Goal: Task Accomplishment & Management: Complete application form

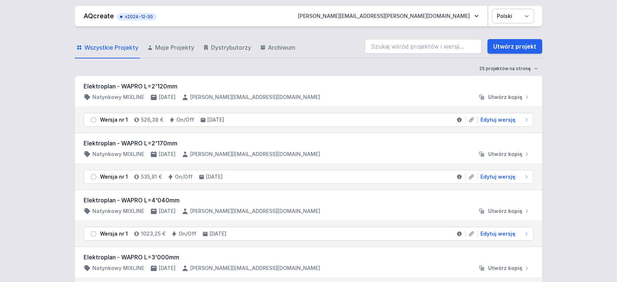
drag, startPoint x: 519, startPoint y: 13, endPoint x: 520, endPoint y: 18, distance: 5.5
click at [519, 12] on select "Polski English" at bounding box center [513, 15] width 41 height 13
select select "en"
click at [493, 9] on select "Polski English" at bounding box center [513, 15] width 41 height 13
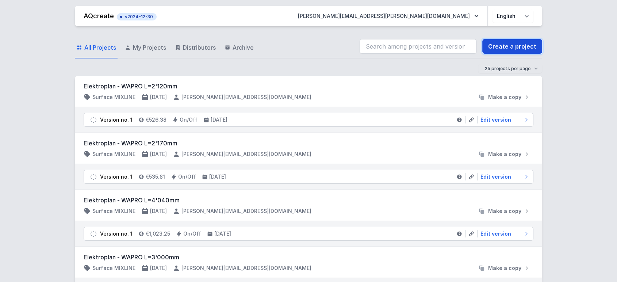
click at [512, 45] on link "Create a project" at bounding box center [512, 46] width 60 height 15
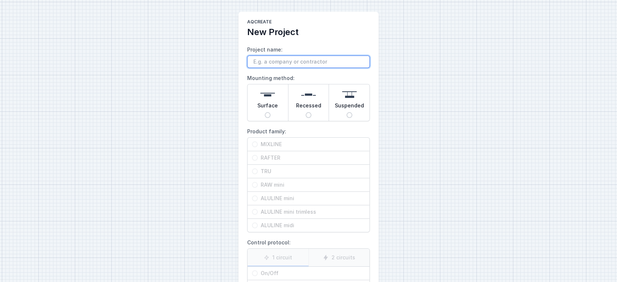
click at [268, 58] on input "Project name:" at bounding box center [308, 62] width 123 height 12
click at [274, 64] on input "Project name:" at bounding box center [308, 62] width 123 height 12
drag, startPoint x: 276, startPoint y: 56, endPoint x: 275, endPoint y: 61, distance: 5.3
click at [276, 56] on input "Project name:" at bounding box center [308, 62] width 123 height 12
click at [267, 65] on input "Project name:" at bounding box center [308, 62] width 123 height 12
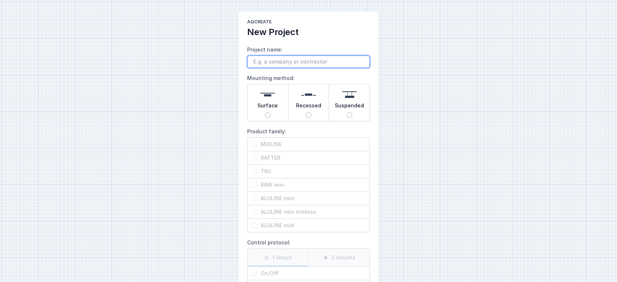
paste input "Pr4366_ZAIN HQ , [GEOGRAPHIC_DATA]"
click at [337, 61] on input "Pr4366_ZAIN HQ , [GEOGRAPHIC_DATA] rafter" at bounding box center [308, 62] width 123 height 12
click at [338, 58] on input "Pr4366_ZAIN HQ , [GEOGRAPHIC_DATA] rafter 9939" at bounding box center [308, 62] width 123 height 12
type input "Pr4366_ZAIN HQ , [GEOGRAPHIC_DATA] rafter 9939"
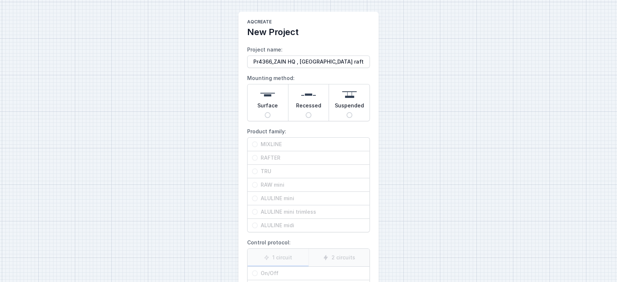
click at [268, 113] on input "Surface" at bounding box center [268, 115] width 6 height 6
radio input "true"
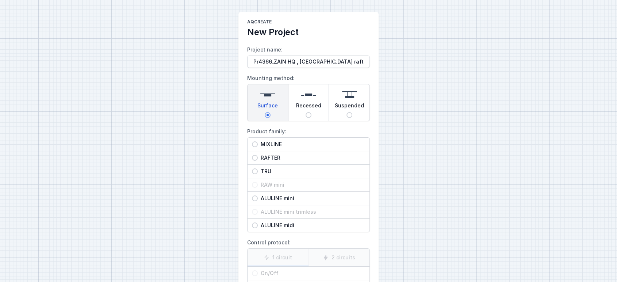
click at [269, 158] on span "RAFTER" at bounding box center [311, 157] width 107 height 7
click at [258, 158] on input "RAFTER" at bounding box center [255, 158] width 6 height 6
radio input "true"
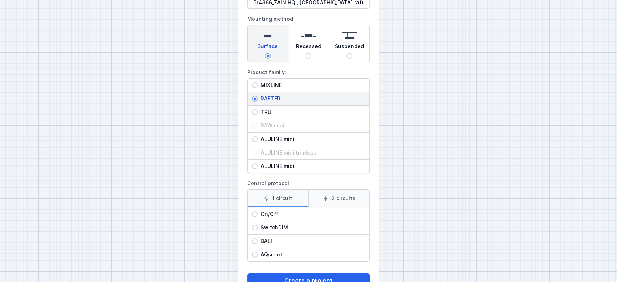
scroll to position [81, 0]
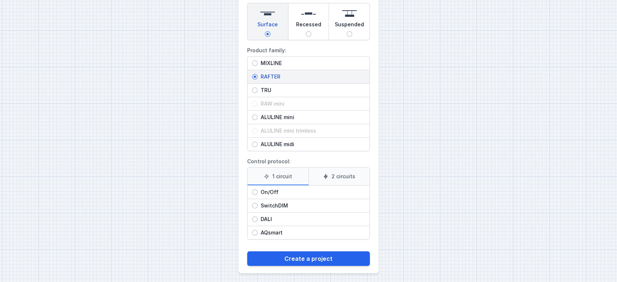
click at [280, 204] on span "SwitchDIM" at bounding box center [311, 205] width 107 height 7
click at [258, 204] on input "SwitchDIM" at bounding box center [255, 206] width 6 height 6
radio input "true"
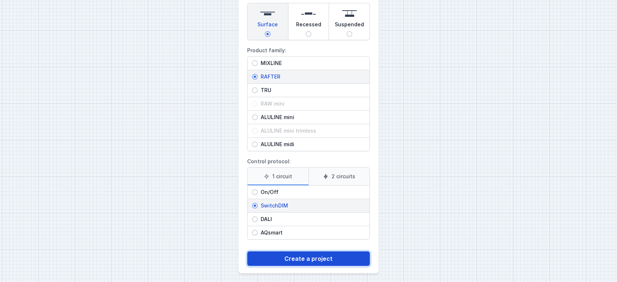
click at [295, 257] on button "Create a project" at bounding box center [308, 258] width 123 height 15
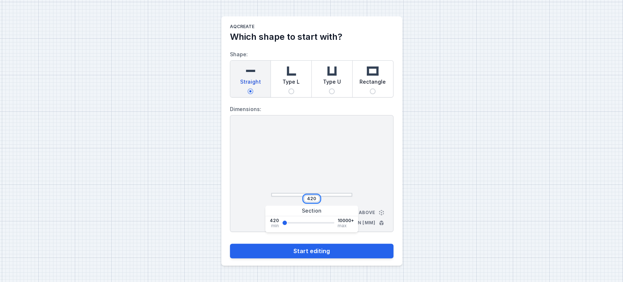
click at [312, 200] on input "420" at bounding box center [312, 199] width 12 height 6
paste input "366"
type input "4"
type input "9939"
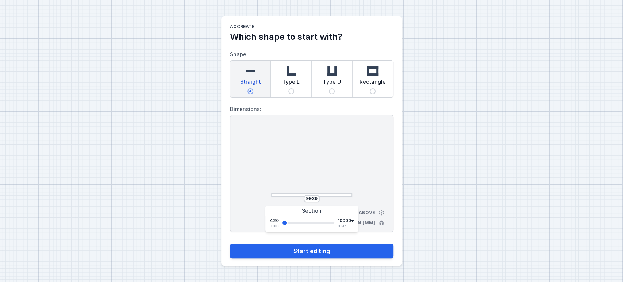
click at [359, 140] on div "9939 View from above Dimensions in [mm]" at bounding box center [312, 173] width 164 height 117
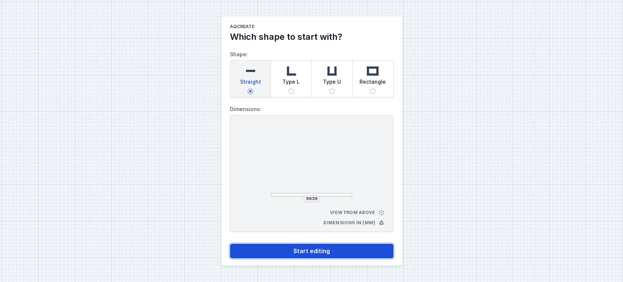
click at [300, 247] on button "Start editing" at bounding box center [312, 251] width 164 height 15
select select "M"
select select "3000"
select select "3"
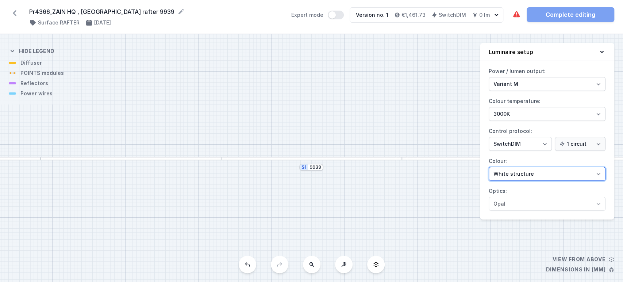
click at [523, 177] on select "White structure Black structure Gold structure Copper Gray Another colour (from…" at bounding box center [547, 174] width 117 height 14
select select "2"
click at [489, 167] on select "White structure Black structure Gold structure Copper Gray Another colour (from…" at bounding box center [547, 174] width 117 height 14
click at [602, 51] on icon at bounding box center [602, 51] width 7 height 7
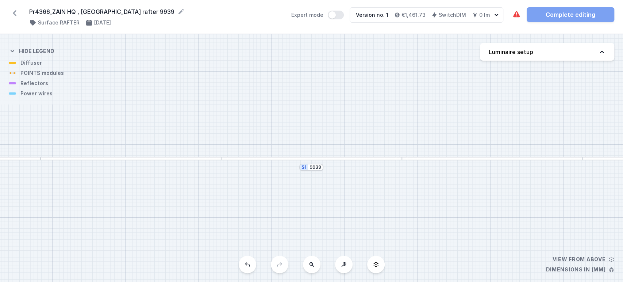
click at [268, 158] on div at bounding box center [311, 159] width 181 height 4
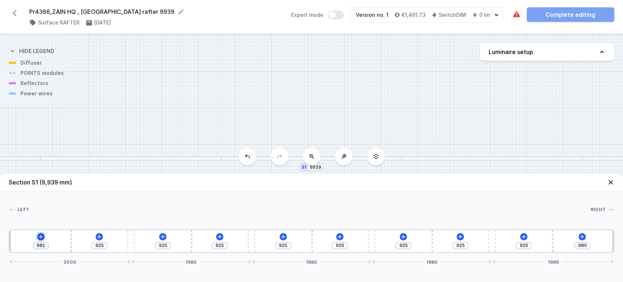
click at [41, 237] on icon at bounding box center [41, 236] width 4 height 4
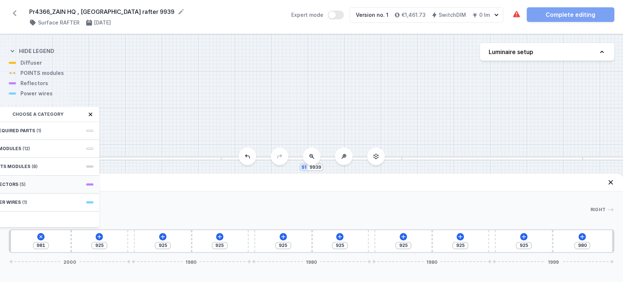
click at [41, 185] on div "Reflectors (5)" at bounding box center [40, 185] width 117 height 18
click at [39, 194] on span "PET mini next module 41°" at bounding box center [40, 195] width 105 height 7
type input "911"
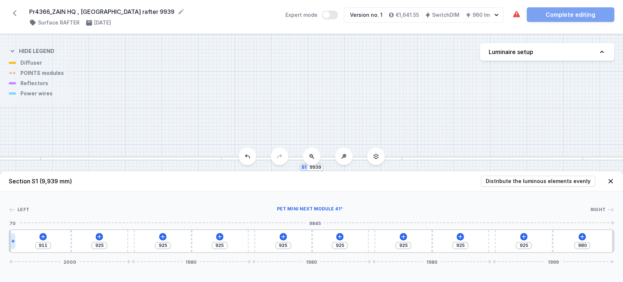
click at [14, 240] on icon at bounding box center [13, 241] width 4 height 4
click at [11, 244] on div at bounding box center [13, 241] width 4 height 16
select select "2252"
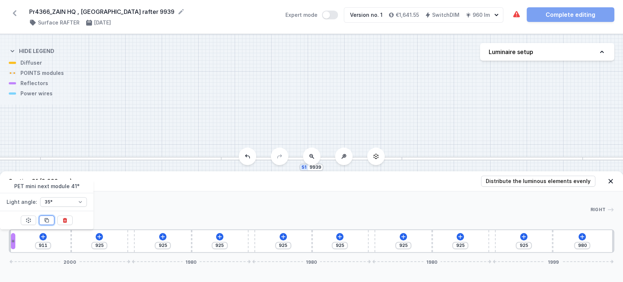
click at [45, 222] on icon at bounding box center [47, 220] width 6 height 6
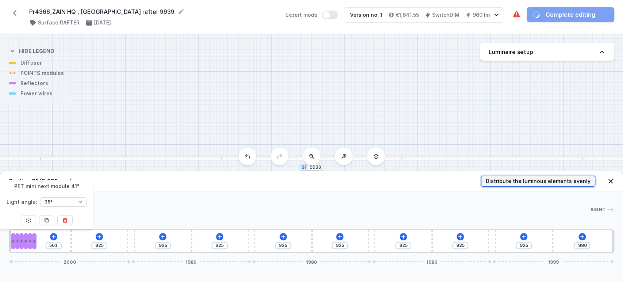
click at [501, 180] on span "Distribute the luminous elements evenly" at bounding box center [538, 180] width 105 height 7
type input "981"
type input "510"
type input "125"
type input "675"
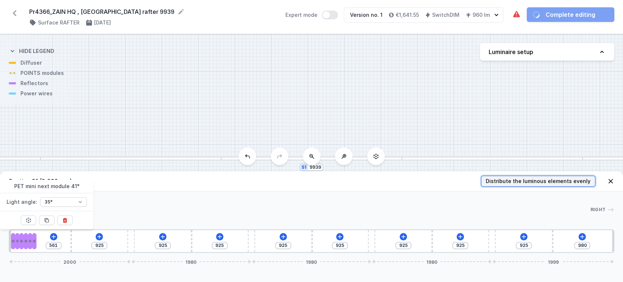
type input "180"
type input "730"
type input "345"
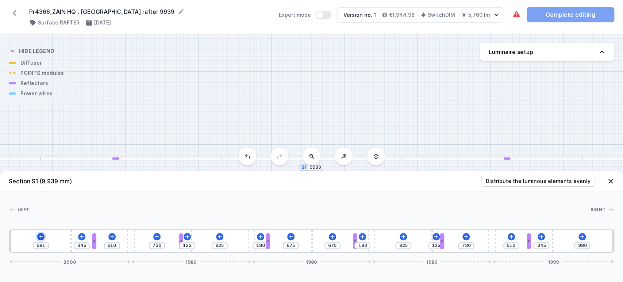
click at [41, 237] on icon at bounding box center [41, 237] width 6 height 6
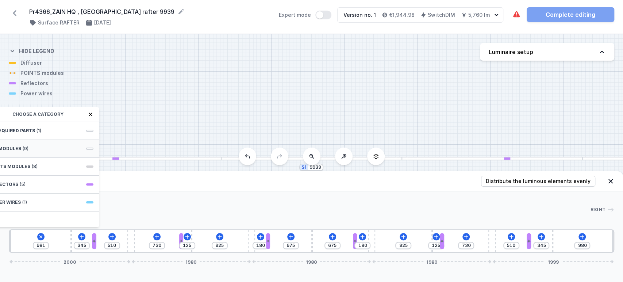
click at [61, 150] on div "LED modules (9)" at bounding box center [40, 149] width 117 height 18
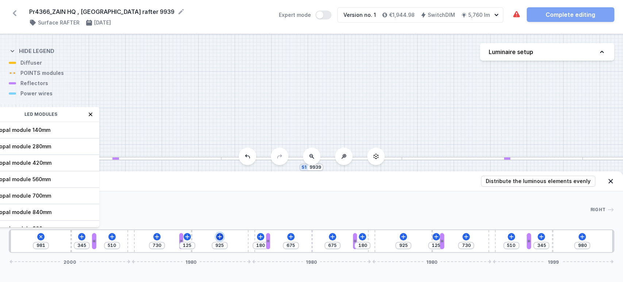
click at [220, 236] on icon at bounding box center [220, 237] width 6 height 6
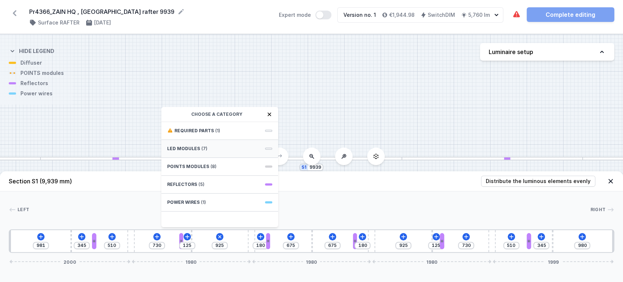
click at [195, 152] on div "LED modules (7)" at bounding box center [219, 149] width 117 height 18
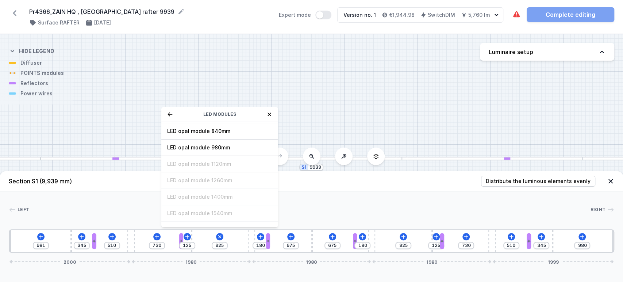
scroll to position [91, 0]
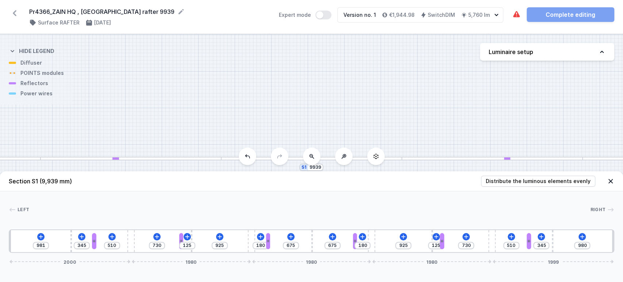
click at [306, 240] on div "981 345 510 730 125 925 180 675 675 180 925 125 730 510 345 980 2000 1980 1980 …" at bounding box center [312, 240] width 606 height 23
type input "662"
type input "688"
type input "668"
type input "682"
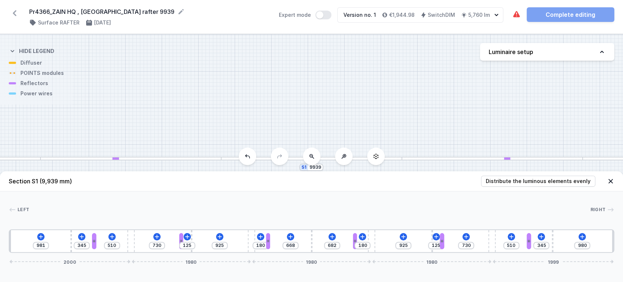
type input "674"
type input "676"
type input "692"
type input "658"
type input "710"
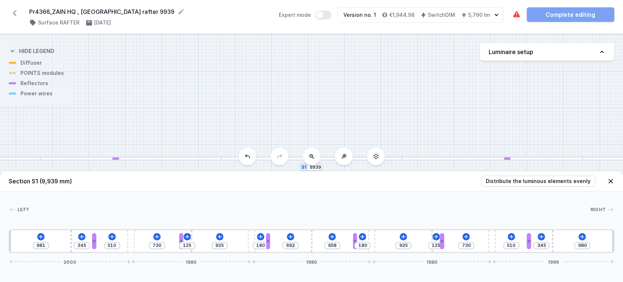
type input "640"
type input "740"
type input "610"
type input "770"
type input "580"
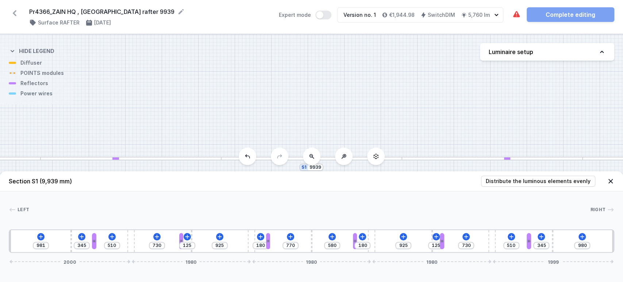
type input "800"
type input "550"
type input "835"
type input "515"
type input "871"
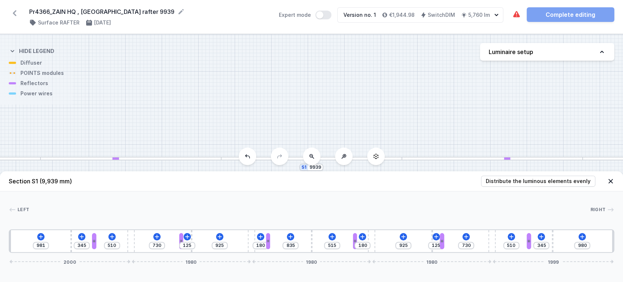
type input "479"
type input "877"
type input "473"
type input "883"
type input "467"
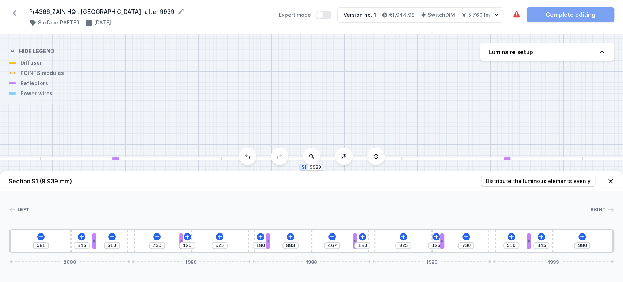
type input "895"
type input "455"
type input "919"
type input "431"
type input "937"
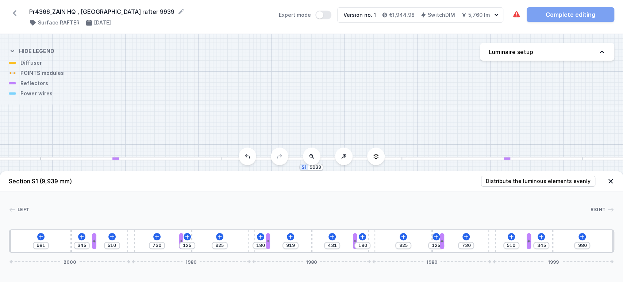
type input "413"
type input "949"
type input "401"
type input "973"
type input "377"
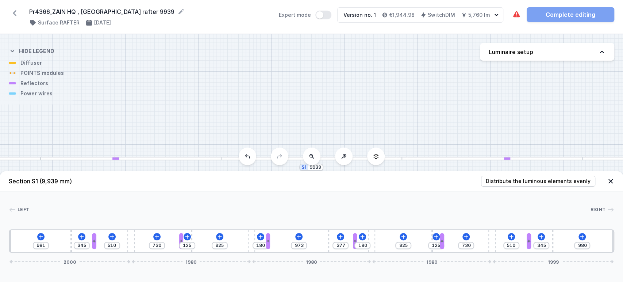
type input "980"
type input "370"
drag, startPoint x: 313, startPoint y: 245, endPoint x: 336, endPoint y: 244, distance: 23.4
click at [345, 245] on div "981 345 510 730 125 925 180 980 370 180 925 125 730 510 345 980 2000 1980 1980 …" at bounding box center [312, 240] width 606 height 23
type input "847"
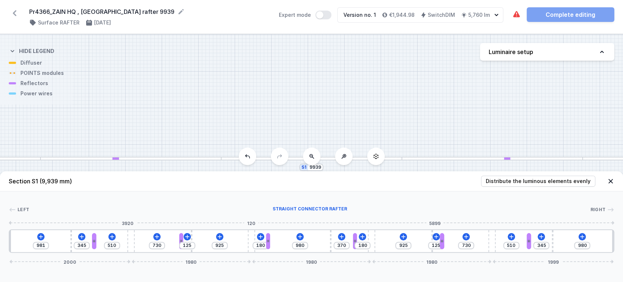
type input "258"
type input "853"
type input "252"
type input "859"
type input "246"
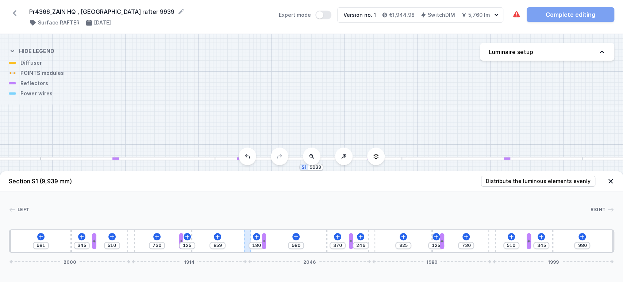
type input "853"
type input "252"
type input "835"
type input "270"
type input "730"
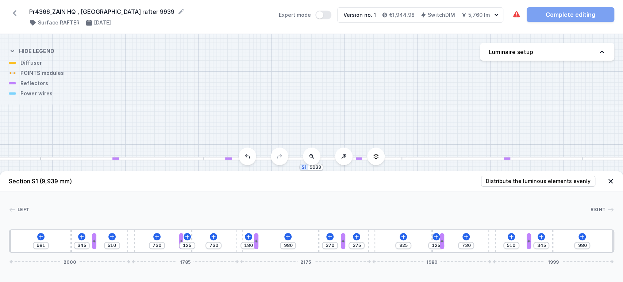
drag, startPoint x: 251, startPoint y: 248, endPoint x: 216, endPoint y: 249, distance: 34.4
click at [213, 251] on div "981 345 510 730 125 730 180 980 370 375 925 125 730 510 345 980 2000 1785 2175 …" at bounding box center [312, 240] width 606 height 23
type input "403"
type input "342"
type input "385"
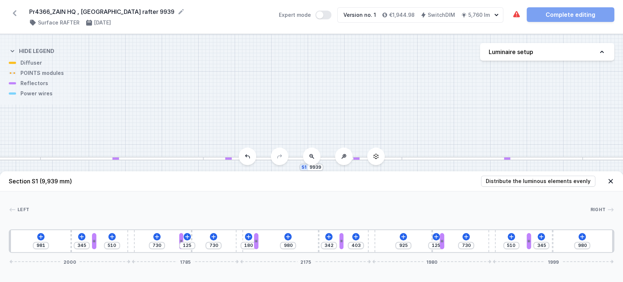
type input "360"
type input "379"
type input "366"
type input "325"
type input "420"
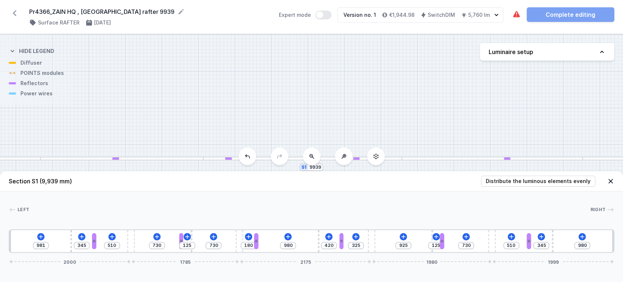
type input "313"
type input "432"
type input "283"
type input "462"
type input "247"
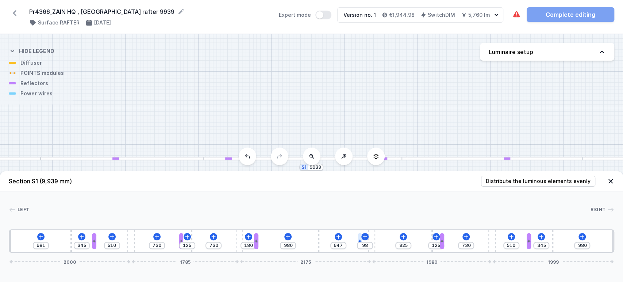
type input "745"
type input "855"
drag, startPoint x: 343, startPoint y: 242, endPoint x: 351, endPoint y: 242, distance: 7.7
click at [290, 234] on button at bounding box center [287, 236] width 7 height 7
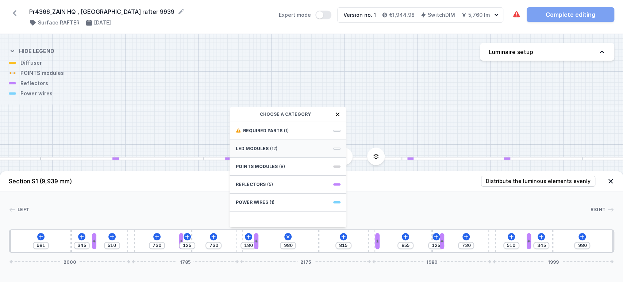
click at [259, 150] on span "LED modules" at bounding box center [252, 149] width 33 height 6
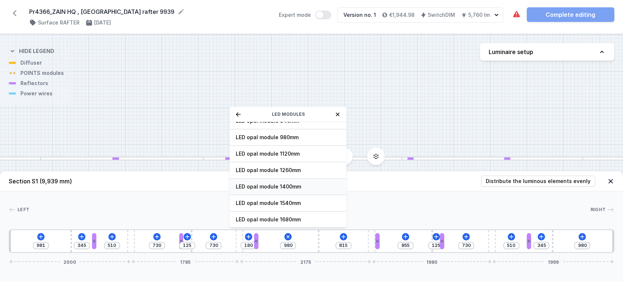
click at [289, 187] on span "LED opal module 1400mm" at bounding box center [288, 186] width 105 height 7
type input "405"
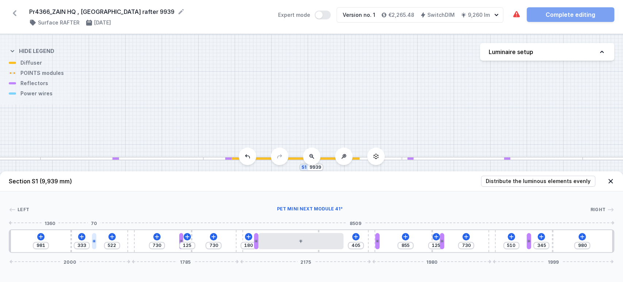
type input "925"
type input "387"
type input "524"
type input "405"
type input "506"
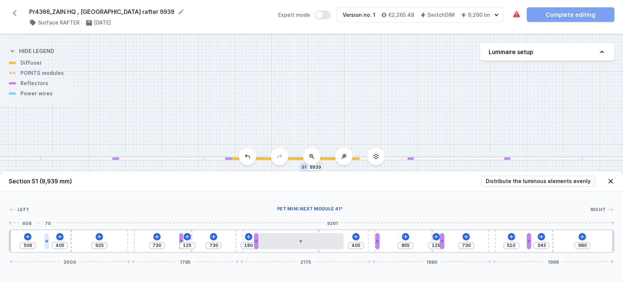
type input "465"
type input "446"
type input "512"
type input "399"
type input "524"
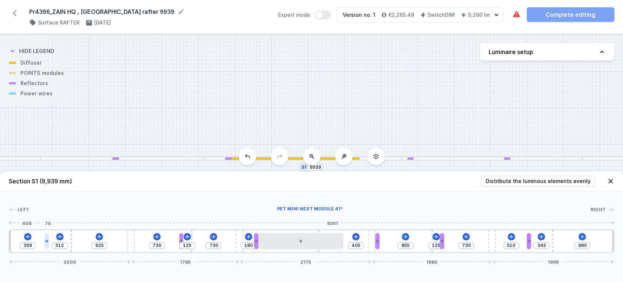
type input "387"
type input "542"
type input "369"
type input "554"
type input "357"
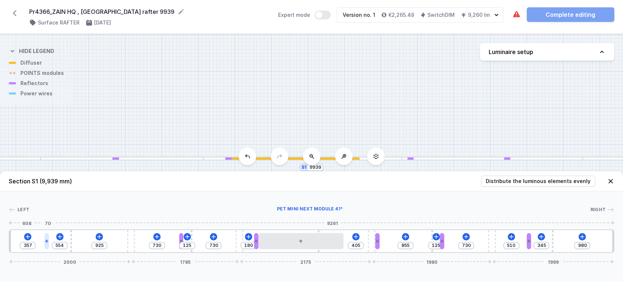
type input "578"
type input "333"
type input "596"
type input "315"
type input "602"
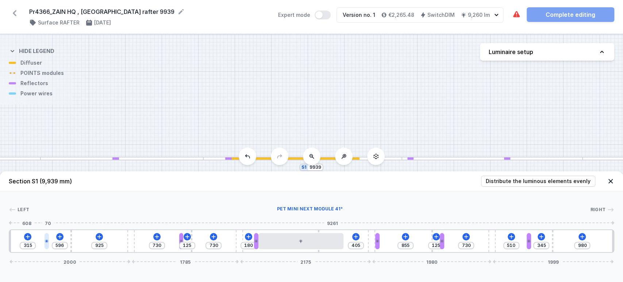
type input "309"
type input "691"
type input "220"
type input "739"
type input "172"
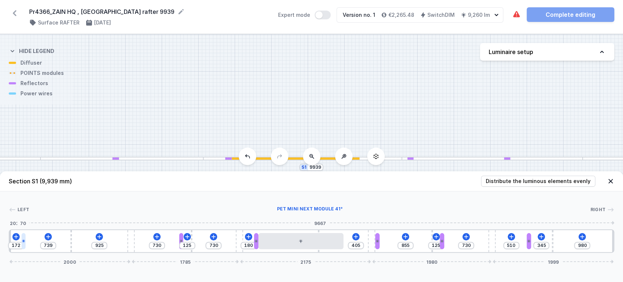
type input "733"
type input "178"
drag, startPoint x: 95, startPoint y: 243, endPoint x: 23, endPoint y: 248, distance: 71.8
click at [23, 248] on div at bounding box center [24, 241] width 4 height 16
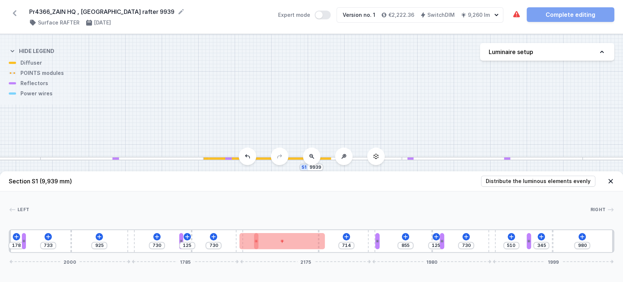
type input "815"
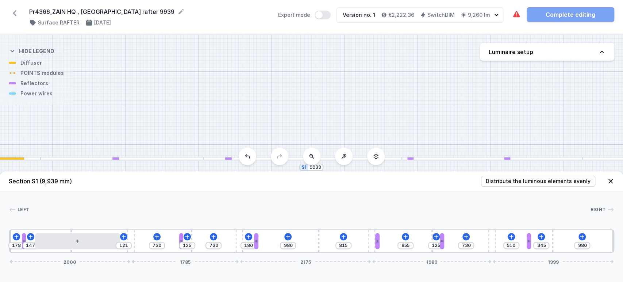
type input "129"
type input "139"
drag, startPoint x: 261, startPoint y: 252, endPoint x: 65, endPoint y: 257, distance: 195.8
click at [66, 253] on div "178 129 139 730 125 730 180 980 815 855 125 730 510 345 980 2000 1785 2175 1980…" at bounding box center [312, 240] width 606 height 23
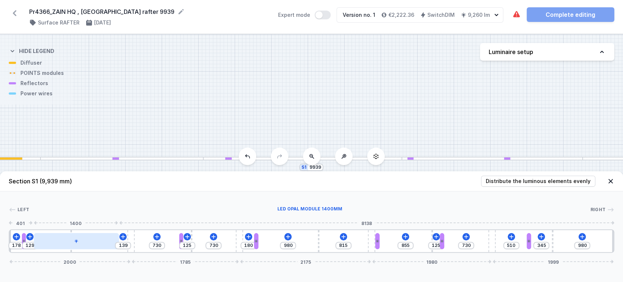
type input "158"
type input "110"
click at [69, 242] on div at bounding box center [76, 241] width 85 height 16
click at [69, 242] on div at bounding box center [78, 241] width 85 height 16
type input "713"
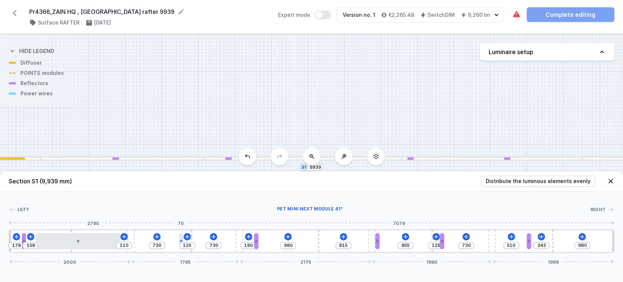
type input "142"
type input "247"
type input "608"
type input "241"
type input "614"
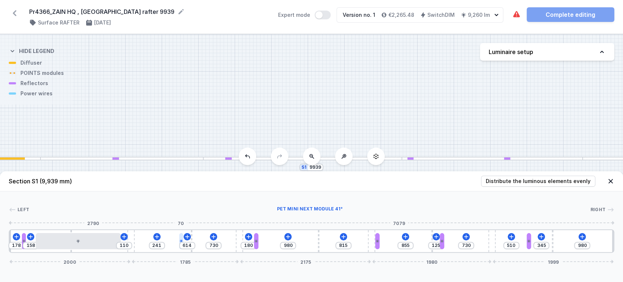
type input "229"
type input "626"
type input "205"
type input "650"
type input "199"
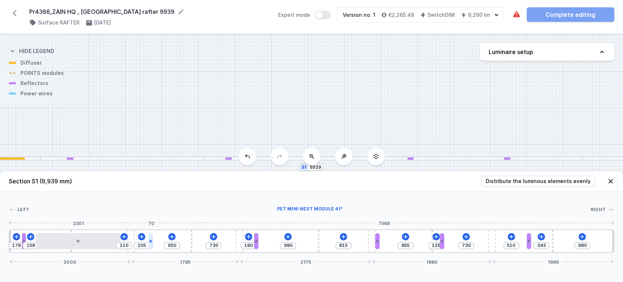
type input "656"
type input "194"
type input "661"
type input "176"
type input "679"
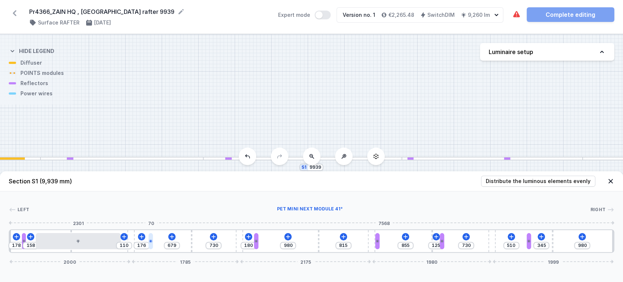
type input "158"
type input "697"
type input "152"
type input "703"
type input "134"
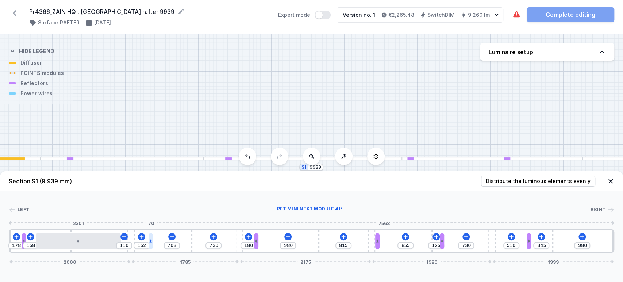
type input "721"
type input "128"
type input "727"
type input "110"
drag, startPoint x: 180, startPoint y: 239, endPoint x: 147, endPoint y: 246, distance: 33.5
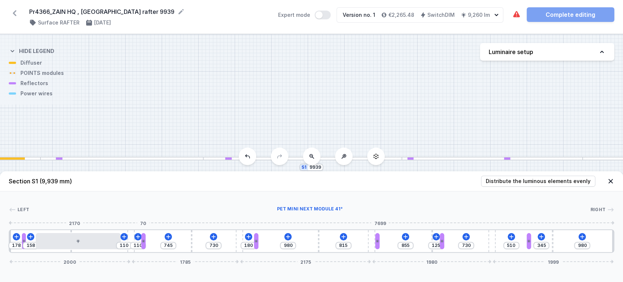
click at [144, 246] on div at bounding box center [143, 241] width 4 height 16
type input "739"
type input "116"
drag, startPoint x: 240, startPoint y: 245, endPoint x: 244, endPoint y: 242, distance: 5.0
click at [248, 243] on div "180" at bounding box center [249, 245] width 16 height 7
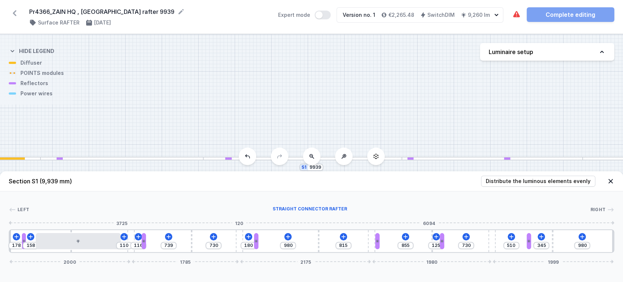
type input "665"
type input "880"
type input "641"
type input "904"
type input "623"
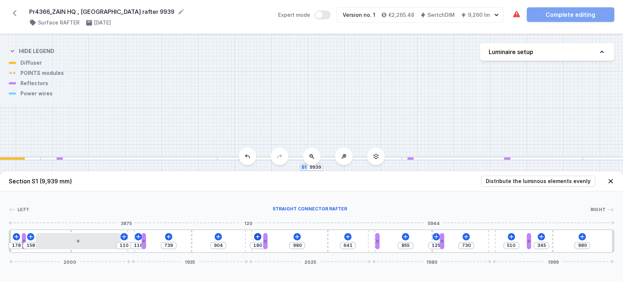
type input "922"
type input "606"
type input "939"
type input "552"
type input "993"
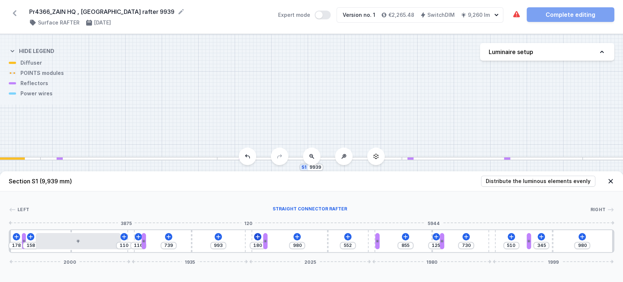
type input "522"
type input "1023"
type input "474"
type input "1071"
type input "427"
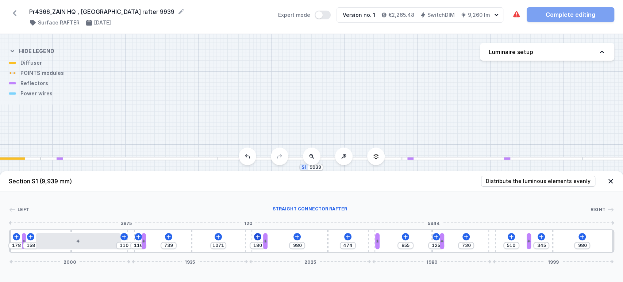
type input "1118"
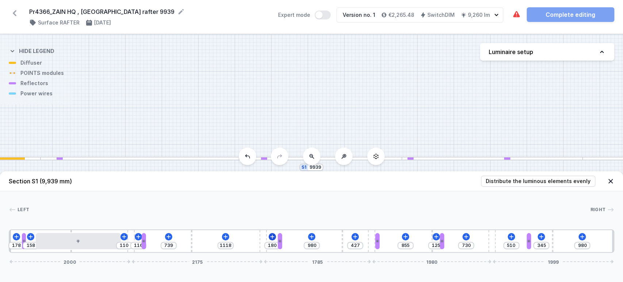
type input "425"
drag, startPoint x: 237, startPoint y: 241, endPoint x: 260, endPoint y: 240, distance: 23.0
click at [275, 238] on div "178 158 110 116 739 1120 180 980 425 855 125 730 510 345 980 2000 2175 1785 198…" at bounding box center [312, 240] width 606 height 23
click at [168, 238] on icon at bounding box center [169, 237] width 6 height 6
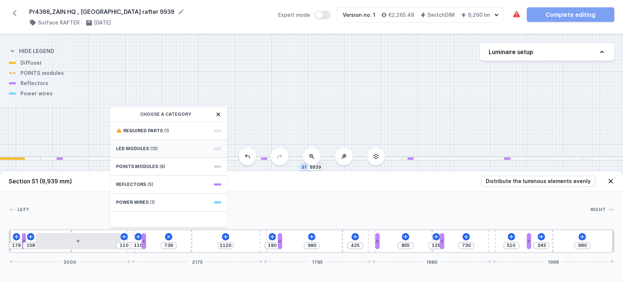
click at [162, 145] on div "LED modules (12)" at bounding box center [168, 149] width 117 height 18
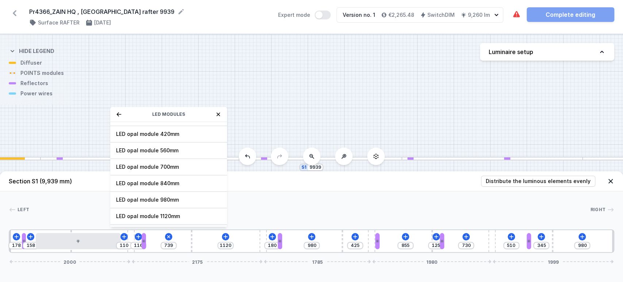
scroll to position [81, 0]
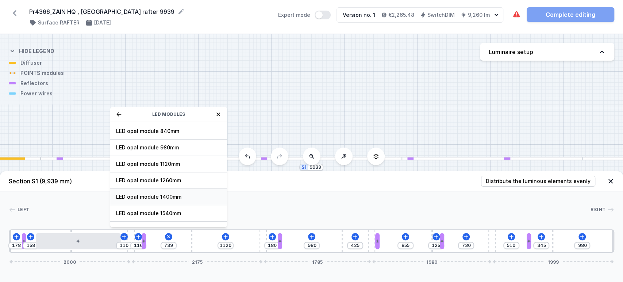
click at [150, 195] on span "LED opal module 1400mm" at bounding box center [168, 196] width 105 height 7
type input "469"
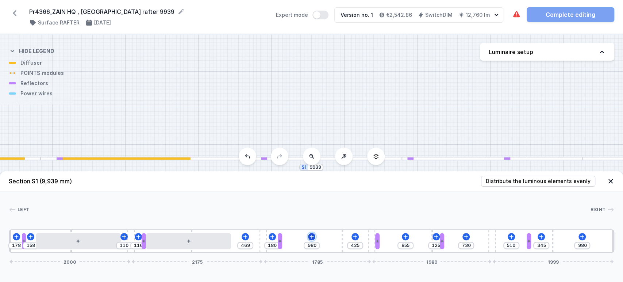
click at [312, 236] on icon at bounding box center [312, 237] width 6 height 6
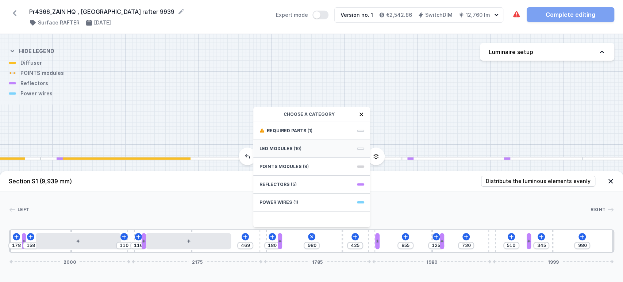
click at [280, 145] on div "LED modules (10)" at bounding box center [311, 149] width 117 height 18
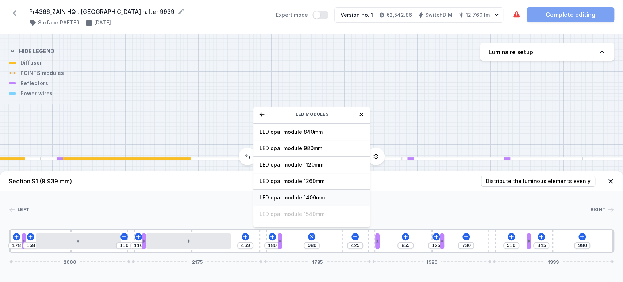
scroll to position [91, 0]
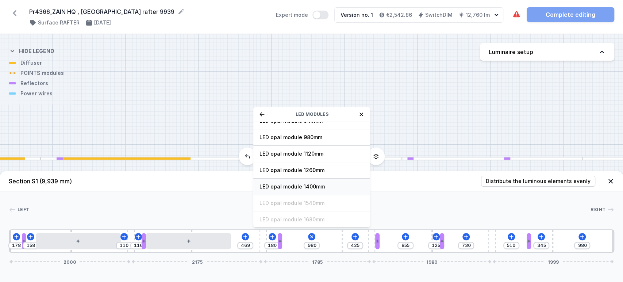
click at [281, 183] on span "LED opal module 1400mm" at bounding box center [311, 186] width 105 height 7
type input "15"
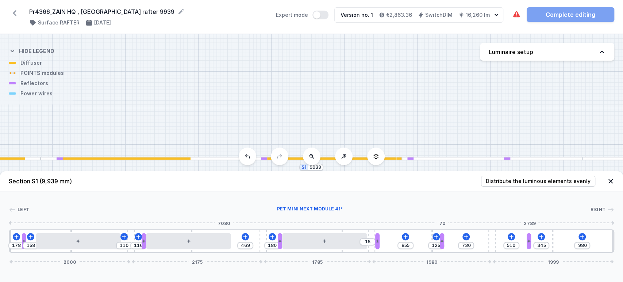
type input "768"
type input "87"
type input "744"
type input "111"
type input "732"
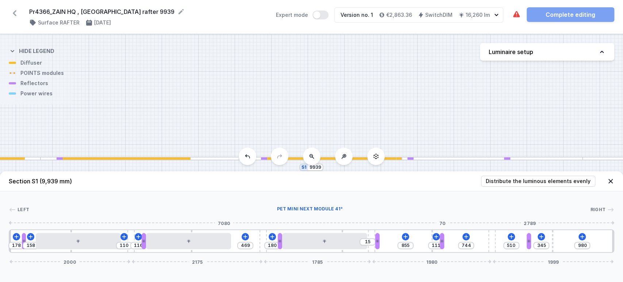
type input "123"
type input "726"
type input "129"
type input "708"
type input "147"
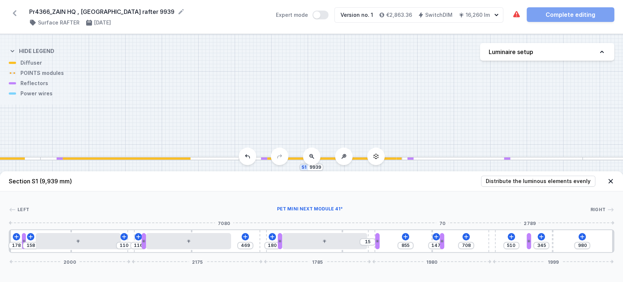
type input "672"
type input "183"
type input "619"
type input "236"
type input "565"
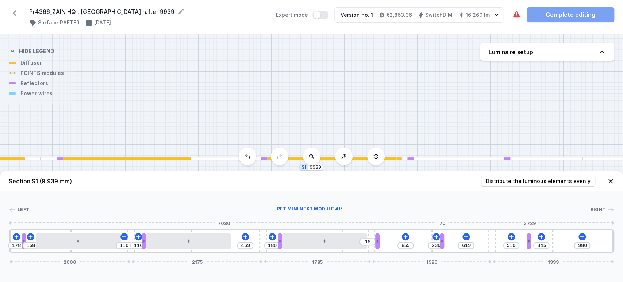
type input "290"
type input "487"
type input "368"
type input "457"
type input "398"
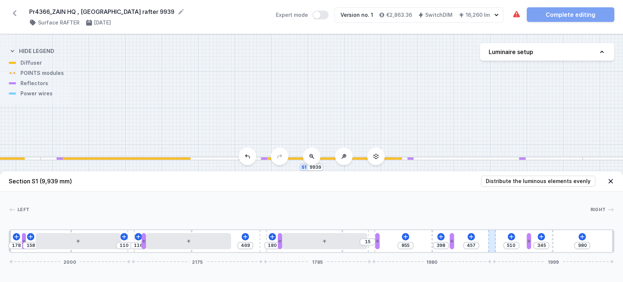
type input "428"
type input "427"
type input "398"
type input "457"
type input "362"
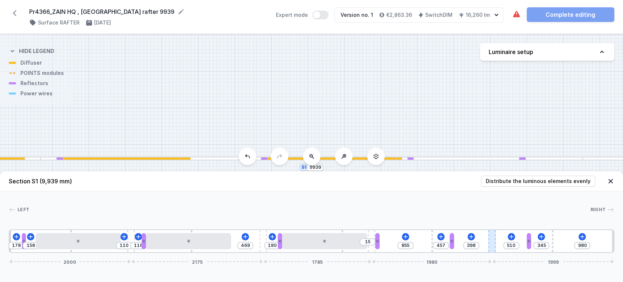
type input "493"
type input "296"
type input "559"
type input "129"
type input "726"
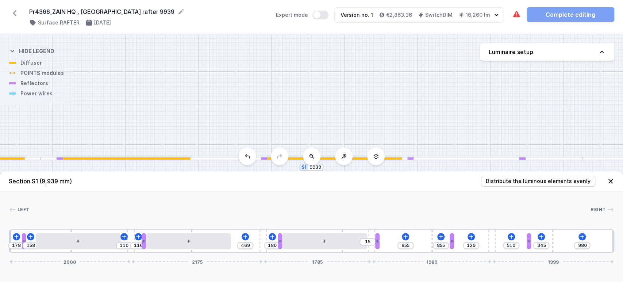
type input "440"
type input "166"
type input "648"
type input "262"
type input "612"
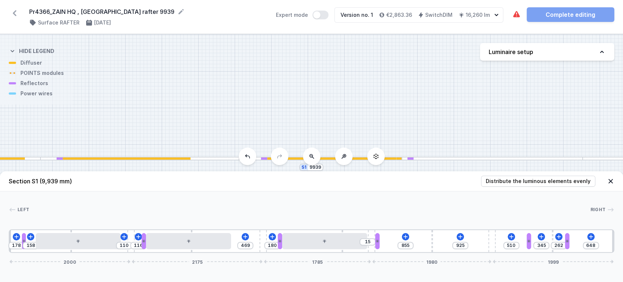
type input "298"
type input "583"
type input "327"
type input "535"
drag, startPoint x: 442, startPoint y: 241, endPoint x: 572, endPoint y: 242, distance: 129.6
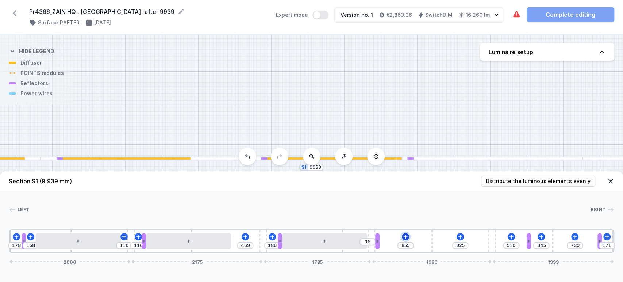
click at [407, 238] on icon at bounding box center [406, 237] width 6 height 6
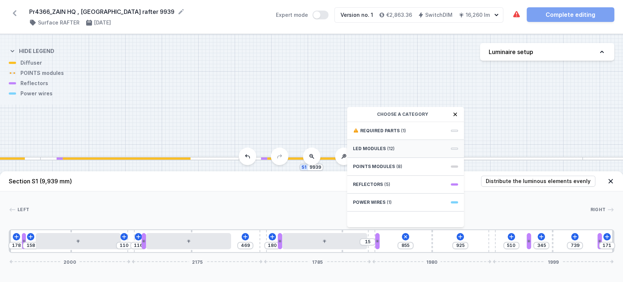
click at [374, 141] on div "LED modules (12)" at bounding box center [405, 149] width 117 height 18
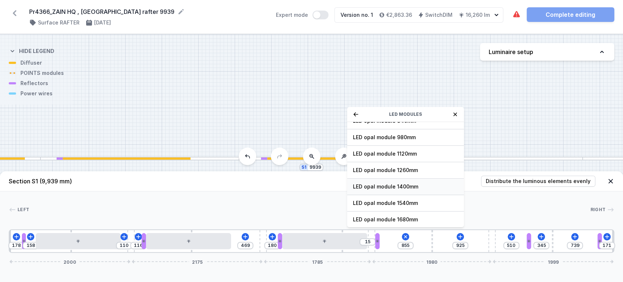
click at [390, 186] on span "LED opal module 1400mm" at bounding box center [405, 186] width 105 height 7
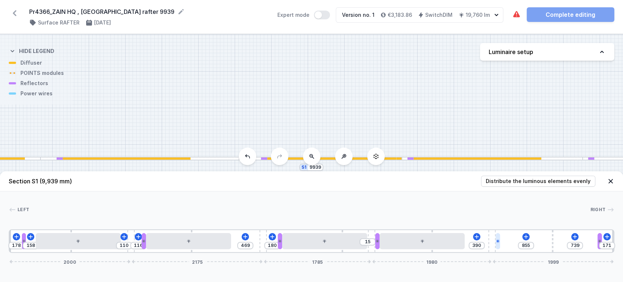
drag, startPoint x: 529, startPoint y: 242, endPoint x: 504, endPoint y: 247, distance: 25.8
click at [504, 247] on div "178 158 110 116 469 180 15 390 855 739 171 2000 2175 1785 1980 1999" at bounding box center [312, 240] width 606 height 23
click at [526, 236] on icon at bounding box center [526, 237] width 6 height 6
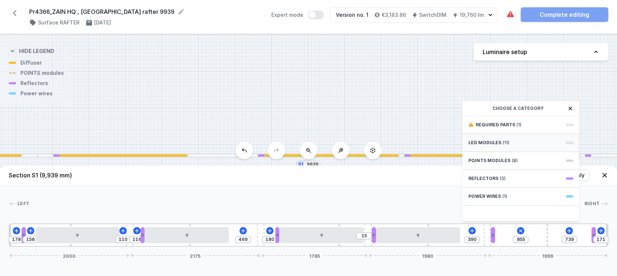
click at [491, 146] on span "LED modules" at bounding box center [484, 143] width 33 height 6
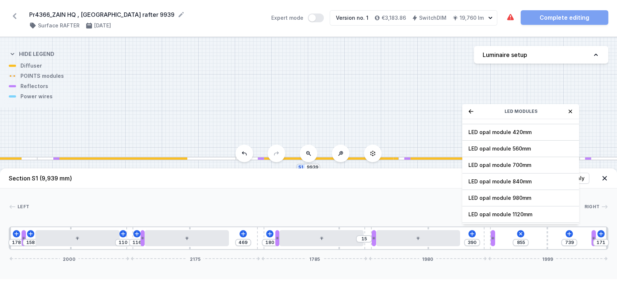
scroll to position [81, 0]
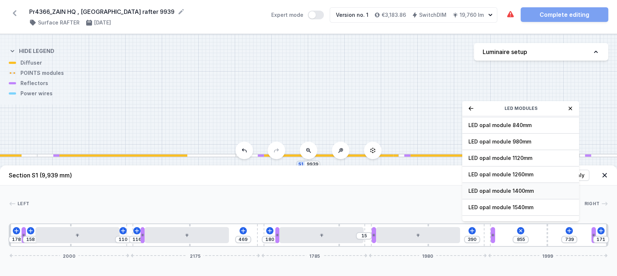
click at [494, 194] on span "LED opal module 1400mm" at bounding box center [520, 190] width 105 height 7
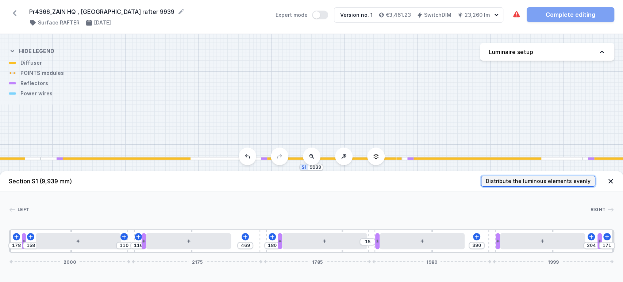
click at [570, 182] on span "Distribute the luminous elements evenly" at bounding box center [538, 180] width 105 height 7
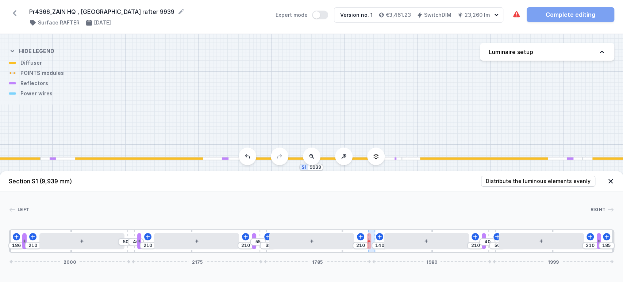
click at [374, 241] on div "186 210 50 40 210 210 55 35 210 140 210 40 50 210 185 2000 2175 1785 1980 1999" at bounding box center [312, 240] width 606 height 23
drag, startPoint x: 374, startPoint y: 239, endPoint x: 383, endPoint y: 243, distance: 10.2
click at [383, 243] on div "186 210 50 40 210 210 55 35 210 15 140 210 50 210 185 2000 2175 1844 1921 1999" at bounding box center [312, 240] width 606 height 23
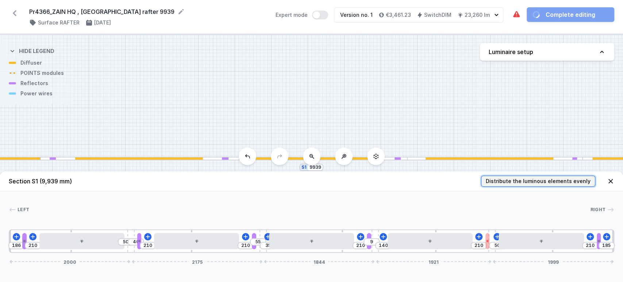
click at [526, 178] on span "Distribute the luminous elements evenly" at bounding box center [538, 180] width 105 height 7
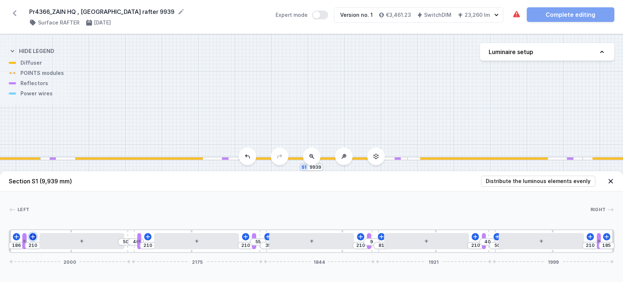
click at [34, 234] on icon at bounding box center [33, 237] width 6 height 6
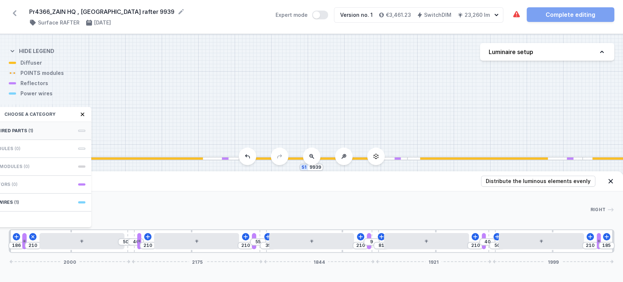
click at [59, 130] on div "Required parts (1)" at bounding box center [32, 131] width 117 height 18
click at [58, 130] on span "Hole for power supply cable" at bounding box center [32, 129] width 105 height 7
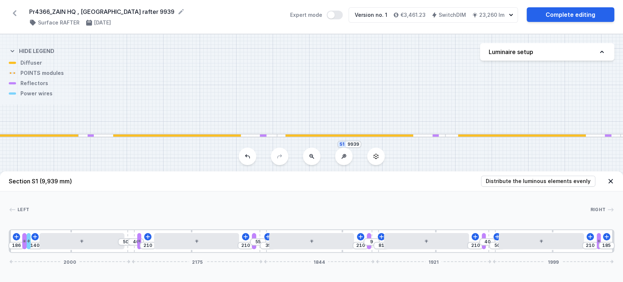
drag, startPoint x: 257, startPoint y: 78, endPoint x: 295, endPoint y: 55, distance: 44.4
click at [295, 55] on div "S1 9939" at bounding box center [311, 158] width 623 height 248
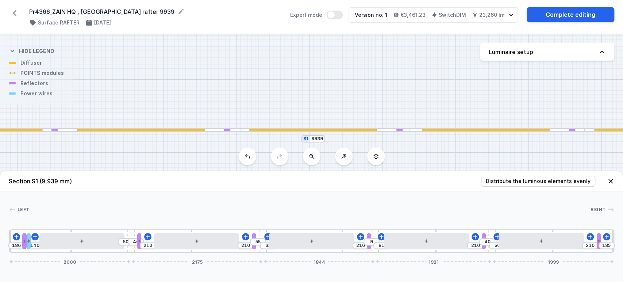
drag, startPoint x: 321, startPoint y: 71, endPoint x: 196, endPoint y: 48, distance: 126.6
click at [196, 48] on div "S1 9939" at bounding box center [311, 158] width 623 height 248
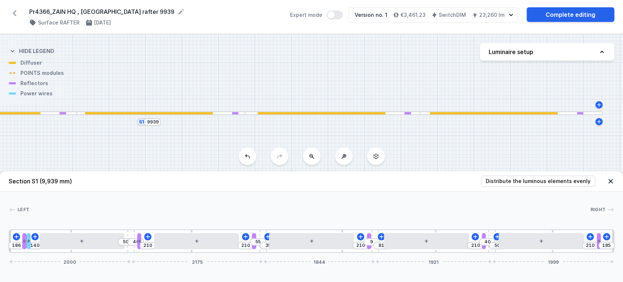
drag, startPoint x: 363, startPoint y: 58, endPoint x: 323, endPoint y: 64, distance: 40.2
click at [323, 64] on div "S1 9939" at bounding box center [311, 158] width 623 height 248
click at [564, 16] on link "Complete editing" at bounding box center [571, 14] width 88 height 15
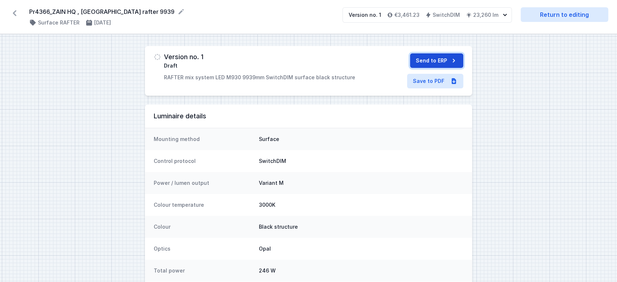
click at [437, 64] on button "Send to ERP" at bounding box center [436, 60] width 53 height 15
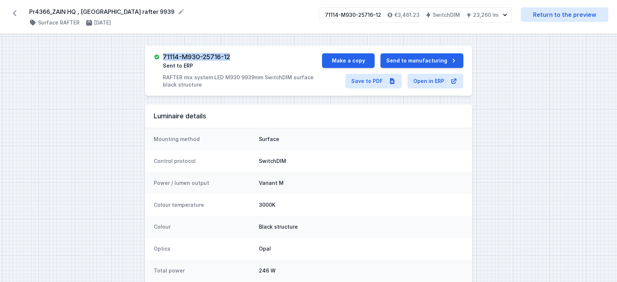
drag, startPoint x: 164, startPoint y: 56, endPoint x: 235, endPoint y: 55, distance: 70.9
click at [235, 55] on div "71114-M930-25716-12 Sent to ERP RAFTER mix system LED M930 9939mm SwitchDIM sur…" at bounding box center [242, 70] width 159 height 35
copy h3 "71114-M930-25716-12"
drag, startPoint x: 30, startPoint y: 14, endPoint x: 119, endPoint y: 10, distance: 88.8
click at [119, 10] on form "Pr4366_ZAIN HQ , [GEOGRAPHIC_DATA] rafter 9939" at bounding box center [169, 11] width 281 height 9
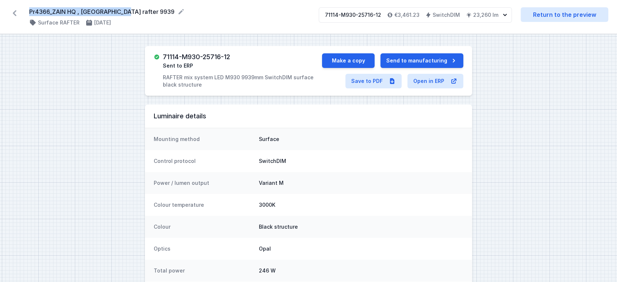
copy form "Pr4366_ZAIN HQ , [GEOGRAPHIC_DATA] rafter"
click at [15, 16] on icon at bounding box center [15, 13] width 12 height 12
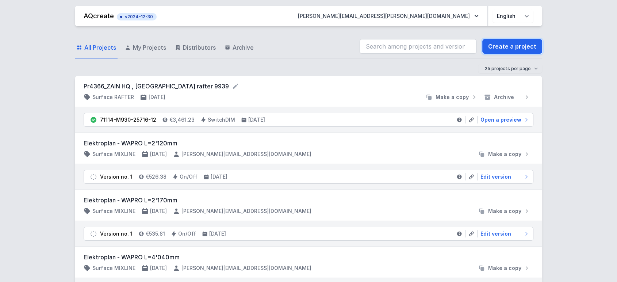
drag, startPoint x: 509, startPoint y: 48, endPoint x: 18, endPoint y: 78, distance: 492.1
click at [509, 48] on link "Create a project" at bounding box center [512, 46] width 60 height 15
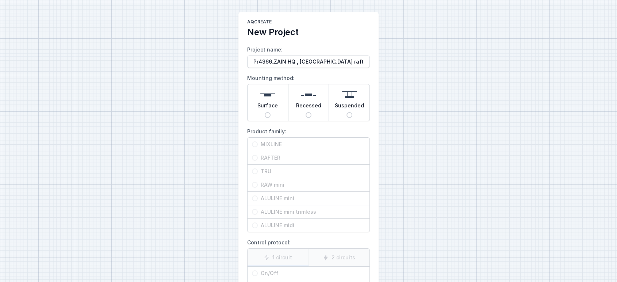
click at [270, 115] on div "Surface" at bounding box center [268, 102] width 41 height 37
click at [270, 115] on input "Surface" at bounding box center [268, 115] width 6 height 6
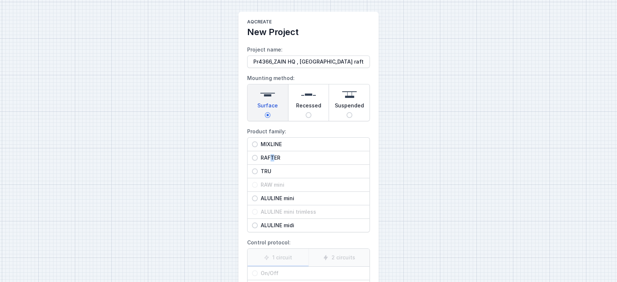
click at [272, 158] on span "RAFTER" at bounding box center [311, 157] width 107 height 7
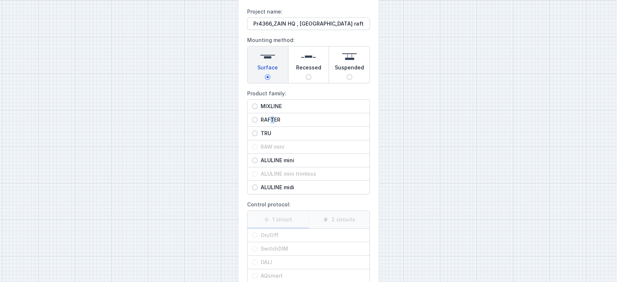
scroll to position [83, 0]
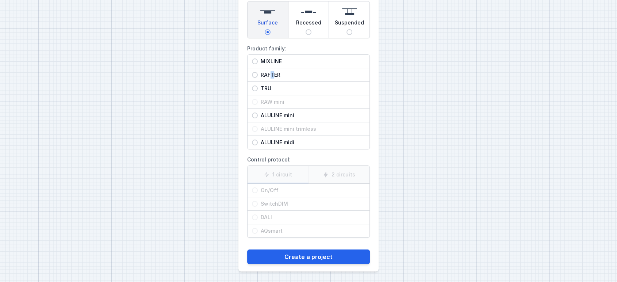
click at [270, 76] on span "RAFTER" at bounding box center [311, 74] width 107 height 7
click at [258, 76] on input "RAFTER" at bounding box center [255, 75] width 6 height 6
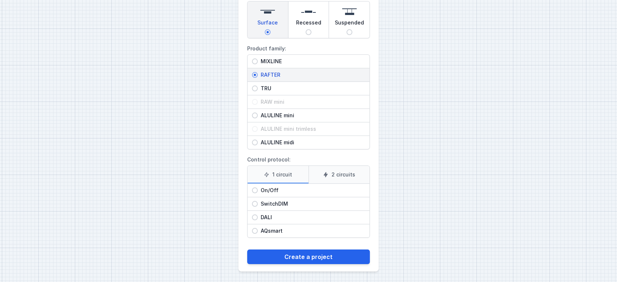
click at [274, 202] on span "SwitchDIM" at bounding box center [311, 203] width 107 height 7
click at [258, 202] on input "SwitchDIM" at bounding box center [255, 204] width 6 height 6
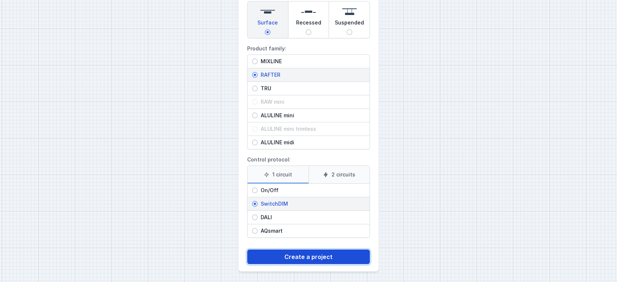
click at [295, 255] on button "Create a project" at bounding box center [308, 256] width 123 height 15
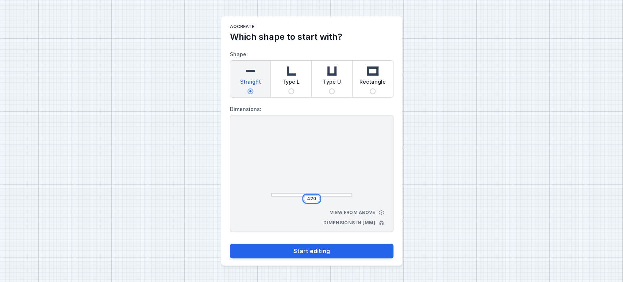
click at [315, 198] on input "420" at bounding box center [312, 199] width 12 height 6
click at [309, 197] on input "420" at bounding box center [312, 199] width 12 height 6
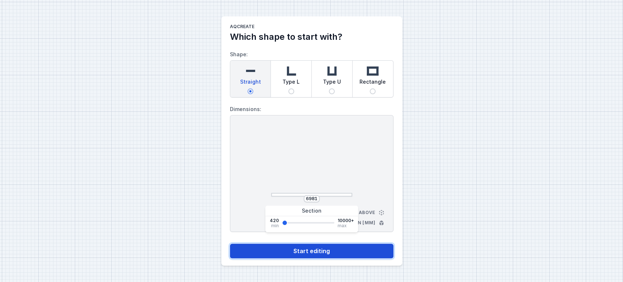
click at [313, 251] on button "Start editing" at bounding box center [312, 251] width 164 height 15
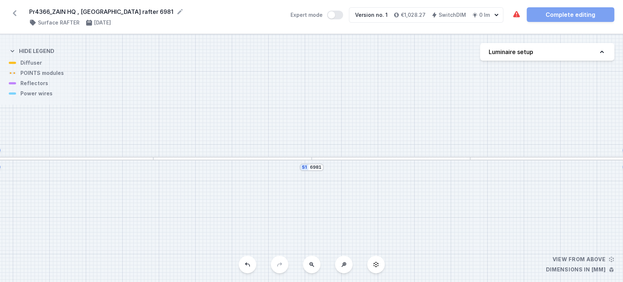
click at [566, 51] on button "Luminaire setup" at bounding box center [547, 52] width 134 height 18
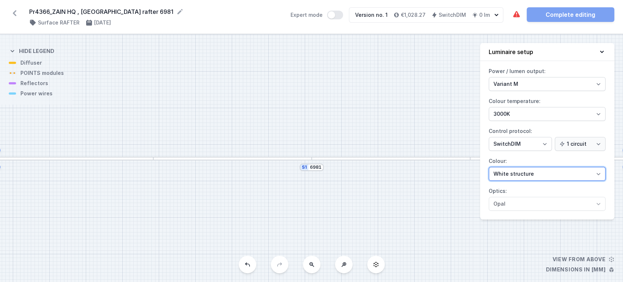
drag, startPoint x: 522, startPoint y: 172, endPoint x: 518, endPoint y: 177, distance: 6.8
click at [522, 172] on select "White structure Black structure Gold structure Copper Gray Another colour (from…" at bounding box center [547, 174] width 117 height 14
click at [489, 167] on select "White structure Black structure Gold structure Copper Gray Another colour (from…" at bounding box center [547, 174] width 117 height 14
click at [392, 157] on div at bounding box center [391, 159] width 158 height 4
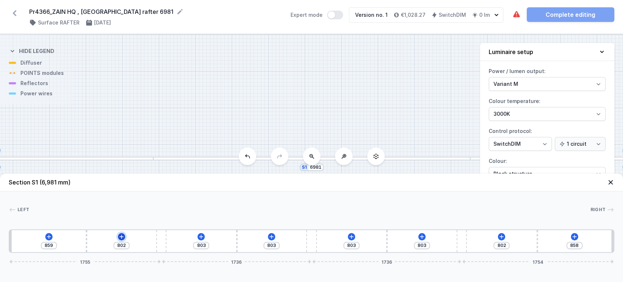
click at [123, 236] on icon at bounding box center [122, 237] width 6 height 6
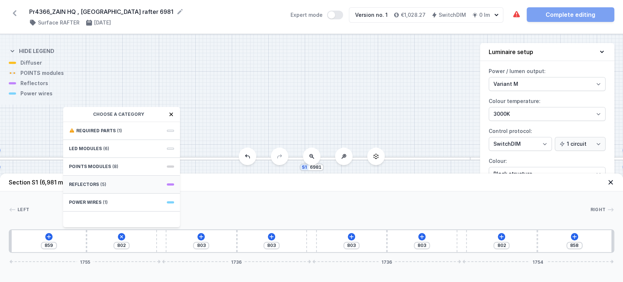
click at [95, 182] on span "Reflectors" at bounding box center [84, 185] width 30 height 6
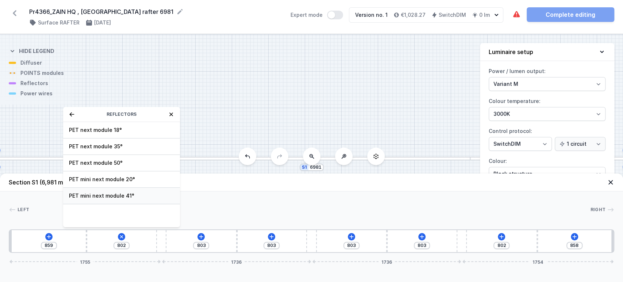
click at [91, 189] on div "PET mini next module 41°" at bounding box center [121, 196] width 117 height 16
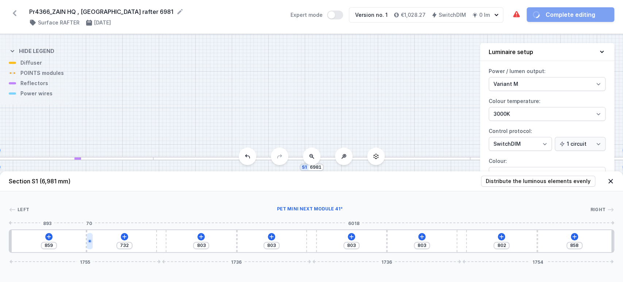
click at [90, 242] on icon at bounding box center [90, 241] width 4 height 4
click at [90, 240] on icon at bounding box center [90, 241] width 4 height 4
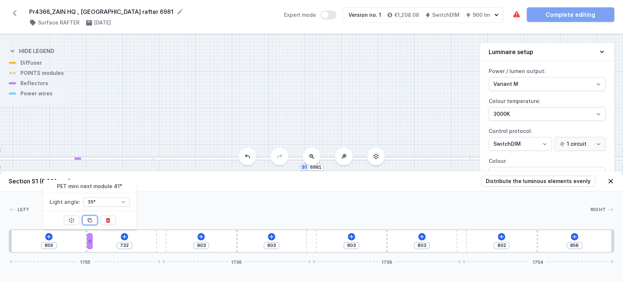
click at [91, 221] on icon at bounding box center [90, 220] width 6 height 6
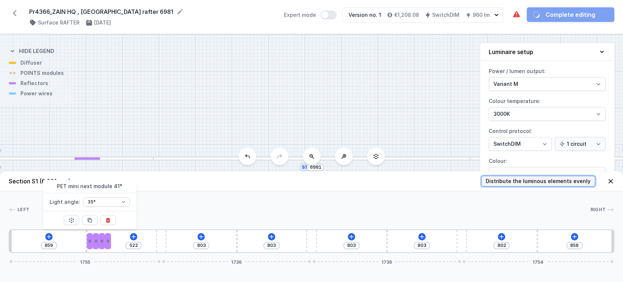
click at [568, 184] on span "Distribute the luminous elements evenly" at bounding box center [538, 180] width 105 height 7
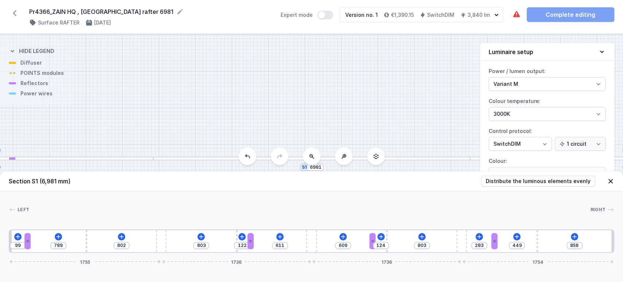
drag, startPoint x: 107, startPoint y: 245, endPoint x: 32, endPoint y: 249, distance: 75.4
click at [20, 251] on div "99 789 802 803 122 611 609 124 803 283 449 858 1755 1736 1736 1754" at bounding box center [312, 240] width 606 height 23
click at [56, 235] on icon at bounding box center [55, 237] width 6 height 6
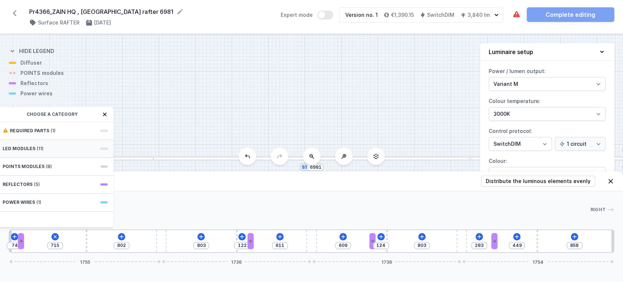
click at [43, 144] on div "LED modules (11)" at bounding box center [55, 149] width 117 height 18
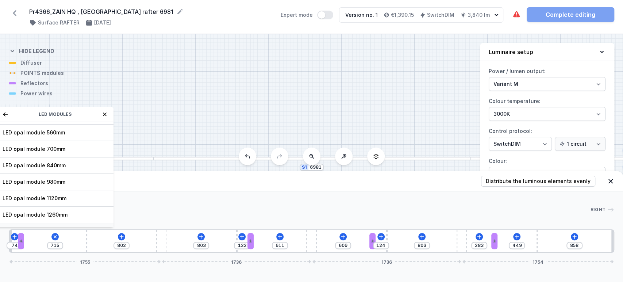
scroll to position [81, 0]
click at [39, 198] on span "LED opal module 1400mm" at bounding box center [55, 196] width 105 height 7
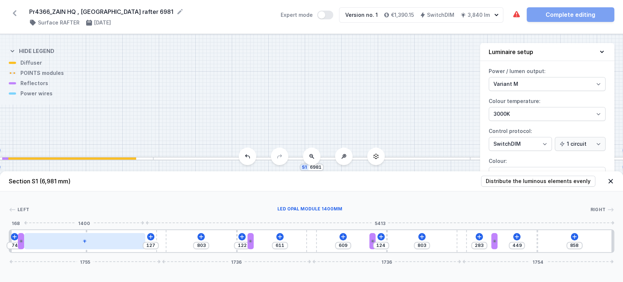
click at [76, 247] on div at bounding box center [84, 241] width 121 height 16
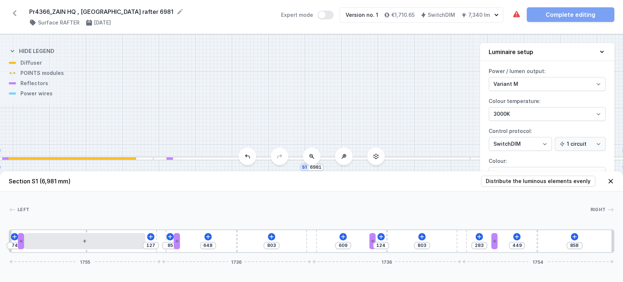
drag, startPoint x: 251, startPoint y: 240, endPoint x: 179, endPoint y: 253, distance: 73.4
click at [179, 253] on div "Section S1 (6,981 mm) Distribute the luminous elements evenly Left Right 1 2 3 …" at bounding box center [311, 226] width 623 height 111
click at [209, 237] on icon at bounding box center [208, 237] width 6 height 6
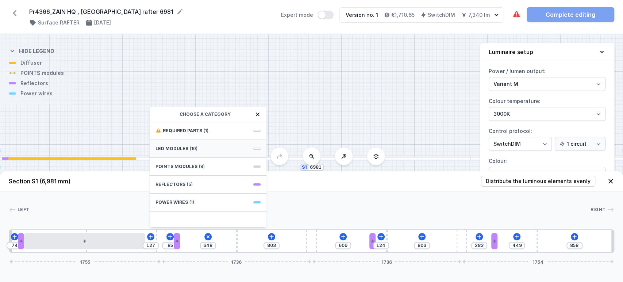
click at [191, 146] on span "(10)" at bounding box center [194, 149] width 8 height 6
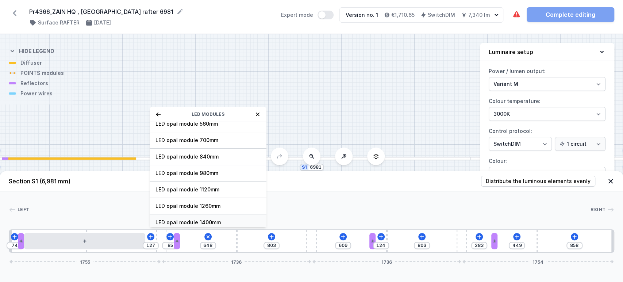
scroll to position [91, 0]
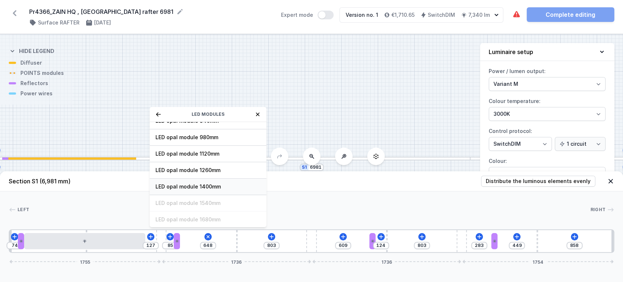
click at [187, 189] on span "LED opal module 1400mm" at bounding box center [208, 186] width 105 height 7
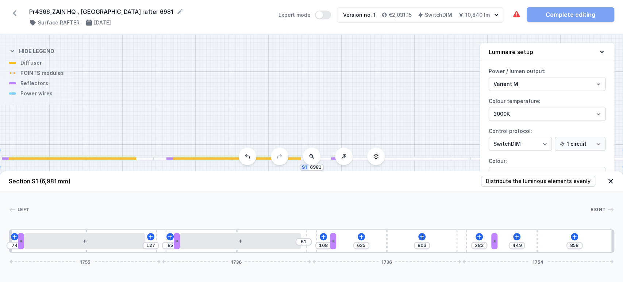
drag, startPoint x: 374, startPoint y: 241, endPoint x: 333, endPoint y: 245, distance: 41.0
click at [333, 245] on div "74 127 85 61 108 625 803 283 449 858 1755 1736 1736 1754" at bounding box center [312, 240] width 606 height 23
click at [360, 236] on icon at bounding box center [359, 237] width 6 height 6
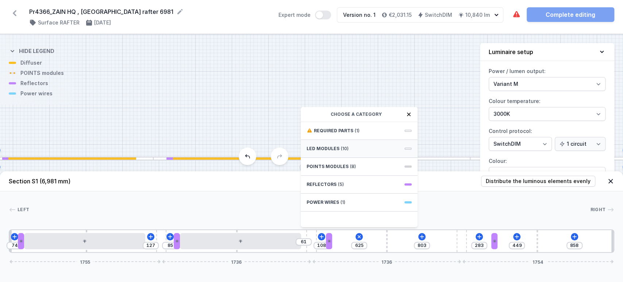
click at [327, 148] on span "LED modules" at bounding box center [323, 149] width 33 height 6
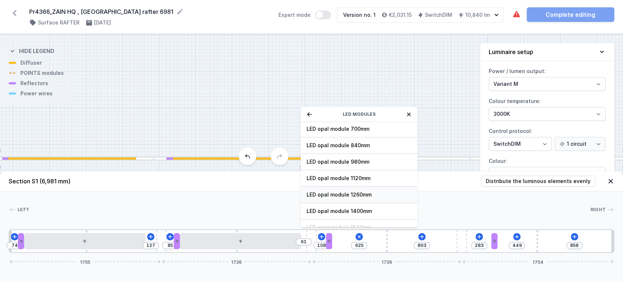
scroll to position [81, 0]
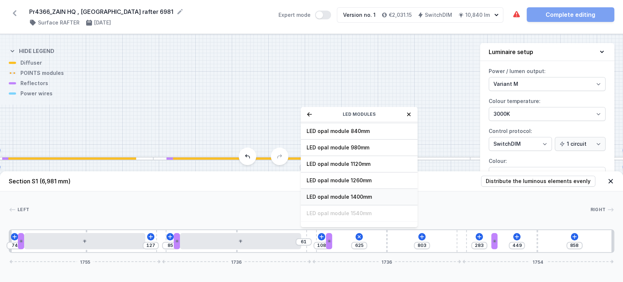
click at [336, 198] on span "LED opal module 1400mm" at bounding box center [359, 196] width 105 height 7
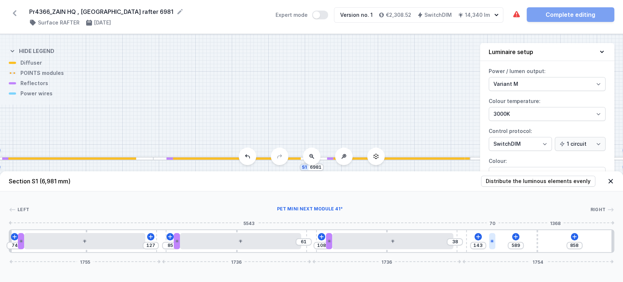
drag, startPoint x: 494, startPoint y: 239, endPoint x: 486, endPoint y: 241, distance: 7.9
click at [485, 241] on div "74 127 85 61 108 38 143 589 858 1755 1736 1736 1754" at bounding box center [312, 240] width 606 height 23
click at [511, 236] on icon at bounding box center [511, 236] width 4 height 4
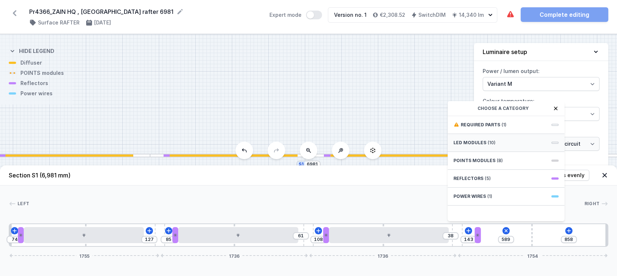
click at [488, 145] on span "(10)" at bounding box center [492, 143] width 8 height 6
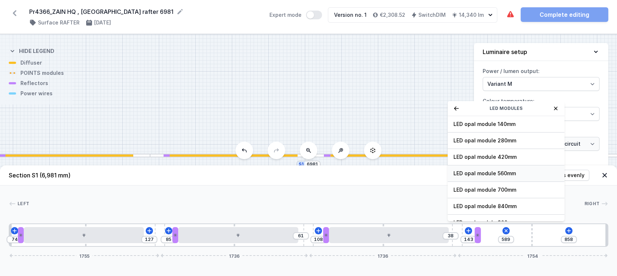
click at [504, 177] on span "LED opal module 560mm" at bounding box center [506, 173] width 105 height 7
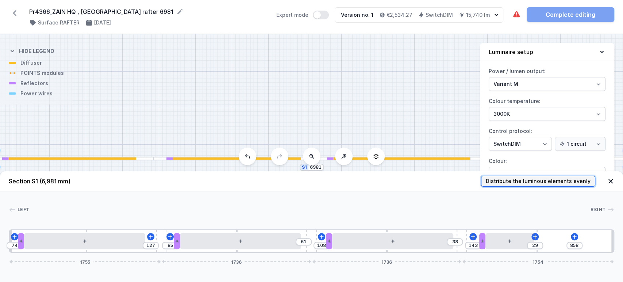
click at [555, 180] on span "Distribute the luminous elements evenly" at bounding box center [538, 180] width 105 height 7
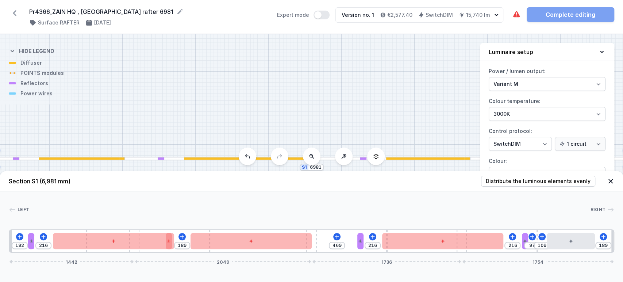
drag, startPoint x: 161, startPoint y: 252, endPoint x: 171, endPoint y: 253, distance: 9.9
click at [177, 253] on div "192 216 189 469 216 216 97 109 189 1442 2049 1736 1754" at bounding box center [312, 240] width 606 height 23
drag, startPoint x: 135, startPoint y: 250, endPoint x: 230, endPoint y: 261, distance: 95.6
click at [183, 255] on div "Section S1 (6,981 mm) Distribute the luminous elements evenly Left Right 1 2 3 …" at bounding box center [311, 226] width 623 height 111
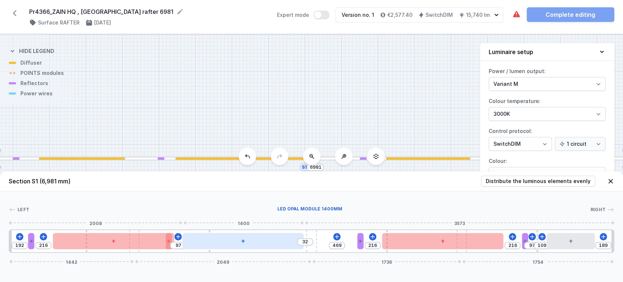
drag, startPoint x: 268, startPoint y: 239, endPoint x: 261, endPoint y: 241, distance: 6.9
click at [261, 241] on div at bounding box center [243, 241] width 121 height 16
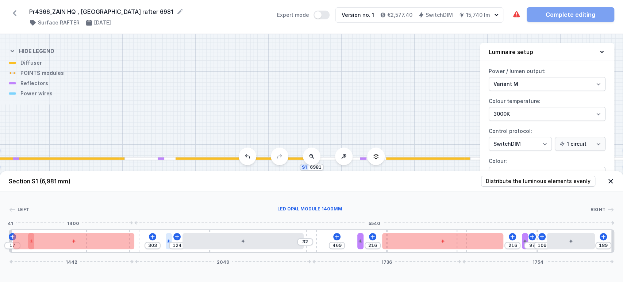
drag, startPoint x: 127, startPoint y: 240, endPoint x: 168, endPoint y: 249, distance: 41.6
click at [129, 241] on div at bounding box center [73, 241] width 121 height 16
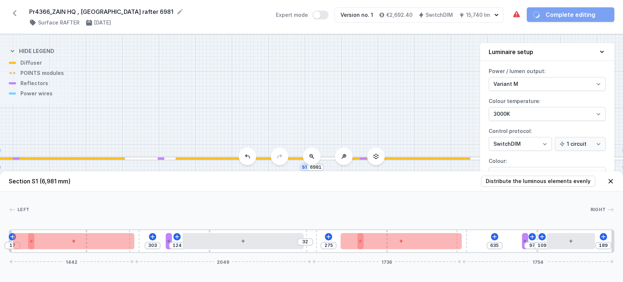
drag, startPoint x: 496, startPoint y: 242, endPoint x: 485, endPoint y: 242, distance: 11.0
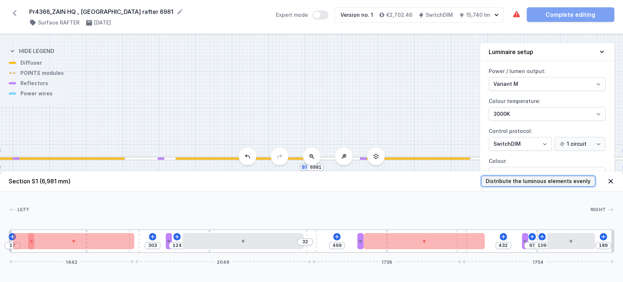
click at [546, 180] on span "Distribute the luminous elements evenly" at bounding box center [538, 180] width 105 height 7
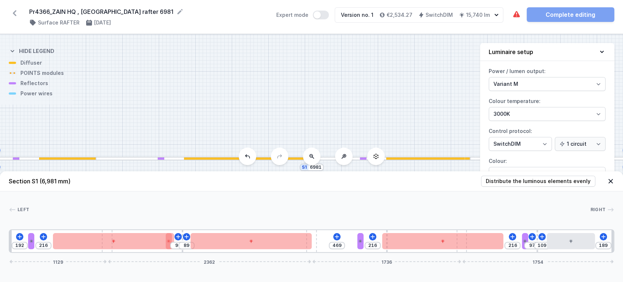
drag, startPoint x: 134, startPoint y: 251, endPoint x: 167, endPoint y: 251, distance: 32.5
click at [175, 251] on div "192 216 90 89 469 216 216 97 109 189 1129 2362 1736 1754" at bounding box center [312, 240] width 606 height 23
drag, startPoint x: 110, startPoint y: 251, endPoint x: 238, endPoint y: 257, distance: 128.4
click at [211, 251] on div "192 216 90 89 469 216 216 97 109 189 1129 2362 1736 1754" at bounding box center [312, 240] width 606 height 23
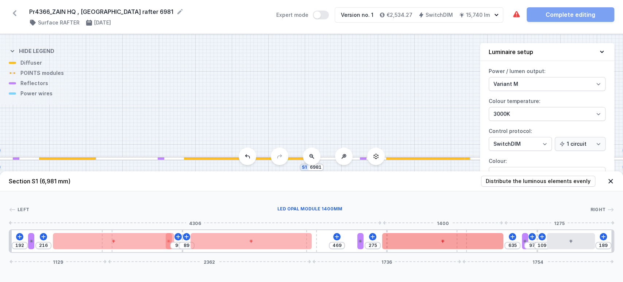
click at [461, 248] on div at bounding box center [442, 241] width 121 height 16
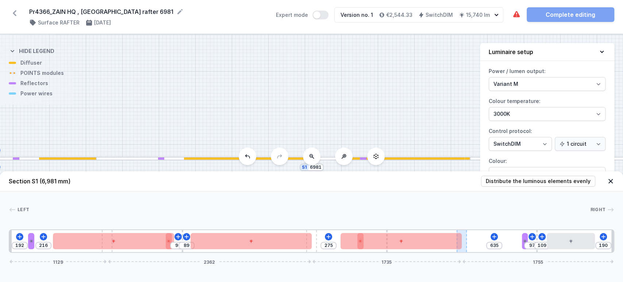
drag, startPoint x: 466, startPoint y: 250, endPoint x: 461, endPoint y: 249, distance: 4.8
click at [456, 251] on div "192 216 90 89 275 635 97 109 190 1129 2362 1735 1755" at bounding box center [312, 240] width 606 height 23
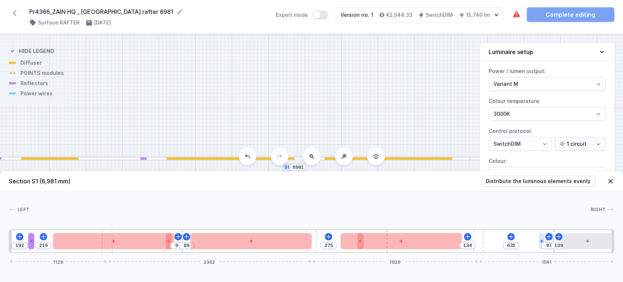
drag, startPoint x: 466, startPoint y: 247, endPoint x: 539, endPoint y: 245, distance: 73.1
click at [540, 244] on div "192 216 90 89 275 134 635 97 109 1129 2362 1929 1561" at bounding box center [312, 240] width 606 height 23
click at [112, 253] on div "Section S1 (6,981 mm) Distribute the luminous elements evenly Left Right 1 2 3 …" at bounding box center [311, 226] width 623 height 111
drag, startPoint x: 109, startPoint y: 251, endPoint x: 238, endPoint y: 252, distance: 129.3
click at [222, 253] on div "Section S1 (6,981 mm) Distribute the luminous elements evenly Left Right 1 2 3 …" at bounding box center [311, 226] width 623 height 111
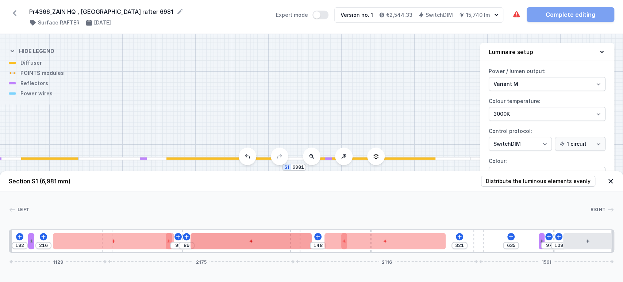
drag, startPoint x: 316, startPoint y: 252, endPoint x: 239, endPoint y: 237, distance: 78.0
click at [316, 251] on div "192 216 90 89 148 321 635 97 109 1129 2175 2116 1561" at bounding box center [312, 240] width 606 height 23
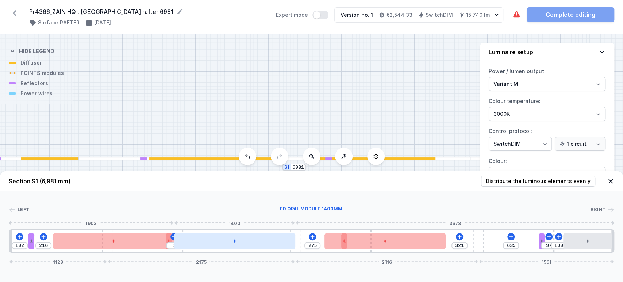
drag, startPoint x: 233, startPoint y: 233, endPoint x: 232, endPoint y: 240, distance: 6.4
click at [222, 240] on div at bounding box center [234, 241] width 121 height 16
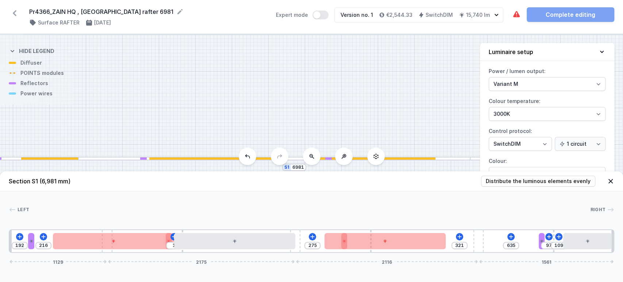
drag, startPoint x: 300, startPoint y: 246, endPoint x: 436, endPoint y: 218, distance: 138.6
click at [359, 239] on div "192 216 1 275 321 635 97 109 1129 2175 2116 1561" at bounding box center [312, 240] width 606 height 23
click at [569, 180] on span "Distribute the luminous elements evenly" at bounding box center [538, 180] width 105 height 7
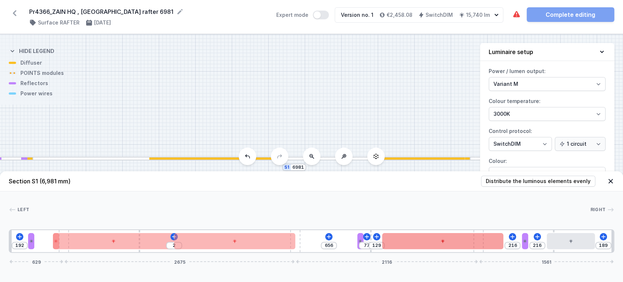
drag, startPoint x: 107, startPoint y: 251, endPoint x: 411, endPoint y: 248, distance: 304.2
click at [411, 248] on div "192 2 656 77 129 216 216 189 629 2675 2116 1561" at bounding box center [312, 240] width 606 height 23
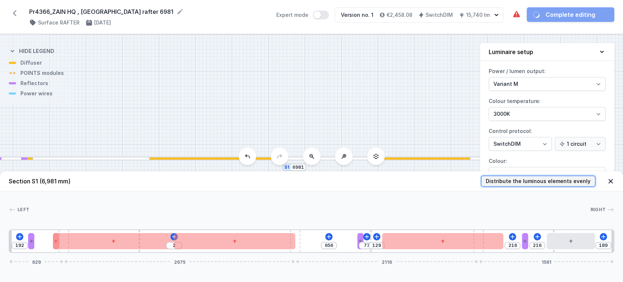
click at [531, 178] on span "Distribute the luminous elements evenly" at bounding box center [538, 180] width 105 height 7
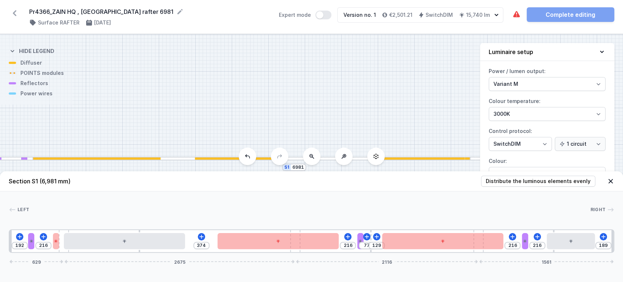
drag, startPoint x: 66, startPoint y: 248, endPoint x: 73, endPoint y: 251, distance: 6.6
click at [73, 251] on div "192 216 374 216 77 129 216 216 189 629 2675 2116 1561" at bounding box center [312, 240] width 606 height 23
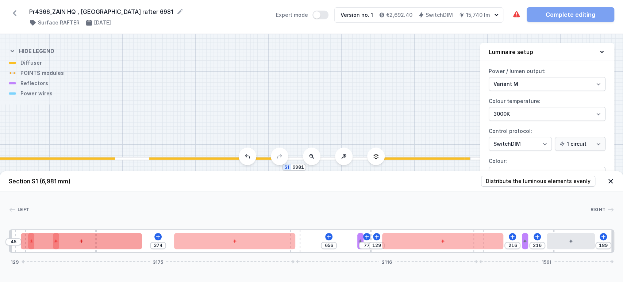
drag, startPoint x: 61, startPoint y: 249, endPoint x: 141, endPoint y: 240, distance: 80.1
click at [112, 247] on div "45 374 656 77 129 216 216 189 129 3175 2116 1561" at bounding box center [312, 240] width 606 height 23
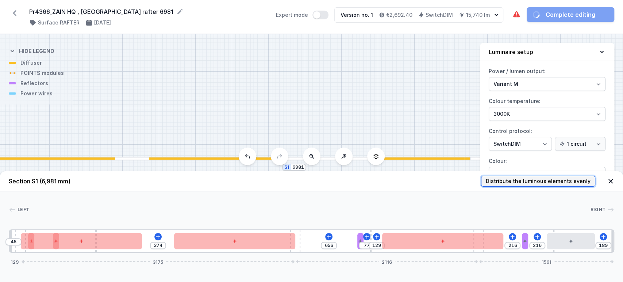
click at [554, 180] on span "Distribute the luminous elements evenly" at bounding box center [538, 180] width 105 height 7
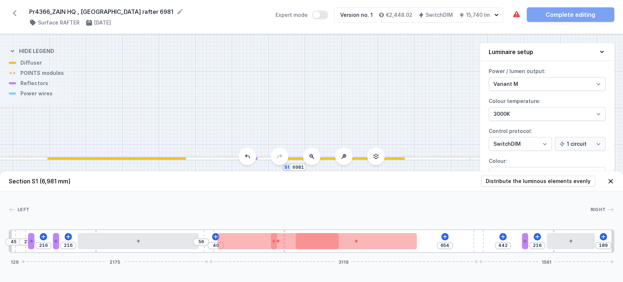
drag, startPoint x: 294, startPoint y: 250, endPoint x: 431, endPoint y: 242, distance: 136.8
click at [365, 256] on div "Section S1 (6,981 mm) Distribute the luminous elements evenly Left Right 1 2 3 …" at bounding box center [311, 226] width 623 height 111
click at [539, 181] on span "Distribute the luminous elements evenly" at bounding box center [538, 180] width 105 height 7
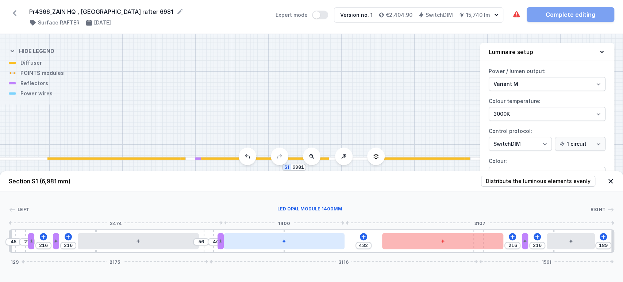
click at [309, 247] on div at bounding box center [284, 241] width 121 height 16
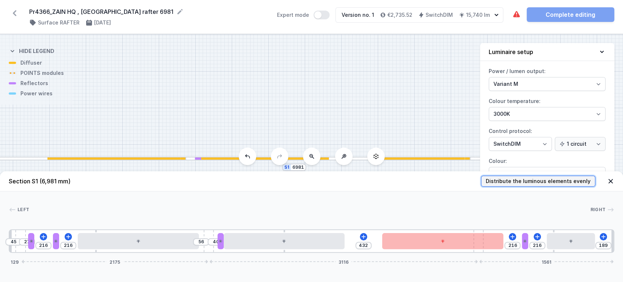
click at [555, 179] on span "Distribute the luminous elements evenly" at bounding box center [538, 180] width 105 height 7
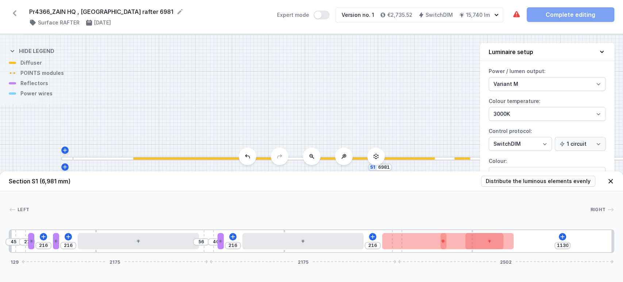
drag, startPoint x: 481, startPoint y: 251, endPoint x: 575, endPoint y: 245, distance: 94.0
click at [575, 246] on div "45 27 216 216 56 40 216 216 1130 129 2175 2175 2502" at bounding box center [312, 240] width 606 height 23
drag, startPoint x: 576, startPoint y: 183, endPoint x: 564, endPoint y: 194, distance: 16.3
click at [574, 184] on span "Distribute the luminous elements evenly" at bounding box center [538, 180] width 105 height 7
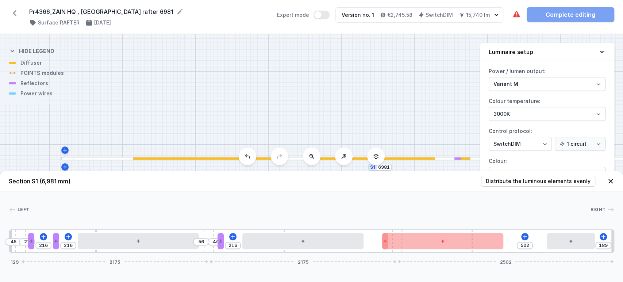
drag, startPoint x: 400, startPoint y: 251, endPoint x: 411, endPoint y: 253, distance: 11.7
click at [413, 253] on div "Section S1 (6,981 mm) Distribute the luminous elements evenly Left Right 1 2 3 …" at bounding box center [311, 226] width 623 height 111
drag, startPoint x: 397, startPoint y: 250, endPoint x: 410, endPoint y: 251, distance: 13.6
click at [411, 252] on div "45 27 216 216 56 40 216 502 189 129 2175 2175 2502" at bounding box center [312, 240] width 606 height 23
drag, startPoint x: 400, startPoint y: 251, endPoint x: 468, endPoint y: 245, distance: 68.2
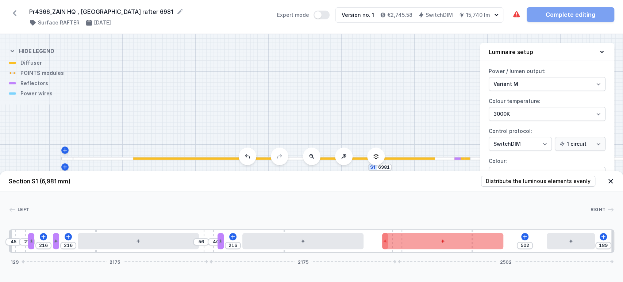
click at [466, 246] on div "45 27 216 216 56 40 216 502 189 129 2175 2175 2502" at bounding box center [312, 240] width 606 height 23
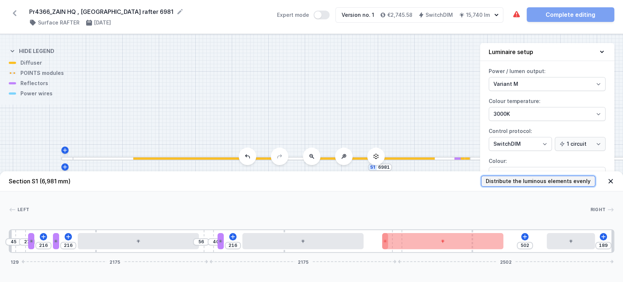
click at [552, 183] on span "Distribute the luminous elements evenly" at bounding box center [538, 180] width 105 height 7
click at [552, 180] on span "Distribute the luminous elements evenly" at bounding box center [538, 180] width 105 height 7
click at [550, 178] on span "Distribute the luminous elements evenly" at bounding box center [538, 180] width 105 height 7
drag, startPoint x: 549, startPoint y: 178, endPoint x: 499, endPoint y: 203, distance: 56.2
click at [549, 179] on span "Distribute the luminous elements evenly" at bounding box center [538, 180] width 105 height 7
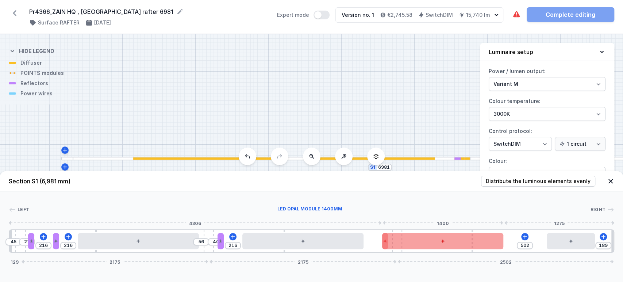
drag, startPoint x: 439, startPoint y: 251, endPoint x: 450, endPoint y: 249, distance: 11.8
click at [450, 249] on div "45 27 216 216 56 40 216 502 189 129 2175 2175 2502" at bounding box center [312, 240] width 606 height 23
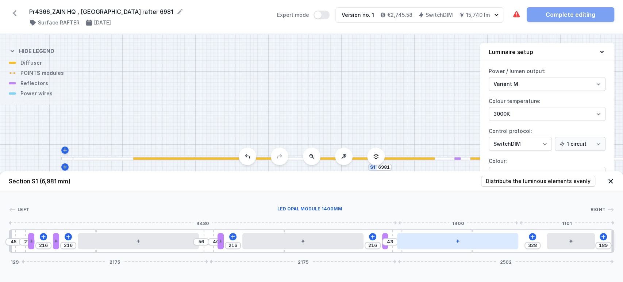
drag, startPoint x: 452, startPoint y: 244, endPoint x: 473, endPoint y: 240, distance: 20.8
click at [473, 240] on div at bounding box center [457, 241] width 121 height 16
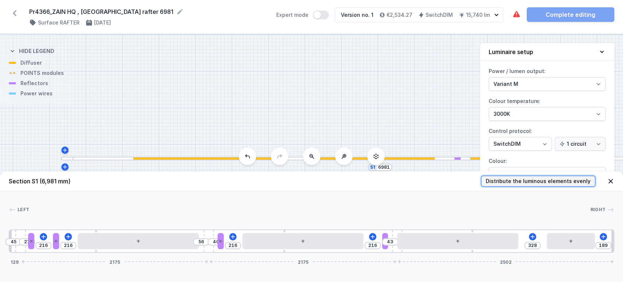
click at [534, 178] on span "Distribute the luminous elements evenly" at bounding box center [538, 180] width 105 height 7
click at [532, 183] on span "Distribute the luminous elements evenly" at bounding box center [538, 180] width 105 height 7
click at [533, 180] on span "Distribute the luminous elements evenly" at bounding box center [538, 180] width 105 height 7
click at [539, 183] on span "Distribute the luminous elements evenly" at bounding box center [538, 180] width 105 height 7
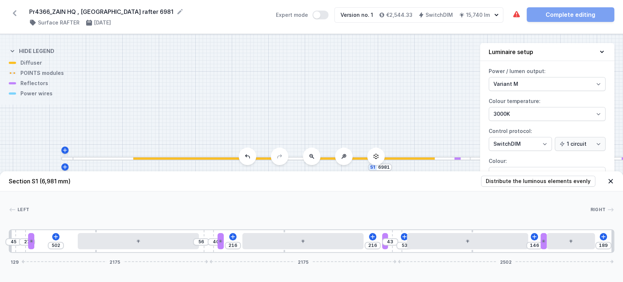
drag, startPoint x: 57, startPoint y: 244, endPoint x: 547, endPoint y: 227, distance: 490.8
click at [554, 175] on header "Section S1 (6,981 mm) Distribute the luminous elements evenly" at bounding box center [311, 181] width 623 height 20
click at [555, 183] on span "Distribute the luminous elements evenly" at bounding box center [538, 180] width 105 height 7
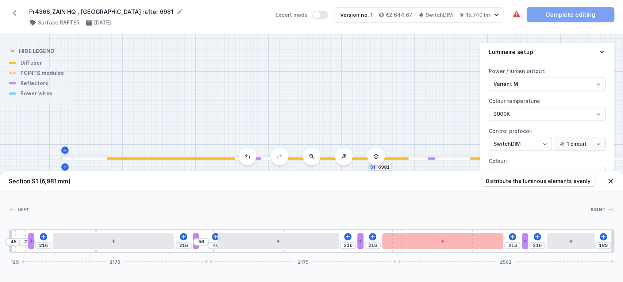
drag, startPoint x: 397, startPoint y: 252, endPoint x: 382, endPoint y: 248, distance: 15.9
click at [376, 246] on div "45 27 216 216 56 40 216 216 216 216 189 129 2175 2175 2502" at bounding box center [312, 240] width 606 height 23
drag, startPoint x: 19, startPoint y: 249, endPoint x: 55, endPoint y: 249, distance: 36.2
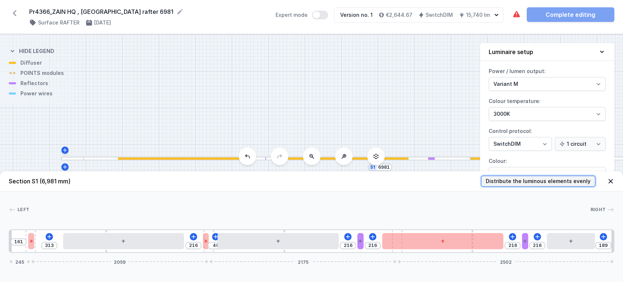
drag, startPoint x: 524, startPoint y: 179, endPoint x: 517, endPoint y: 185, distance: 8.8
click at [524, 180] on span "Distribute the luminous elements evenly" at bounding box center [538, 180] width 105 height 7
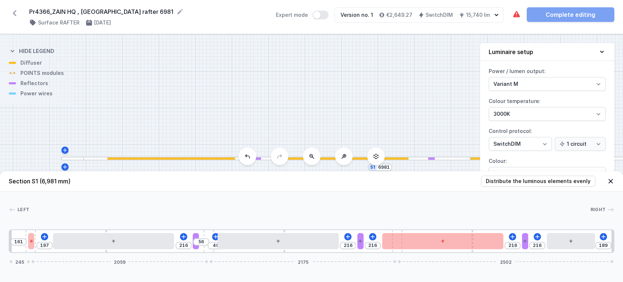
click at [400, 252] on div "161 197 216 56 40 216 216 216 216 189 245 2059 2175 2502" at bounding box center [312, 240] width 606 height 23
drag, startPoint x: 398, startPoint y: 251, endPoint x: 393, endPoint y: 249, distance: 5.3
click at [386, 251] on div "161 197 216 56 40 216 216 216 216 189 245 2059 2175 2502" at bounding box center [312, 240] width 606 height 23
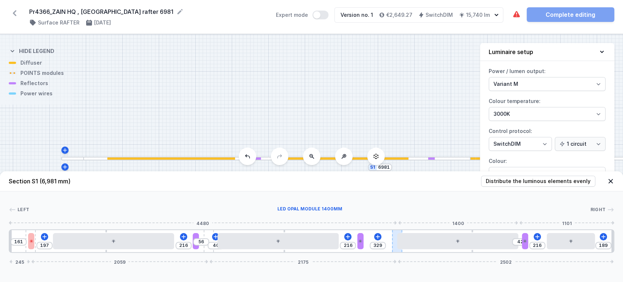
click at [398, 249] on div at bounding box center [457, 241] width 121 height 16
drag, startPoint x: 396, startPoint y: 251, endPoint x: 384, endPoint y: 251, distance: 12.1
click at [379, 250] on div "161 197 216 56 40 216 329 42 216 189 245 2059 2175 2502" at bounding box center [312, 240] width 606 height 23
drag, startPoint x: 403, startPoint y: 251, endPoint x: 465, endPoint y: 234, distance: 63.5
click at [388, 249] on div "161 197 216 56 40 216 329 42 216 189 245 2059 2175 2502" at bounding box center [312, 240] width 606 height 23
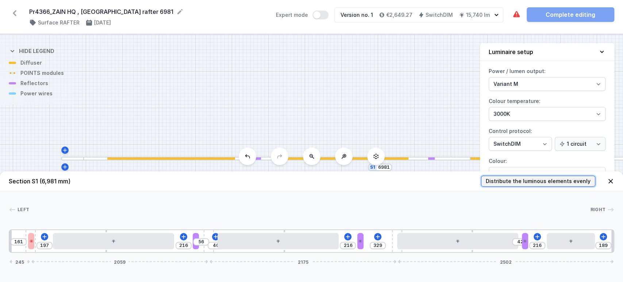
click at [524, 179] on span "Distribute the luminous elements evenly" at bounding box center [538, 180] width 105 height 7
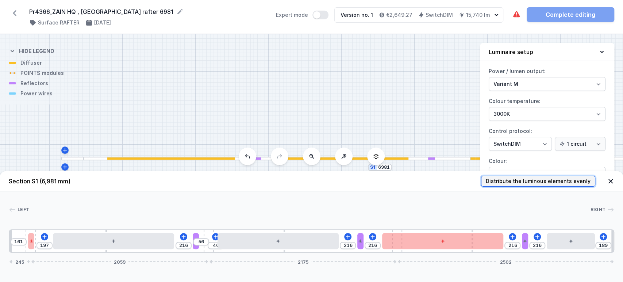
click at [523, 180] on span "Distribute the luminous elements evenly" at bounding box center [538, 180] width 105 height 7
drag, startPoint x: 523, startPoint y: 180, endPoint x: 167, endPoint y: 280, distance: 370.4
click at [519, 180] on span "Distribute the luminous elements evenly" at bounding box center [538, 180] width 105 height 7
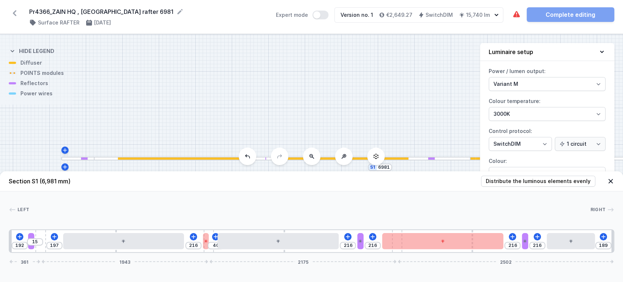
drag, startPoint x: 28, startPoint y: 249, endPoint x: 6, endPoint y: 249, distance: 21.5
click at [6, 249] on div "Left Right 1 2 3 4 5 2 3 4 5 2 3 4 5 2 6 1 192 15 197 216 40 216 216 216 216 18…" at bounding box center [311, 221] width 623 height 61
click at [520, 177] on button "Distribute the luminous elements evenly" at bounding box center [538, 181] width 114 height 11
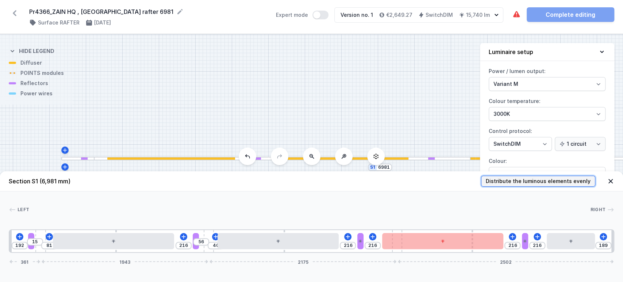
click at [523, 180] on span "Distribute the luminous elements evenly" at bounding box center [538, 180] width 105 height 7
click at [524, 179] on span "Distribute the luminous elements evenly" at bounding box center [538, 180] width 105 height 7
drag, startPoint x: 396, startPoint y: 251, endPoint x: 389, endPoint y: 251, distance: 7.3
click at [388, 251] on div "192 15 81 216 56 40 216 216 216 216 189 361 1943 2175 2502" at bounding box center [312, 240] width 606 height 23
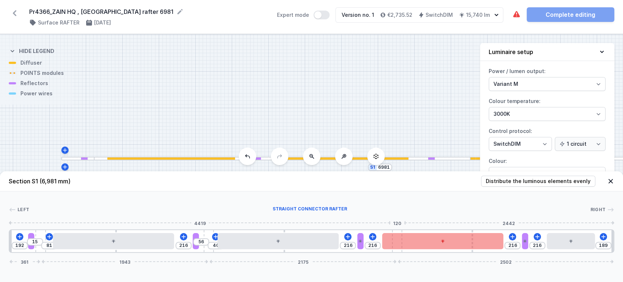
click at [396, 249] on div "192 15 81 216 56 40 216 216 216 216 189 361 1943 2175 2502" at bounding box center [312, 240] width 606 height 23
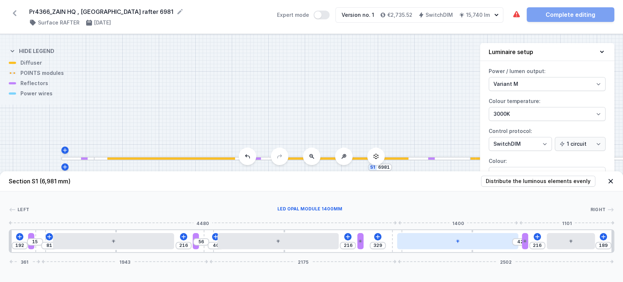
click at [408, 242] on div at bounding box center [457, 241] width 121 height 16
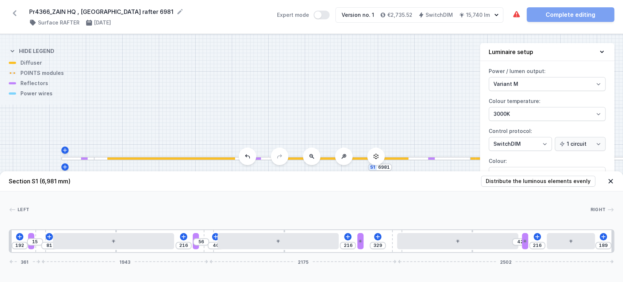
drag, startPoint x: 393, startPoint y: 238, endPoint x: 371, endPoint y: 240, distance: 22.7
click at [372, 240] on div "192 15 81 216 56 40 216 329 42 216 189 361 1943 2175 2502" at bounding box center [312, 240] width 606 height 23
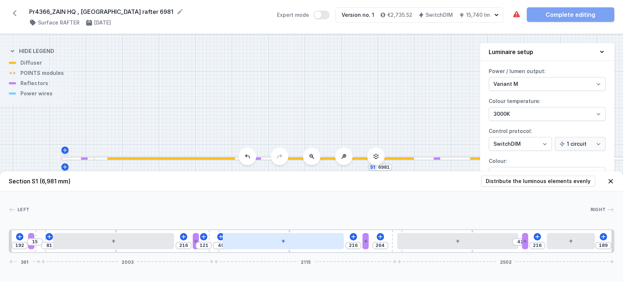
drag, startPoint x: 209, startPoint y: 250, endPoint x: 240, endPoint y: 243, distance: 31.5
click at [223, 249] on div "192 15 81 216 121 40 216 264 42 216 189 361 2003 2115 2502" at bounding box center [312, 240] width 606 height 23
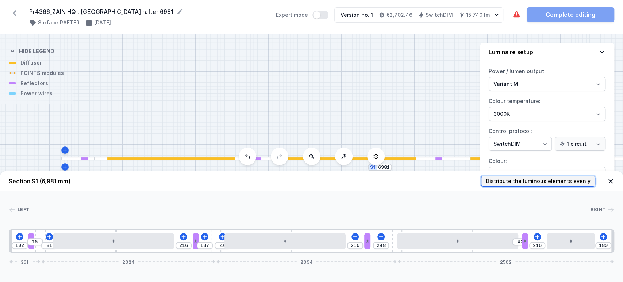
drag, startPoint x: 570, startPoint y: 183, endPoint x: 566, endPoint y: 182, distance: 4.0
click at [569, 183] on span "Distribute the luminous elements evenly" at bounding box center [538, 180] width 105 height 7
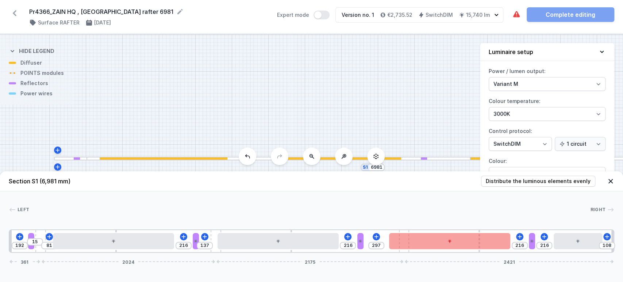
drag, startPoint x: 400, startPoint y: 250, endPoint x: 392, endPoint y: 248, distance: 8.2
click at [392, 248] on div "192 15 81 216 137 216 297 216 216 108 361 2024 2175 2421" at bounding box center [312, 240] width 606 height 23
drag, startPoint x: 406, startPoint y: 253, endPoint x: 404, endPoint y: 249, distance: 4.3
click at [405, 251] on div "Section S1 (6,981 mm) Distribute the luminous elements evenly Left Right 1 2 3 …" at bounding box center [311, 226] width 623 height 111
click at [404, 249] on div at bounding box center [449, 241] width 121 height 16
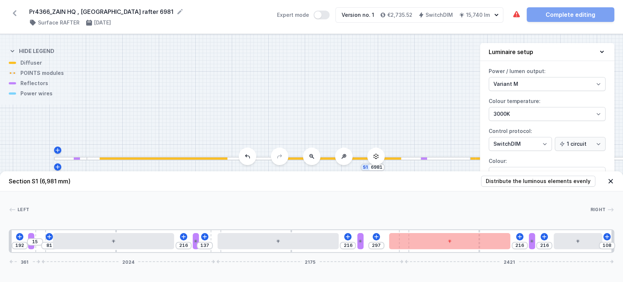
drag, startPoint x: 405, startPoint y: 251, endPoint x: 399, endPoint y: 253, distance: 6.6
click at [394, 252] on div "192 15 81 216 137 216 297 216 216 108 361 2024 2175 2421" at bounding box center [312, 240] width 606 height 23
drag, startPoint x: 403, startPoint y: 251, endPoint x: 399, endPoint y: 251, distance: 4.4
click at [398, 251] on div "192 15 81 216 137 216 297 216 216 108 361 2024 2175 2421" at bounding box center [312, 240] width 606 height 23
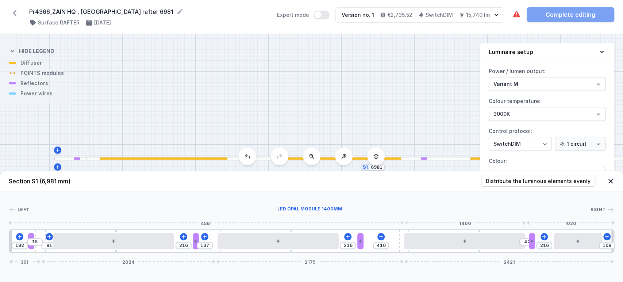
drag, startPoint x: 431, startPoint y: 241, endPoint x: 438, endPoint y: 250, distance: 11.3
click at [450, 245] on div at bounding box center [464, 241] width 121 height 16
drag, startPoint x: 448, startPoint y: 244, endPoint x: 439, endPoint y: 251, distance: 11.7
click at [453, 245] on div at bounding box center [468, 241] width 121 height 16
drag, startPoint x: 402, startPoint y: 248, endPoint x: 396, endPoint y: 245, distance: 6.9
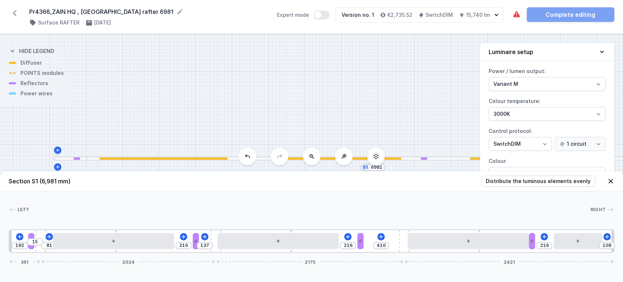
click at [9, 241] on div "410" at bounding box center [9, 241] width 0 height 0
drag, startPoint x: 406, startPoint y: 243, endPoint x: 391, endPoint y: 240, distance: 15.2
click at [391, 240] on div "192 15 81 216 137 216 410 216 108 361 2024 2175 2421" at bounding box center [312, 240] width 606 height 23
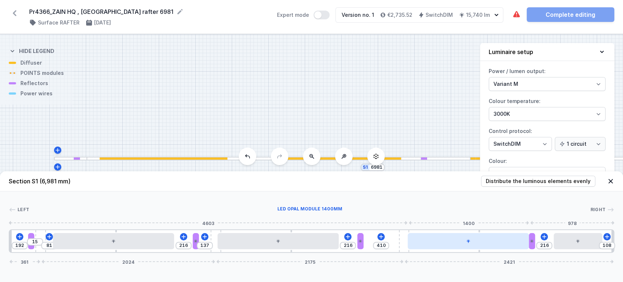
drag, startPoint x: 401, startPoint y: 244, endPoint x: 409, endPoint y: 243, distance: 7.7
click at [409, 243] on div "192 15 81 216 137 216 410 216 108 361 2024 2175 2421" at bounding box center [312, 240] width 606 height 23
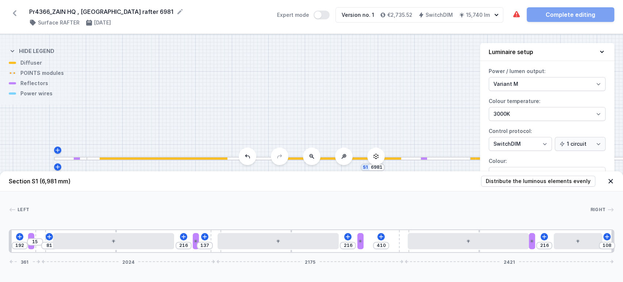
drag, startPoint x: 404, startPoint y: 247, endPoint x: 382, endPoint y: 254, distance: 23.0
click at [382, 254] on div "Section S1 (6,981 mm) Distribute the luminous elements evenly Left Right 1 2 3 …" at bounding box center [311, 226] width 623 height 111
drag, startPoint x: 404, startPoint y: 245, endPoint x: 408, endPoint y: 249, distance: 6.2
click at [408, 249] on div at bounding box center [404, 241] width 10 height 22
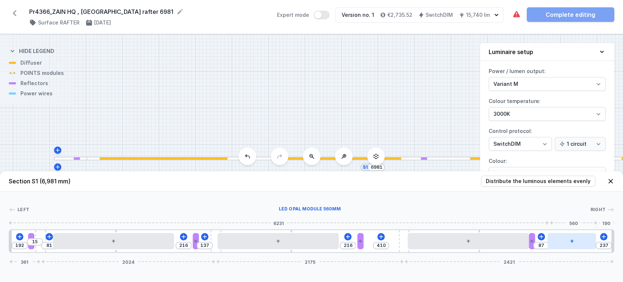
drag, startPoint x: 563, startPoint y: 243, endPoint x: 552, endPoint y: 247, distance: 11.9
click at [556, 245] on div at bounding box center [572, 241] width 49 height 16
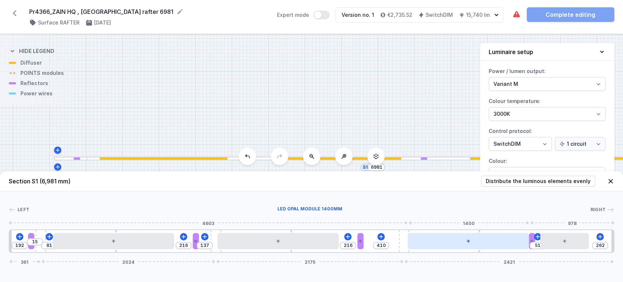
drag, startPoint x: 428, startPoint y: 244, endPoint x: 445, endPoint y: 246, distance: 16.9
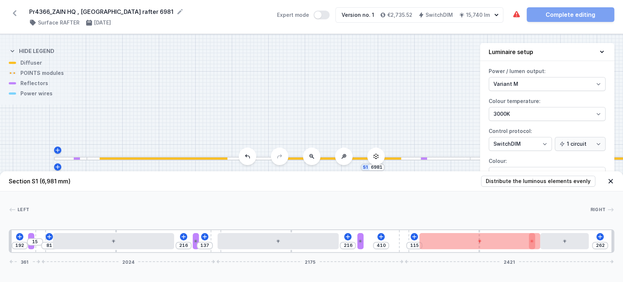
drag, startPoint x: 402, startPoint y: 244, endPoint x: 398, endPoint y: 247, distance: 4.8
click at [9, 241] on div "410" at bounding box center [9, 241] width 0 height 0
drag, startPoint x: 405, startPoint y: 240, endPoint x: 412, endPoint y: 242, distance: 7.8
click at [393, 241] on div "192 15 81 216 137 216 410 115 262 361 2024 2175 2421" at bounding box center [312, 240] width 606 height 23
click at [562, 182] on span "Distribute the luminous elements evenly" at bounding box center [538, 180] width 105 height 7
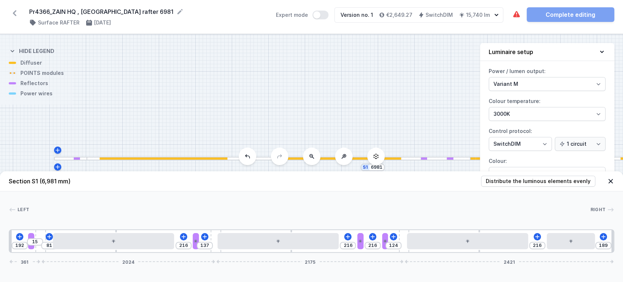
click at [401, 246] on div "124" at bounding box center [394, 245] width 16 height 7
drag, startPoint x: 403, startPoint y: 251, endPoint x: 398, endPoint y: 251, distance: 4.8
click at [396, 252] on div "192 15 81 216 137 216 216 124 216 189 361 2024 2175 2421" at bounding box center [312, 240] width 606 height 23
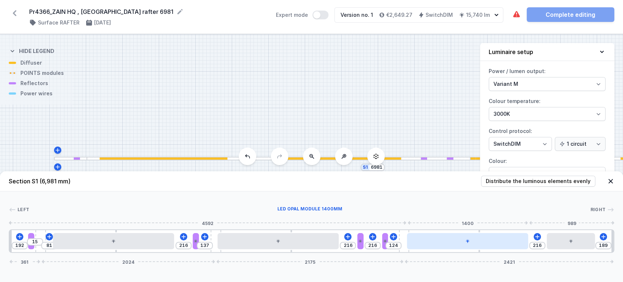
drag, startPoint x: 402, startPoint y: 248, endPoint x: 416, endPoint y: 249, distance: 13.5
click at [416, 248] on div "192 15 81 216 137 216 216 124 216 189 361 2024 2175 2421" at bounding box center [312, 240] width 606 height 23
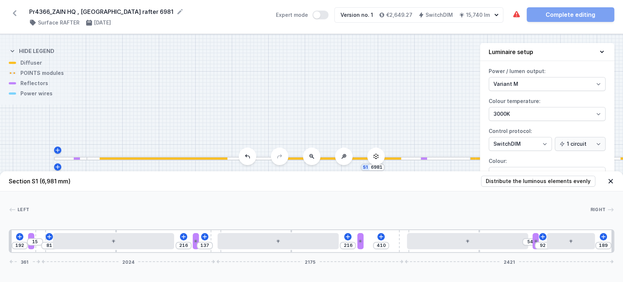
drag, startPoint x: 389, startPoint y: 237, endPoint x: 540, endPoint y: 229, distance: 151.7
click at [551, 179] on span "Distribute the luminous elements evenly" at bounding box center [538, 180] width 105 height 7
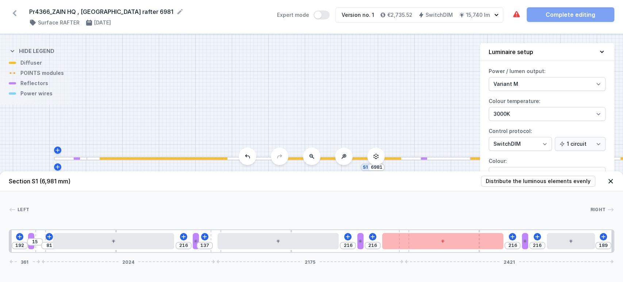
drag, startPoint x: 404, startPoint y: 251, endPoint x: 397, endPoint y: 254, distance: 7.5
click at [394, 253] on div "Section S1 (6,981 mm) Distribute the luminous elements evenly Left Right 1 2 3 …" at bounding box center [311, 226] width 623 height 111
drag, startPoint x: 406, startPoint y: 250, endPoint x: 382, endPoint y: 257, distance: 24.6
click at [385, 256] on div "Section S1 (6,981 mm) Distribute the luminous elements evenly Left Right 1 2 3 …" at bounding box center [311, 226] width 623 height 111
click at [374, 234] on icon at bounding box center [373, 237] width 6 height 6
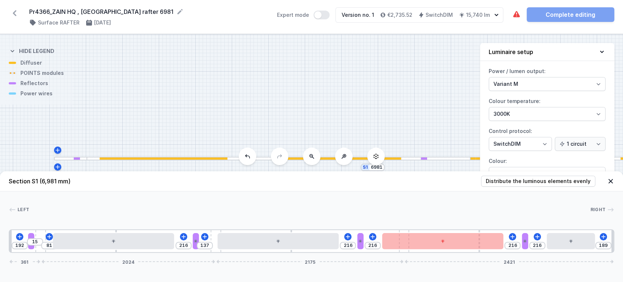
drag, startPoint x: 429, startPoint y: 272, endPoint x: 434, endPoint y: 256, distance: 16.4
click at [434, 268] on div "Section S1 (6,981 mm) Distribute the luminous elements evenly Left Right 1 2 3 …" at bounding box center [311, 226] width 623 height 111
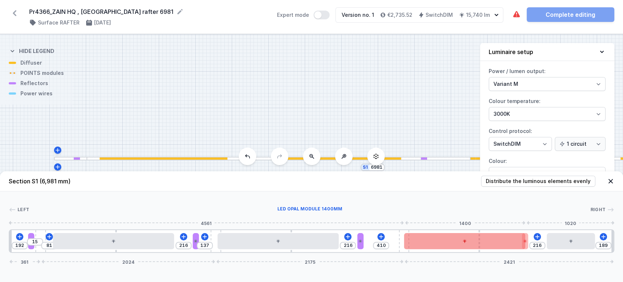
drag, startPoint x: 434, startPoint y: 244, endPoint x: 420, endPoint y: 248, distance: 14.9
click at [462, 243] on div at bounding box center [464, 241] width 121 height 16
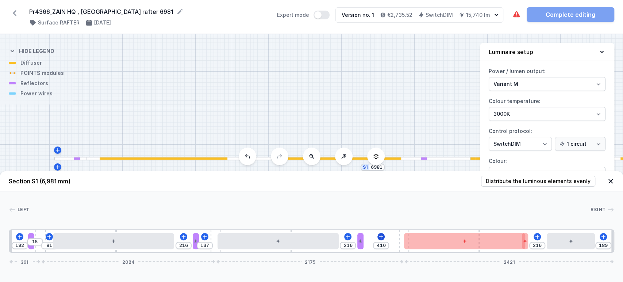
click at [377, 236] on div "192 15 81 216 137 216 410 216 189 361 2024 2175 2421" at bounding box center [312, 240] width 606 height 23
click at [378, 236] on button at bounding box center [381, 236] width 7 height 7
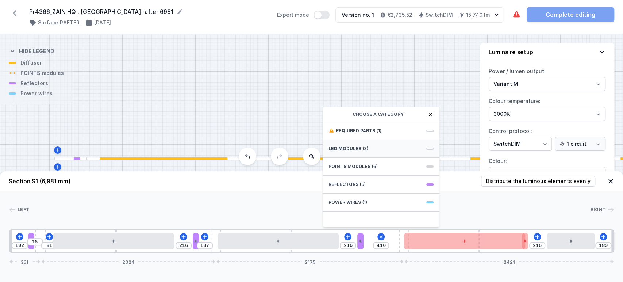
click at [351, 148] on span "LED modules" at bounding box center [345, 149] width 33 height 6
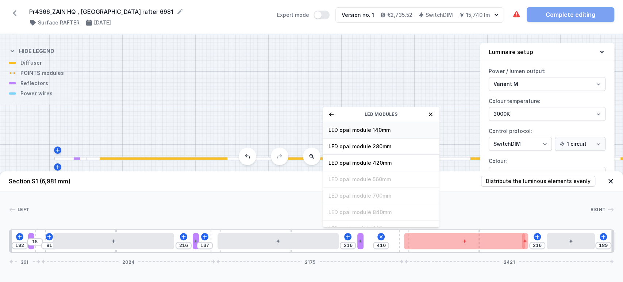
click at [391, 129] on span "LED opal module 140mm" at bounding box center [381, 129] width 105 height 7
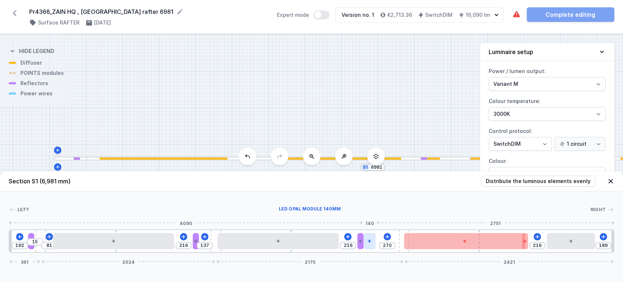
click at [373, 240] on div at bounding box center [370, 241] width 12 height 16
click at [393, 214] on div at bounding box center [387, 220] width 15 height 18
click at [390, 218] on icon at bounding box center [388, 220] width 6 height 6
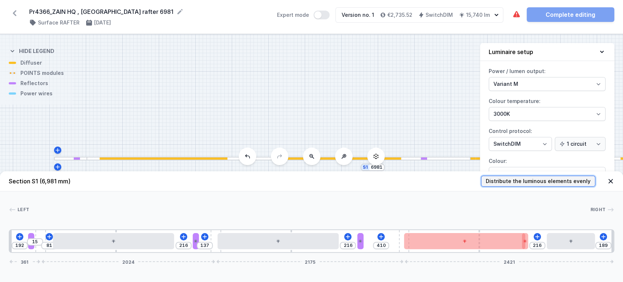
click at [573, 178] on span "Distribute the luminous elements evenly" at bounding box center [538, 180] width 105 height 7
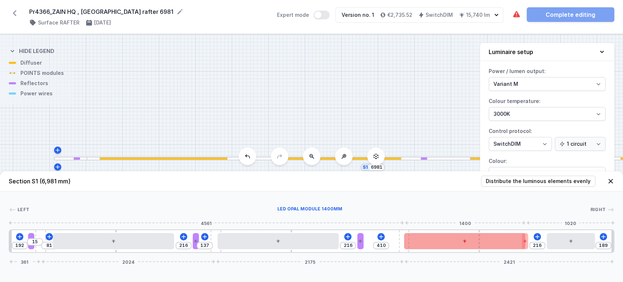
click at [431, 243] on div at bounding box center [464, 241] width 121 height 16
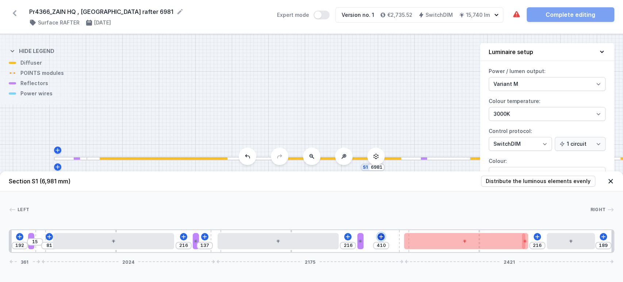
click at [380, 238] on icon at bounding box center [381, 237] width 6 height 6
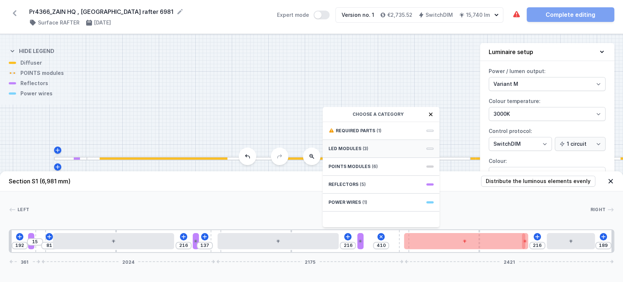
click at [351, 146] on span "LED modules" at bounding box center [345, 149] width 33 height 6
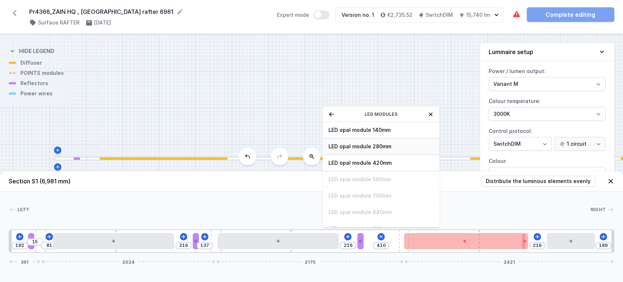
click at [370, 146] on span "LED opal module 280mm" at bounding box center [381, 146] width 105 height 7
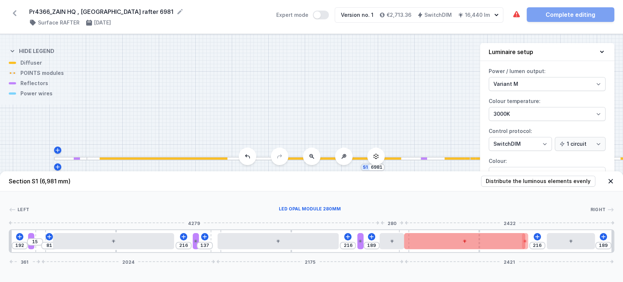
drag, startPoint x: 383, startPoint y: 245, endPoint x: 412, endPoint y: 238, distance: 29.6
click at [404, 240] on div at bounding box center [392, 241] width 24 height 16
click at [444, 248] on div at bounding box center [464, 241] width 121 height 16
click at [455, 239] on div at bounding box center [464, 241] width 121 height 16
drag, startPoint x: 458, startPoint y: 236, endPoint x: 461, endPoint y: 245, distance: 10.4
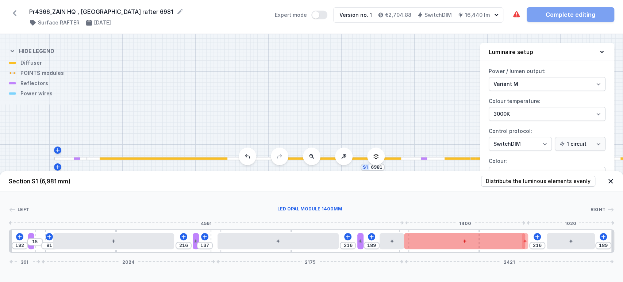
click at [460, 243] on div at bounding box center [464, 241] width 121 height 16
click at [462, 245] on div at bounding box center [464, 241] width 121 height 16
click at [470, 244] on div at bounding box center [464, 241] width 121 height 16
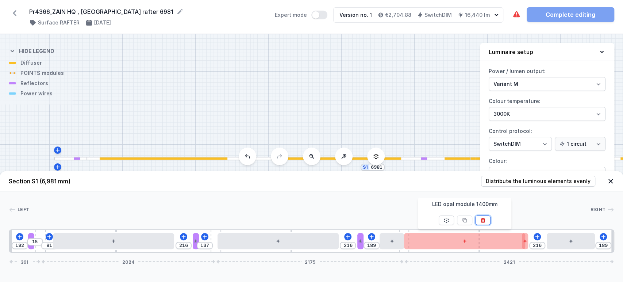
click at [483, 218] on icon at bounding box center [483, 220] width 4 height 5
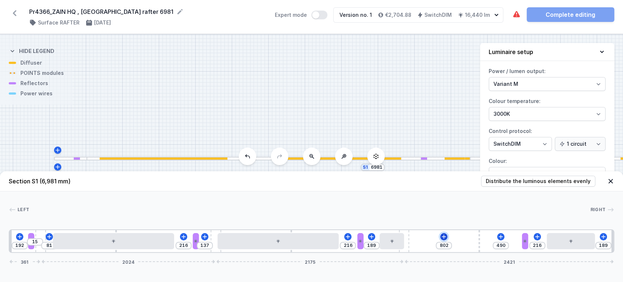
click at [444, 237] on icon at bounding box center [444, 236] width 4 height 4
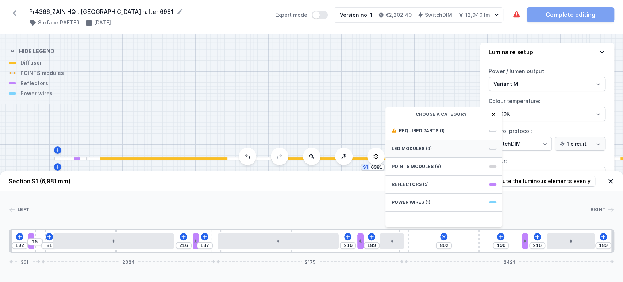
click at [427, 146] on span "(9)" at bounding box center [429, 149] width 6 height 6
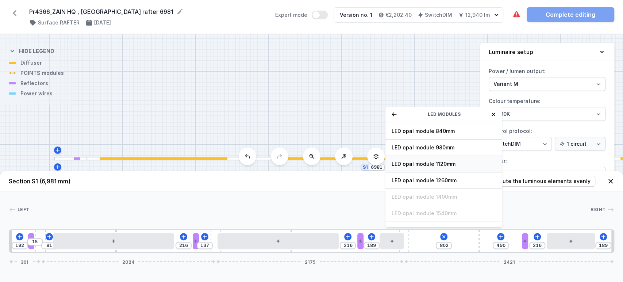
click at [428, 164] on span "LED opal module 1120mm" at bounding box center [443, 163] width 105 height 7
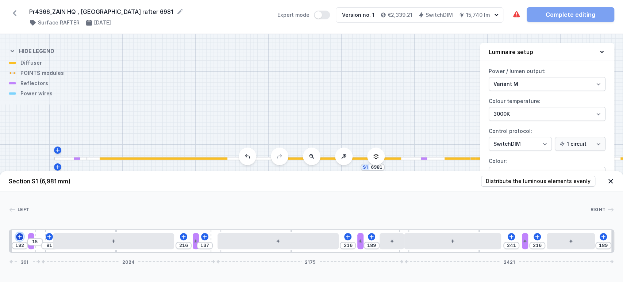
click at [20, 235] on icon at bounding box center [20, 237] width 6 height 6
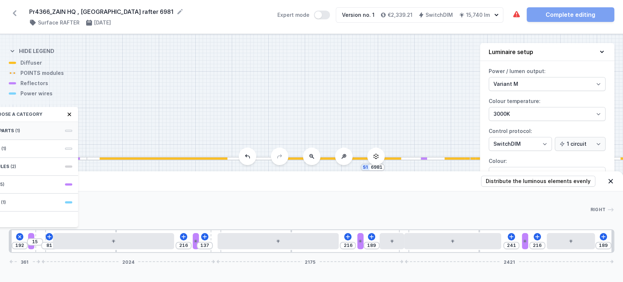
click at [54, 125] on div "Required parts (1)" at bounding box center [19, 131] width 117 height 18
click at [53, 125] on div "Hole for power supply cable" at bounding box center [19, 130] width 117 height 16
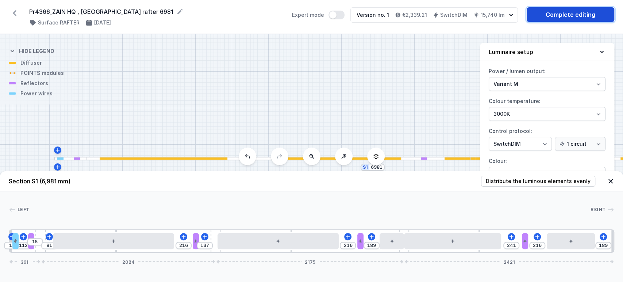
click at [570, 15] on link "Complete editing" at bounding box center [571, 14] width 88 height 15
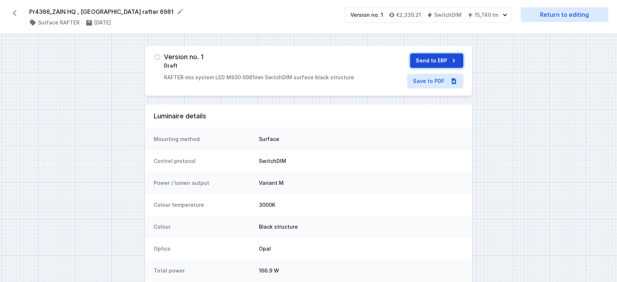
click at [415, 65] on button "Send to ERP" at bounding box center [436, 60] width 53 height 15
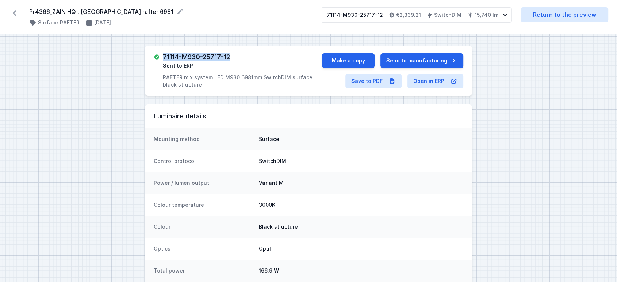
drag, startPoint x: 163, startPoint y: 56, endPoint x: 240, endPoint y: 50, distance: 76.5
click at [240, 50] on div "71114-M930-25717-12 Sent to ERP RAFTER mix system LED M930 6981mm SwitchDIM sur…" at bounding box center [308, 71] width 327 height 50
copy h3 "71114-M930-25717-12"
click at [558, 17] on link "Return to the preview" at bounding box center [565, 14] width 88 height 15
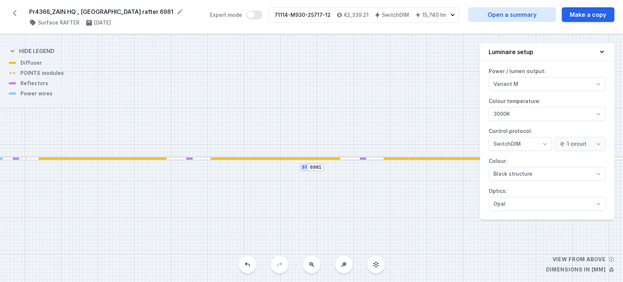
click at [603, 50] on icon at bounding box center [602, 51] width 7 height 7
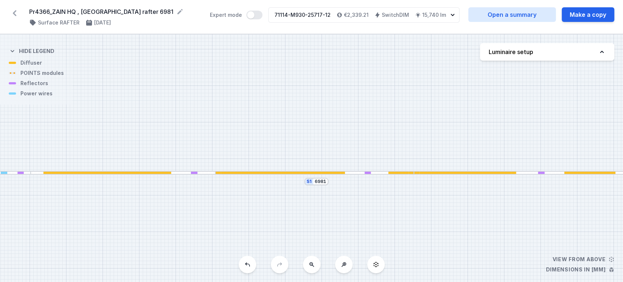
drag, startPoint x: 439, startPoint y: 229, endPoint x: 429, endPoint y: 229, distance: 10.3
click at [439, 242] on div "S1 6981" at bounding box center [311, 158] width 623 height 248
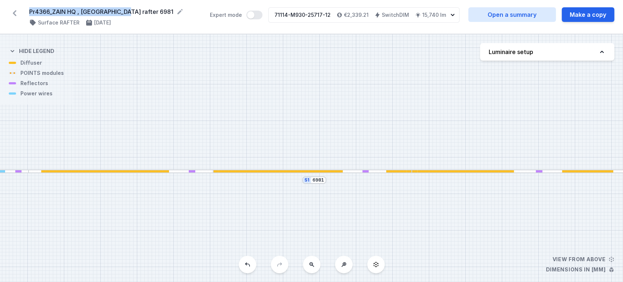
drag, startPoint x: 28, startPoint y: 15, endPoint x: 113, endPoint y: 11, distance: 85.2
click at [118, 11] on div "Pr4366_ZAIN HQ , [GEOGRAPHIC_DATA] rafter 6981 ( 11508 /v 1 ) Surface RAFTER [D…" at bounding box center [311, 17] width 623 height 34
copy form "Pr4366_ZAIN HQ , [GEOGRAPHIC_DATA] rafter"
click at [15, 11] on icon at bounding box center [15, 13] width 4 height 6
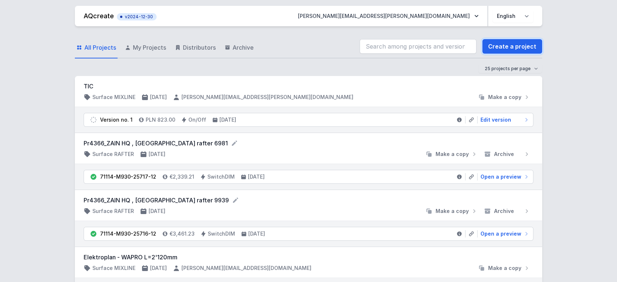
click at [515, 45] on link "Create a project" at bounding box center [512, 46] width 60 height 15
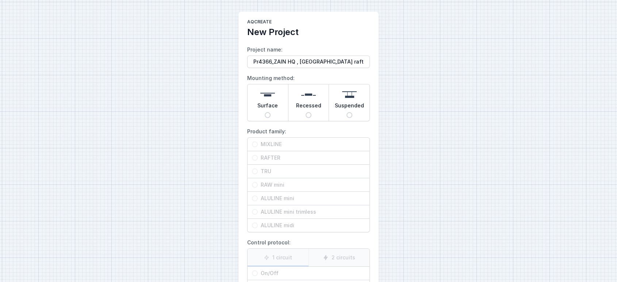
drag, startPoint x: 266, startPoint y: 112, endPoint x: 267, endPoint y: 140, distance: 27.0
click at [268, 113] on input "Surface" at bounding box center [268, 115] width 6 height 6
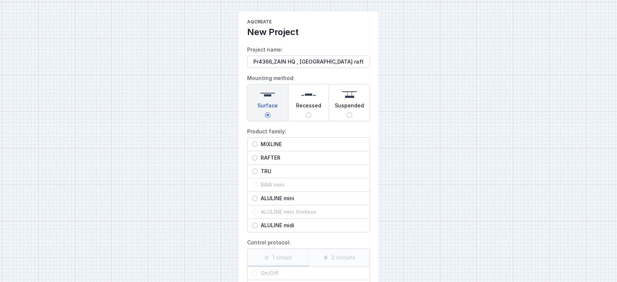
drag, startPoint x: 278, startPoint y: 154, endPoint x: 287, endPoint y: 167, distance: 15.6
click at [278, 154] on span "RAFTER" at bounding box center [311, 157] width 107 height 7
click at [258, 155] on input "RAFTER" at bounding box center [255, 158] width 6 height 6
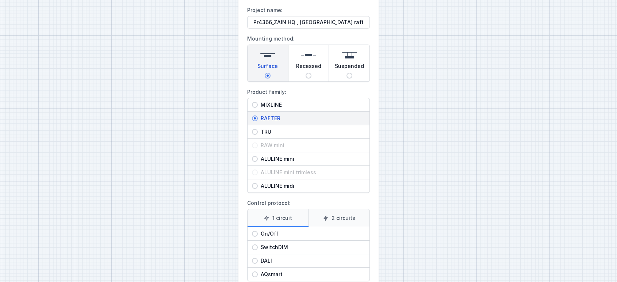
scroll to position [83, 0]
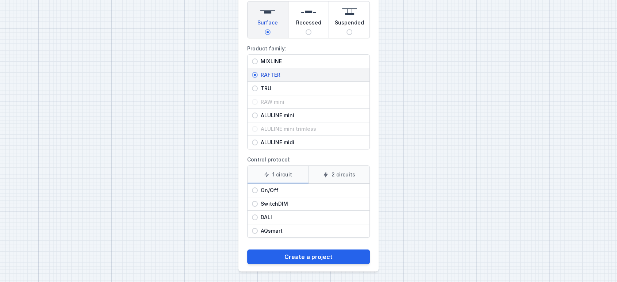
click at [282, 202] on span "SwitchDIM" at bounding box center [311, 203] width 107 height 7
click at [258, 202] on input "SwitchDIM" at bounding box center [255, 204] width 6 height 6
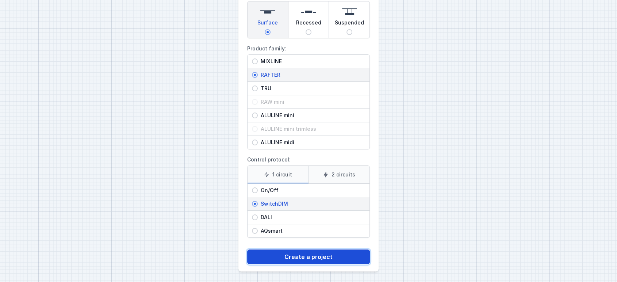
click at [295, 253] on button "Create a project" at bounding box center [308, 256] width 123 height 15
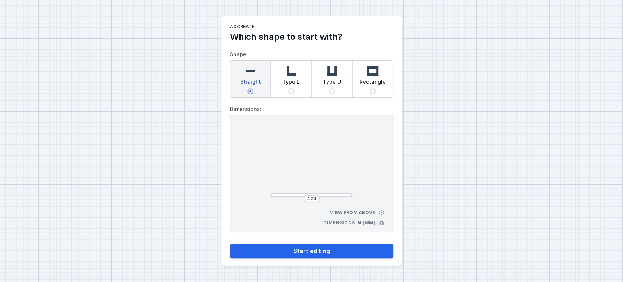
click at [310, 202] on div "420 View from above Dimensions in [mm]" at bounding box center [312, 173] width 164 height 117
click at [310, 199] on input "420" at bounding box center [312, 199] width 12 height 6
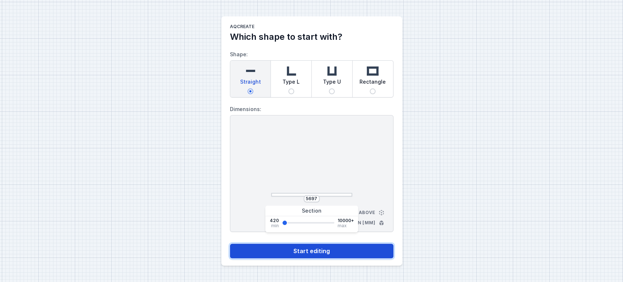
click at [320, 245] on button "Start editing" at bounding box center [312, 251] width 164 height 15
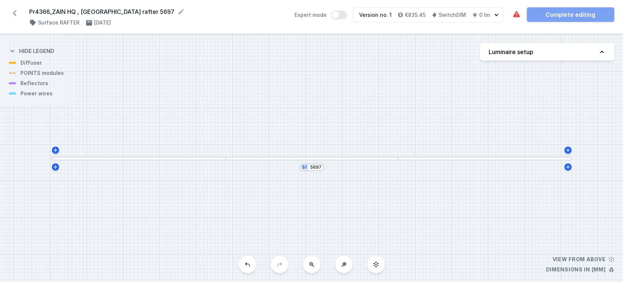
click at [576, 58] on button "Luminaire setup" at bounding box center [547, 52] width 134 height 18
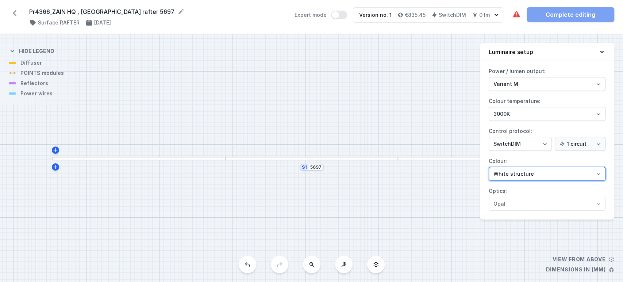
drag, startPoint x: 529, startPoint y: 172, endPoint x: 525, endPoint y: 179, distance: 8.7
click at [528, 172] on select "White structure Black structure Gold structure Copper Gray Another colour (from…" at bounding box center [547, 174] width 117 height 14
click at [489, 167] on select "White structure Black structure Gold structure Copper Gray Another colour (from…" at bounding box center [547, 174] width 117 height 14
drag, startPoint x: 511, startPoint y: 174, endPoint x: 511, endPoint y: 179, distance: 4.8
click at [512, 174] on select "White structure Black structure Gold structure Copper Gray Another colour (from…" at bounding box center [547, 174] width 117 height 14
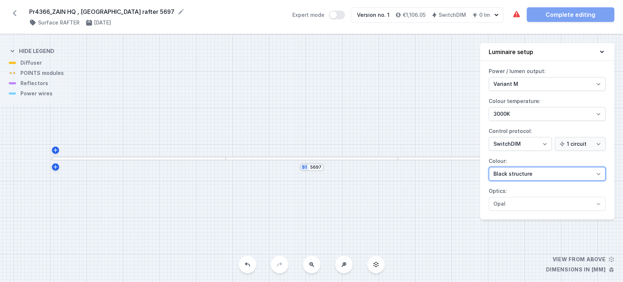
click at [489, 167] on select "White structure Black structure Gold structure Copper Gray Another colour (from…" at bounding box center [547, 174] width 117 height 14
click at [602, 49] on button "Luminaire setup" at bounding box center [547, 52] width 134 height 18
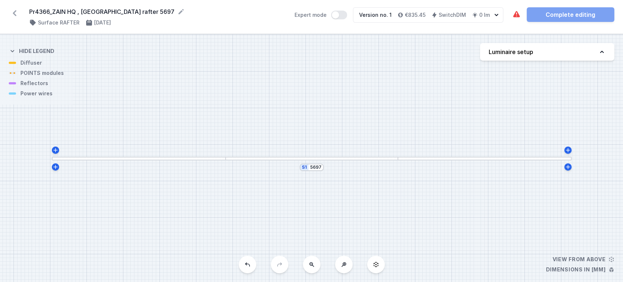
click at [356, 157] on div at bounding box center [312, 159] width 172 height 4
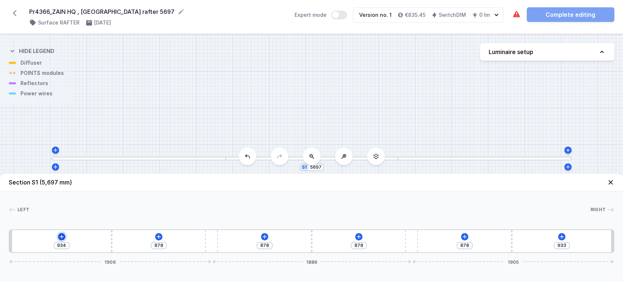
click at [62, 238] on icon at bounding box center [62, 237] width 6 height 6
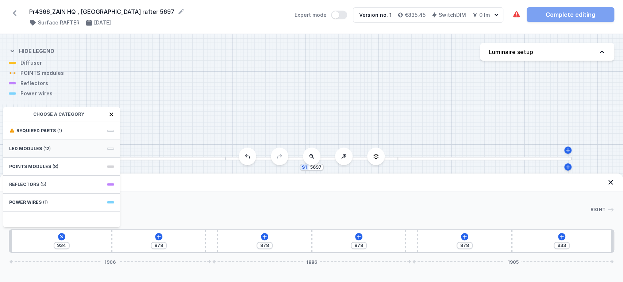
click at [49, 147] on div "LED modules (12)" at bounding box center [61, 149] width 117 height 18
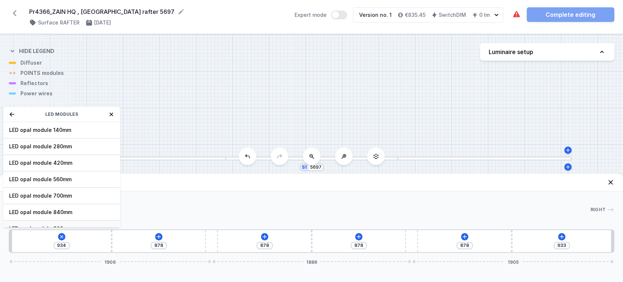
scroll to position [91, 0]
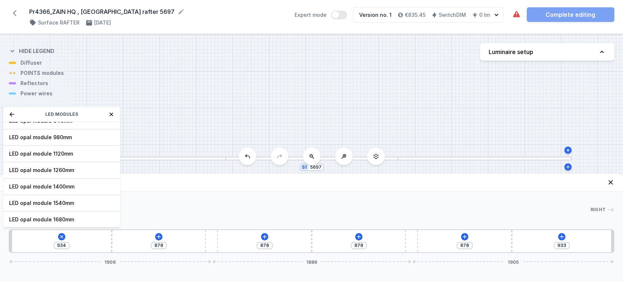
drag, startPoint x: 62, startPoint y: 184, endPoint x: 65, endPoint y: 188, distance: 4.3
click at [62, 185] on span "LED opal module 1400mm" at bounding box center [61, 186] width 105 height 7
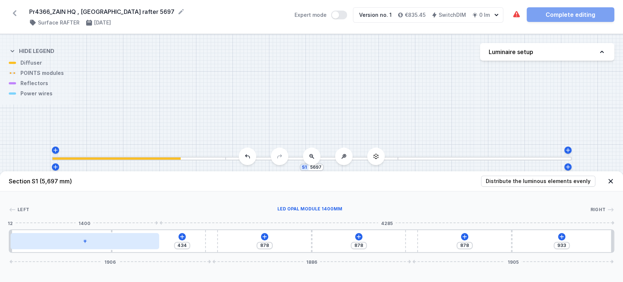
click at [77, 245] on div at bounding box center [85, 241] width 149 height 16
click at [80, 238] on div at bounding box center [85, 241] width 149 height 16
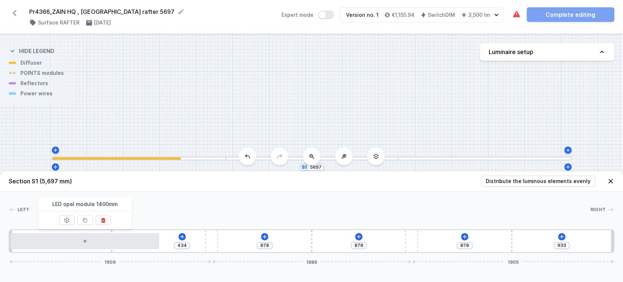
click at [270, 237] on div "434 878 878 878 933 1906 1886 1905" at bounding box center [312, 240] width 606 height 23
click at [268, 237] on div "434 878 878 878 933 1906 1886 1905" at bounding box center [312, 240] width 606 height 23
click at [265, 237] on icon at bounding box center [265, 236] width 4 height 4
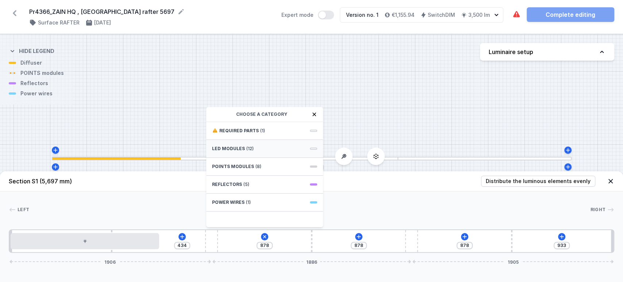
click at [236, 144] on div "LED modules (12)" at bounding box center [264, 149] width 117 height 18
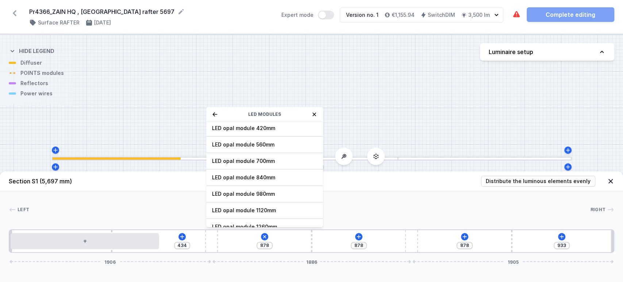
scroll to position [81, 0]
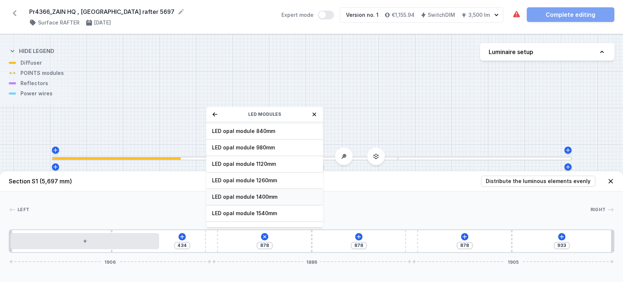
click at [256, 198] on span "LED opal module 1400mm" at bounding box center [264, 196] width 105 height 7
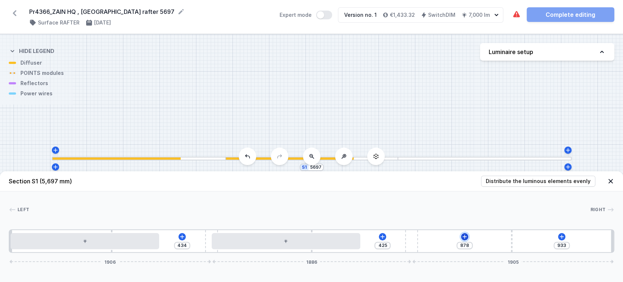
click at [466, 236] on icon at bounding box center [465, 237] width 6 height 6
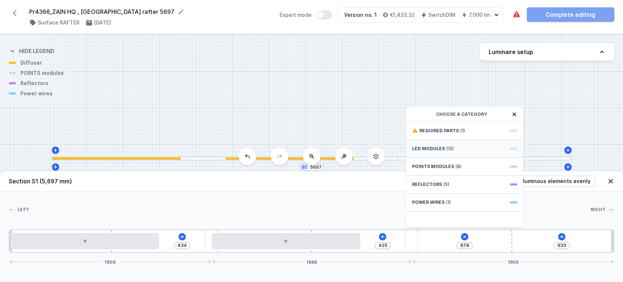
click at [430, 148] on span "LED modules" at bounding box center [428, 149] width 33 height 6
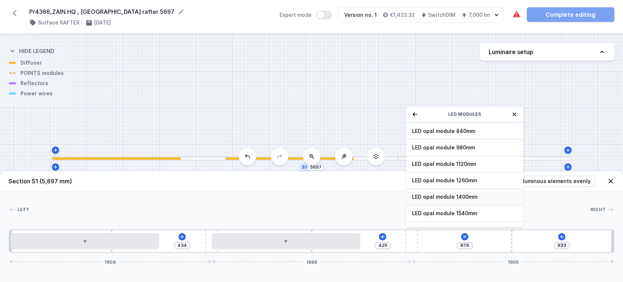
click at [441, 194] on span "LED opal module 1400mm" at bounding box center [464, 196] width 105 height 7
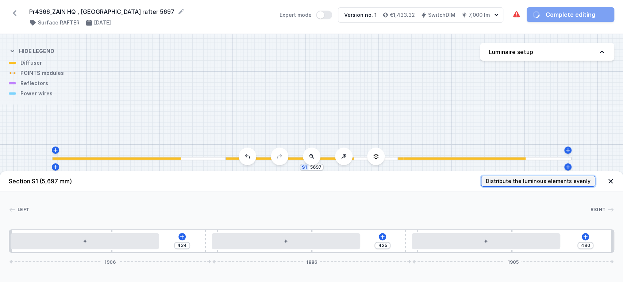
click at [554, 180] on span "Distribute the luminous elements evenly" at bounding box center [538, 180] width 105 height 7
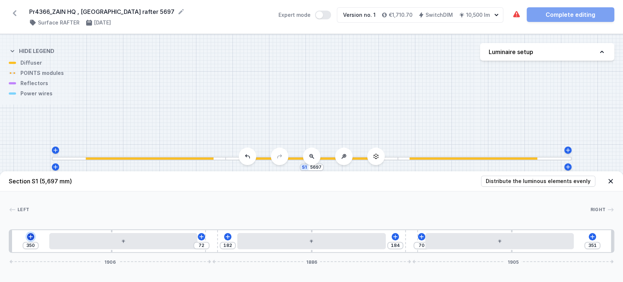
click at [30, 236] on icon at bounding box center [31, 237] width 6 height 6
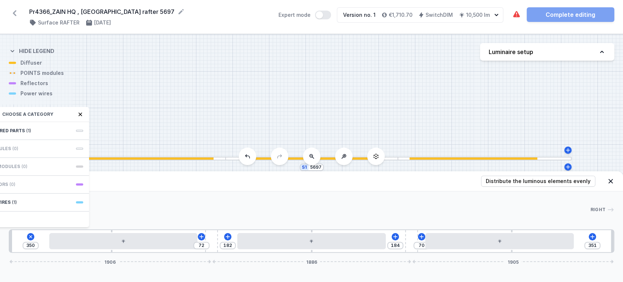
click at [52, 207] on div "Power wires (1)" at bounding box center [30, 203] width 117 height 18
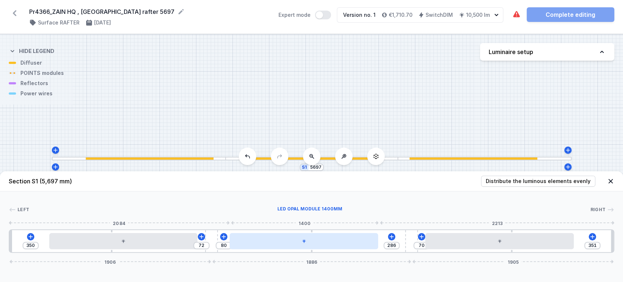
drag, startPoint x: 313, startPoint y: 244, endPoint x: 302, endPoint y: 246, distance: 10.5
click at [302, 246] on div at bounding box center [304, 241] width 149 height 16
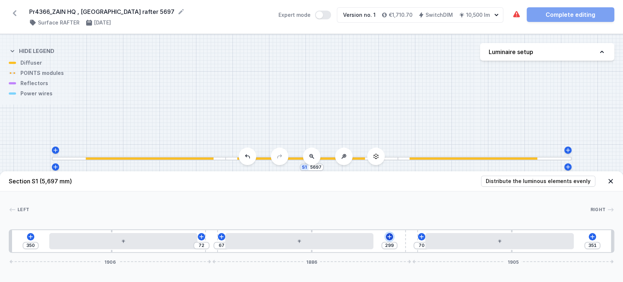
click at [391, 234] on icon at bounding box center [390, 237] width 6 height 6
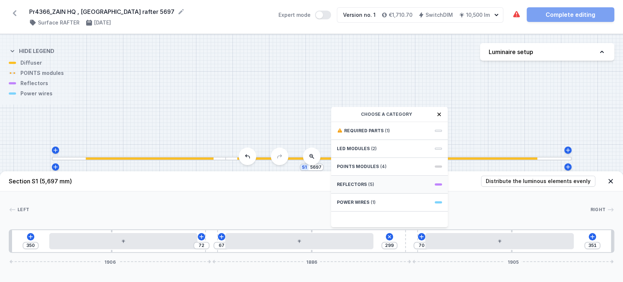
click at [360, 185] on span "Reflectors" at bounding box center [352, 185] width 30 height 6
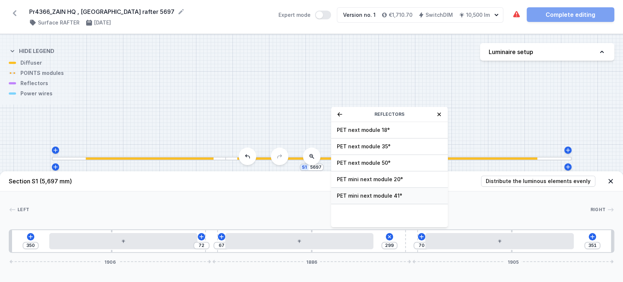
click at [367, 195] on span "PET mini next module 41°" at bounding box center [389, 195] width 105 height 7
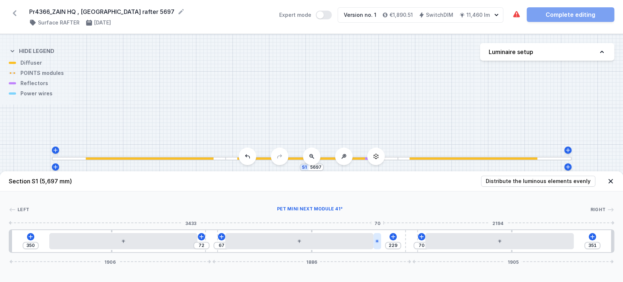
click at [377, 244] on div at bounding box center [377, 241] width 7 height 16
click at [380, 222] on icon at bounding box center [377, 220] width 6 height 6
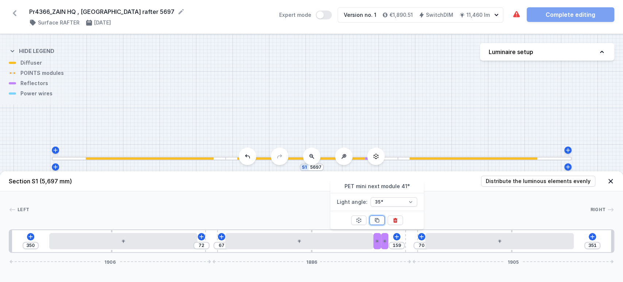
click at [380, 222] on icon at bounding box center [377, 220] width 6 height 6
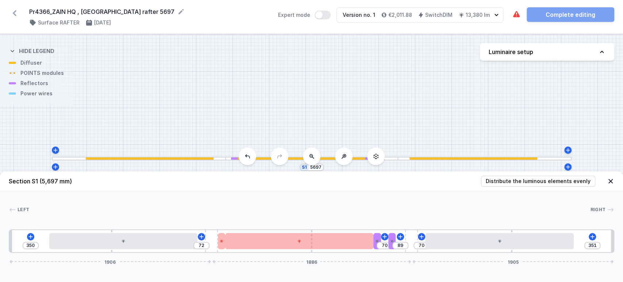
drag, startPoint x: 385, startPoint y: 242, endPoint x: 221, endPoint y: 256, distance: 164.6
drag, startPoint x: 391, startPoint y: 242, endPoint x: 28, endPoint y: 247, distance: 362.3
click at [28, 247] on div at bounding box center [31, 241] width 7 height 16
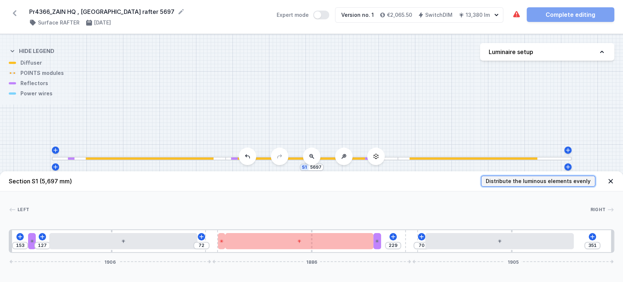
click at [555, 183] on span "Distribute the luminous elements evenly" at bounding box center [538, 180] width 105 height 7
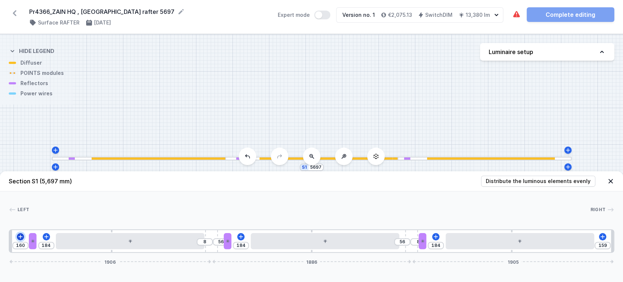
click at [20, 237] on icon at bounding box center [21, 236] width 4 height 4
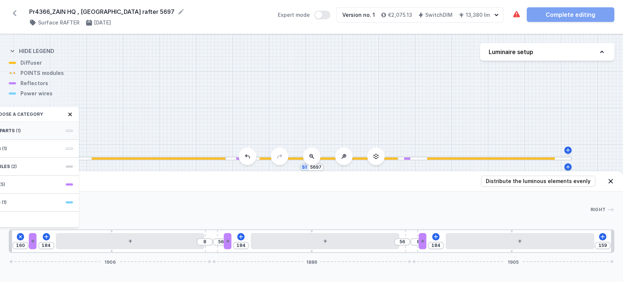
drag, startPoint x: 56, startPoint y: 120, endPoint x: 53, endPoint y: 128, distance: 8.5
click at [54, 123] on div "Choose a category Required parts (1) LED modules (1) POINTS modules (2) Reflect…" at bounding box center [20, 167] width 117 height 120
click at [53, 128] on div "Required parts (1)" at bounding box center [20, 131] width 117 height 18
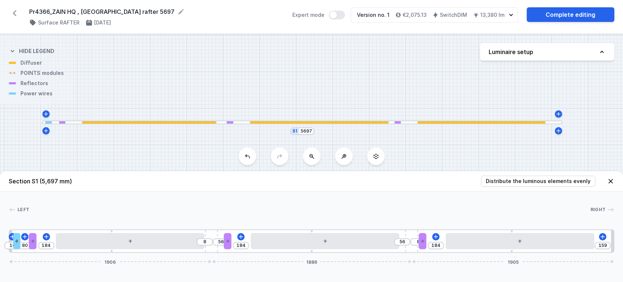
drag, startPoint x: 354, startPoint y: 68, endPoint x: 343, endPoint y: 30, distance: 39.5
click at [343, 30] on div "Pr4366_ZAIN HQ , [GEOGRAPHIC_DATA] rafter 5697 ( 11510 /v 1 ) Surface RAFTER [D…" at bounding box center [311, 141] width 623 height 282
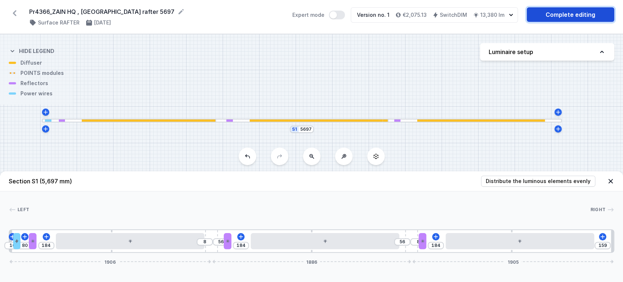
click at [565, 12] on link "Complete editing" at bounding box center [571, 14] width 88 height 15
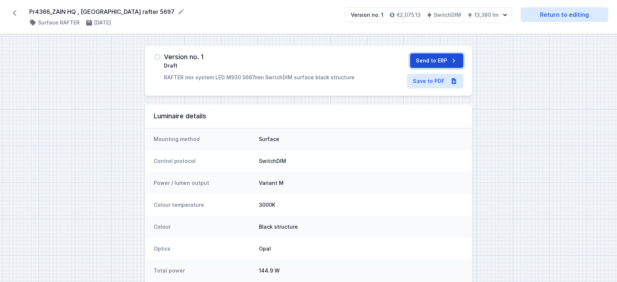
drag, startPoint x: 427, startPoint y: 61, endPoint x: 415, endPoint y: 62, distance: 11.7
click at [427, 61] on button "Send to ERP" at bounding box center [436, 60] width 53 height 15
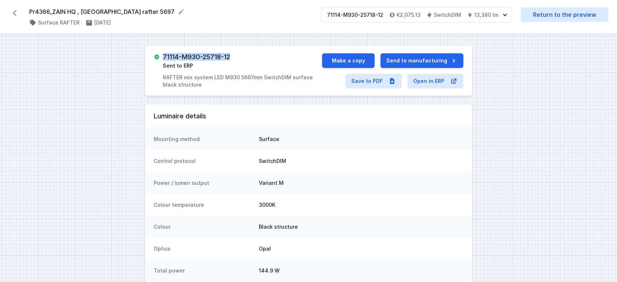
drag, startPoint x: 162, startPoint y: 58, endPoint x: 222, endPoint y: 21, distance: 70.3
copy h3 "71114-M930-25718-12"
drag, startPoint x: 26, startPoint y: 10, endPoint x: 115, endPoint y: 17, distance: 89.0
click at [119, 17] on div "Pr4366_ZAIN HQ , [GEOGRAPHIC_DATA] rafter 5697 ( 11510 /v 1 ) Surface RAFTER [D…" at bounding box center [308, 17] width 617 height 34
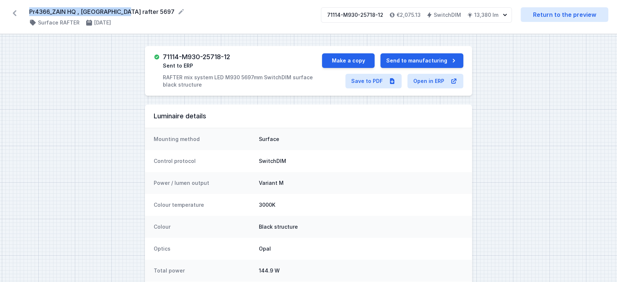
copy div "Pr4366_ZAIN HQ , [GEOGRAPHIC_DATA] rafter 5697 ( 11510 /v 1 ) Surface RAFTER 08…"
click at [15, 10] on icon at bounding box center [15, 13] width 12 height 12
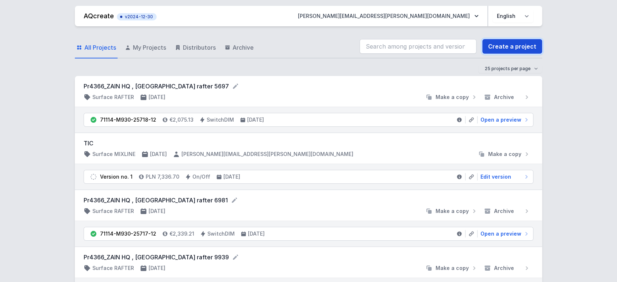
click at [507, 49] on link "Create a project" at bounding box center [512, 46] width 60 height 15
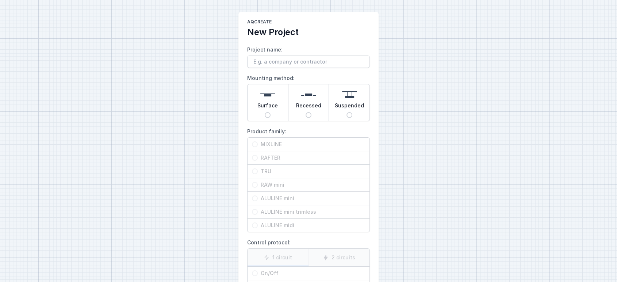
click at [289, 62] on input "Project name:" at bounding box center [308, 62] width 123 height 12
drag, startPoint x: 282, startPoint y: 61, endPoint x: 411, endPoint y: 51, distance: 129.7
click at [411, 51] on div "AQcreate New Project Project name: Pr4366_ZAIN HQ , [GEOGRAPHIC_DATA] rafter 56…" at bounding box center [308, 183] width 617 height 366
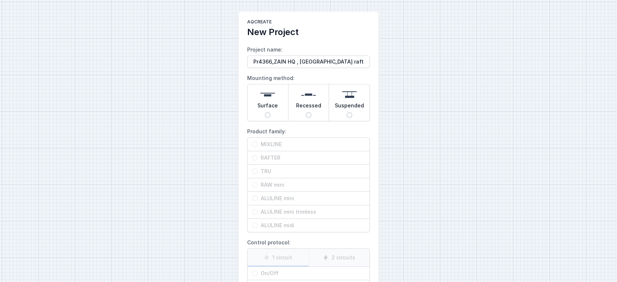
click at [269, 113] on input "Surface" at bounding box center [268, 115] width 6 height 6
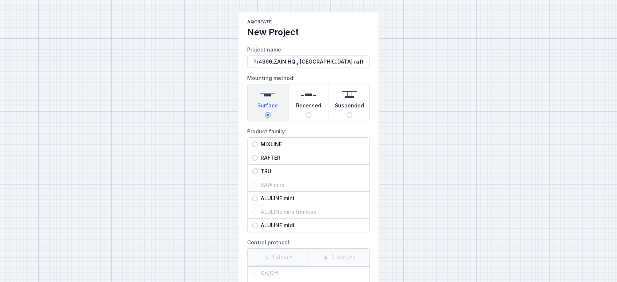
click at [282, 154] on span "RAFTER" at bounding box center [311, 157] width 107 height 7
click at [258, 155] on input "RAFTER" at bounding box center [255, 158] width 6 height 6
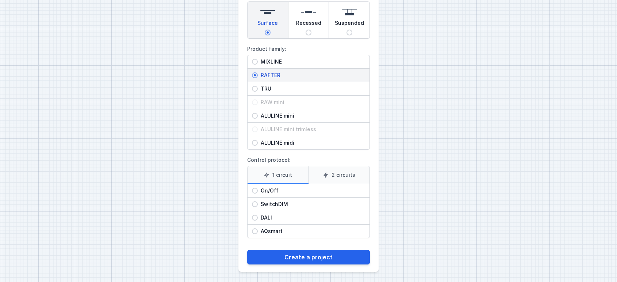
scroll to position [83, 0]
click at [287, 200] on span "SwitchDIM" at bounding box center [311, 203] width 107 height 7
click at [258, 201] on input "SwitchDIM" at bounding box center [255, 204] width 6 height 6
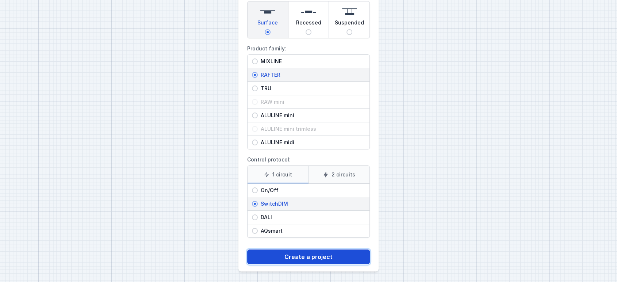
click at [306, 254] on button "Create a project" at bounding box center [308, 256] width 123 height 15
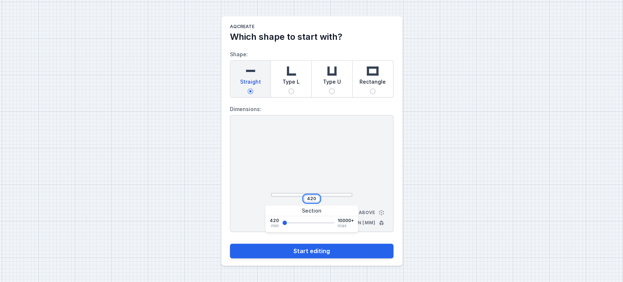
click at [308, 198] on input "420" at bounding box center [312, 199] width 12 height 6
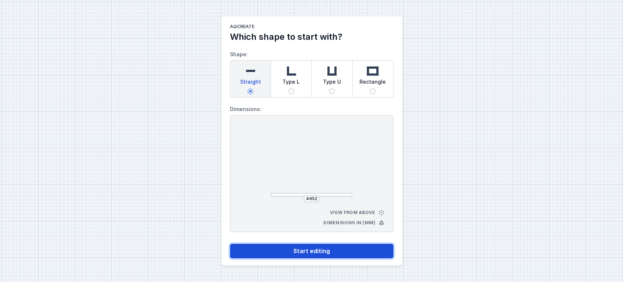
click at [311, 251] on button "Start editing" at bounding box center [312, 251] width 164 height 15
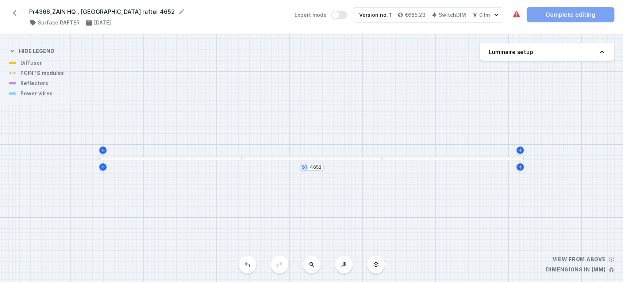
drag, startPoint x: 573, startPoint y: 46, endPoint x: 573, endPoint y: 50, distance: 4.0
click at [573, 49] on button "Luminaire setup" at bounding box center [547, 52] width 134 height 18
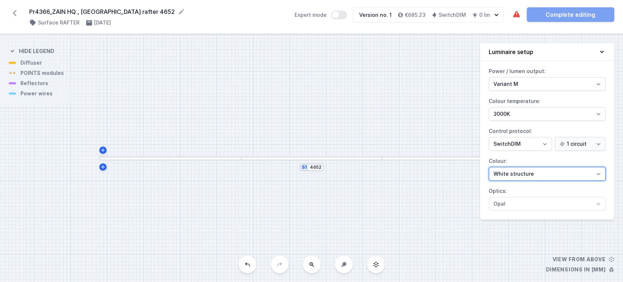
click at [517, 170] on select "White structure Black structure Gold structure Copper Gray Another colour (from…" at bounding box center [547, 174] width 117 height 14
click at [489, 167] on select "White structure Black structure Gold structure Copper Gray Another colour (from…" at bounding box center [547, 174] width 117 height 14
click at [599, 47] on button "Luminaire setup" at bounding box center [547, 52] width 134 height 18
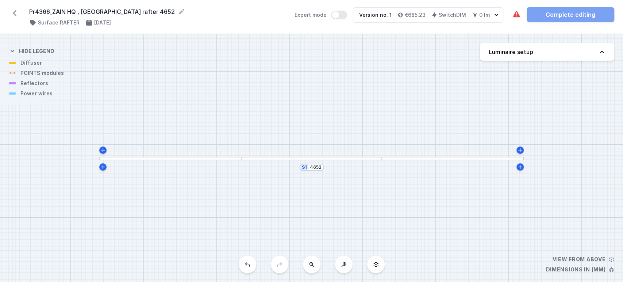
click at [230, 157] on div at bounding box center [170, 159] width 142 height 4
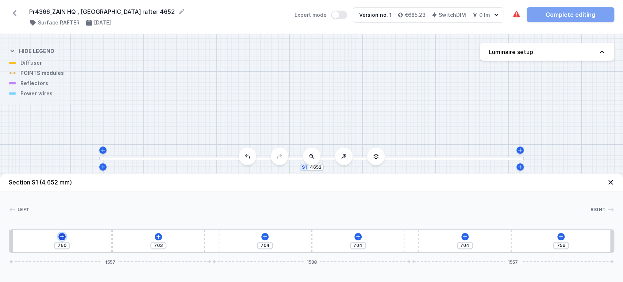
click at [61, 239] on icon at bounding box center [62, 237] width 6 height 6
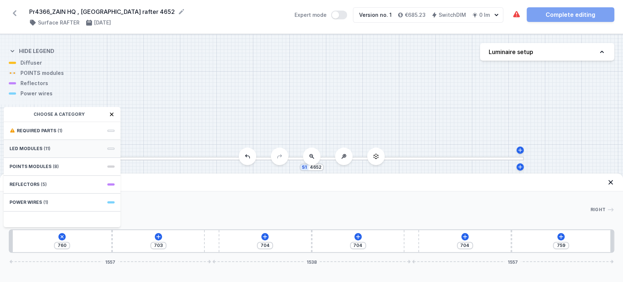
click at [54, 149] on div "LED modules (11)" at bounding box center [62, 149] width 117 height 18
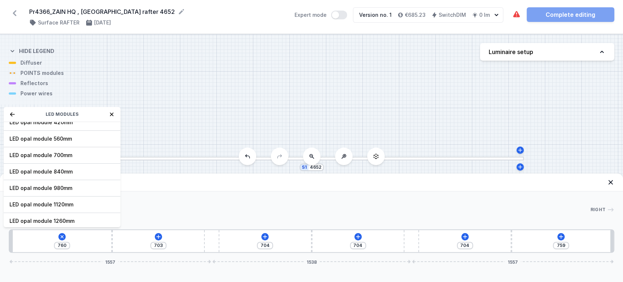
scroll to position [81, 0]
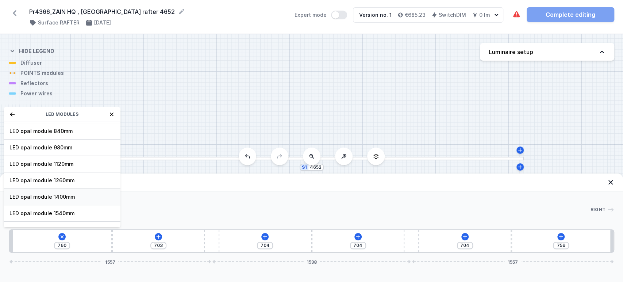
click at [43, 193] on span "LED opal module 1400mm" at bounding box center [61, 196] width 105 height 7
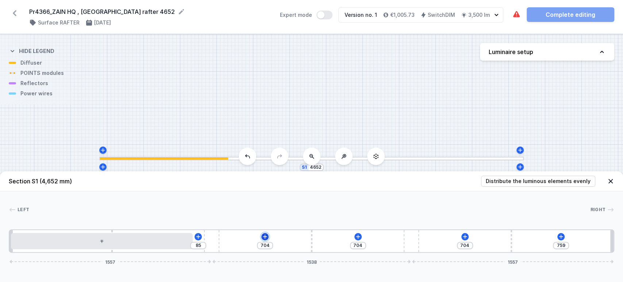
click at [266, 234] on icon at bounding box center [265, 237] width 6 height 6
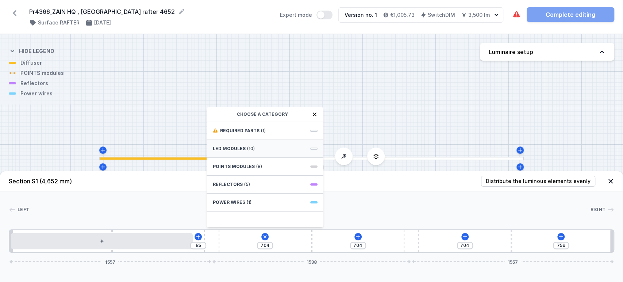
drag, startPoint x: 244, startPoint y: 165, endPoint x: 247, endPoint y: 147, distance: 18.1
click at [247, 147] on div "Required parts (1) LED modules (10) POINTS modules (8) Reflectors (5) Power wir…" at bounding box center [265, 174] width 117 height 105
click at [247, 148] on span "(10)" at bounding box center [251, 149] width 8 height 6
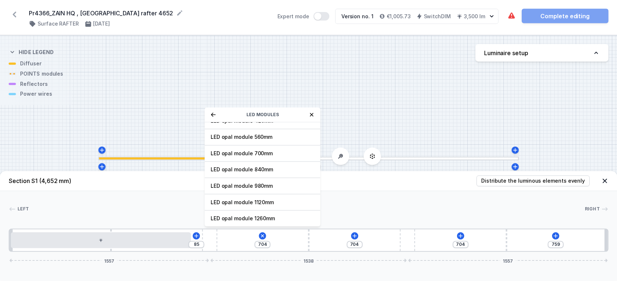
scroll to position [91, 0]
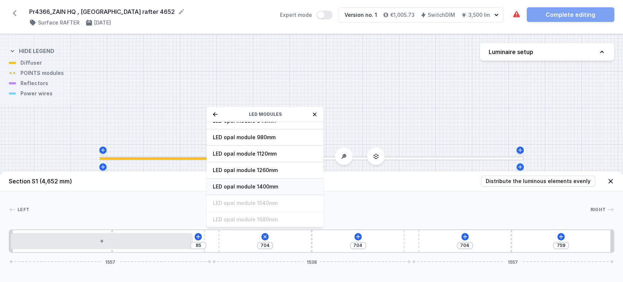
click at [249, 186] on span "LED opal module 1400mm" at bounding box center [265, 186] width 105 height 7
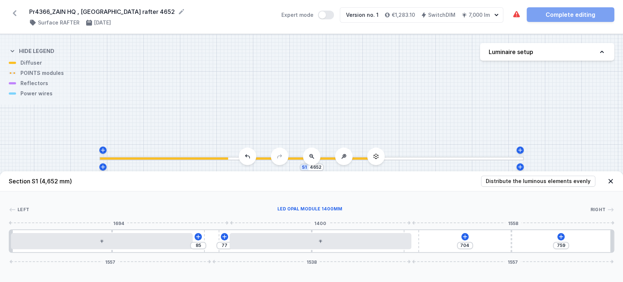
drag, startPoint x: 295, startPoint y: 242, endPoint x: 373, endPoint y: 233, distance: 78.4
click at [316, 240] on div at bounding box center [321, 241] width 182 height 16
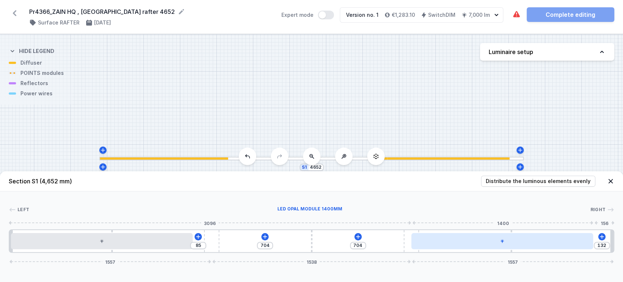
drag, startPoint x: 344, startPoint y: 241, endPoint x: 500, endPoint y: 239, distance: 156.0
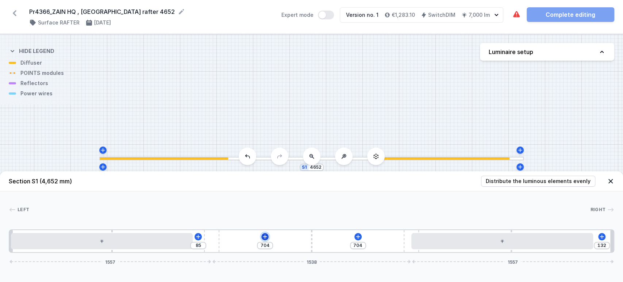
click at [263, 236] on icon at bounding box center [265, 237] width 6 height 6
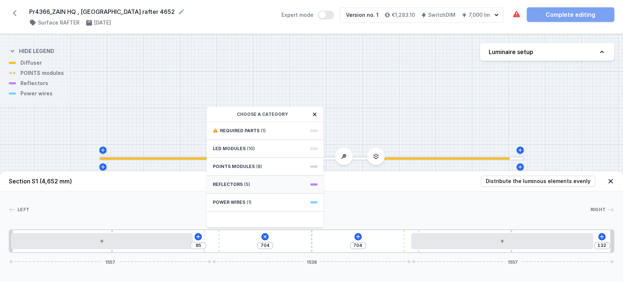
click at [247, 187] on div "Reflectors (5)" at bounding box center [265, 185] width 117 height 18
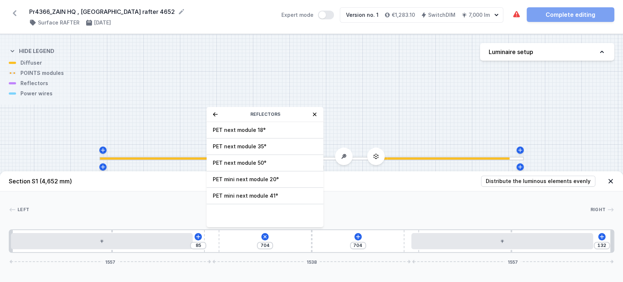
click at [257, 196] on span "PET mini next module 41°" at bounding box center [265, 195] width 105 height 7
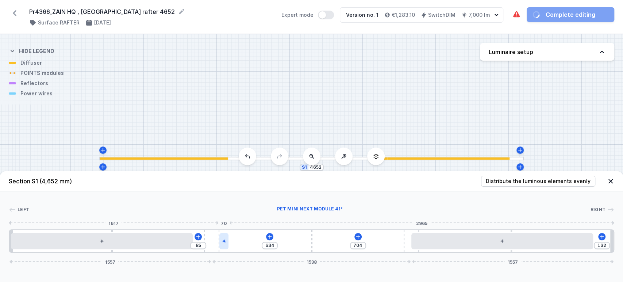
click at [226, 239] on icon at bounding box center [224, 241] width 4 height 4
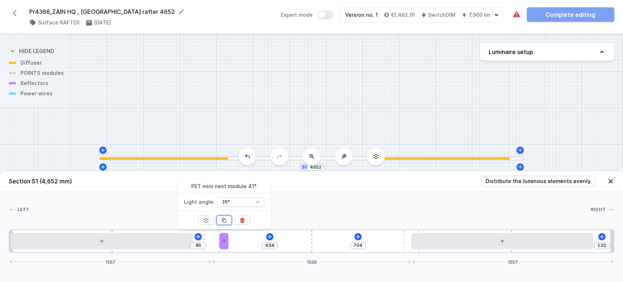
click at [225, 219] on icon at bounding box center [224, 220] width 4 height 4
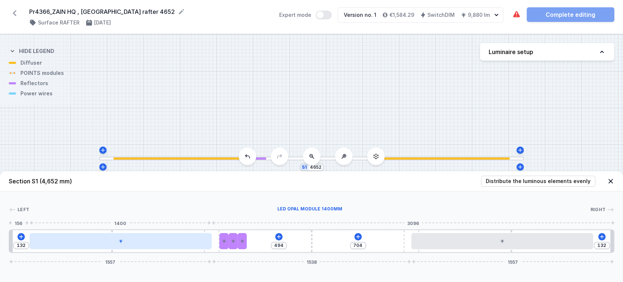
drag, startPoint x: 141, startPoint y: 240, endPoint x: 175, endPoint y: 241, distance: 34.7
click at [175, 241] on div at bounding box center [121, 241] width 182 height 16
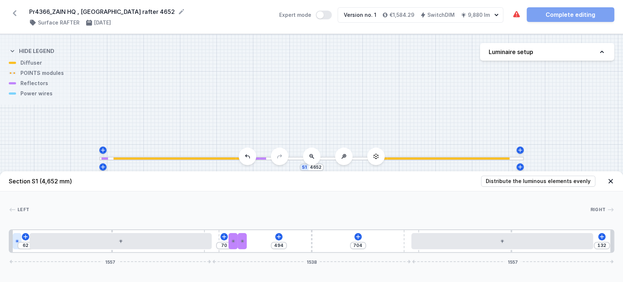
drag, startPoint x: 224, startPoint y: 242, endPoint x: 19, endPoint y: 239, distance: 205.6
click at [19, 239] on div at bounding box center [17, 241] width 9 height 16
drag, startPoint x: 453, startPoint y: 248, endPoint x: 417, endPoint y: 252, distance: 35.9
click at [440, 248] on div at bounding box center [503, 241] width 182 height 16
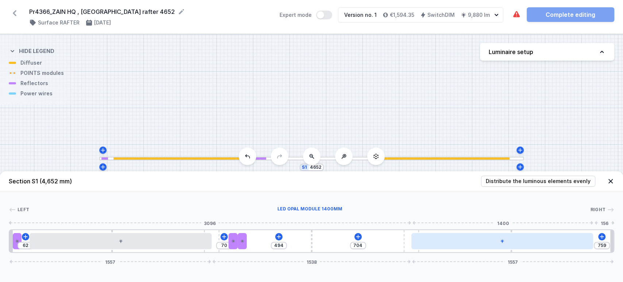
drag, startPoint x: 432, startPoint y: 244, endPoint x: 358, endPoint y: 246, distance: 74.2
click at [412, 246] on div at bounding box center [503, 241] width 182 height 16
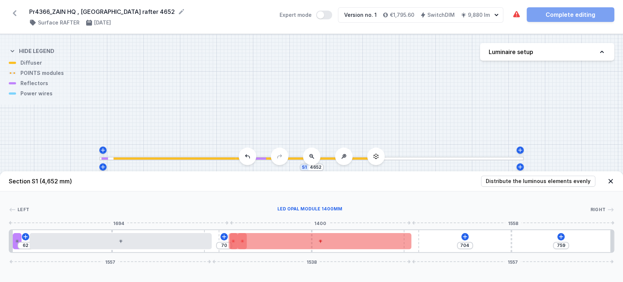
drag, startPoint x: 294, startPoint y: 246, endPoint x: 330, endPoint y: 240, distance: 36.3
click at [316, 242] on div "62 70 704 759 1557 1538 1557" at bounding box center [312, 240] width 606 height 23
drag, startPoint x: 336, startPoint y: 240, endPoint x: 376, endPoint y: 244, distance: 40.3
click at [339, 240] on div at bounding box center [321, 241] width 182 height 16
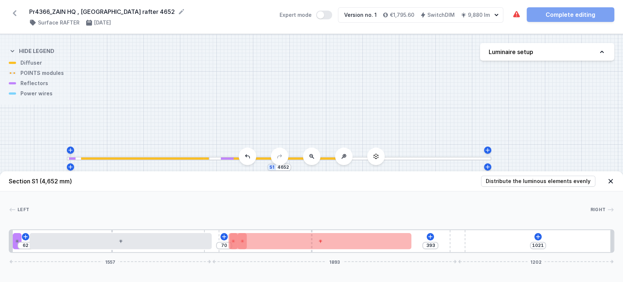
drag, startPoint x: 417, startPoint y: 242, endPoint x: 443, endPoint y: 253, distance: 27.9
click at [488, 242] on div "62 70 393 1021 1557 1893 1202" at bounding box center [312, 240] width 606 height 23
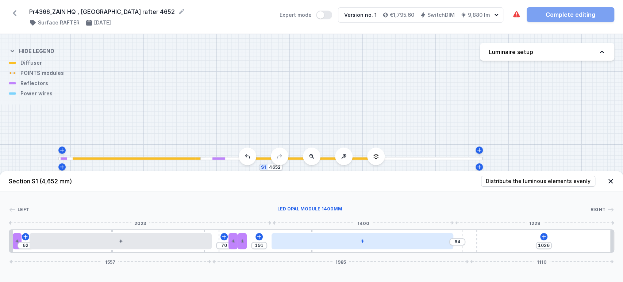
drag, startPoint x: 295, startPoint y: 244, endPoint x: 318, endPoint y: 243, distance: 23.4
click at [338, 242] on div at bounding box center [363, 241] width 182 height 16
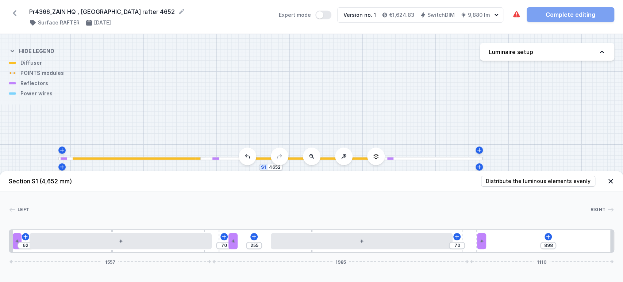
drag, startPoint x: 243, startPoint y: 242, endPoint x: 496, endPoint y: 241, distance: 252.3
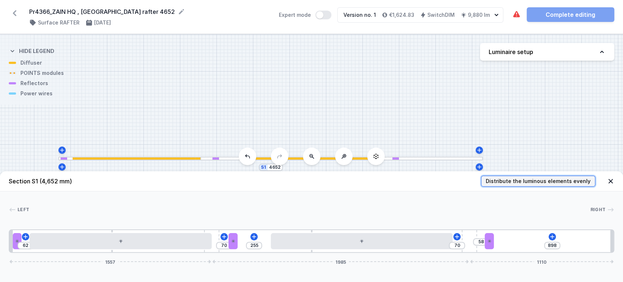
click at [534, 178] on button "Distribute the luminous elements evenly" at bounding box center [538, 181] width 114 height 11
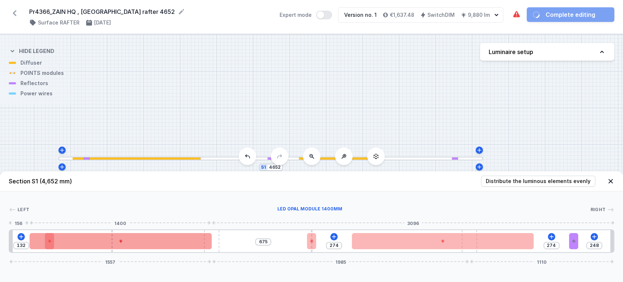
drag, startPoint x: 154, startPoint y: 245, endPoint x: 168, endPoint y: 248, distance: 14.2
click at [168, 248] on div at bounding box center [121, 241] width 182 height 16
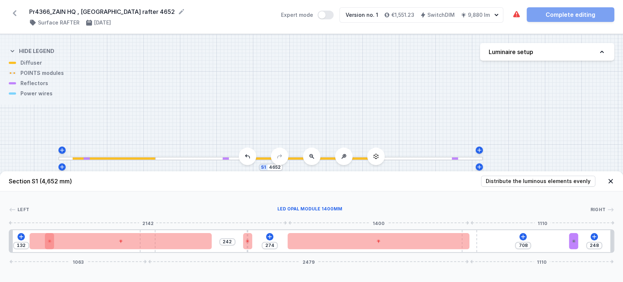
drag, startPoint x: 219, startPoint y: 243, endPoint x: 280, endPoint y: 244, distance: 61.7
click at [292, 242] on div "132 242 274 708 248 1063 2479 1110" at bounding box center [312, 240] width 606 height 23
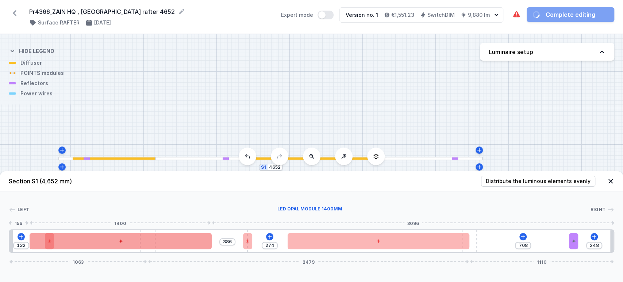
click at [149, 248] on div at bounding box center [121, 241] width 182 height 16
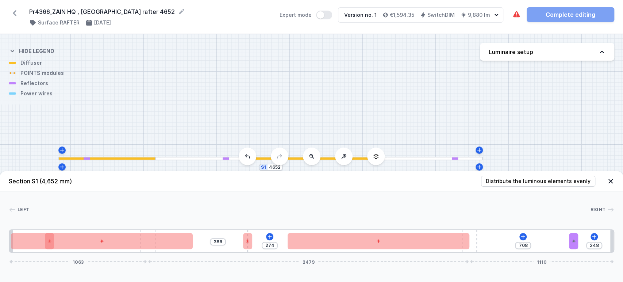
drag, startPoint x: 147, startPoint y: 250, endPoint x: 238, endPoint y: 245, distance: 91.1
click at [239, 246] on div "386 274 708 248 1063 2479 1110" at bounding box center [312, 240] width 606 height 23
click at [521, 178] on span "Distribute the luminous elements evenly" at bounding box center [538, 180] width 105 height 7
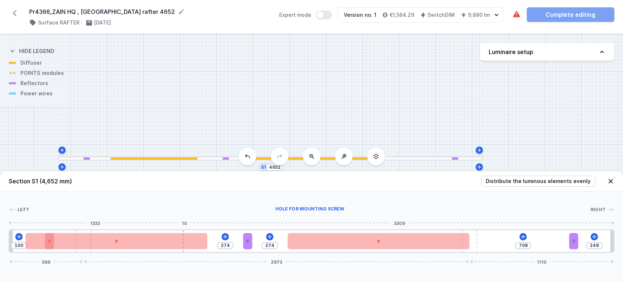
drag, startPoint x: 146, startPoint y: 250, endPoint x: 209, endPoint y: 249, distance: 62.8
click at [209, 249] on div "100 274 274 708 248 569 2973 1110" at bounding box center [312, 240] width 606 height 23
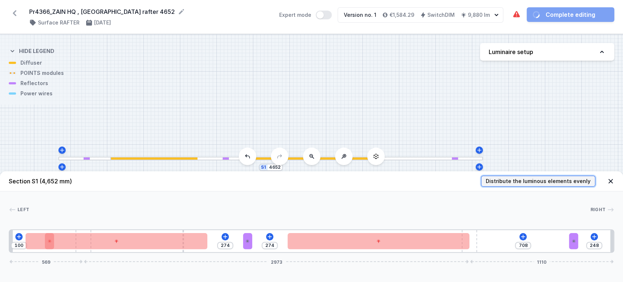
click at [512, 177] on span "Distribute the luminous elements evenly" at bounding box center [538, 180] width 105 height 7
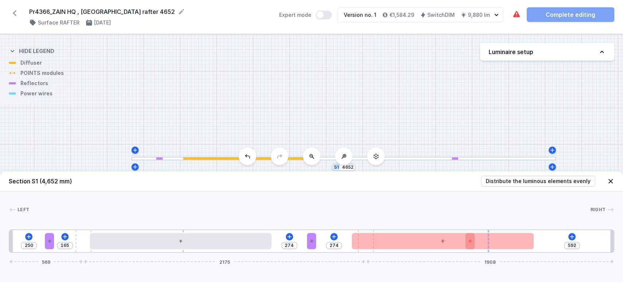
drag, startPoint x: 474, startPoint y: 251, endPoint x: 488, endPoint y: 231, distance: 23.6
click at [478, 251] on div "250 165 274 274 592 569 2175 1908" at bounding box center [312, 240] width 606 height 23
click at [533, 183] on span "Distribute the luminous elements evenly" at bounding box center [538, 180] width 105 height 7
drag, startPoint x: 370, startPoint y: 251, endPoint x: 353, endPoint y: 251, distance: 16.4
click at [349, 252] on div "250 165 274 592 569 2175 1908" at bounding box center [312, 240] width 606 height 23
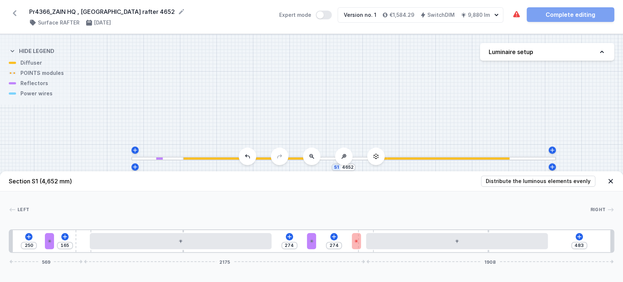
drag, startPoint x: 361, startPoint y: 249, endPoint x: 356, endPoint y: 252, distance: 5.9
click at [353, 252] on div "250 165 274 274 483 569 2175 1908" at bounding box center [312, 240] width 606 height 23
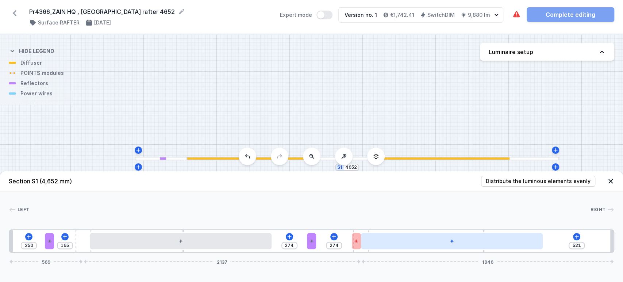
drag, startPoint x: 367, startPoint y: 251, endPoint x: 385, endPoint y: 242, distance: 20.4
click at [322, 253] on div "Section S1 (4,652 mm) Distribute the luminous elements evenly Left Right 1 2 3 …" at bounding box center [311, 226] width 623 height 111
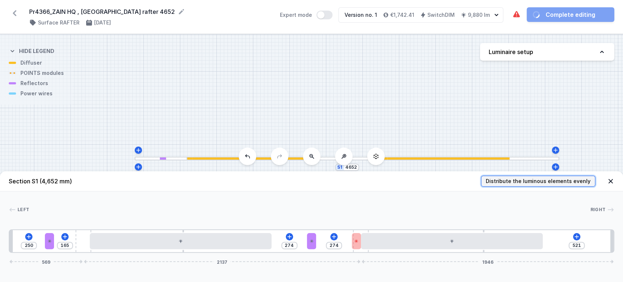
click at [538, 181] on span "Distribute the luminous elements evenly" at bounding box center [538, 180] width 105 height 7
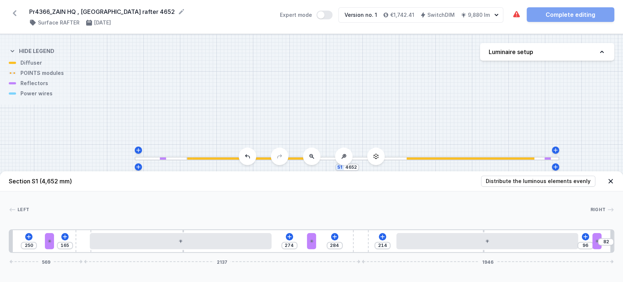
drag, startPoint x: 359, startPoint y: 243, endPoint x: 598, endPoint y: 248, distance: 239.2
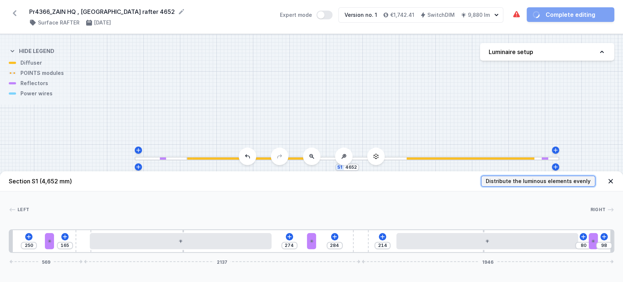
click at [537, 183] on span "Distribute the luminous elements evenly" at bounding box center [538, 180] width 105 height 7
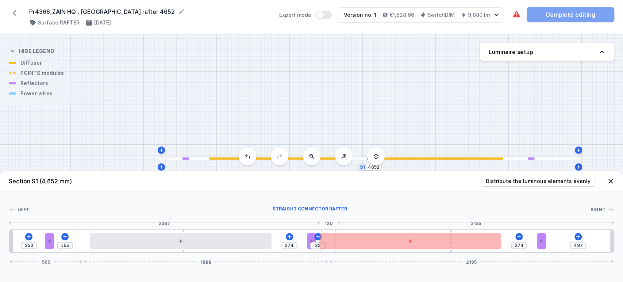
drag, startPoint x: 359, startPoint y: 252, endPoint x: 325, endPoint y: 252, distance: 34.3
click at [331, 251] on div at bounding box center [329, 241] width 16 height 22
drag, startPoint x: 296, startPoint y: 241, endPoint x: 291, endPoint y: 241, distance: 4.7
click at [291, 241] on icon at bounding box center [289, 241] width 4 height 4
drag, startPoint x: 334, startPoint y: 251, endPoint x: 313, endPoint y: 253, distance: 20.6
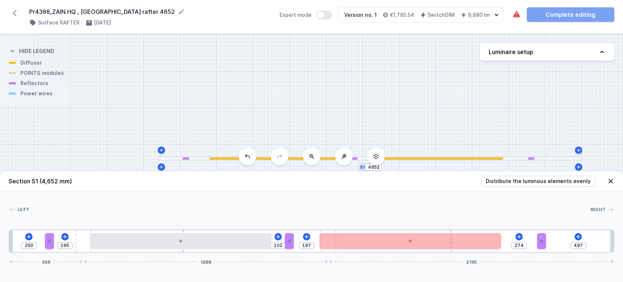
click at [312, 252] on div "250 165 102 197 274 497 569 1888 2195" at bounding box center [312, 240] width 606 height 23
click at [535, 175] on header "Section S1 (4,652 mm) Distribute the luminous elements evenly" at bounding box center [311, 181] width 623 height 20
click at [533, 185] on span "Distribute the luminous elements evenly" at bounding box center [538, 180] width 105 height 7
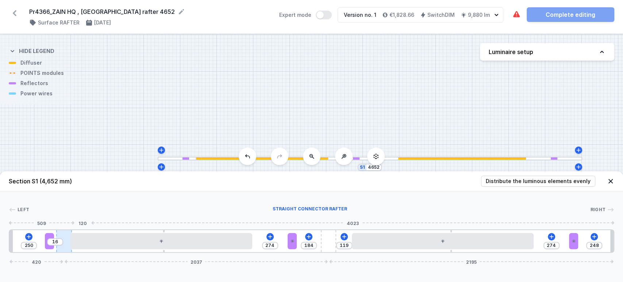
drag, startPoint x: 79, startPoint y: 245, endPoint x: 69, endPoint y: 245, distance: 10.6
click at [69, 246] on div at bounding box center [64, 241] width 16 height 22
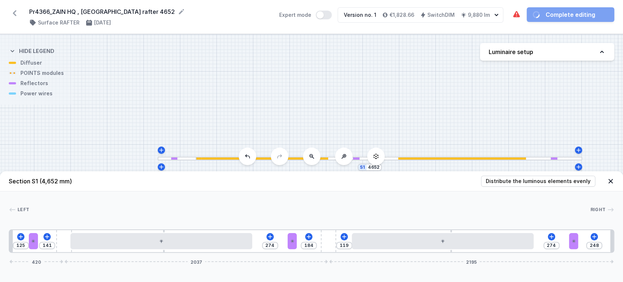
drag, startPoint x: 47, startPoint y: 245, endPoint x: 28, endPoint y: 249, distance: 18.6
click at [29, 249] on div at bounding box center [33, 241] width 9 height 16
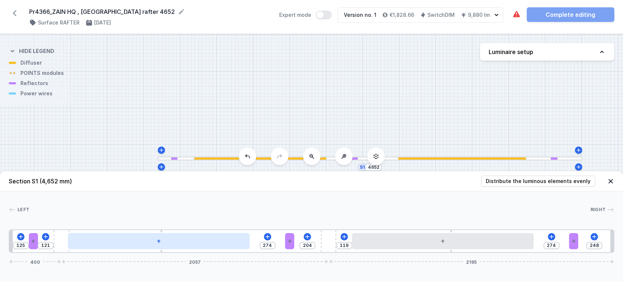
drag, startPoint x: 54, startPoint y: 252, endPoint x: 72, endPoint y: 246, distance: 19.1
click at [41, 255] on div "Section S1 (4,652 mm) Distribute the luminous elements evenly Left Right 1 2 3 …" at bounding box center [311, 226] width 623 height 111
click at [91, 242] on div at bounding box center [153, 241] width 182 height 16
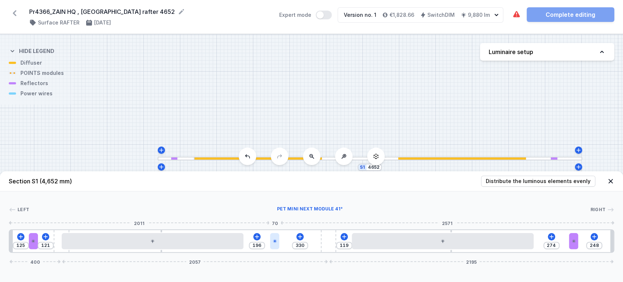
drag, startPoint x: 290, startPoint y: 246, endPoint x: 276, endPoint y: 248, distance: 13.8
click at [276, 248] on div at bounding box center [274, 241] width 9 height 16
click at [309, 241] on div "125 121 196 330 119 274 248 400 2057 2195" at bounding box center [312, 240] width 606 height 23
drag, startPoint x: 324, startPoint y: 236, endPoint x: 322, endPoint y: 242, distance: 6.8
click at [304, 233] on div "125 121 196 330 119 274 248 400 2057 2195" at bounding box center [312, 240] width 606 height 23
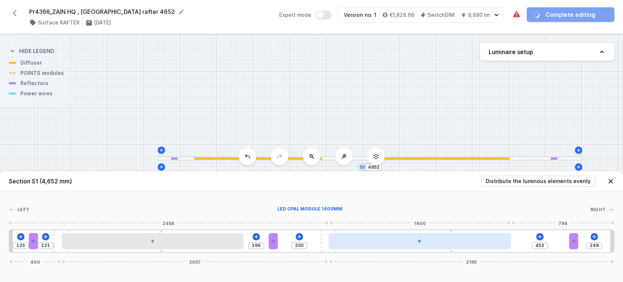
drag, startPoint x: 370, startPoint y: 245, endPoint x: 339, endPoint y: 242, distance: 31.6
click at [339, 242] on div at bounding box center [420, 241] width 182 height 16
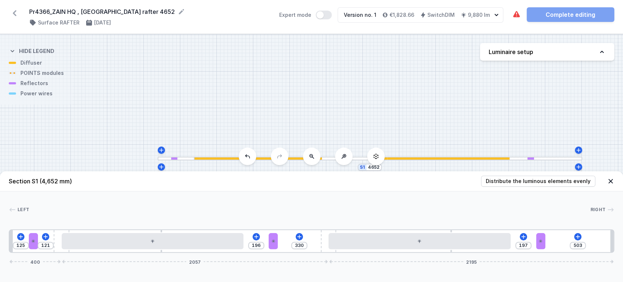
drag, startPoint x: 570, startPoint y: 241, endPoint x: 542, endPoint y: 251, distance: 29.9
click at [542, 251] on div "125 121 196 330 197 503 400 2057 2195" at bounding box center [312, 240] width 606 height 23
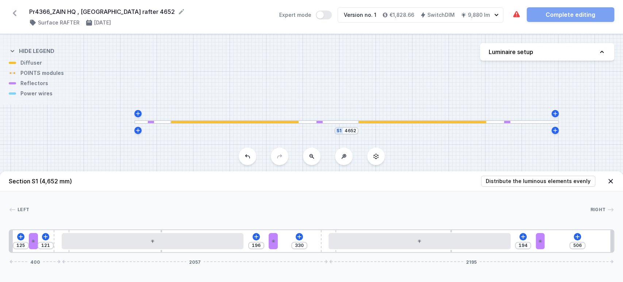
drag, startPoint x: 414, startPoint y: 119, endPoint x: 390, endPoint y: 84, distance: 42.8
click at [390, 84] on div "S1 4652" at bounding box center [311, 158] width 623 height 248
click at [23, 239] on icon at bounding box center [21, 237] width 6 height 6
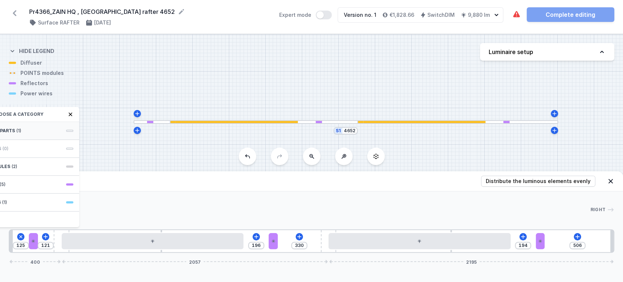
click at [67, 130] on span at bounding box center [69, 131] width 7 height 2
click at [66, 130] on span "Hole for power supply cable" at bounding box center [20, 129] width 105 height 7
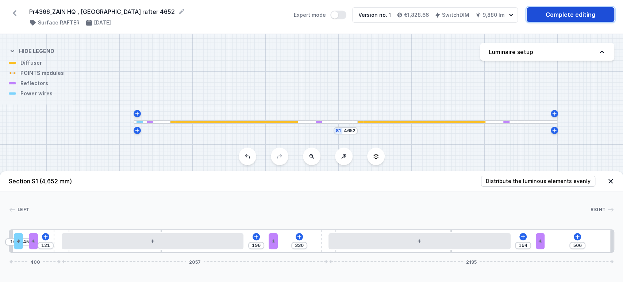
click at [559, 16] on link "Complete editing" at bounding box center [571, 14] width 88 height 15
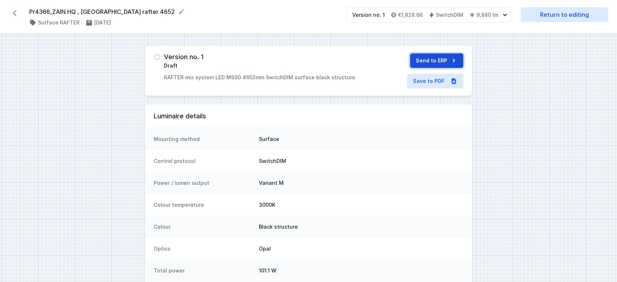
click at [434, 59] on button "Send to ERP" at bounding box center [436, 60] width 53 height 15
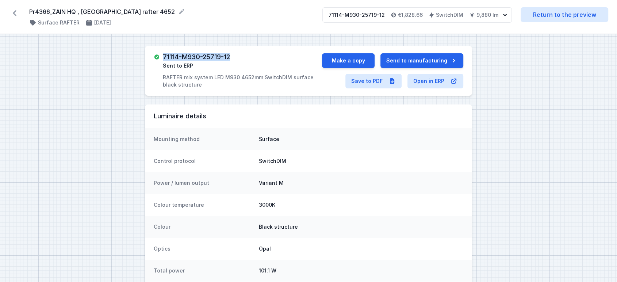
drag, startPoint x: 162, startPoint y: 58, endPoint x: 252, endPoint y: 49, distance: 90.6
click at [252, 49] on div "71114-M930-25719-12 Sent to ERP RAFTER mix system LED M930 4652mm SwitchDIM sur…" at bounding box center [308, 71] width 327 height 50
copy h3 "71114-M930-25719-12"
drag, startPoint x: 40, startPoint y: 14, endPoint x: 116, endPoint y: 14, distance: 76.7
click at [116, 14] on div "Pr4366_ZAIN HQ , [GEOGRAPHIC_DATA] rafter 4652 ( 11511 /v 1 ) Surface RAFTER [D…" at bounding box center [308, 17] width 617 height 34
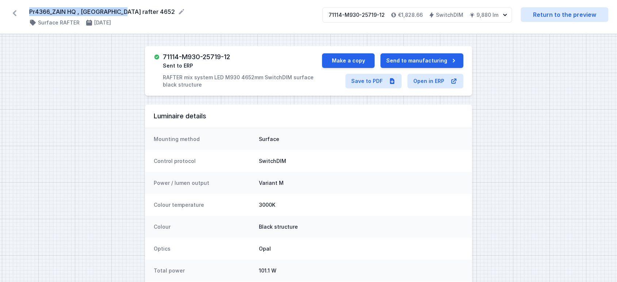
copy form "Pr4366_ZAIN HQ , [GEOGRAPHIC_DATA] rafter"
click at [18, 12] on icon at bounding box center [15, 13] width 12 height 12
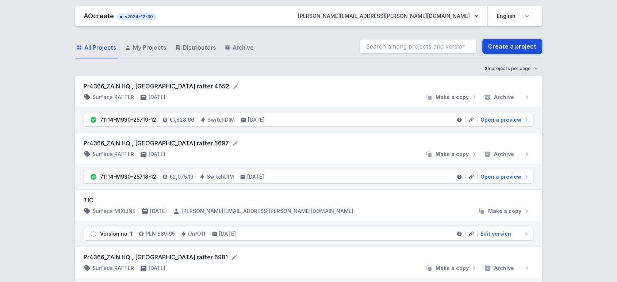
click at [514, 39] on link "Create a project" at bounding box center [512, 46] width 60 height 15
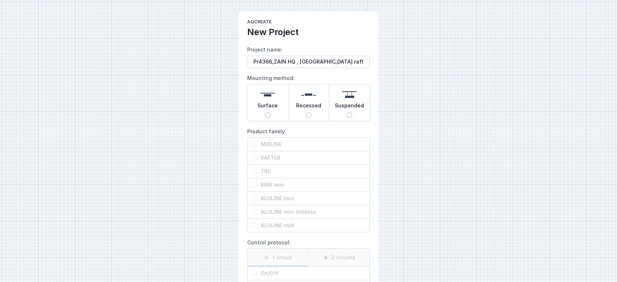
click at [269, 118] on div "Surface" at bounding box center [268, 102] width 41 height 37
click at [269, 118] on input "Surface" at bounding box center [268, 115] width 6 height 6
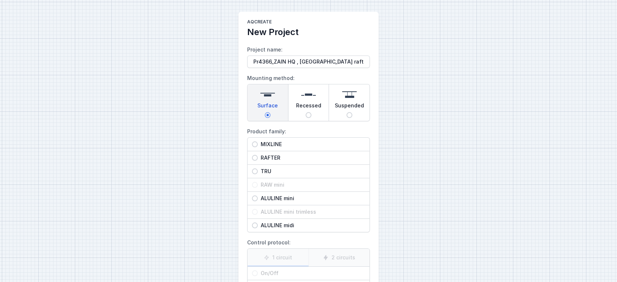
click at [274, 160] on span "RAFTER" at bounding box center [311, 157] width 107 height 7
click at [258, 160] on input "RAFTER" at bounding box center [255, 158] width 6 height 6
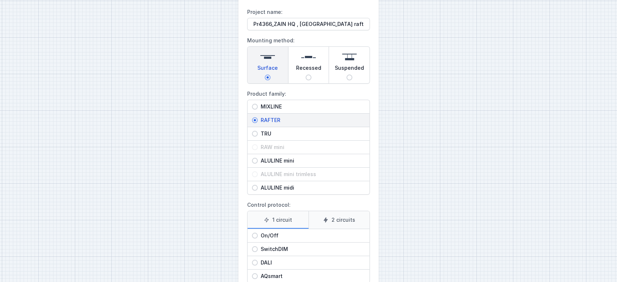
scroll to position [83, 0]
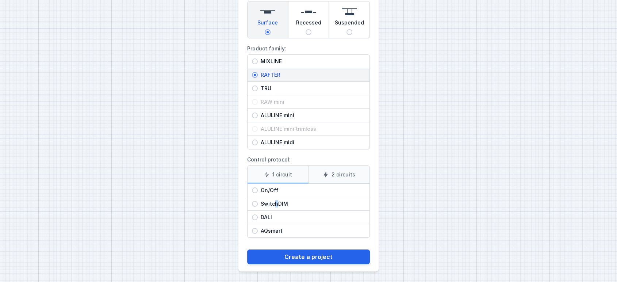
click at [276, 197] on div "SwitchDIM" at bounding box center [309, 203] width 122 height 13
click at [280, 204] on span "SwitchDIM" at bounding box center [311, 203] width 107 height 7
click at [258, 204] on input "SwitchDIM" at bounding box center [255, 204] width 6 height 6
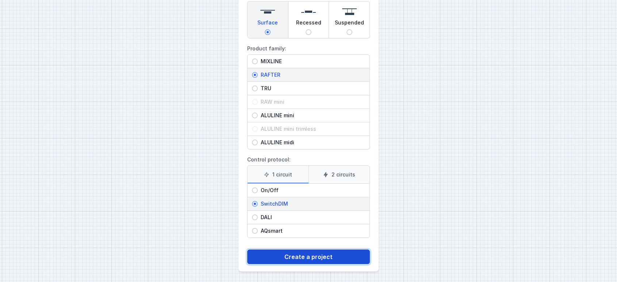
click at [316, 255] on button "Create a project" at bounding box center [308, 256] width 123 height 15
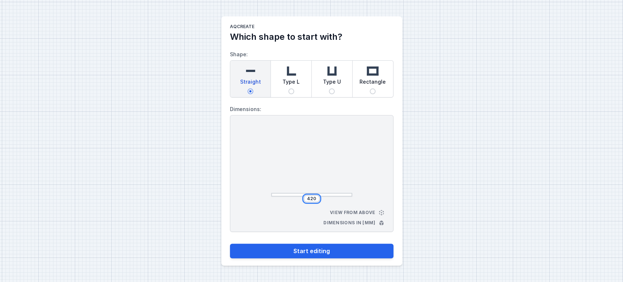
click at [316, 197] on input "420" at bounding box center [312, 199] width 12 height 6
click at [310, 198] on input "420" at bounding box center [312, 199] width 12 height 6
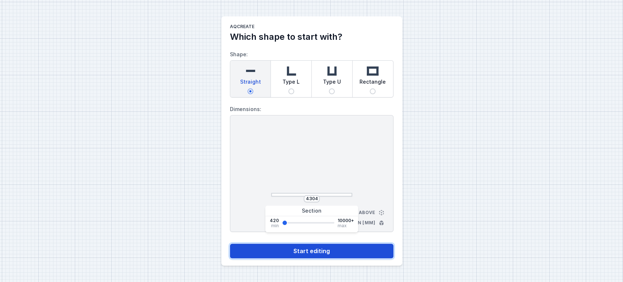
click at [321, 247] on button "Start editing" at bounding box center [312, 251] width 164 height 15
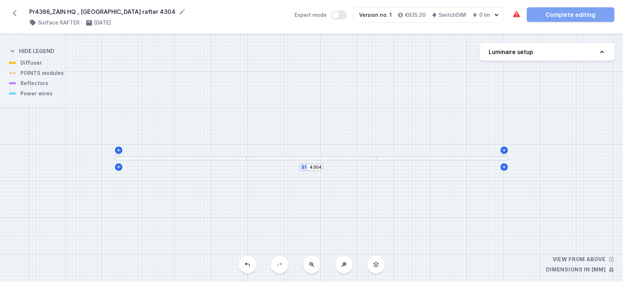
click at [564, 59] on button "Luminaire setup" at bounding box center [547, 52] width 134 height 18
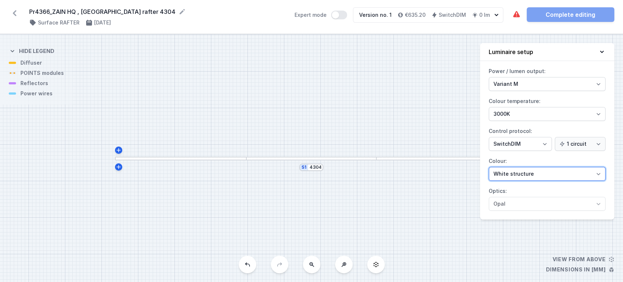
click at [547, 169] on select "White structure Black structure Gold structure Copper Gray Another colour (from…" at bounding box center [547, 174] width 117 height 14
click at [489, 167] on select "White structure Black structure Gold structure Copper Gray Another colour (from…" at bounding box center [547, 174] width 117 height 14
click at [567, 12] on div "The required parts have not been added. The luminous element has not been added…" at bounding box center [563, 14] width 102 height 15
drag, startPoint x: 601, startPoint y: 53, endPoint x: 421, endPoint y: 97, distance: 185.4
click at [600, 53] on icon at bounding box center [602, 51] width 7 height 7
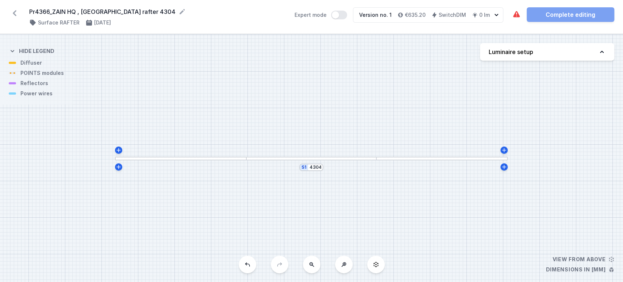
click at [349, 160] on div at bounding box center [312, 159] width 130 height 4
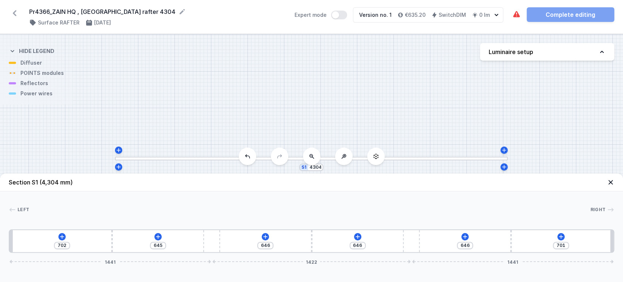
click at [162, 238] on div "702 645 646 646 646 701 1441 1422 1441" at bounding box center [312, 240] width 606 height 23
click at [160, 238] on icon at bounding box center [158, 237] width 6 height 6
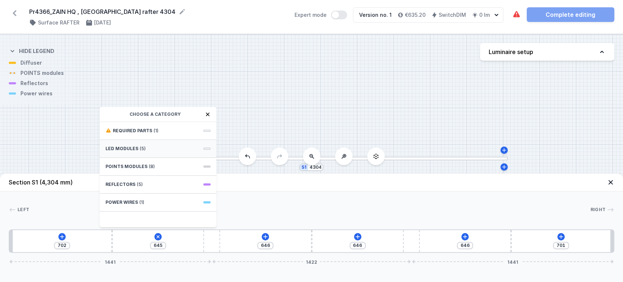
click at [149, 149] on div "LED modules (5)" at bounding box center [158, 149] width 117 height 18
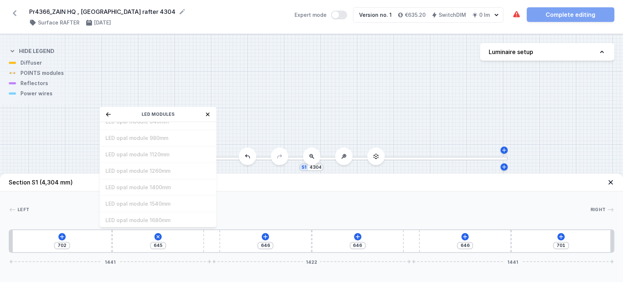
scroll to position [91, 0]
click at [64, 239] on icon at bounding box center [62, 237] width 6 height 6
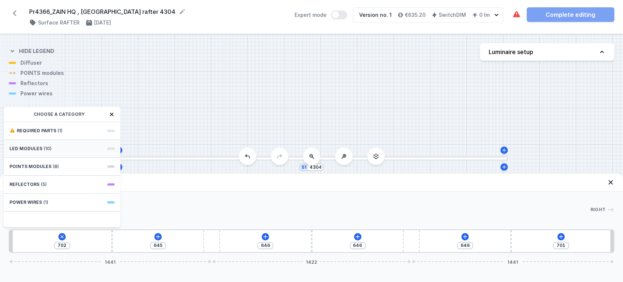
click at [69, 148] on div "LED modules (10)" at bounding box center [62, 149] width 117 height 18
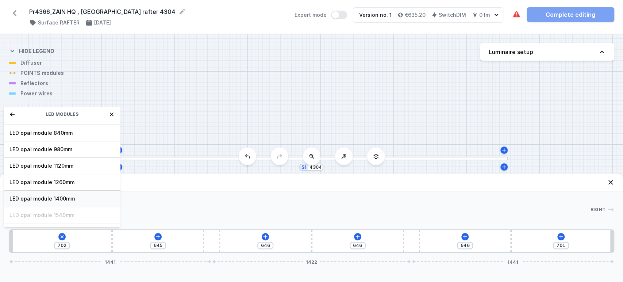
scroll to position [81, 0]
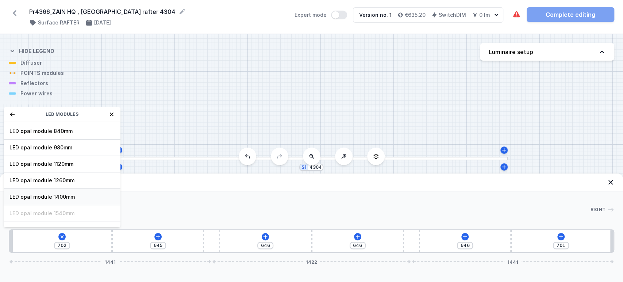
click at [60, 195] on span "LED opal module 1400mm" at bounding box center [61, 196] width 105 height 7
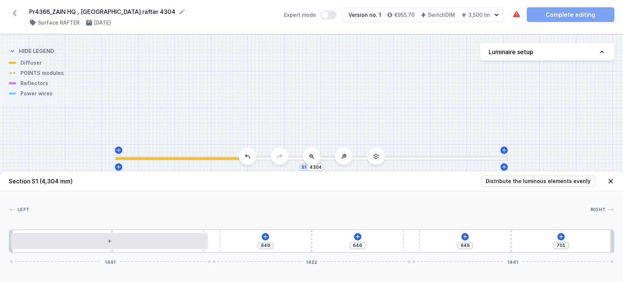
click at [270, 235] on div "646 646 646 701 1441 1422 1441" at bounding box center [312, 240] width 606 height 23
click at [264, 238] on icon at bounding box center [266, 237] width 6 height 6
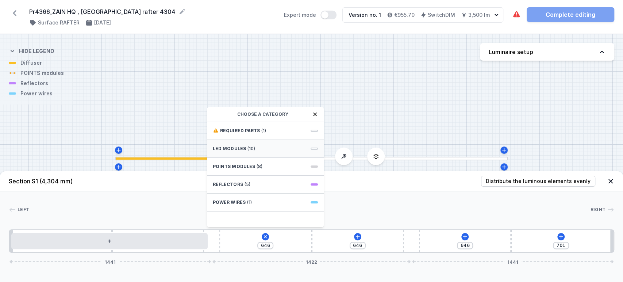
click at [252, 145] on div "LED modules (10)" at bounding box center [265, 149] width 117 height 18
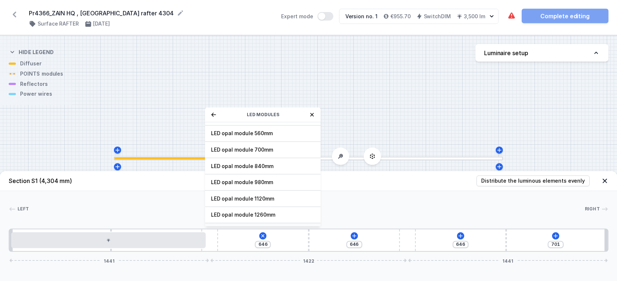
scroll to position [91, 0]
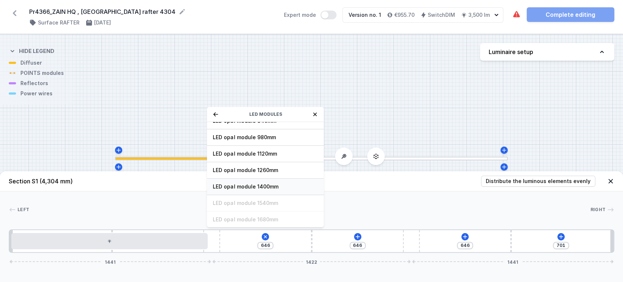
click at [254, 187] on span "LED opal module 1400mm" at bounding box center [265, 186] width 105 height 7
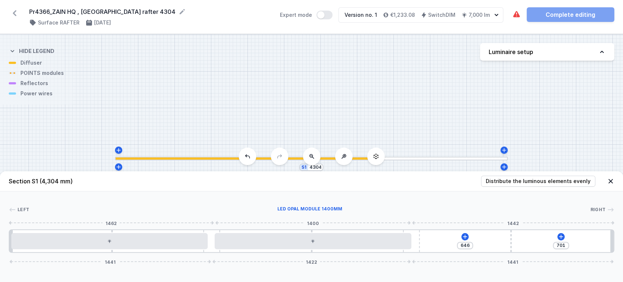
drag, startPoint x: 339, startPoint y: 242, endPoint x: 470, endPoint y: 247, distance: 130.8
click at [466, 234] on icon at bounding box center [465, 237] width 6 height 6
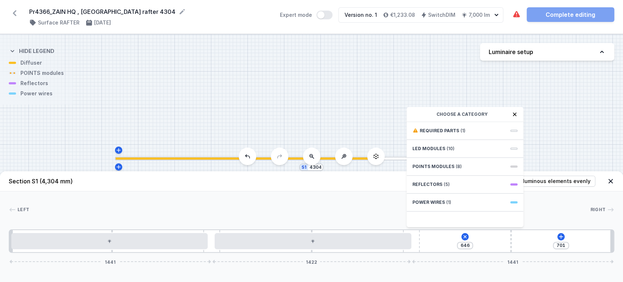
click at [436, 203] on span "Power wires" at bounding box center [429, 202] width 33 height 6
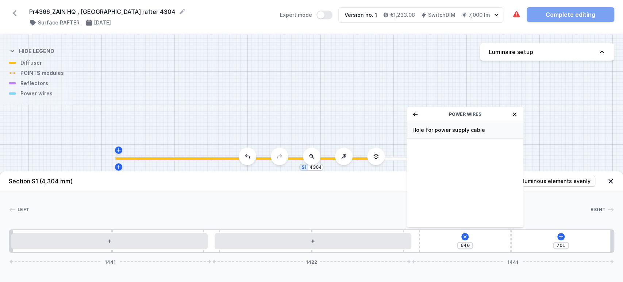
drag, startPoint x: 419, startPoint y: 115, endPoint x: 421, endPoint y: 129, distance: 13.8
click at [418, 115] on div "Power wires" at bounding box center [465, 114] width 117 height 15
click at [419, 115] on div "Power wires" at bounding box center [465, 114] width 117 height 15
click at [417, 116] on icon at bounding box center [416, 114] width 6 height 6
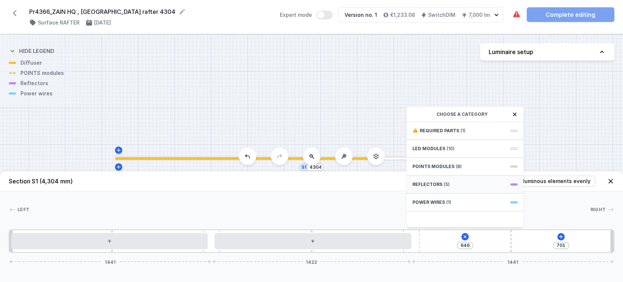
click at [447, 187] on span "(5)" at bounding box center [447, 185] width 6 height 6
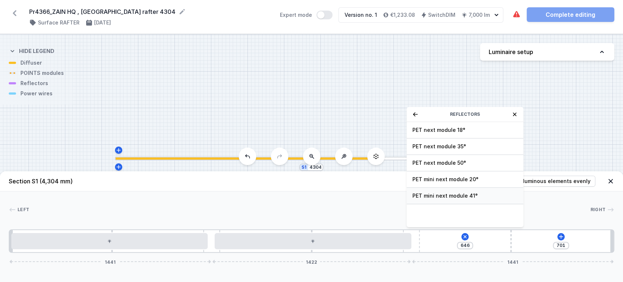
click at [456, 195] on span "PET mini next module 41°" at bounding box center [465, 195] width 105 height 7
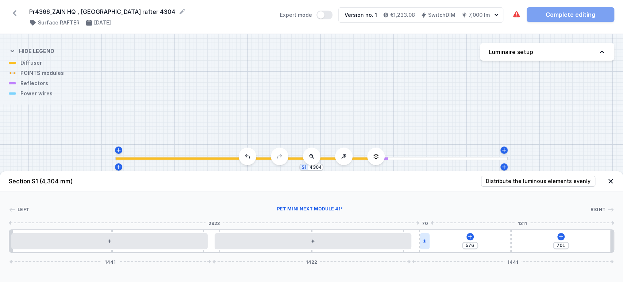
click at [420, 240] on div at bounding box center [425, 241] width 10 height 16
click at [427, 242] on div at bounding box center [425, 241] width 10 height 16
click at [427, 240] on div at bounding box center [425, 241] width 10 height 16
click at [426, 238] on div at bounding box center [425, 241] width 10 height 16
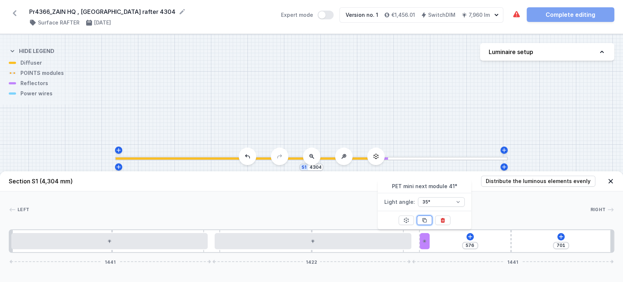
click at [427, 218] on icon at bounding box center [425, 220] width 6 height 6
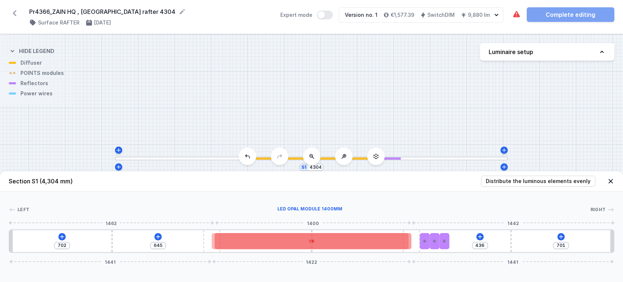
drag, startPoint x: 184, startPoint y: 242, endPoint x: 316, endPoint y: 247, distance: 132.3
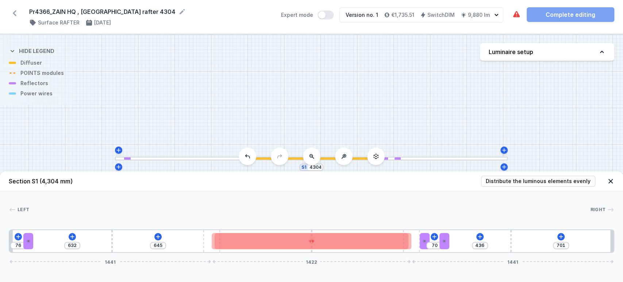
click at [9, 241] on div "76" at bounding box center [9, 241] width 0 height 0
click at [523, 177] on button "Distribute the luminous elements evenly" at bounding box center [538, 181] width 114 height 11
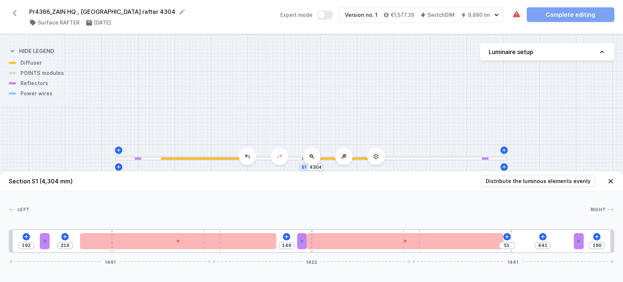
drag, startPoint x: 541, startPoint y: 236, endPoint x: 301, endPoint y: 252, distance: 240.4
click at [301, 252] on div "192 216 146 51 441 190 1441 1422 1441" at bounding box center [312, 240] width 606 height 23
click at [525, 186] on button "Distribute the luminous elements evenly" at bounding box center [538, 181] width 114 height 11
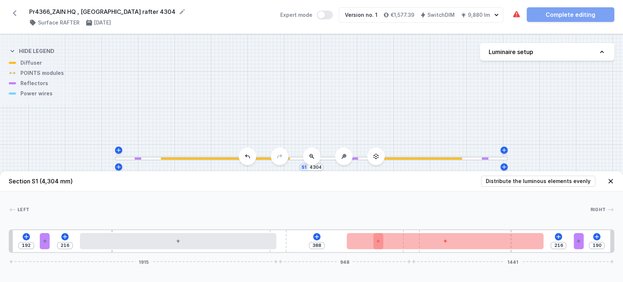
drag, startPoint x: 214, startPoint y: 251, endPoint x: 299, endPoint y: 254, distance: 85.1
click at [512, 176] on header "Section S1 (4,304 mm) Distribute the luminous elements evenly" at bounding box center [311, 181] width 623 height 20
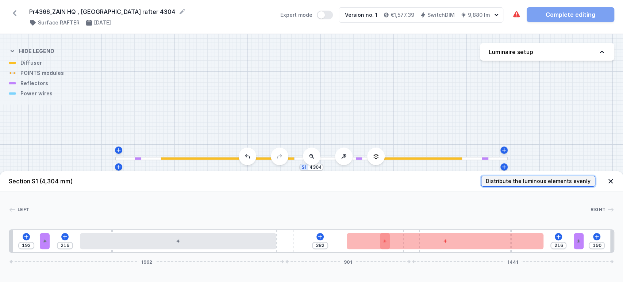
click at [512, 184] on span "Distribute the luminous elements evenly" at bounding box center [538, 180] width 105 height 7
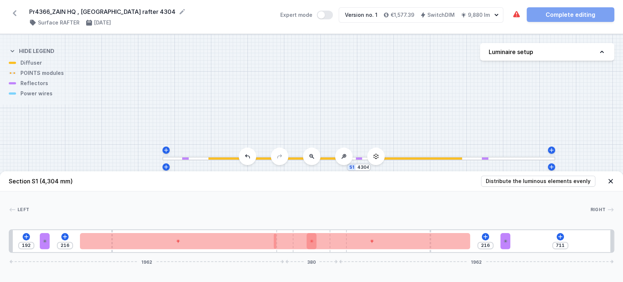
drag, startPoint x: 415, startPoint y: 251, endPoint x: 312, endPoint y: 260, distance: 104.1
click at [310, 253] on div "192 216 216 711 1962 380 1962" at bounding box center [312, 240] width 606 height 23
drag, startPoint x: 521, startPoint y: 175, endPoint x: 521, endPoint y: 180, distance: 5.9
click at [521, 177] on header "Section S1 (4,304 mm) Distribute the luminous elements evenly" at bounding box center [311, 181] width 623 height 20
click at [521, 182] on span "Distribute the luminous elements evenly" at bounding box center [538, 180] width 105 height 7
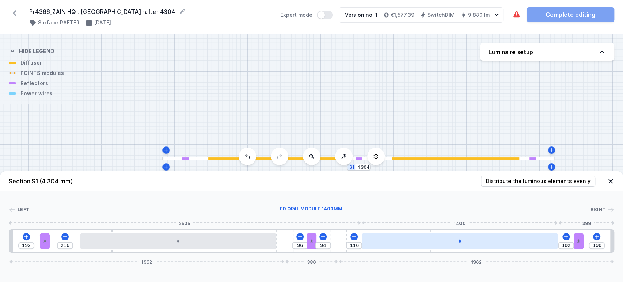
drag, startPoint x: 485, startPoint y: 244, endPoint x: 535, endPoint y: 248, distance: 50.9
click at [503, 244] on div at bounding box center [460, 241] width 196 height 16
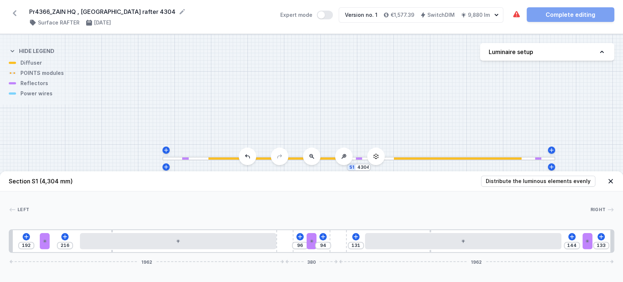
drag, startPoint x: 580, startPoint y: 243, endPoint x: 594, endPoint y: 243, distance: 13.9
click at [595, 243] on div "192 216 96 94 131 144 133 1962 380 1962" at bounding box center [312, 240] width 606 height 23
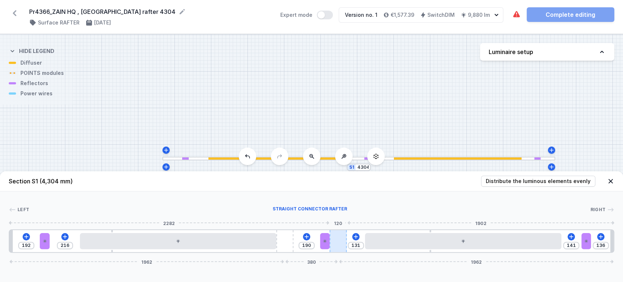
drag, startPoint x: 321, startPoint y: 238, endPoint x: 334, endPoint y: 236, distance: 12.6
click at [332, 239] on div "192 216 190 131 141 136 [PHONE_NUMBER]" at bounding box center [312, 240] width 606 height 23
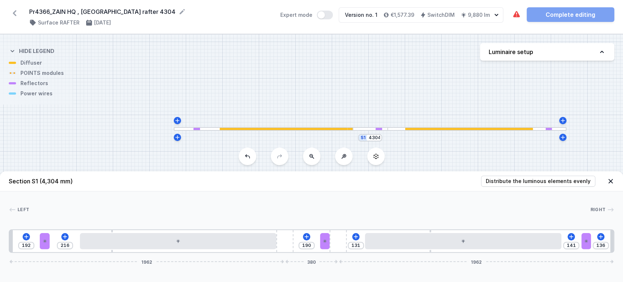
drag, startPoint x: 377, startPoint y: 102, endPoint x: 382, endPoint y: 88, distance: 14.9
click at [382, 89] on div "S1 4304" at bounding box center [311, 158] width 623 height 248
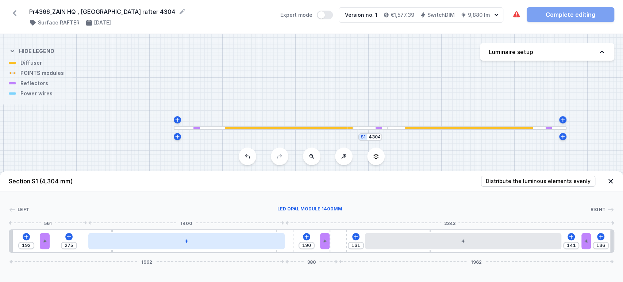
drag, startPoint x: 186, startPoint y: 244, endPoint x: 193, endPoint y: 244, distance: 6.9
click at [196, 244] on div at bounding box center [186, 241] width 196 height 16
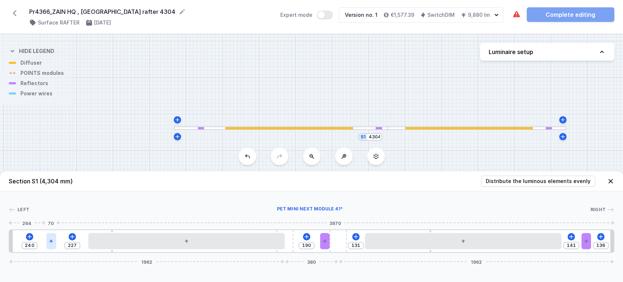
drag, startPoint x: 47, startPoint y: 241, endPoint x: 52, endPoint y: 243, distance: 4.7
click at [52, 243] on div at bounding box center [51, 241] width 10 height 16
click at [28, 237] on icon at bounding box center [30, 237] width 6 height 6
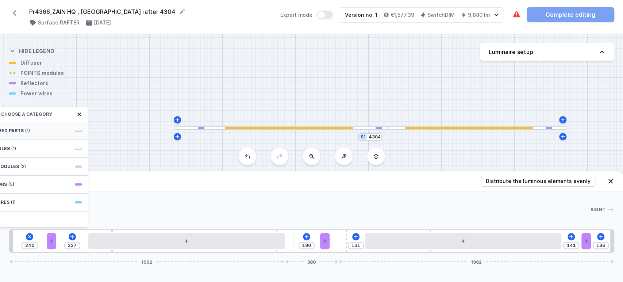
click at [60, 129] on div "Required parts (1)" at bounding box center [29, 131] width 117 height 18
click at [61, 129] on span "Hole for power supply cable" at bounding box center [29, 129] width 105 height 7
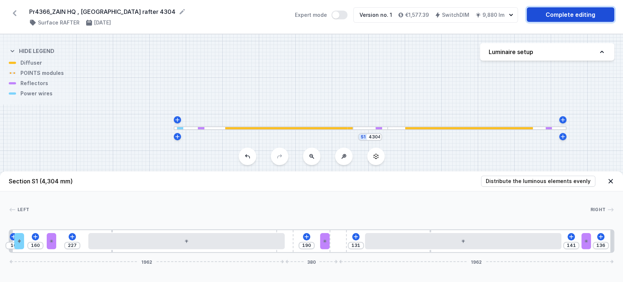
click at [564, 13] on link "Complete editing" at bounding box center [571, 14] width 88 height 15
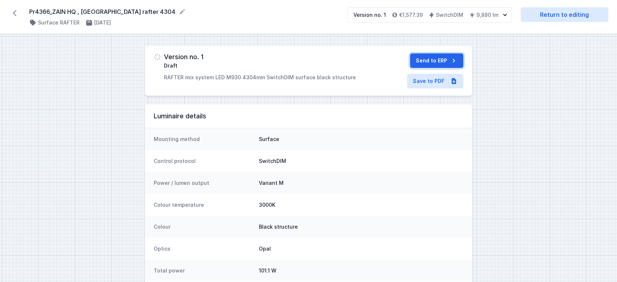
drag, startPoint x: 453, startPoint y: 64, endPoint x: 446, endPoint y: 60, distance: 7.8
click at [453, 64] on icon "submit" at bounding box center [453, 60] width 7 height 7
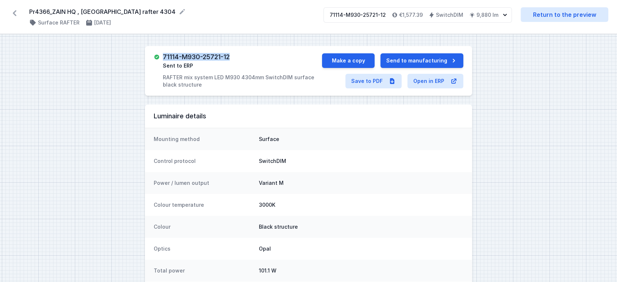
drag, startPoint x: 164, startPoint y: 56, endPoint x: 242, endPoint y: 44, distance: 79.7
copy h3 "71114-M930-25721-12"
drag, startPoint x: 28, startPoint y: 11, endPoint x: 117, endPoint y: 11, distance: 89.1
click at [117, 11] on div "Pr4366_ZAIN HQ , [GEOGRAPHIC_DATA] rafter 4304 ( 11512 /v 1 ) Surface RAFTER [D…" at bounding box center [308, 17] width 617 height 34
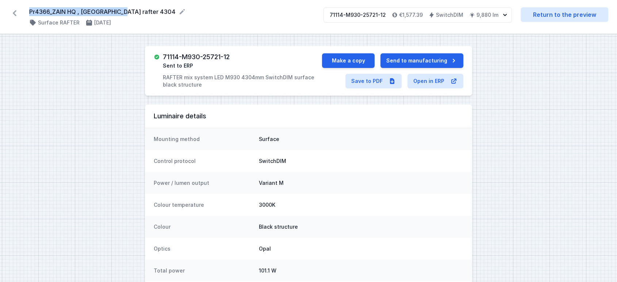
copy form "Pr4366_ZAIN HQ , [GEOGRAPHIC_DATA] rafter"
click at [14, 12] on icon at bounding box center [15, 13] width 4 height 6
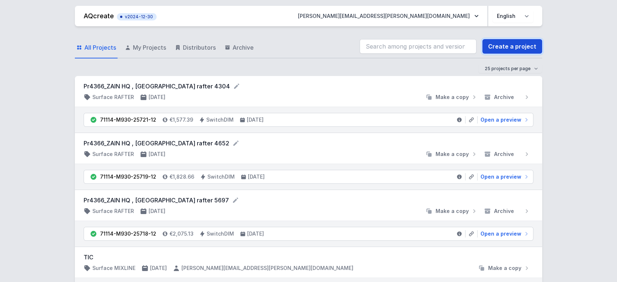
click at [506, 49] on link "Create a project" at bounding box center [512, 46] width 60 height 15
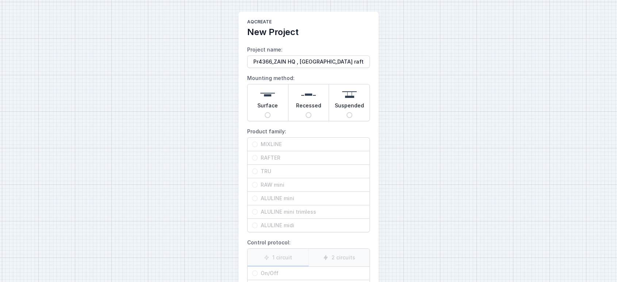
click at [268, 117] on input "Surface" at bounding box center [268, 115] width 6 height 6
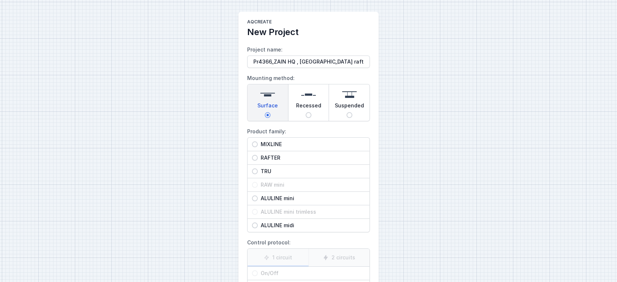
click at [280, 159] on span "RAFTER" at bounding box center [311, 157] width 107 height 7
click at [258, 159] on input "RAFTER" at bounding box center [255, 158] width 6 height 6
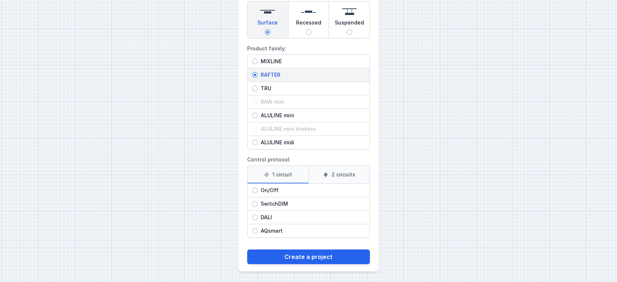
drag, startPoint x: 280, startPoint y: 196, endPoint x: 284, endPoint y: 200, distance: 5.2
click at [280, 197] on div "SwitchDIM" at bounding box center [309, 203] width 122 height 13
click at [258, 201] on input "SwitchDIM" at bounding box center [255, 204] width 6 height 6
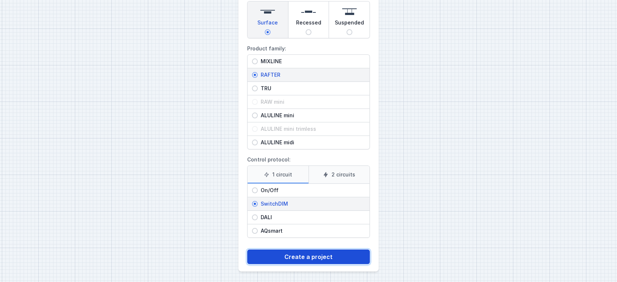
click at [308, 253] on button "Create a project" at bounding box center [308, 256] width 123 height 15
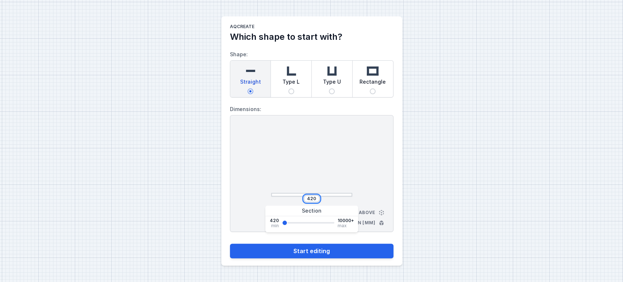
click at [312, 198] on input "420" at bounding box center [312, 199] width 12 height 6
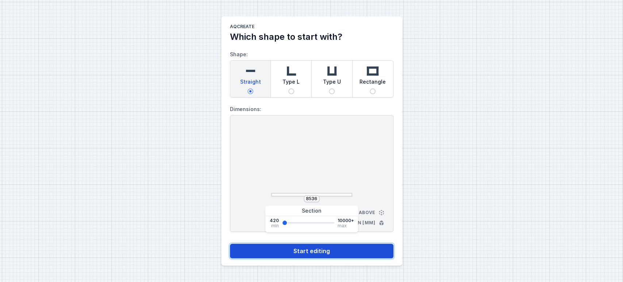
click at [312, 250] on button "Start editing" at bounding box center [312, 251] width 164 height 15
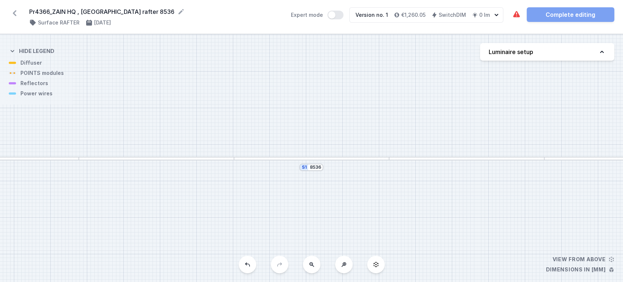
drag, startPoint x: 564, startPoint y: 46, endPoint x: 567, endPoint y: 52, distance: 6.7
click at [564, 47] on button "Luminaire setup" at bounding box center [547, 52] width 134 height 18
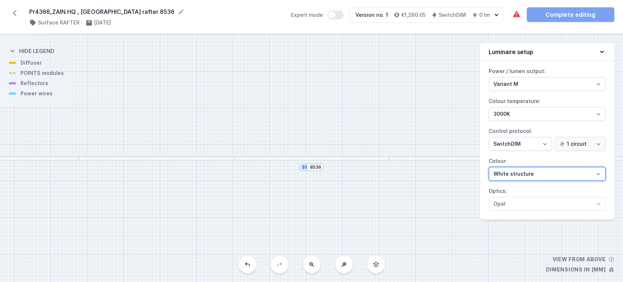
drag, startPoint x: 519, startPoint y: 170, endPoint x: 517, endPoint y: 179, distance: 9.7
click at [521, 169] on select "White structure Black structure Gold structure Copper Gray Another colour (from…" at bounding box center [547, 174] width 117 height 14
click at [489, 167] on select "White structure Black structure Gold structure Copper Gray Another colour (from…" at bounding box center [547, 174] width 117 height 14
click at [603, 52] on icon at bounding box center [602, 51] width 7 height 7
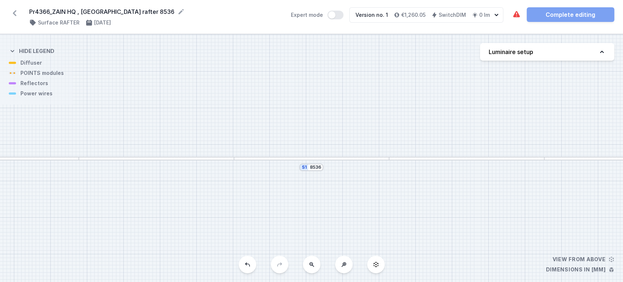
click at [301, 158] on div at bounding box center [311, 159] width 155 height 4
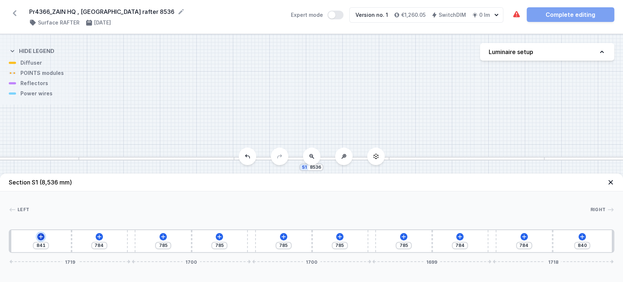
click at [41, 239] on icon at bounding box center [41, 237] width 6 height 6
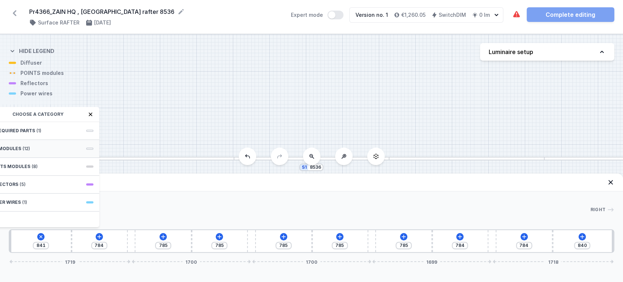
click at [53, 147] on div "LED modules (12)" at bounding box center [40, 149] width 117 height 18
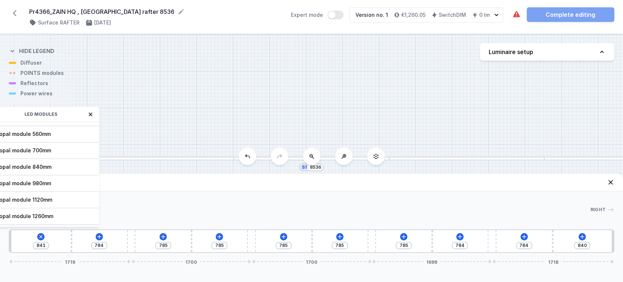
scroll to position [91, 0]
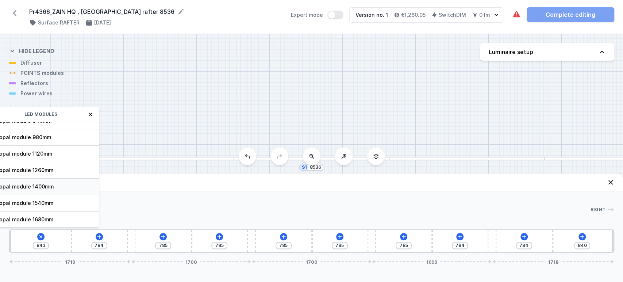
click at [49, 186] on span "LED opal module 1400mm" at bounding box center [40, 186] width 105 height 7
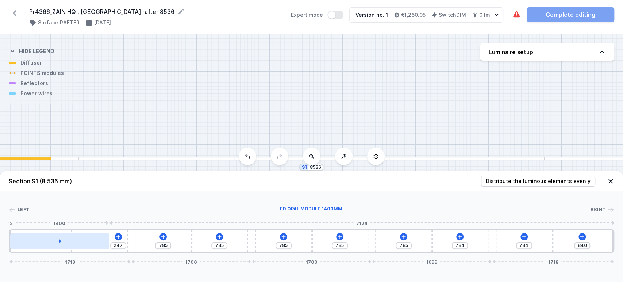
click at [56, 249] on div at bounding box center [59, 241] width 99 height 16
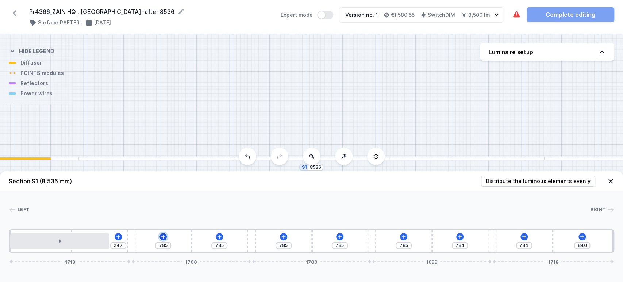
click at [163, 238] on icon at bounding box center [163, 236] width 4 height 4
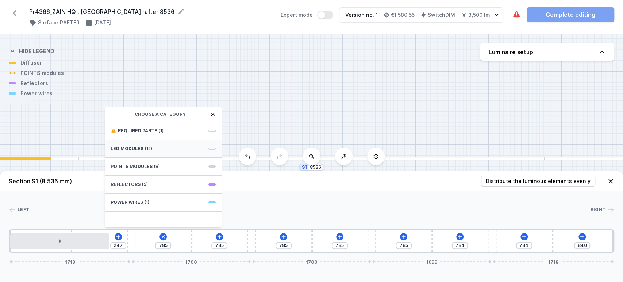
click at [146, 154] on div "LED modules (12)" at bounding box center [163, 149] width 117 height 18
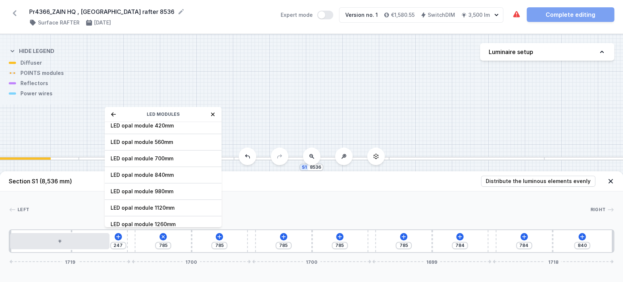
scroll to position [81, 0]
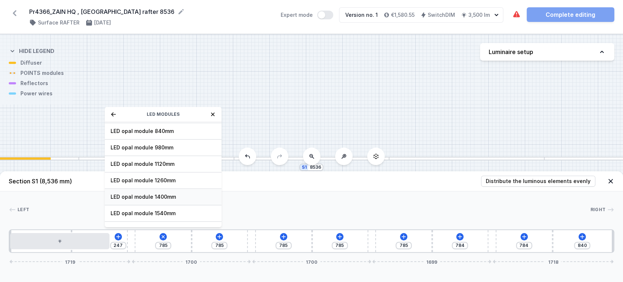
drag, startPoint x: 164, startPoint y: 192, endPoint x: 213, endPoint y: 210, distance: 52.1
click at [165, 193] on span "LED opal module 1400mm" at bounding box center [163, 196] width 105 height 7
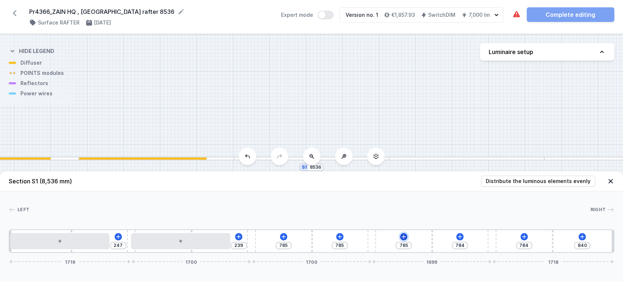
click at [403, 234] on icon at bounding box center [404, 237] width 6 height 6
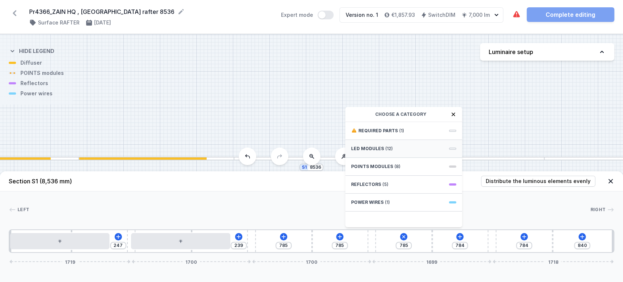
click at [378, 148] on span "LED modules" at bounding box center [367, 149] width 33 height 6
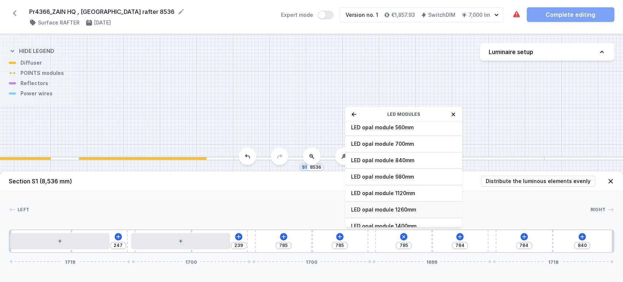
scroll to position [91, 0]
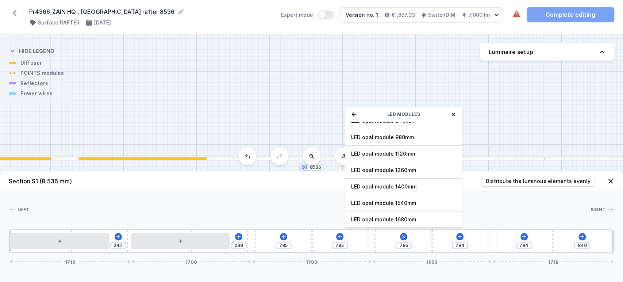
click at [408, 183] on span "LED opal module 1400mm" at bounding box center [403, 186] width 105 height 7
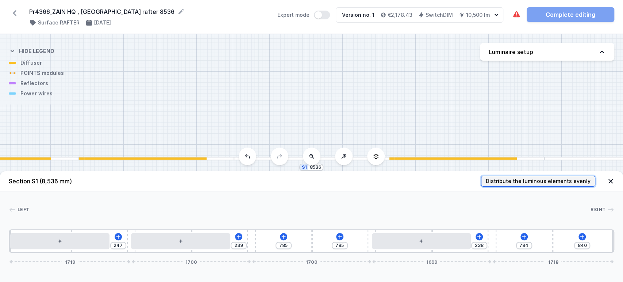
click at [539, 179] on span "Distribute the luminous elements evenly" at bounding box center [538, 180] width 105 height 7
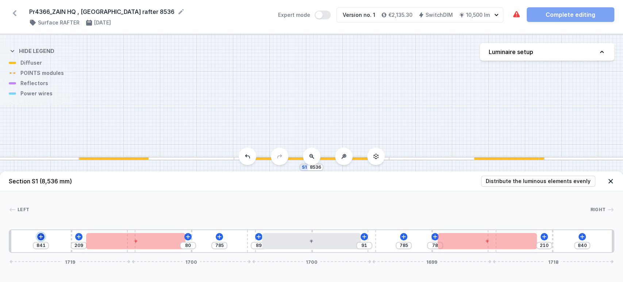
click at [44, 235] on button at bounding box center [40, 236] width 7 height 7
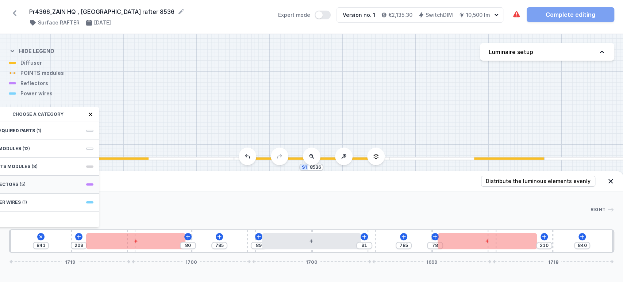
click at [53, 188] on div "Reflectors (5)" at bounding box center [40, 185] width 117 height 18
drag, startPoint x: 60, startPoint y: 194, endPoint x: 54, endPoint y: 210, distance: 16.9
click at [59, 195] on span "PET mini next module 41°" at bounding box center [40, 195] width 105 height 7
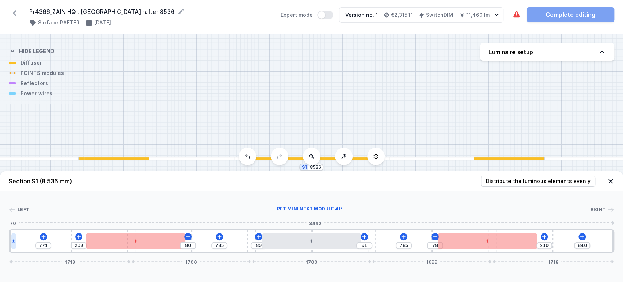
click at [14, 242] on icon at bounding box center [14, 241] width 4 height 4
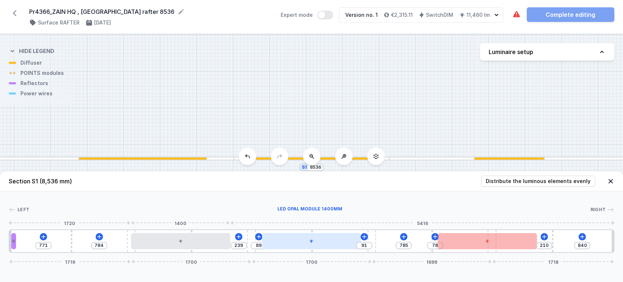
drag, startPoint x: 145, startPoint y: 244, endPoint x: 275, endPoint y: 240, distance: 129.3
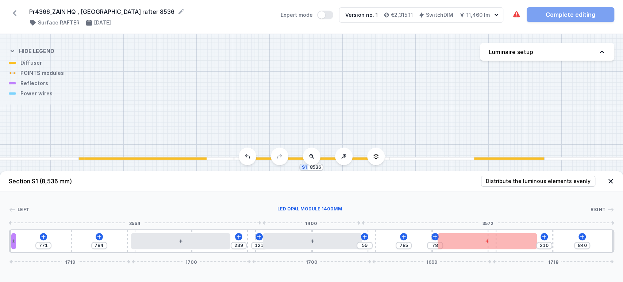
drag, startPoint x: 311, startPoint y: 249, endPoint x: 366, endPoint y: 251, distance: 55.2
click at [314, 249] on div at bounding box center [312, 241] width 99 height 16
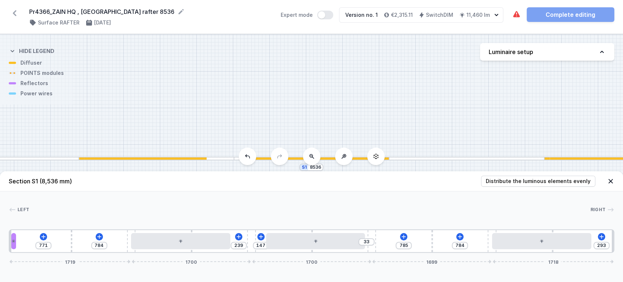
drag, startPoint x: 522, startPoint y: 253, endPoint x: 546, endPoint y: 255, distance: 23.8
click at [12, 242] on div "771 784 239 147 33 785 784 293 1719 1700 1700 1699 1718" at bounding box center [312, 240] width 606 height 23
click at [14, 244] on div at bounding box center [13, 241] width 5 height 16
click at [47, 219] on icon at bounding box center [47, 220] width 4 height 4
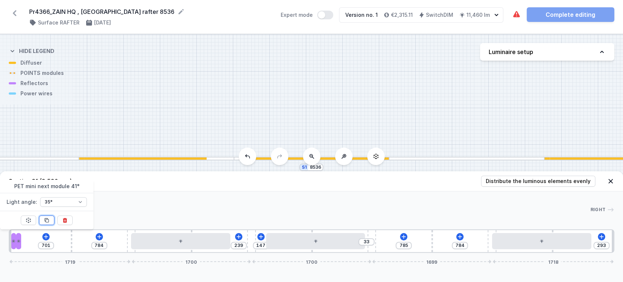
click at [47, 219] on icon at bounding box center [47, 220] width 4 height 4
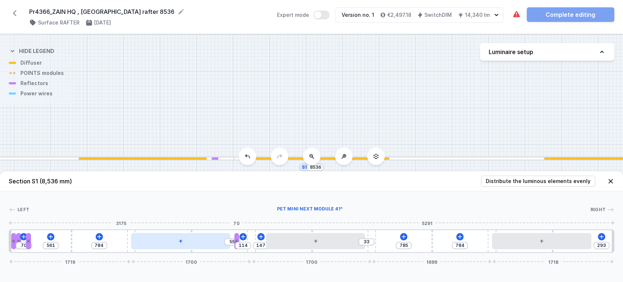
drag, startPoint x: 24, startPoint y: 242, endPoint x: 194, endPoint y: 245, distance: 169.8
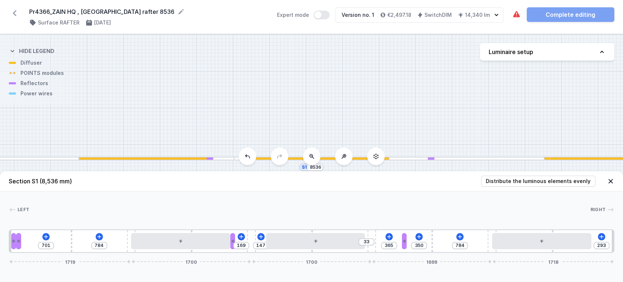
drag, startPoint x: 28, startPoint y: 244, endPoint x: 261, endPoint y: 251, distance: 233.8
drag, startPoint x: 18, startPoint y: 241, endPoint x: 592, endPoint y: 231, distance: 573.8
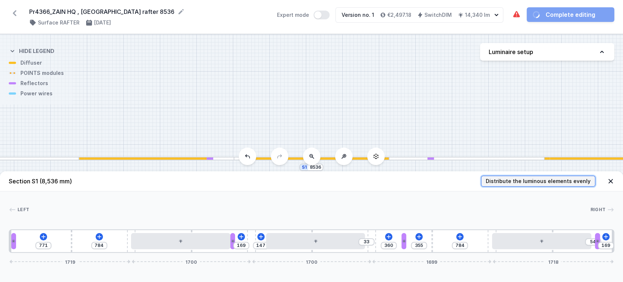
click at [570, 180] on span "Distribute the luminous elements evenly" at bounding box center [538, 180] width 105 height 7
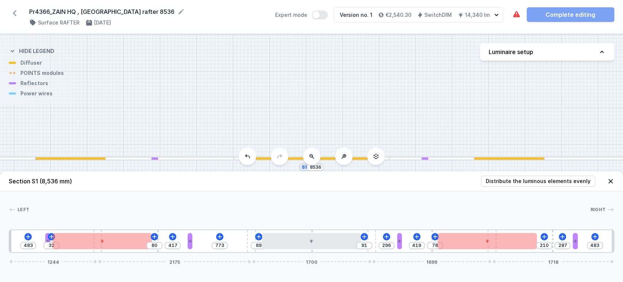
drag, startPoint x: 131, startPoint y: 252, endPoint x: 29, endPoint y: 263, distance: 103.2
click at [25, 253] on div "483 32 80 417 773 89 91 296 419 78 210 287 483 1244 2175 1700 1699 1718" at bounding box center [312, 240] width 606 height 23
click at [493, 252] on div "483 32 80 417 773 89 91 296 419 78 210 287 483 1244 2175 1700 1699 1718" at bounding box center [312, 240] width 606 height 23
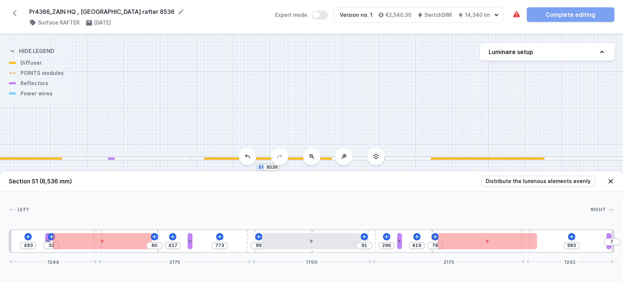
drag, startPoint x: 492, startPoint y: 250, endPoint x: 523, endPoint y: 257, distance: 31.5
click at [497, 255] on div "Section S1 (8,536 mm) Distribute the luminous elements evenly Left Right 1 2 3 …" at bounding box center [311, 226] width 623 height 111
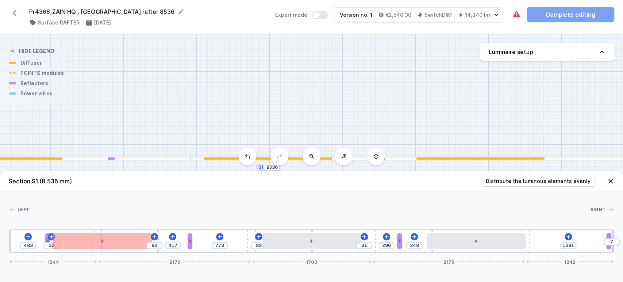
drag, startPoint x: 526, startPoint y: 249, endPoint x: 556, endPoint y: 252, distance: 30.1
click at [563, 252] on div "483 32 80 417 773 89 91 296 348 1081 7 1244 2175 1700 2175 1242" at bounding box center [312, 240] width 606 height 23
click at [548, 177] on button "Distribute the luminous elements evenly" at bounding box center [538, 181] width 114 height 11
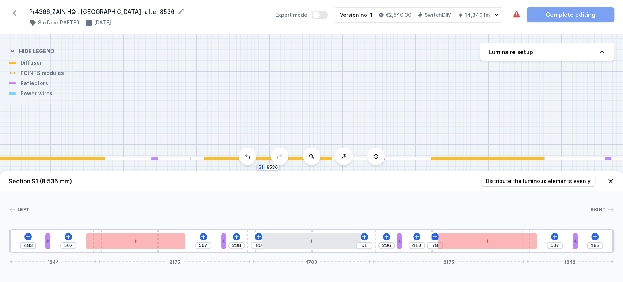
drag, startPoint x: 528, startPoint y: 251, endPoint x: 562, endPoint y: 253, distance: 33.7
click at [561, 255] on div "Section S1 (8,536 mm) Distribute the luminous elements evenly Left Right 1 2 3 …" at bounding box center [311, 226] width 623 height 111
click at [529, 249] on div at bounding box center [526, 241] width 8 height 22
drag, startPoint x: 526, startPoint y: 251, endPoint x: 251, endPoint y: 255, distance: 275.7
click at [505, 252] on div "483 507 507 298 89 91 296 419 78 507 483 1244 2175 1700 2175 1242" at bounding box center [312, 240] width 606 height 23
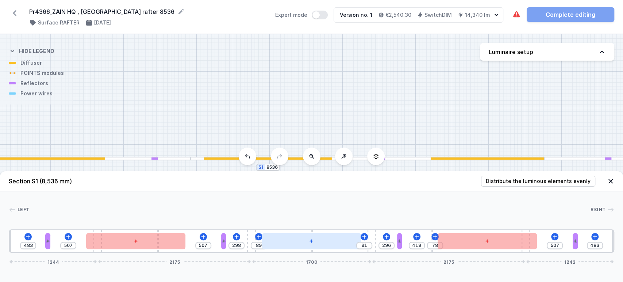
drag, startPoint x: 102, startPoint y: 251, endPoint x: 316, endPoint y: 234, distance: 215.4
click at [79, 248] on div "483 507 507 298 89 91 296 419 78 507 483 1244 2175 1700 2175 1242" at bounding box center [312, 240] width 606 height 23
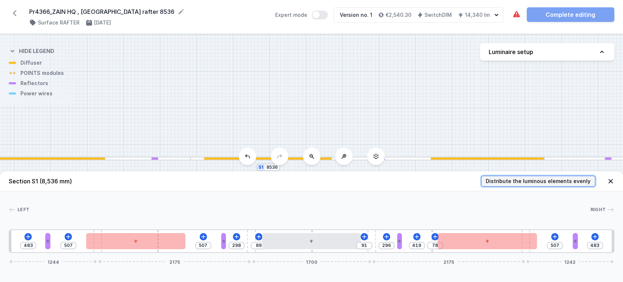
click at [505, 185] on button "Distribute the luminous elements evenly" at bounding box center [538, 181] width 114 height 11
click at [506, 181] on span "Distribute the luminous elements evenly" at bounding box center [538, 180] width 105 height 7
click at [506, 180] on span "Distribute the luminous elements evenly" at bounding box center [538, 180] width 105 height 7
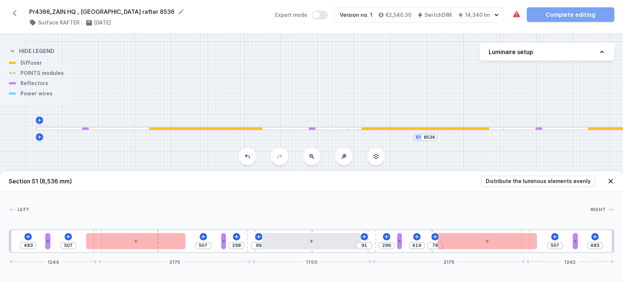
drag, startPoint x: 265, startPoint y: 87, endPoint x: 354, endPoint y: 70, distance: 90.3
click at [356, 72] on div "S1 8536" at bounding box center [311, 158] width 623 height 248
click at [50, 241] on div "483 507 507 298 89 91 296 419 78 507 483 1244 2175 1700 2175 1242" at bounding box center [312, 240] width 606 height 23
drag, startPoint x: 94, startPoint y: 251, endPoint x: 102, endPoint y: 251, distance: 7.3
click at [102, 252] on div at bounding box center [97, 241] width 8 height 22
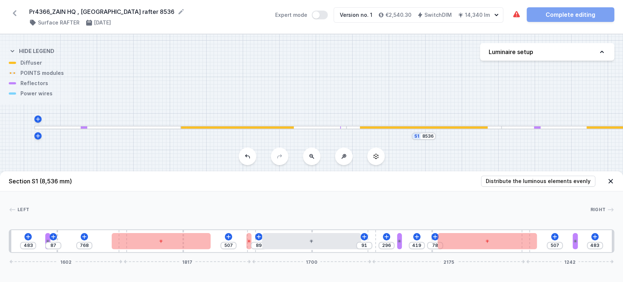
drag, startPoint x: 102, startPoint y: 251, endPoint x: 306, endPoint y: 259, distance: 204.3
click at [306, 259] on div "Section S1 (8,536 mm) Distribute the luminous elements evenly Left Right 1 2 3 …" at bounding box center [311, 226] width 623 height 111
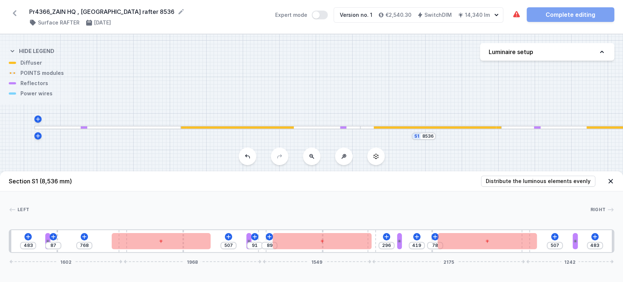
drag, startPoint x: 254, startPoint y: 251, endPoint x: 263, endPoint y: 268, distance: 19.4
click at [455, 251] on div "483 87 768 507 91 89 296 419 78 507 483 1602 1968 1549 2175 1242" at bounding box center [312, 240] width 606 height 23
click at [123, 252] on div "483 87 768 507 91 89 296 419 78 507 483 1602 1968 1549 2175 1242" at bounding box center [312, 240] width 606 height 23
drag, startPoint x: 123, startPoint y: 251, endPoint x: 281, endPoint y: 260, distance: 158.8
click at [276, 264] on div "Section S1 (8,536 mm) Distribute the luminous elements evenly Left Right 1 2 3 …" at bounding box center [311, 226] width 623 height 111
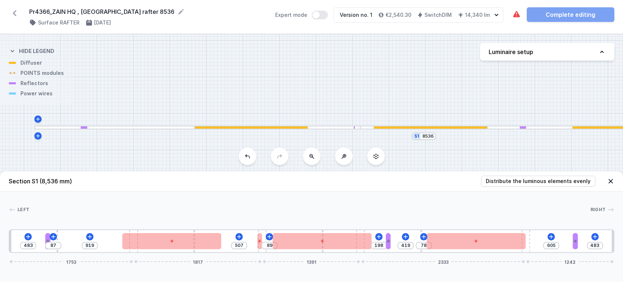
drag, startPoint x: 372, startPoint y: 249, endPoint x: 444, endPoint y: 257, distance: 72.0
click at [446, 255] on div "Section S1 (8,536 mm) Distribute the luminous elements evenly Left Right 1 2 3 …" at bounding box center [311, 226] width 623 height 111
drag, startPoint x: 360, startPoint y: 252, endPoint x: 409, endPoint y: 239, distance: 50.6
click at [356, 244] on div "483 87 919 507 89 198 419 78 605 483 1753 1817 1391 2333 1242" at bounding box center [312, 240] width 606 height 23
click at [533, 182] on span "Distribute the luminous elements evenly" at bounding box center [538, 180] width 105 height 7
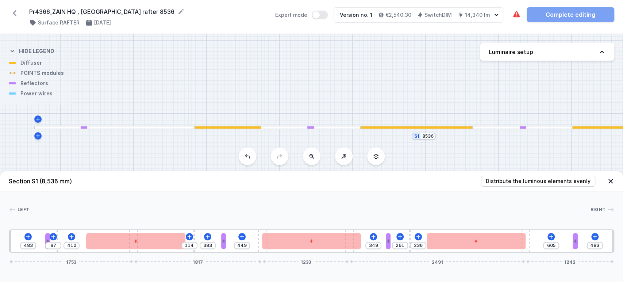
drag, startPoint x: 362, startPoint y: 250, endPoint x: 404, endPoint y: 225, distance: 49.3
click at [368, 250] on div "483 87 410 114 383 449 349 261 236 605 483 1753 1817 1233 2491 1242" at bounding box center [312, 240] width 606 height 23
click at [510, 183] on span "Distribute the luminous elements evenly" at bounding box center [538, 180] width 105 height 7
drag, startPoint x: 348, startPoint y: 251, endPoint x: 482, endPoint y: 216, distance: 139.0
click at [476, 221] on div "Left Right 1 2 3 4 5 3 2 4 4 5 2 3 5 4 2 1 483 87 410 114 383 449 349 103 394 6…" at bounding box center [311, 221] width 623 height 61
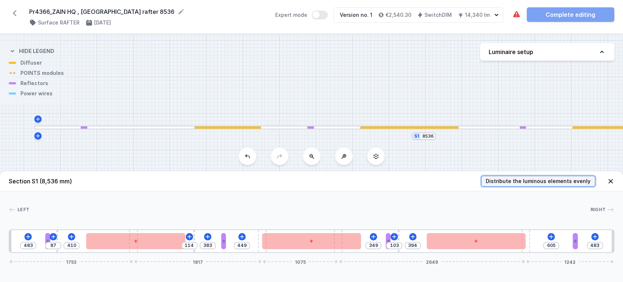
click at [530, 177] on button "Distribute the luminous elements evenly" at bounding box center [538, 181] width 114 height 11
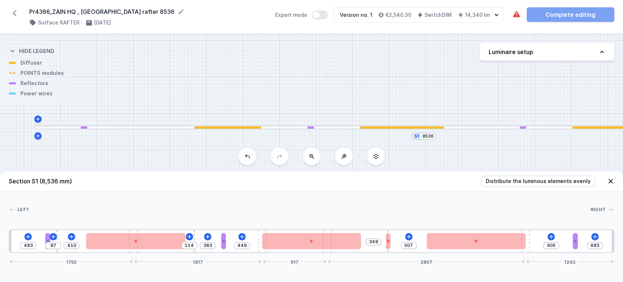
drag, startPoint x: 337, startPoint y: 250, endPoint x: 408, endPoint y: 241, distance: 71.0
click at [405, 244] on div "483 87 410 114 383 449 349 507 605 483 1753 1817 917 2807 1242" at bounding box center [312, 240] width 606 height 23
click at [540, 182] on span "Distribute the luminous elements evenly" at bounding box center [538, 180] width 105 height 7
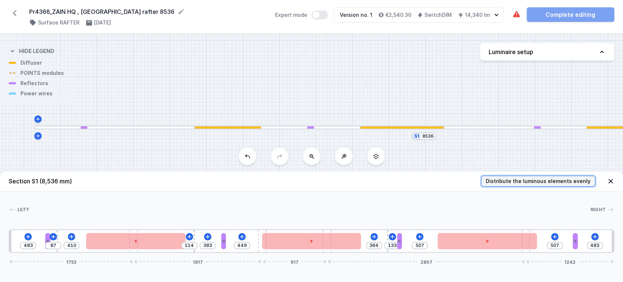
click at [539, 182] on span "Distribute the luminous elements evenly" at bounding box center [538, 180] width 105 height 7
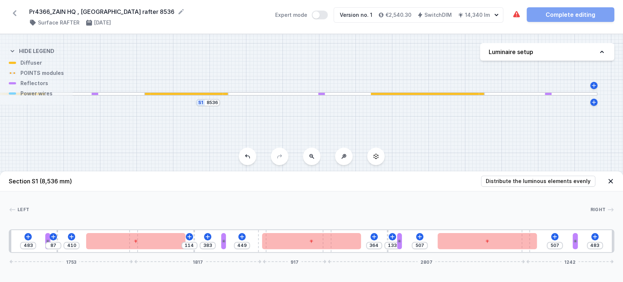
drag, startPoint x: 319, startPoint y: 83, endPoint x: 127, endPoint y: 49, distance: 194.8
click at [127, 49] on div "S1 8536" at bounding box center [311, 158] width 623 height 248
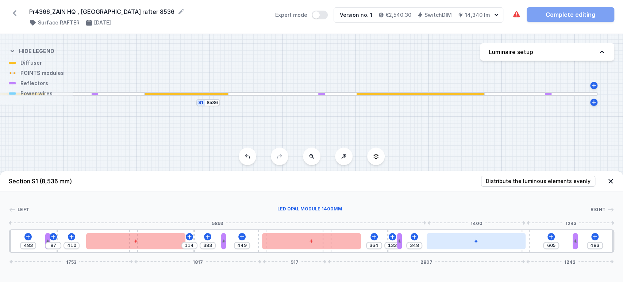
drag, startPoint x: 496, startPoint y: 246, endPoint x: 501, endPoint y: 246, distance: 4.4
click at [498, 246] on div at bounding box center [476, 241] width 99 height 16
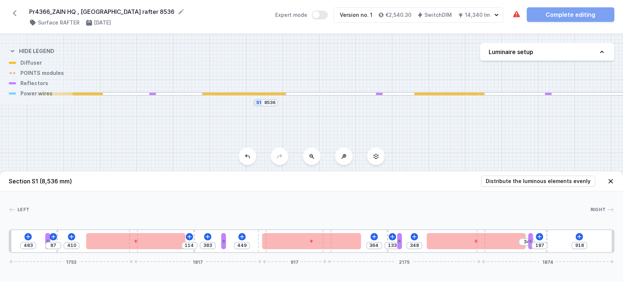
drag, startPoint x: 527, startPoint y: 251, endPoint x: 589, endPoint y: 222, distance: 68.1
click at [601, 240] on div "483 87 410 114 383 449 364 133 348 34 187 918 1753 1817 917 2175 1874" at bounding box center [312, 240] width 606 height 23
drag, startPoint x: 550, startPoint y: 184, endPoint x: 530, endPoint y: 222, distance: 43.0
click at [550, 186] on button "Distribute the luminous elements evenly" at bounding box center [538, 181] width 114 height 11
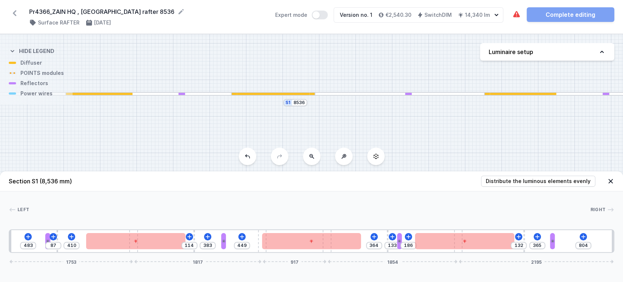
drag, startPoint x: 481, startPoint y: 250, endPoint x: 432, endPoint y: 207, distance: 64.4
click at [294, 251] on div "483 87 410 114 383 449 364 133 186 132 365 804 1753 1817 917 1854 2195" at bounding box center [312, 240] width 606 height 23
click at [528, 175] on header "Section S1 (8,536 mm) Distribute the luminous elements evenly" at bounding box center [311, 181] width 623 height 20
click at [501, 187] on header "Section S1 (8,536 mm) Distribute the luminous elements evenly" at bounding box center [311, 181] width 623 height 20
click at [504, 183] on span "Distribute the luminous elements evenly" at bounding box center [538, 180] width 105 height 7
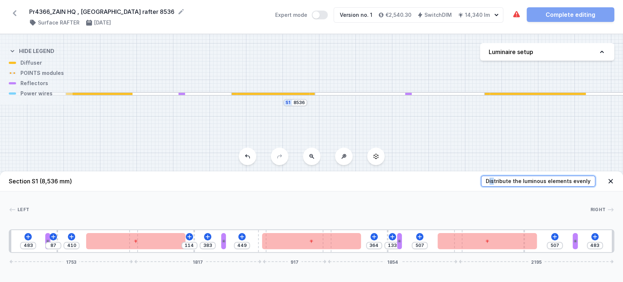
drag, startPoint x: 505, startPoint y: 183, endPoint x: 497, endPoint y: 195, distance: 14.2
click at [504, 184] on span "Distribute the luminous elements evenly" at bounding box center [538, 180] width 105 height 7
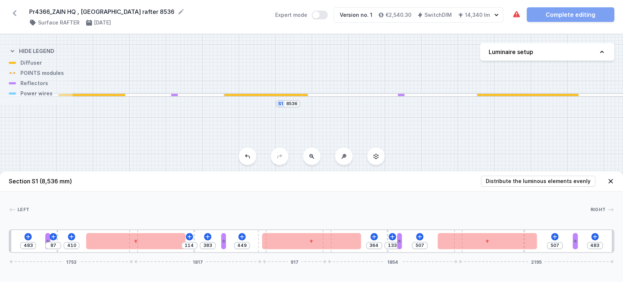
drag, startPoint x: 429, startPoint y: 122, endPoint x: 402, endPoint y: 173, distance: 57.7
click at [427, 124] on div "S1 8536" at bounding box center [311, 158] width 623 height 248
drag, startPoint x: 339, startPoint y: 238, endPoint x: 331, endPoint y: 251, distance: 15.4
click at [371, 239] on div "483 87 410 114 383 449 361 133 507 507 483 1753 1817 917 1854 2195" at bounding box center [312, 240] width 606 height 23
drag, startPoint x: 329, startPoint y: 250, endPoint x: 319, endPoint y: 253, distance: 10.7
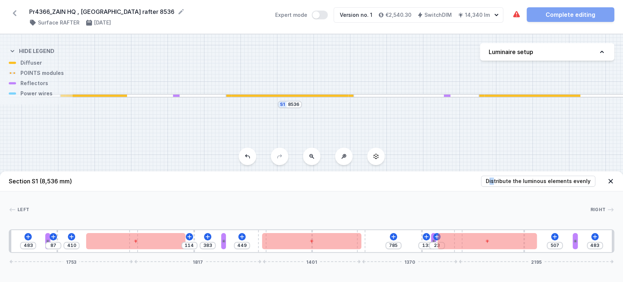
drag, startPoint x: 367, startPoint y: 248, endPoint x: 435, endPoint y: 222, distance: 73.4
click at [389, 243] on div "483 87 410 114 383 449 785 133 23 507 483 1753 1817 1401 1370 2195" at bounding box center [312, 240] width 606 height 23
click at [564, 186] on button "Distribute the luminous elements evenly" at bounding box center [538, 181] width 114 height 11
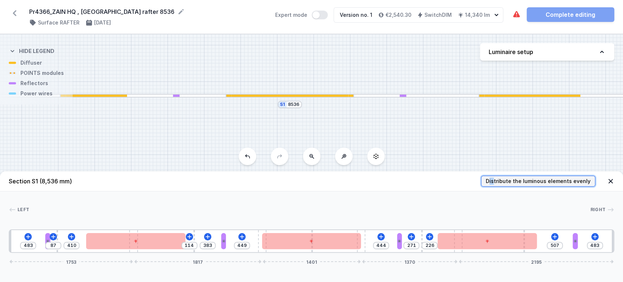
click at [564, 183] on span "Distribute the luminous elements evenly" at bounding box center [538, 180] width 105 height 7
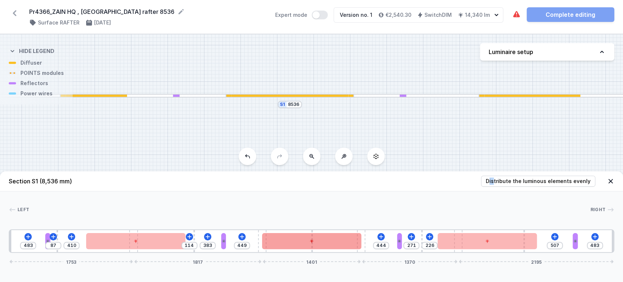
drag, startPoint x: 350, startPoint y: 237, endPoint x: 353, endPoint y: 245, distance: 8.7
click at [371, 245] on div "483 87 410 114 383 449 444 271 226 507 483 1753 1817 1401 1370 2195" at bounding box center [312, 240] width 606 height 23
drag, startPoint x: 322, startPoint y: 244, endPoint x: 349, endPoint y: 241, distance: 27.9
click at [354, 241] on div at bounding box center [311, 241] width 99 height 16
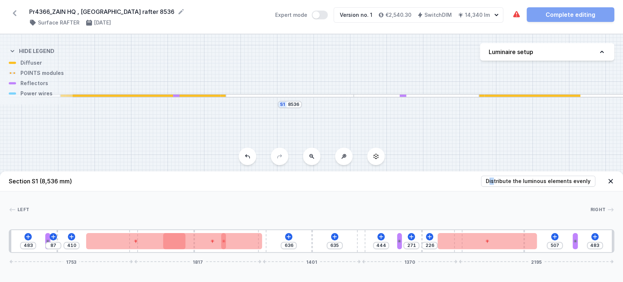
drag, startPoint x: 290, startPoint y: 240, endPoint x: 283, endPoint y: 245, distance: 8.1
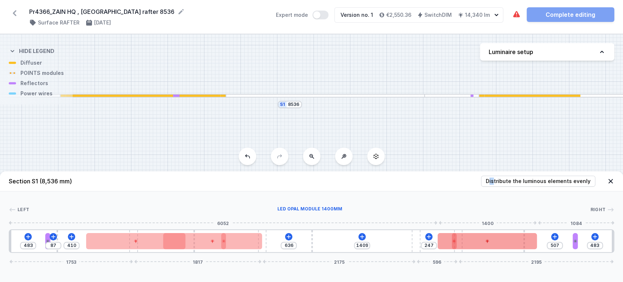
drag, startPoint x: 364, startPoint y: 244, endPoint x: 450, endPoint y: 239, distance: 85.6
click at [448, 240] on div "483 87 410 636 1409 247 507 483 1753 1817 2175 596 2195" at bounding box center [312, 240] width 606 height 23
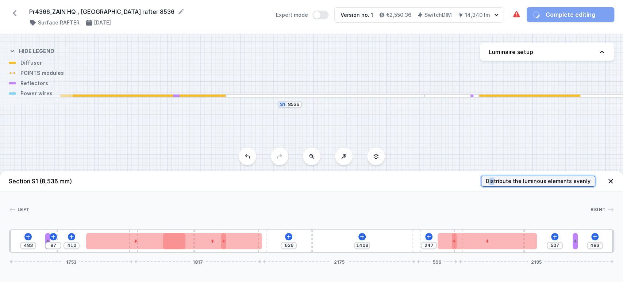
click at [540, 180] on span "Distribute the luminous elements evenly" at bounding box center [538, 180] width 105 height 7
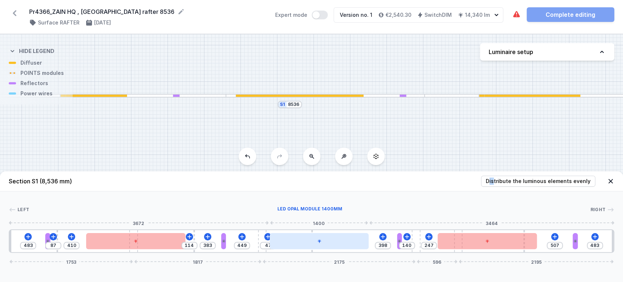
click at [312, 245] on div at bounding box center [319, 241] width 99 height 16
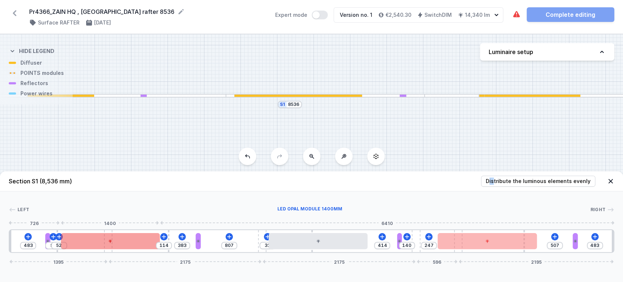
drag, startPoint x: 133, startPoint y: 252, endPoint x: 79, endPoint y: 247, distance: 54.7
click at [79, 247] on div "483 87 52 114 383 807 31 414 140 247 507 483 1395 2175 2175 596 2195" at bounding box center [312, 240] width 606 height 23
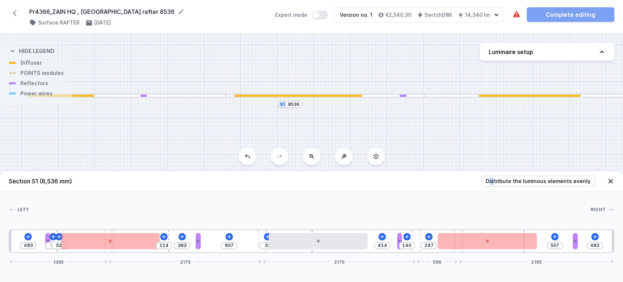
drag, startPoint x: 261, startPoint y: 239, endPoint x: 254, endPoint y: 234, distance: 8.2
click at [240, 236] on div "483 87 52 114 383 807 31 414 140 247 507 483 1395 2175 2175 596 2195" at bounding box center [312, 240] width 606 height 23
drag, startPoint x: 260, startPoint y: 236, endPoint x: 427, endPoint y: 185, distance: 174.8
click at [260, 233] on div at bounding box center [262, 241] width 8 height 22
click at [516, 186] on button "Distribute the luminous elements evenly" at bounding box center [538, 181] width 114 height 11
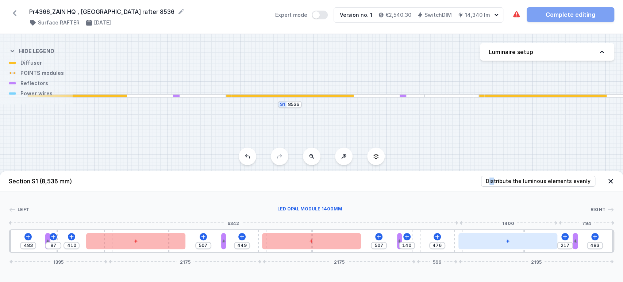
drag, startPoint x: 484, startPoint y: 240, endPoint x: 490, endPoint y: 234, distance: 8.5
click at [494, 233] on div "483 87 410 507 449 507 140 476 217 483 1395 2175 2175 596 2195" at bounding box center [312, 240] width 606 height 23
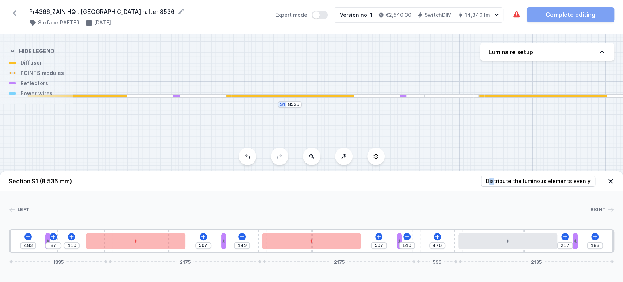
drag, startPoint x: 457, startPoint y: 251, endPoint x: 453, endPoint y: 247, distance: 5.7
click at [438, 249] on div "483 87 410 507 449 507 140 476 217 483 1395 2175 2175 596 2195" at bounding box center [312, 240] width 606 height 23
drag, startPoint x: 456, startPoint y: 245, endPoint x: 412, endPoint y: 254, distance: 45.4
click at [9, 241] on div "476" at bounding box center [9, 241] width 0 height 0
drag, startPoint x: 260, startPoint y: 247, endPoint x: 257, endPoint y: 250, distance: 4.1
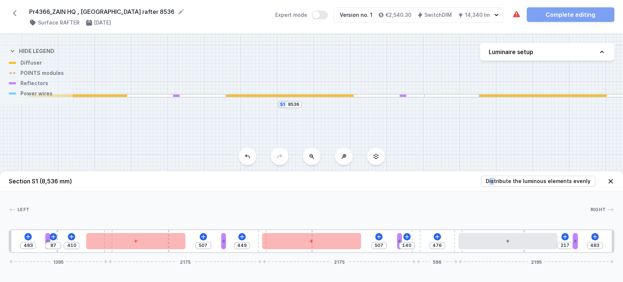
click at [252, 248] on div "483 87 410 507 449 507 140 476 217 483 1395 2175 2175 596 2195" at bounding box center [312, 240] width 606 height 23
click at [272, 253] on div "483 87 410 507 449 507 140 476 217 483 1395 2175 2175 596 2195" at bounding box center [312, 240] width 606 height 23
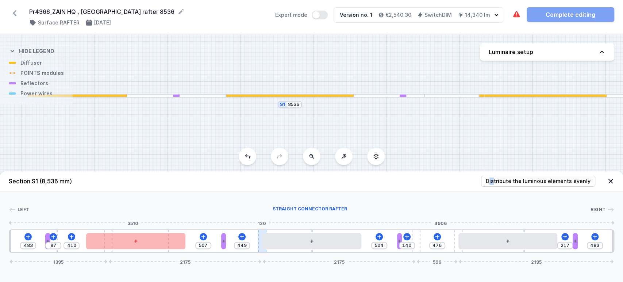
drag, startPoint x: 262, startPoint y: 249, endPoint x: 257, endPoint y: 249, distance: 4.4
click at [257, 249] on div "483 87 410 507 449 504 140 476 217 483 1395 2175 2175 596 2195" at bounding box center [312, 240] width 606 height 23
drag, startPoint x: 261, startPoint y: 252, endPoint x: 228, endPoint y: 241, distance: 34.8
click at [231, 245] on div "483 87 410 507 449 504 140 476 217 483 1395 2175 2175 596 2195" at bounding box center [312, 240] width 606 height 23
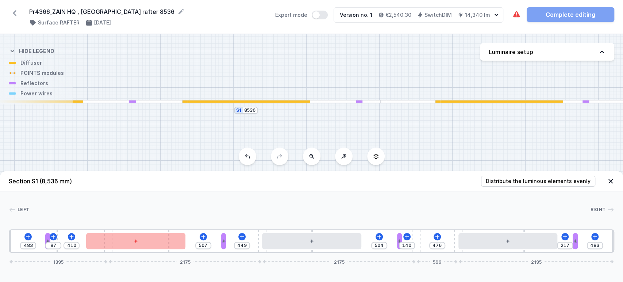
drag, startPoint x: 184, startPoint y: 122, endPoint x: 287, endPoint y: 112, distance: 103.9
click at [126, 128] on div "S1 8536" at bounding box center [311, 158] width 623 height 248
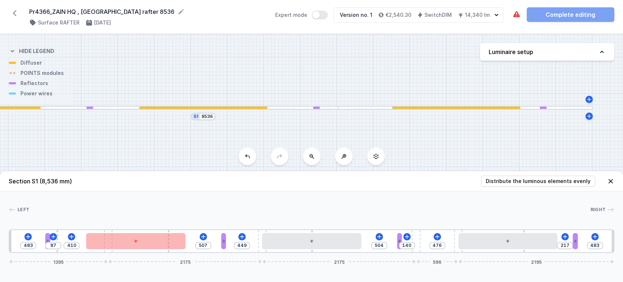
drag, startPoint x: 459, startPoint y: 118, endPoint x: 406, endPoint y: 124, distance: 53.3
click at [404, 121] on div "S1 8536" at bounding box center [311, 158] width 623 height 248
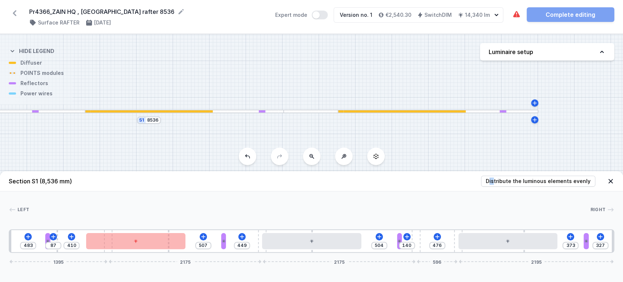
drag, startPoint x: 578, startPoint y: 243, endPoint x: 501, endPoint y: 210, distance: 84.3
click at [587, 246] on div "483 87 410 507 449 504 140 476 373 327 1395 2175 2175 596 2195" at bounding box center [312, 240] width 606 height 23
click at [27, 234] on icon at bounding box center [28, 237] width 6 height 6
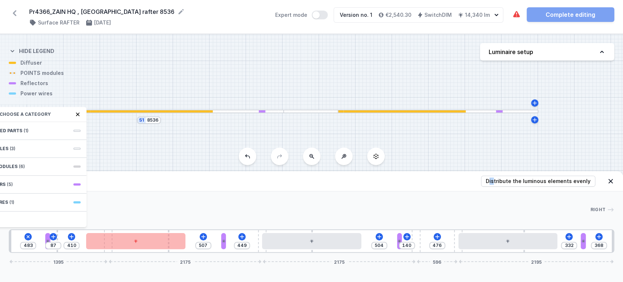
click at [57, 121] on div "Choose a category" at bounding box center [28, 114] width 117 height 15
click at [57, 122] on div "Choose a category Required parts (1) LED modules (3) POINTS modules (6) Reflect…" at bounding box center [28, 167] width 117 height 120
click at [54, 126] on div "Required parts (1)" at bounding box center [28, 131] width 117 height 18
click at [54, 126] on span "Hole for power supply cable" at bounding box center [28, 129] width 105 height 7
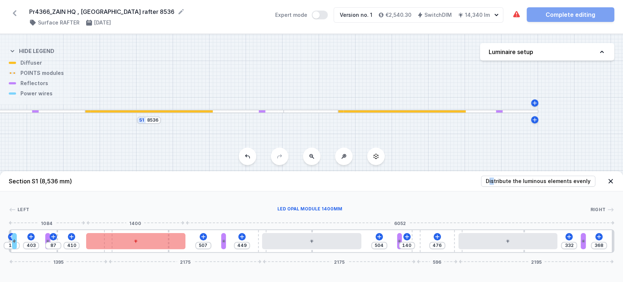
click at [129, 245] on div at bounding box center [135, 241] width 99 height 16
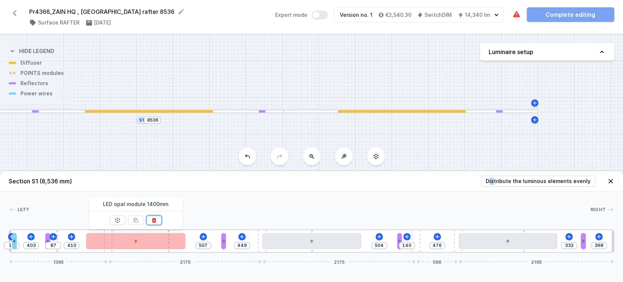
click at [153, 218] on icon at bounding box center [154, 220] width 6 height 6
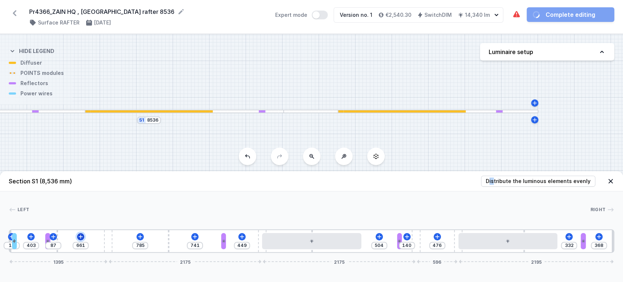
click at [82, 237] on icon at bounding box center [81, 237] width 6 height 6
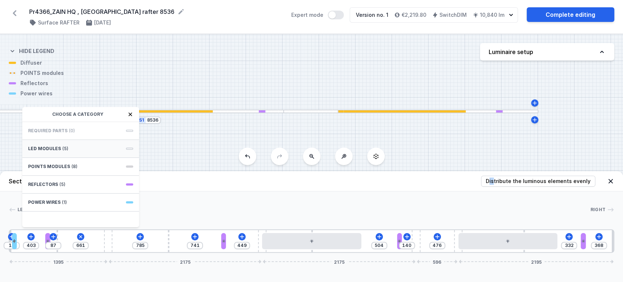
click at [88, 147] on div "LED modules (5)" at bounding box center [80, 149] width 117 height 18
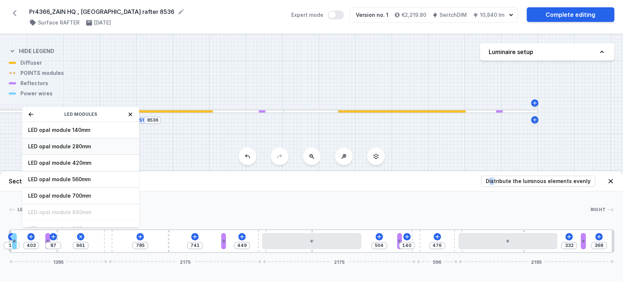
click at [79, 141] on div "LED opal module 280mm" at bounding box center [80, 146] width 117 height 16
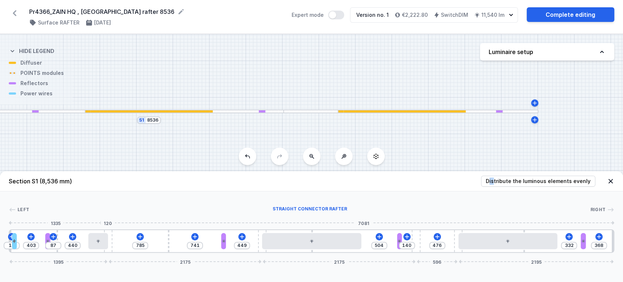
drag, startPoint x: 70, startPoint y: 241, endPoint x: 111, endPoint y: 245, distance: 40.3
click at [142, 236] on icon at bounding box center [140, 237] width 6 height 6
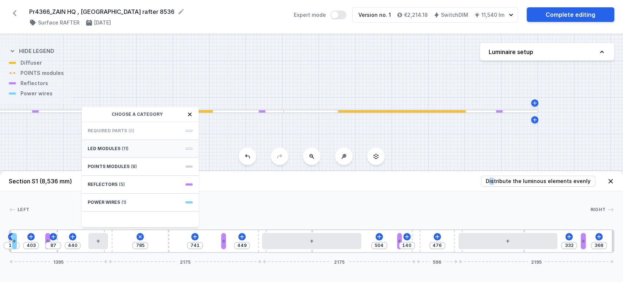
click at [148, 140] on div "LED modules (11)" at bounding box center [140, 149] width 117 height 18
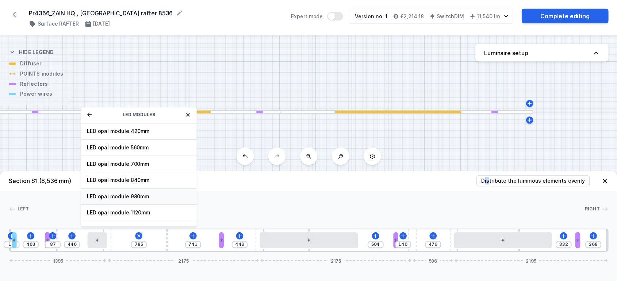
scroll to position [41, 0]
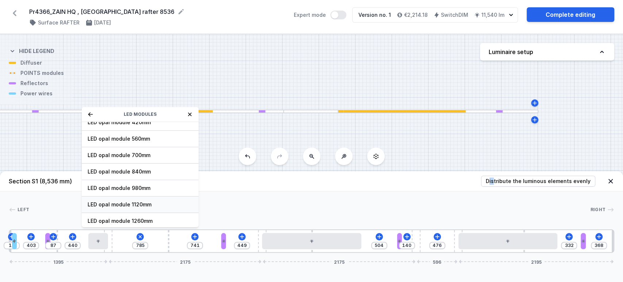
click at [135, 207] on span "LED opal module 1120mm" at bounding box center [140, 204] width 105 height 7
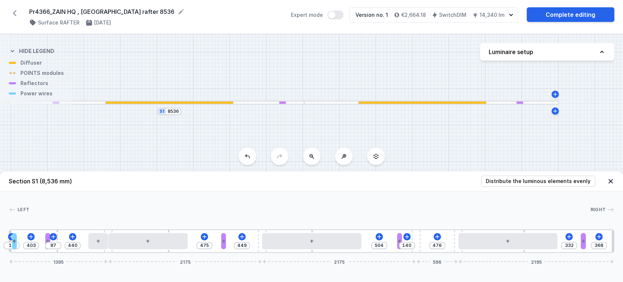
drag, startPoint x: 165, startPoint y: 157, endPoint x: 391, endPoint y: 77, distance: 239.9
click at [207, 156] on div "S1 8536" at bounding box center [311, 158] width 623 height 248
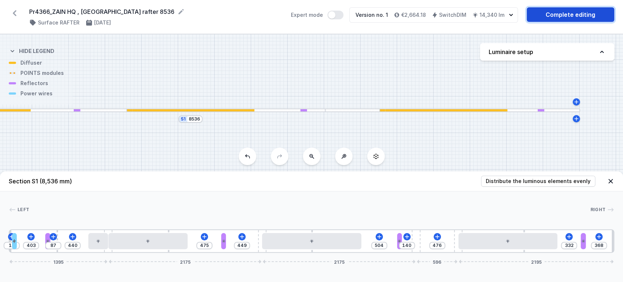
click at [565, 15] on link "Complete editing" at bounding box center [571, 14] width 88 height 15
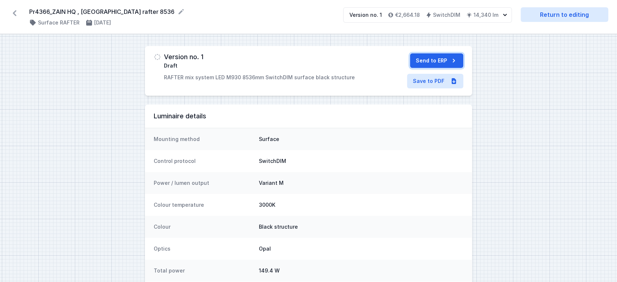
click at [444, 62] on button "Send to ERP" at bounding box center [436, 60] width 53 height 15
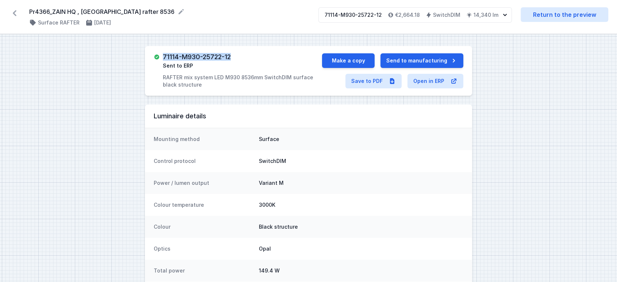
drag, startPoint x: 165, startPoint y: 58, endPoint x: 248, endPoint y: 50, distance: 82.6
click at [248, 50] on div "71114-M930-25722-12 Sent to ERP RAFTER mix system LED M930 8536mm SwitchDIM sur…" at bounding box center [308, 71] width 327 height 50
drag, startPoint x: 30, startPoint y: 12, endPoint x: 118, endPoint y: 4, distance: 88.7
click at [118, 4] on div "Pr4366_ZAIN HQ , [GEOGRAPHIC_DATA] rafter 8536 ( 11513 /v 1 ) Surface RAFTER [D…" at bounding box center [308, 17] width 617 height 34
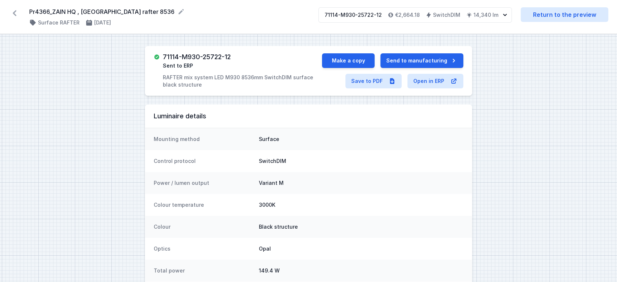
click at [15, 14] on icon at bounding box center [15, 13] width 4 height 6
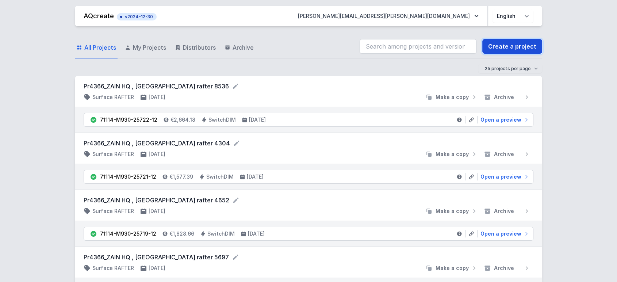
click at [507, 44] on link "Create a project" at bounding box center [512, 46] width 60 height 15
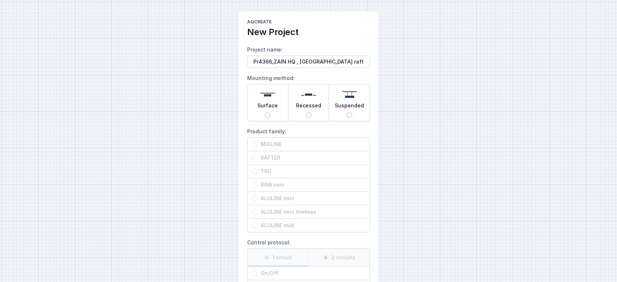
click at [270, 110] on span "Surface" at bounding box center [267, 107] width 20 height 10
click at [270, 112] on input "Surface" at bounding box center [268, 115] width 6 height 6
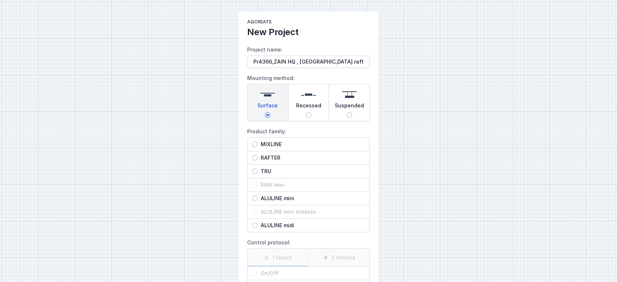
click at [274, 162] on div "RAFTER" at bounding box center [309, 157] width 122 height 13
click at [258, 161] on input "RAFTER" at bounding box center [255, 158] width 6 height 6
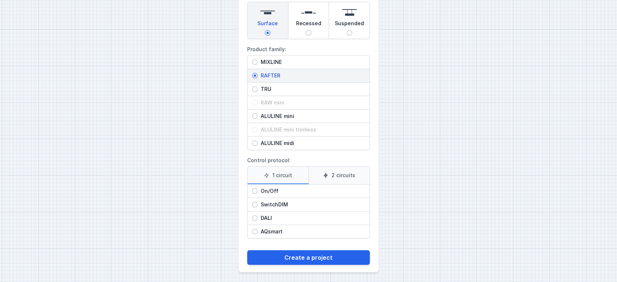
scroll to position [83, 0]
click at [277, 202] on span "SwitchDIM" at bounding box center [311, 203] width 107 height 7
click at [258, 202] on input "SwitchDIM" at bounding box center [255, 204] width 6 height 6
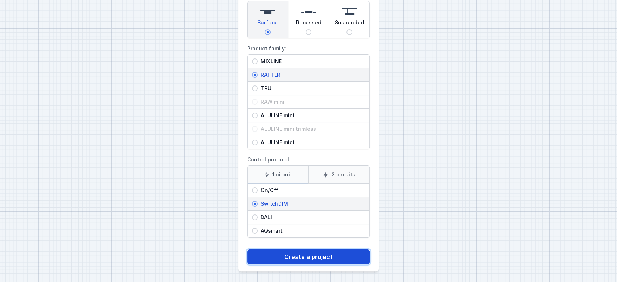
click at [288, 256] on button "Create a project" at bounding box center [308, 256] width 123 height 15
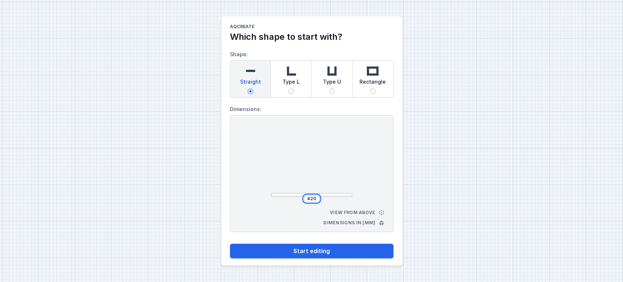
click at [313, 199] on input "420" at bounding box center [312, 199] width 12 height 6
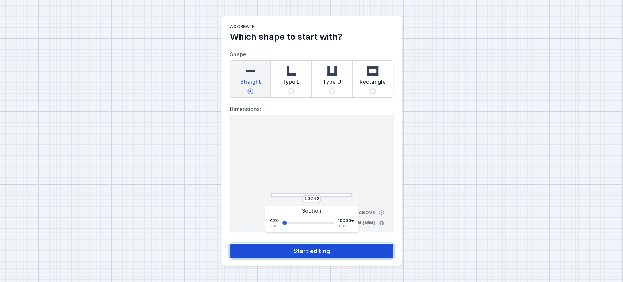
click at [316, 250] on button "Start editing" at bounding box center [312, 251] width 164 height 15
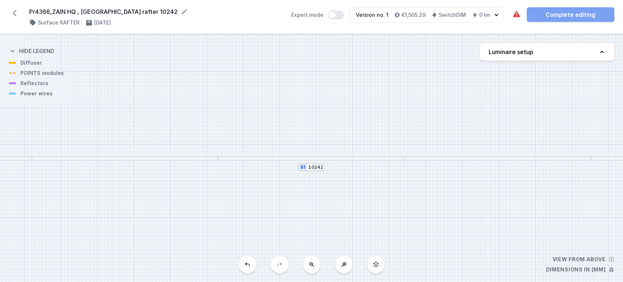
click at [569, 58] on button "Luminaire setup" at bounding box center [547, 52] width 134 height 18
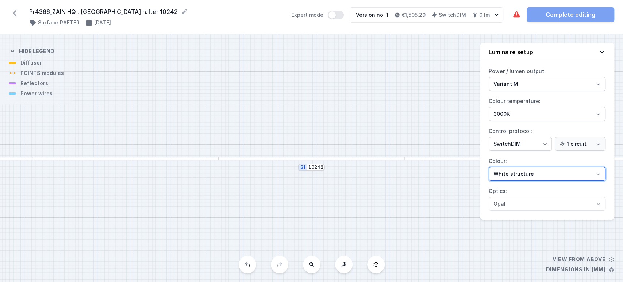
click at [540, 171] on select "White structure Black structure Gold structure Copper Gray Another colour (from…" at bounding box center [547, 174] width 117 height 14
click at [489, 167] on select "White structure Black structure Gold structure Copper Gray Another colour (from…" at bounding box center [547, 174] width 117 height 14
click at [603, 53] on icon at bounding box center [602, 51] width 7 height 7
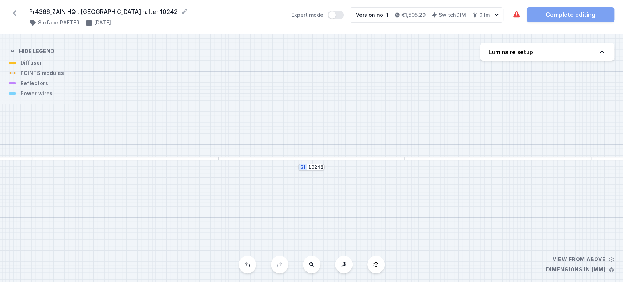
click at [274, 160] on div at bounding box center [311, 159] width 186 height 4
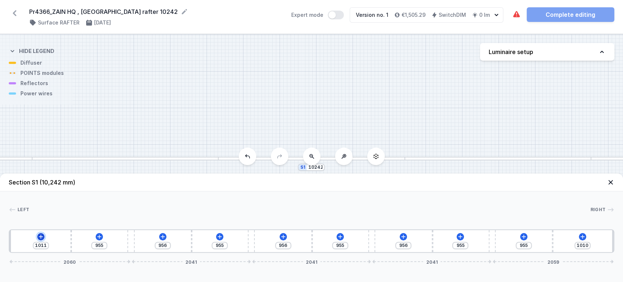
click at [39, 240] on button at bounding box center [40, 236] width 7 height 7
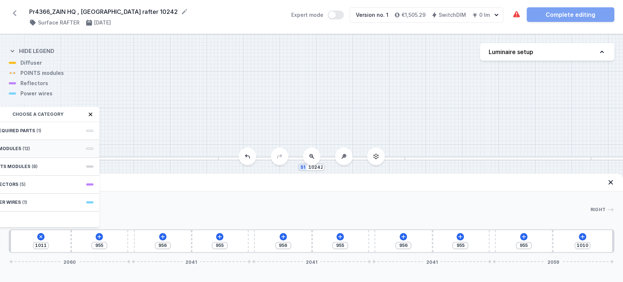
click at [57, 146] on div "LED modules (12)" at bounding box center [40, 149] width 117 height 18
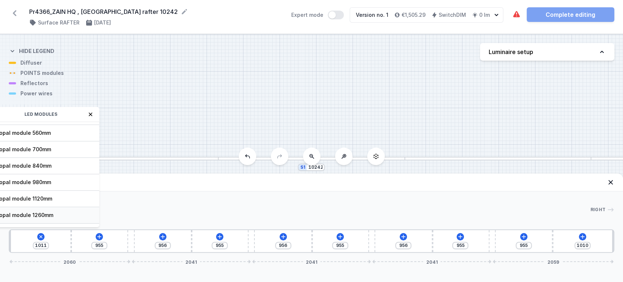
scroll to position [91, 0]
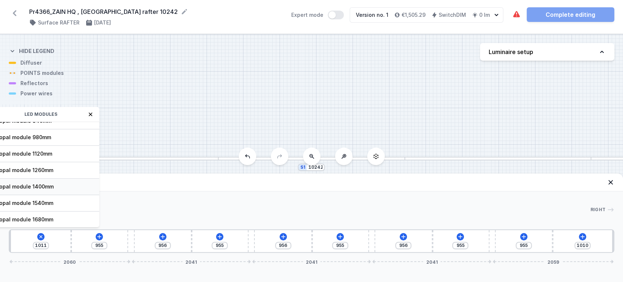
click at [51, 184] on span "LED opal module 1400mm" at bounding box center [40, 186] width 105 height 7
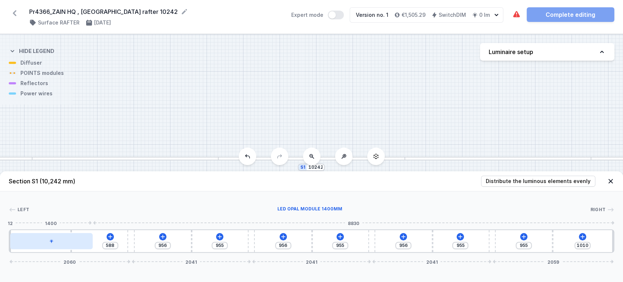
click at [41, 238] on div at bounding box center [51, 241] width 83 height 16
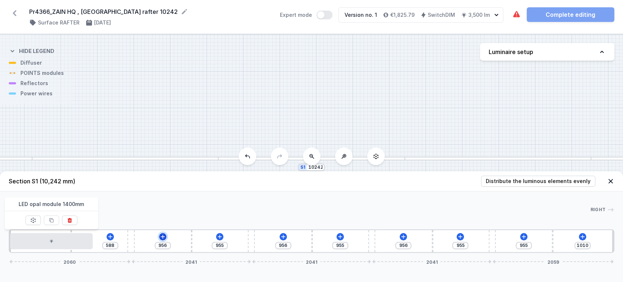
click at [164, 238] on icon at bounding box center [163, 237] width 6 height 6
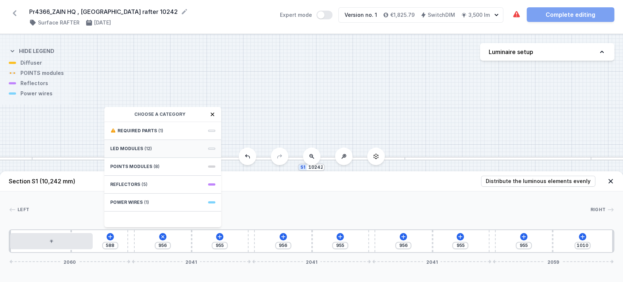
click at [158, 148] on div "LED modules (12)" at bounding box center [162, 149] width 117 height 18
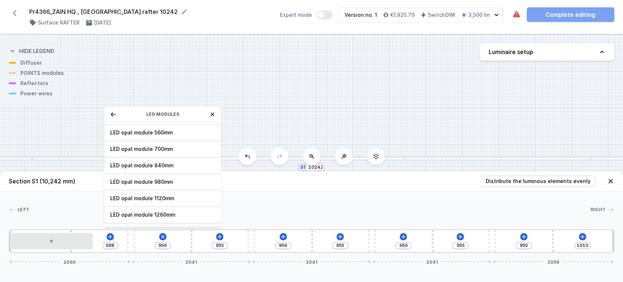
scroll to position [81, 0]
click at [168, 198] on span "LED opal module 1400mm" at bounding box center [162, 196] width 105 height 7
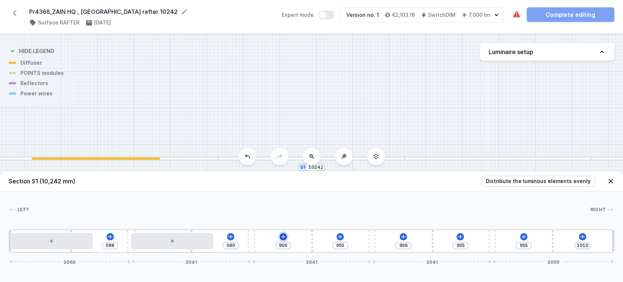
click at [281, 239] on icon at bounding box center [283, 237] width 6 height 6
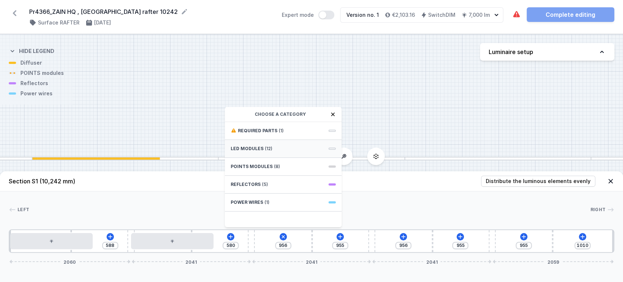
click at [267, 149] on span "(12)" at bounding box center [268, 149] width 7 height 6
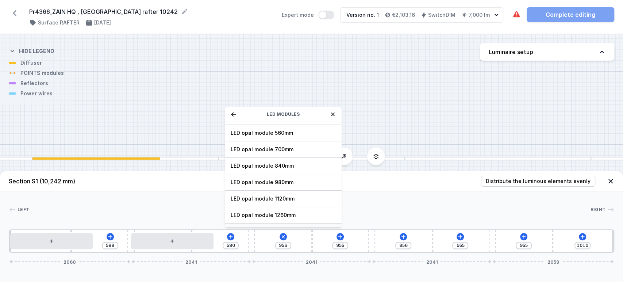
scroll to position [91, 0]
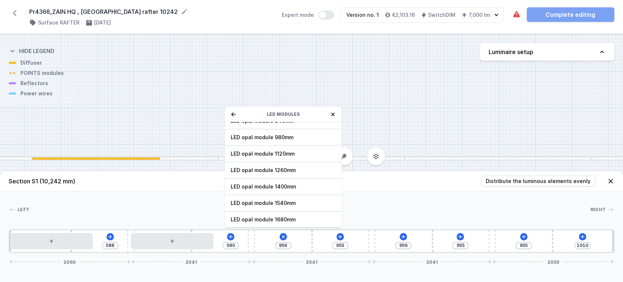
drag, startPoint x: 277, startPoint y: 186, endPoint x: 312, endPoint y: 212, distance: 43.6
click at [276, 186] on span "LED opal module 1400mm" at bounding box center [283, 186] width 105 height 7
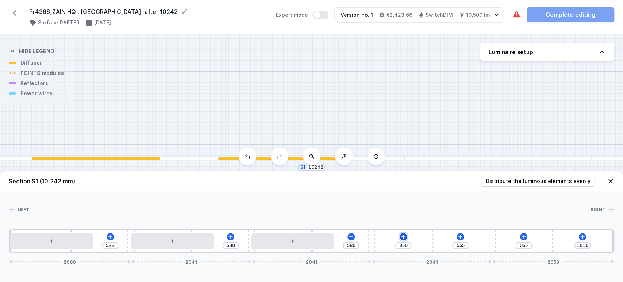
click at [404, 236] on icon at bounding box center [404, 236] width 4 height 4
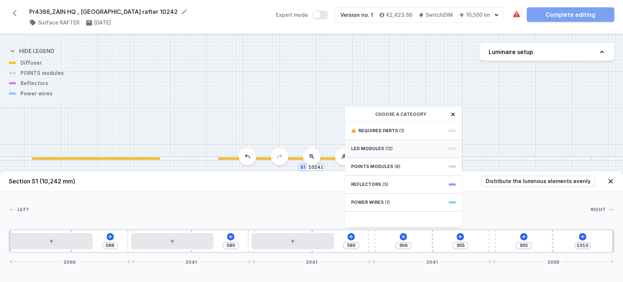
click at [397, 149] on div "LED modules (12)" at bounding box center [403, 149] width 117 height 18
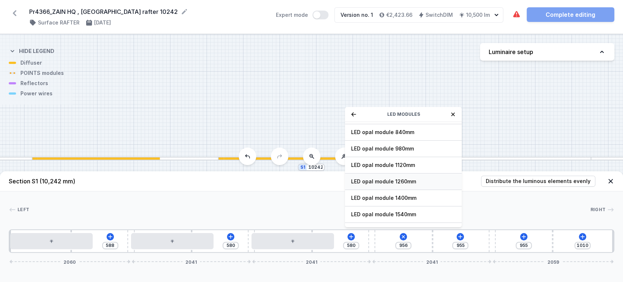
scroll to position [81, 0]
click at [396, 196] on span "LED opal module 1400mm" at bounding box center [403, 196] width 105 height 7
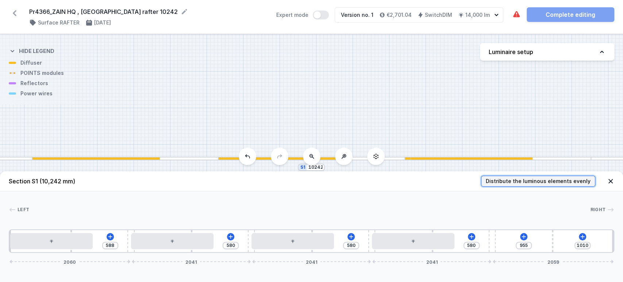
click at [553, 182] on span "Distribute the luminous elements evenly" at bounding box center [538, 180] width 105 height 7
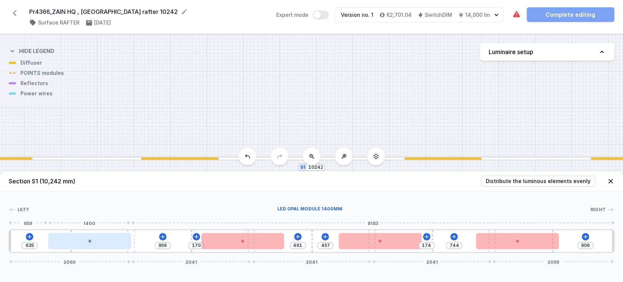
drag, startPoint x: 108, startPoint y: 240, endPoint x: 129, endPoint y: 242, distance: 20.5
click at [97, 239] on div at bounding box center [89, 241] width 83 height 16
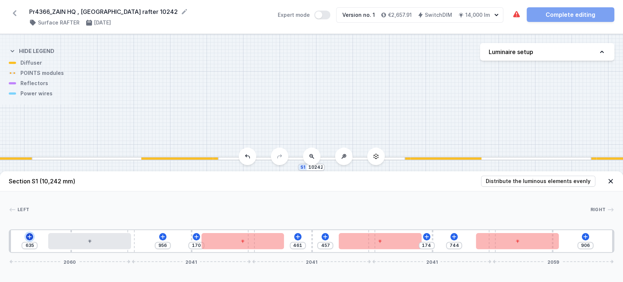
click at [28, 237] on icon at bounding box center [30, 237] width 6 height 6
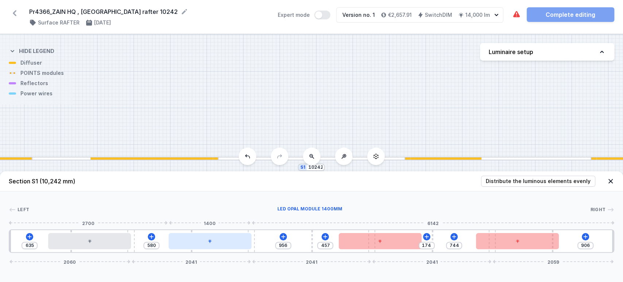
drag, startPoint x: 260, startPoint y: 248, endPoint x: 244, endPoint y: 245, distance: 16.6
click at [244, 245] on div at bounding box center [210, 241] width 83 height 16
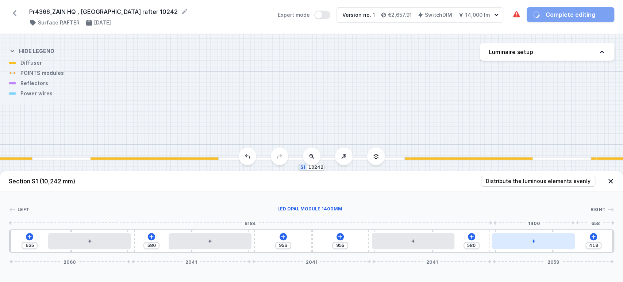
drag, startPoint x: 505, startPoint y: 242, endPoint x: 532, endPoint y: 246, distance: 27.4
click at [533, 246] on div at bounding box center [533, 241] width 83 height 16
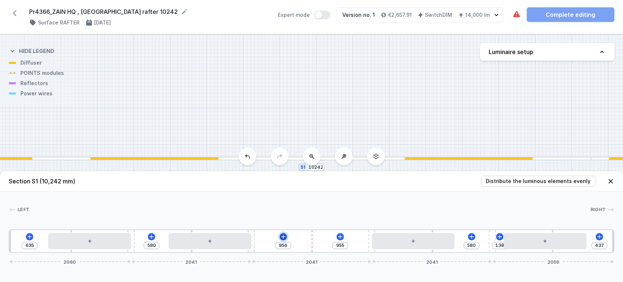
click at [285, 237] on icon at bounding box center [283, 237] width 6 height 6
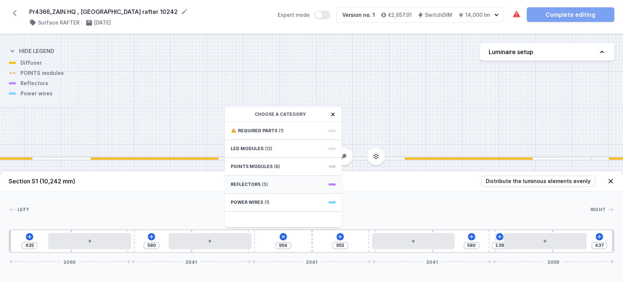
click at [284, 188] on div "Reflectors (5)" at bounding box center [283, 185] width 117 height 18
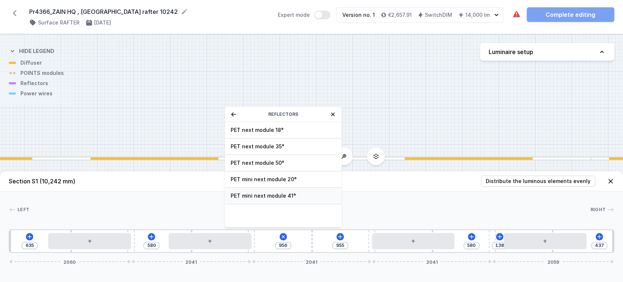
click at [274, 192] on span "PET mini next module 41°" at bounding box center [283, 195] width 105 height 7
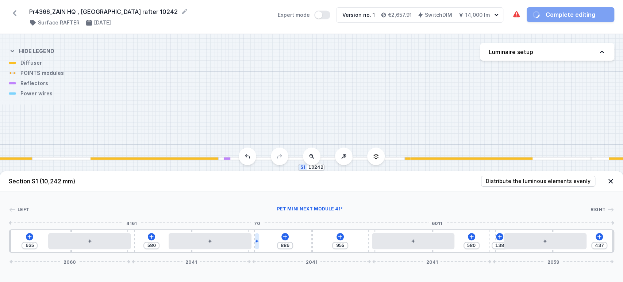
click at [259, 244] on div at bounding box center [257, 241] width 4 height 16
click at [259, 221] on icon at bounding box center [257, 220] width 6 height 6
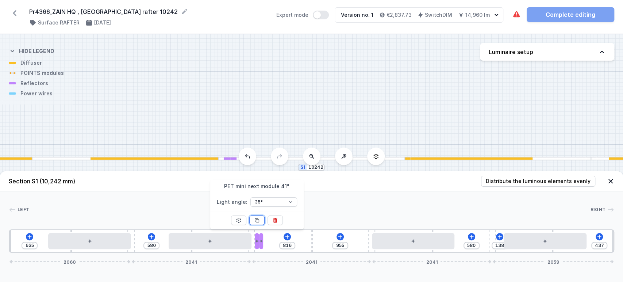
click at [259, 221] on icon at bounding box center [257, 220] width 6 height 6
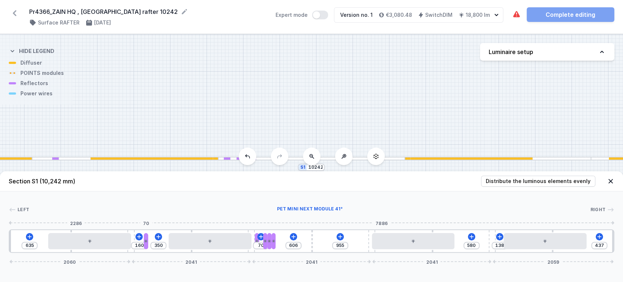
drag, startPoint x: 233, startPoint y: 245, endPoint x: 310, endPoint y: 252, distance: 76.9
click at [146, 247] on div at bounding box center [146, 241] width 4 height 16
drag, startPoint x: 267, startPoint y: 240, endPoint x: 34, endPoint y: 239, distance: 233.7
click at [27, 238] on div "287 278 166 344 70 70 606 955 580 138 437 2060 2041 2041 2041 2059" at bounding box center [312, 240] width 606 height 23
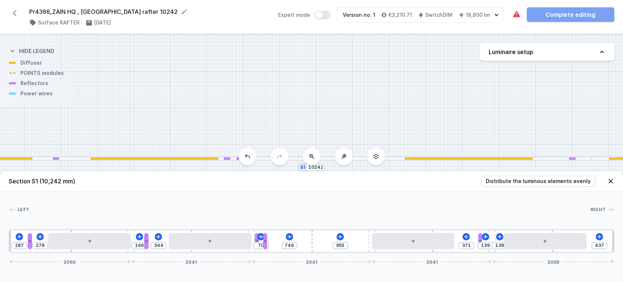
drag, startPoint x: 275, startPoint y: 243, endPoint x: 347, endPoint y: 235, distance: 72.4
drag, startPoint x: 265, startPoint y: 244, endPoint x: 623, endPoint y: 259, distance: 357.9
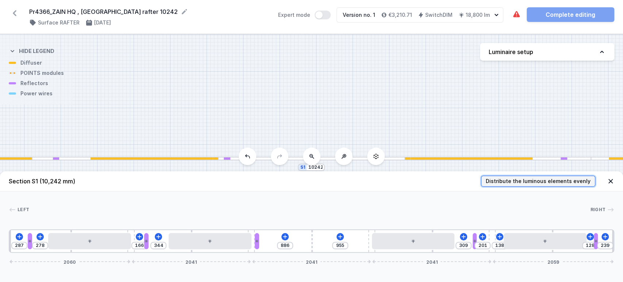
click at [545, 181] on span "Distribute the luminous elements evenly" at bounding box center [538, 180] width 105 height 7
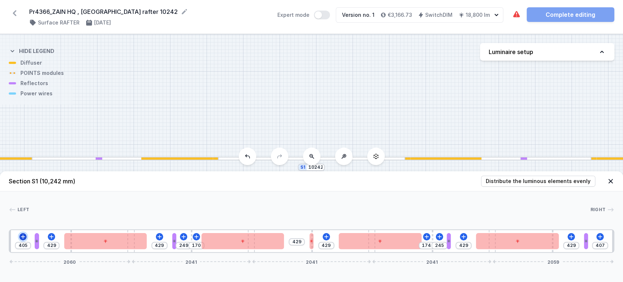
click at [26, 235] on icon at bounding box center [23, 237] width 6 height 6
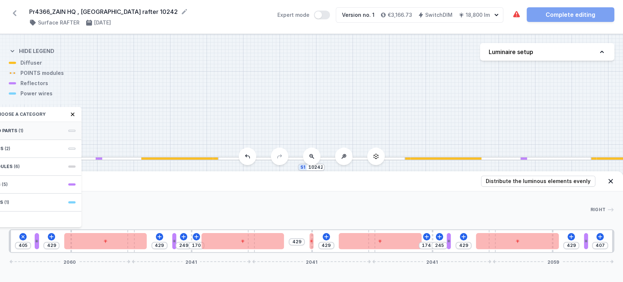
click at [53, 126] on div "Required parts (1)" at bounding box center [23, 131] width 117 height 18
click at [53, 126] on div "Hole for power supply cable" at bounding box center [23, 130] width 117 height 16
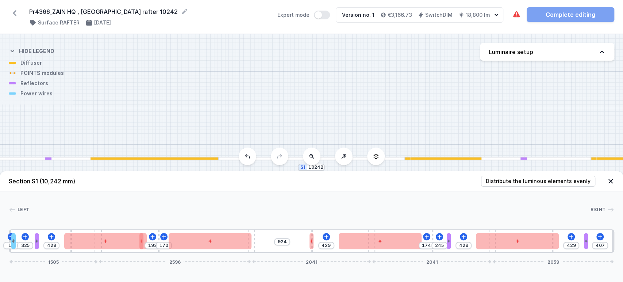
drag, startPoint x: 130, startPoint y: 250, endPoint x: 157, endPoint y: 250, distance: 26.3
click at [157, 250] on div "10 325 429 193 170 924 429 174 245 429 429 407 1505 2596 2041 2041 2059" at bounding box center [312, 240] width 606 height 23
drag, startPoint x: 101, startPoint y: 251, endPoint x: 601, endPoint y: 213, distance: 502.1
click at [193, 236] on div "10 325 429 193 170 924 429 174 245 429 429 407 1505 2596 2041 2041 2059" at bounding box center [312, 240] width 606 height 23
drag, startPoint x: 553, startPoint y: 183, endPoint x: 549, endPoint y: 187, distance: 5.7
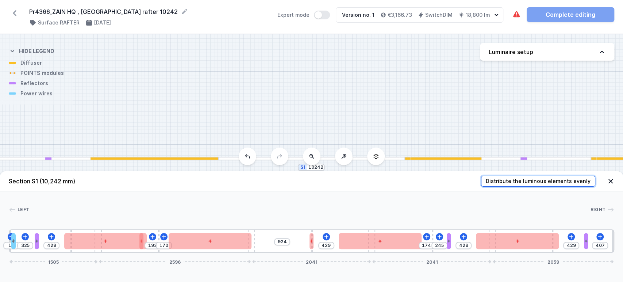
click at [553, 183] on span "Distribute the luminous elements evenly" at bounding box center [538, 180] width 105 height 7
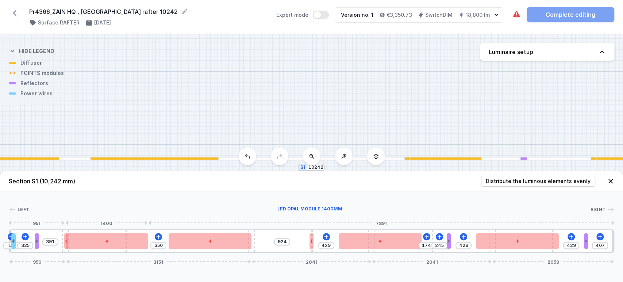
drag, startPoint x: 98, startPoint y: 250, endPoint x: 360, endPoint y: 192, distance: 268.2
click at [148, 247] on div "10 325 391 350 924 429 174 245 429 429 407 950 3151 2041 2041 2059" at bounding box center [312, 240] width 606 height 23
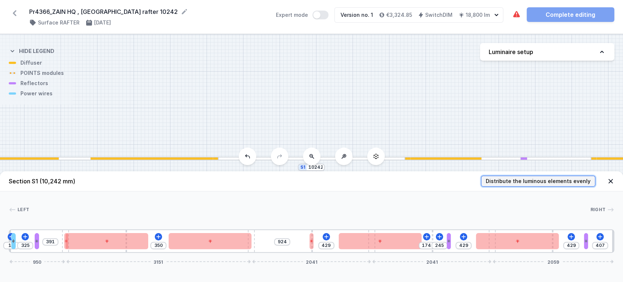
click at [556, 179] on span "Distribute the luminous elements evenly" at bounding box center [538, 180] width 105 height 7
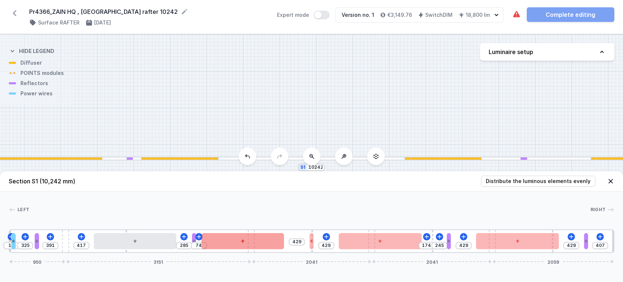
drag, startPoint x: 68, startPoint y: 245, endPoint x: 207, endPoint y: 242, distance: 139.9
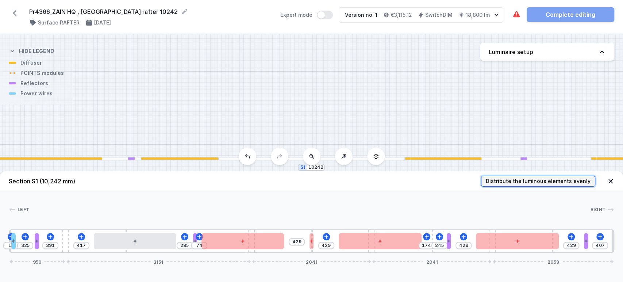
click at [531, 183] on span "Distribute the luminous elements evenly" at bounding box center [538, 180] width 105 height 7
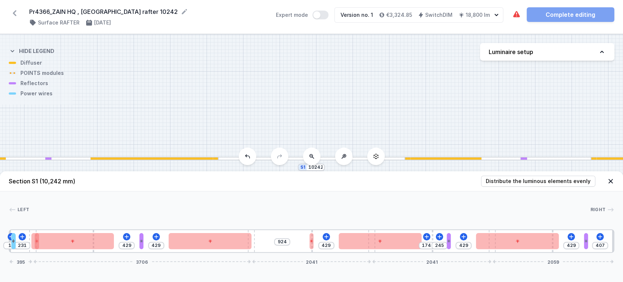
click at [64, 251] on div "10 231 429 429 924 429 174 245 429 429 407 395 3706 2041 2041 2059" at bounding box center [312, 240] width 606 height 23
click at [553, 182] on span "Distribute the luminous elements evenly" at bounding box center [538, 180] width 105 height 7
drag, startPoint x: 31, startPoint y: 249, endPoint x: 27, endPoint y: 248, distance: 3.8
click at [27, 248] on div "100 10 269 429 429 924 429 174 245 429 429 407 -160 4261 2041 2041 2059" at bounding box center [312, 240] width 606 height 23
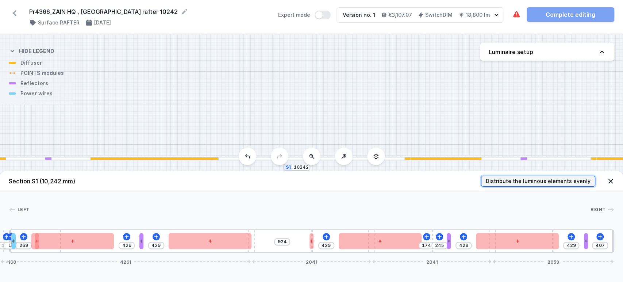
click at [549, 177] on span "Distribute the luminous elements evenly" at bounding box center [538, 180] width 105 height 7
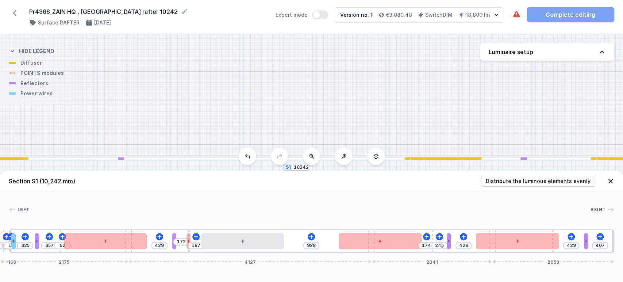
drag, startPoint x: 253, startPoint y: 251, endPoint x: 266, endPoint y: 251, distance: 13.1
click at [266, 251] on div "100 10 325 357 62 429 172 187 928 174 245 429 429 407 -160 2175 4127 2041 2059" at bounding box center [312, 240] width 606 height 23
drag, startPoint x: 534, startPoint y: 177, endPoint x: 340, endPoint y: 214, distance: 197.0
click at [533, 178] on span "Distribute the luminous elements evenly" at bounding box center [538, 180] width 105 height 7
drag, startPoint x: 130, startPoint y: 251, endPoint x: 301, endPoint y: 219, distance: 173.5
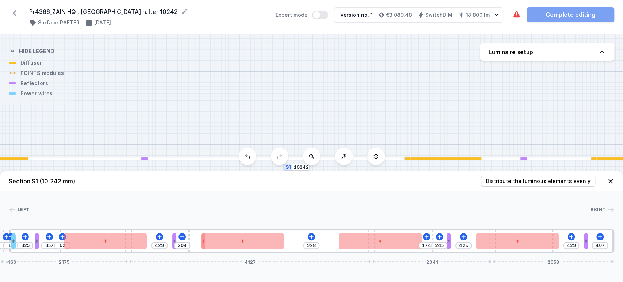
click at [160, 248] on div "100 10 325 357 62 429 204 928 174 245 429 429 407 -160 2175 4127 2041 2059" at bounding box center [312, 240] width 606 height 23
click at [567, 184] on span "Distribute the luminous elements evenly" at bounding box center [538, 180] width 105 height 7
click at [563, 180] on span "Distribute the luminous elements evenly" at bounding box center [538, 180] width 105 height 7
click at [551, 179] on span "Distribute the luminous elements evenly" at bounding box center [538, 180] width 105 height 7
click at [544, 182] on span "Distribute the luminous elements evenly" at bounding box center [538, 180] width 105 height 7
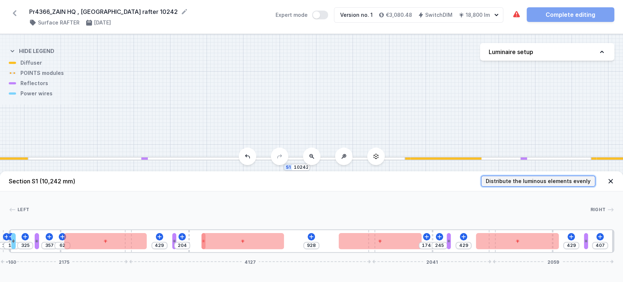
click at [545, 181] on span "Distribute the luminous elements evenly" at bounding box center [538, 180] width 105 height 7
click at [129, 250] on div at bounding box center [128, 241] width 7 height 22
drag, startPoint x: 130, startPoint y: 250, endPoint x: 304, endPoint y: 259, distance: 174.4
click at [96, 256] on div "Section S1 (10,242 mm) Distribute the luminous elements evenly Left Right 1 2 3…" at bounding box center [311, 226] width 623 height 111
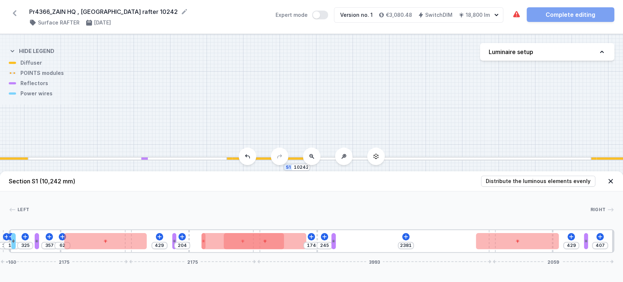
drag, startPoint x: 373, startPoint y: 251, endPoint x: 349, endPoint y: 253, distance: 24.2
click at [351, 251] on div "100 10 325 357 62 429 204 174 245 2381 429 407 -160 2175 2175 3993 2059" at bounding box center [312, 240] width 606 height 23
click at [513, 180] on span "Distribute the luminous elements evenly" at bounding box center [538, 180] width 105 height 7
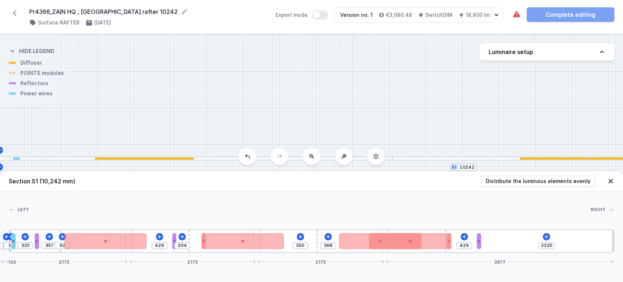
drag, startPoint x: 491, startPoint y: 251, endPoint x: 485, endPoint y: 245, distance: 8.8
click at [479, 251] on div "100 10 325 357 62 429 204 550 368 429 2225 -160 2175 2175 2175 3877" at bounding box center [312, 240] width 606 height 23
drag, startPoint x: 537, startPoint y: 176, endPoint x: 536, endPoint y: 182, distance: 6.0
click at [537, 178] on div "S1 10242 Section S1 (10,242 mm) Distribute the luminous elements evenly Left Ri…" at bounding box center [311, 158] width 623 height 248
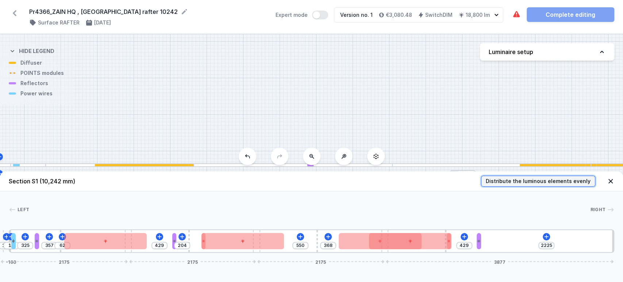
click at [535, 183] on span "Distribute the luminous elements evenly" at bounding box center [538, 180] width 105 height 7
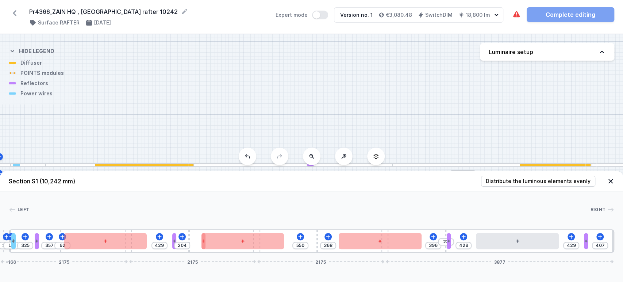
drag, startPoint x: 426, startPoint y: 204, endPoint x: 423, endPoint y: 195, distance: 9.2
click at [440, 186] on div "Section S1 (10,242 mm) Distribute the luminous elements evenly Left Right 1 2 3…" at bounding box center [311, 226] width 623 height 111
drag, startPoint x: 387, startPoint y: 250, endPoint x: 395, endPoint y: 253, distance: 8.2
click at [396, 253] on div "100 10 325 357 62 429 204 550 368 396 23 429 429 407 -160 2175 2175 2175 3877" at bounding box center [312, 240] width 606 height 23
drag, startPoint x: 387, startPoint y: 252, endPoint x: 432, endPoint y: 237, distance: 47.9
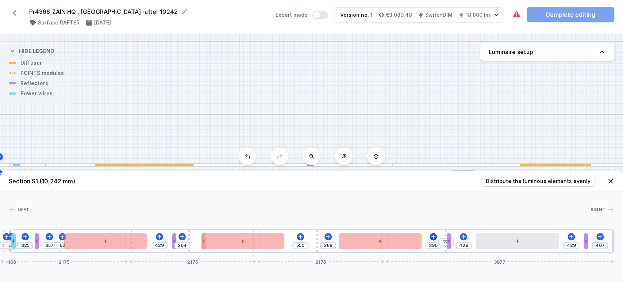
click at [429, 241] on div "100 10 325 357 62 429 204 550 368 396 23 429 429 407 -160 2175 2175 2175 3877" at bounding box center [312, 240] width 606 height 23
click at [529, 185] on button "Distribute the luminous elements evenly" at bounding box center [538, 181] width 114 height 11
click at [530, 181] on span "Distribute the luminous elements evenly" at bounding box center [538, 180] width 105 height 7
click at [529, 181] on span "Distribute the luminous elements evenly" at bounding box center [538, 180] width 105 height 7
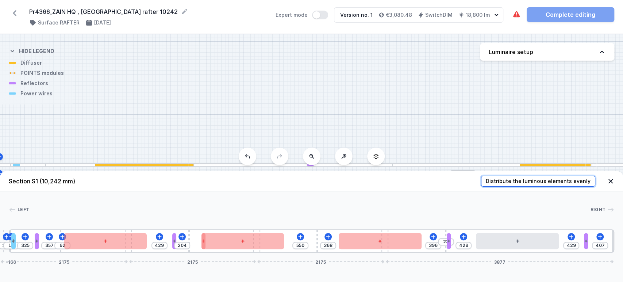
drag, startPoint x: 529, startPoint y: 181, endPoint x: 517, endPoint y: 191, distance: 15.3
click at [526, 182] on span "Distribute the luminous elements evenly" at bounding box center [538, 180] width 105 height 7
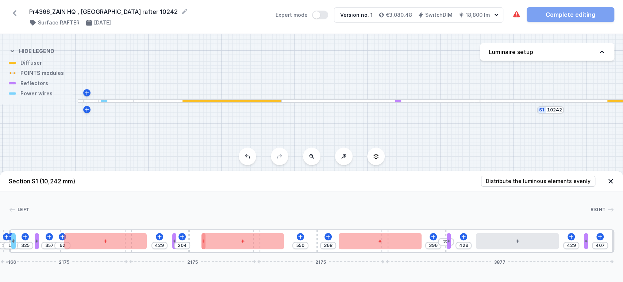
drag, startPoint x: 245, startPoint y: 88, endPoint x: 329, endPoint y: 24, distance: 105.5
click at [329, 24] on div "Pr4366_ZAIN HQ , [GEOGRAPHIC_DATA] rafter 10242 ( 11514 /v 1 ) Surface RAFTER […" at bounding box center [311, 141] width 623 height 282
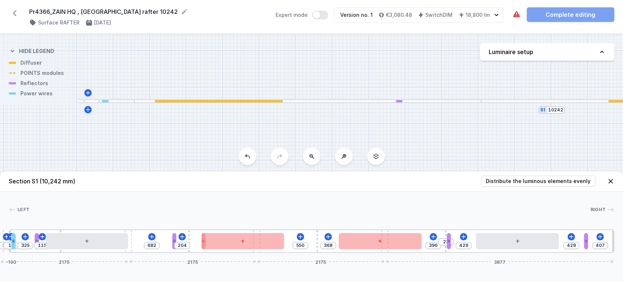
click at [145, 240] on div "100 10 325 115 682 204 550 368 396 23 429 429 407 -160 2175 2175 2175 3877" at bounding box center [312, 240] width 606 height 23
drag, startPoint x: 131, startPoint y: 248, endPoint x: 205, endPoint y: 242, distance: 74.7
click at [161, 243] on div "100 10 325 115 682 204 550 368 396 23 429 429 407 -160 2175 2175 2175 3877" at bounding box center [312, 240] width 606 height 23
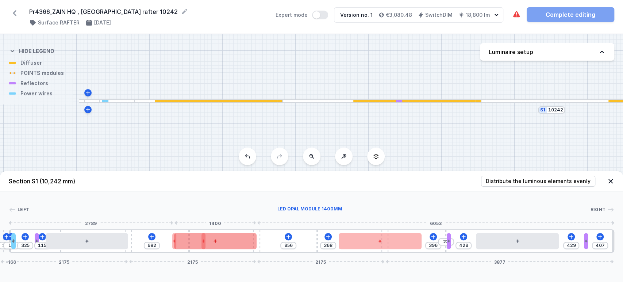
drag, startPoint x: 236, startPoint y: 244, endPoint x: 218, endPoint y: 247, distance: 17.8
click at [217, 246] on div at bounding box center [215, 241] width 83 height 16
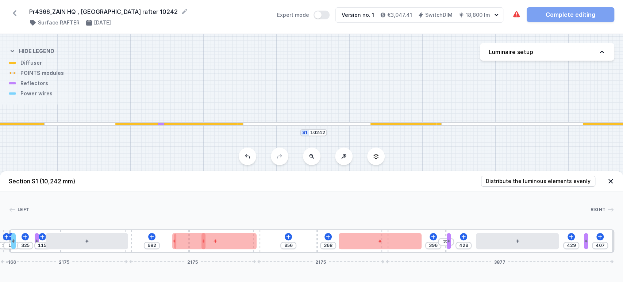
drag, startPoint x: 387, startPoint y: 151, endPoint x: 223, endPoint y: 164, distance: 165.2
click at [224, 165] on div "S1 10242" at bounding box center [311, 158] width 623 height 248
drag, startPoint x: 485, startPoint y: 139, endPoint x: 415, endPoint y: 218, distance: 105.5
click at [427, 145] on div "S1 10242" at bounding box center [311, 158] width 623 height 248
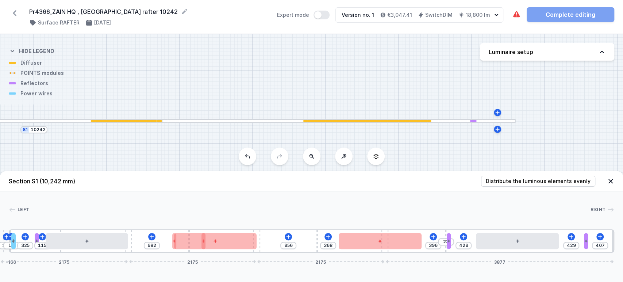
drag, startPoint x: 403, startPoint y: 161, endPoint x: 194, endPoint y: 146, distance: 209.8
click at [194, 146] on div "S1 10242" at bounding box center [311, 158] width 623 height 248
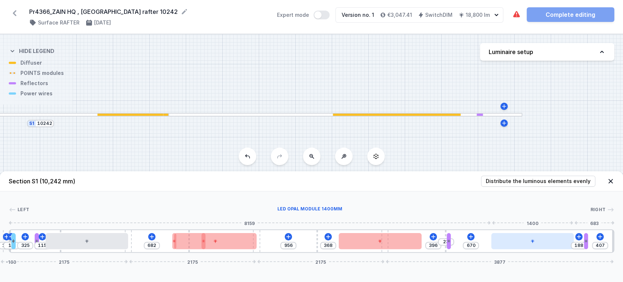
drag, startPoint x: 499, startPoint y: 241, endPoint x: 512, endPoint y: 240, distance: 12.8
click at [511, 240] on div at bounding box center [533, 241] width 83 height 16
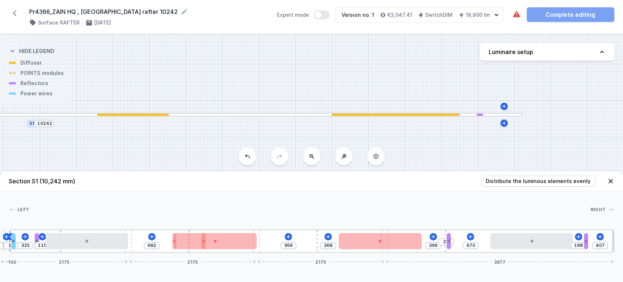
click at [590, 244] on div "100 10 325 115 682 956 368 396 23 670 188 407 -160 2175 2175 2175 3877" at bounding box center [312, 240] width 606 height 23
drag, startPoint x: 587, startPoint y: 242, endPoint x: 604, endPoint y: 247, distance: 17.6
click at [605, 247] on div "100 10 325 115 682 956 368 396 23 670 449 146 -160 2175 2175 2175 3877" at bounding box center [312, 240] width 606 height 23
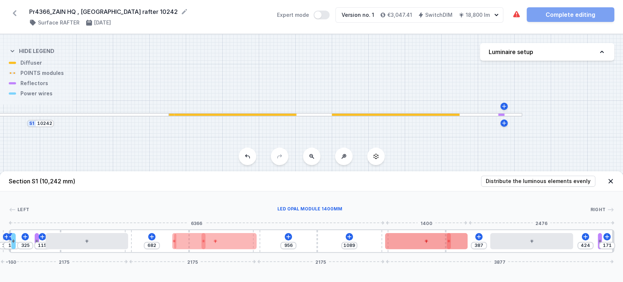
drag, startPoint x: 389, startPoint y: 233, endPoint x: 402, endPoint y: 240, distance: 15.7
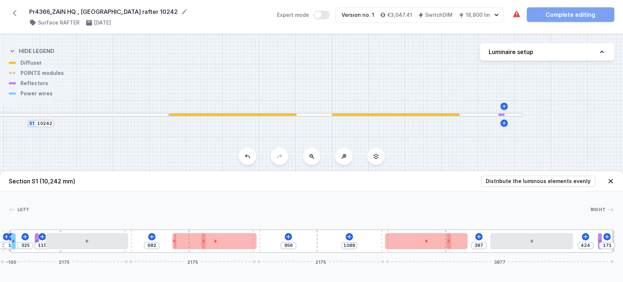
drag, startPoint x: 383, startPoint y: 248, endPoint x: 372, endPoint y: 243, distance: 11.6
click at [368, 243] on div "100 10 325 115 682 956 1089 387 424 171 -160 2175 2175 2175 3877" at bounding box center [312, 240] width 606 height 23
drag, startPoint x: 382, startPoint y: 242, endPoint x: 395, endPoint y: 240, distance: 12.9
click at [371, 240] on div "100 10 325 115 682 956 1089 387 424 171 -160 2175 2175 2175 3877" at bounding box center [312, 240] width 606 height 23
drag, startPoint x: 406, startPoint y: 248, endPoint x: 380, endPoint y: 244, distance: 27.1
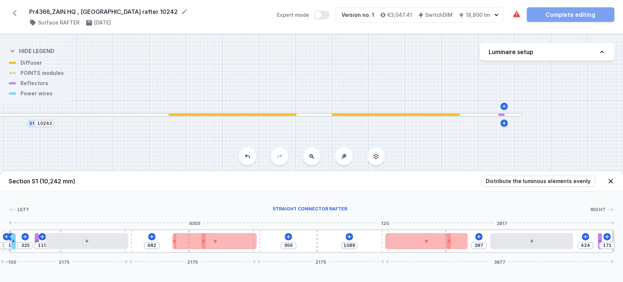
click at [380, 244] on div "100 10 325 115 682 956 1089 387 424 171 -160 2175 2175 2175 3877" at bounding box center [312, 240] width 606 height 23
click at [387, 242] on div at bounding box center [426, 241] width 83 height 16
drag, startPoint x: 385, startPoint y: 242, endPoint x: 373, endPoint y: 233, distance: 15.3
click at [342, 241] on div "100 10 325 115 682 956 1089 387 424 171 -160 2175 2175 2175 3877" at bounding box center [312, 240] width 606 height 23
drag, startPoint x: 404, startPoint y: 238, endPoint x: 408, endPoint y: 236, distance: 3.8
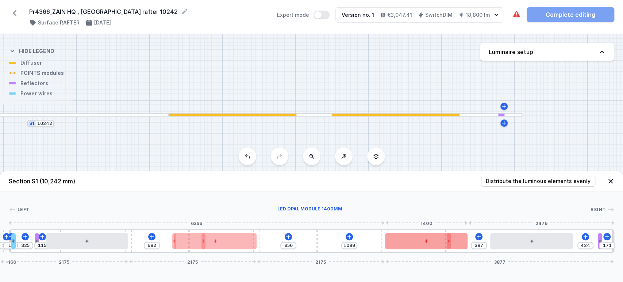
click at [405, 237] on div at bounding box center [426, 241] width 83 height 16
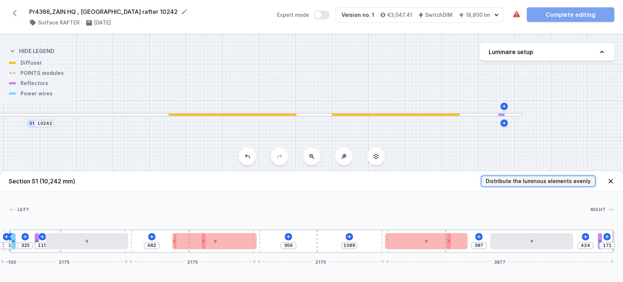
click at [516, 179] on span "Distribute the luminous elements evenly" at bounding box center [538, 180] width 105 height 7
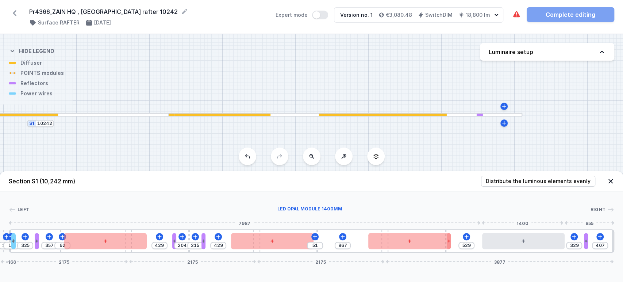
drag, startPoint x: 519, startPoint y: 239, endPoint x: 578, endPoint y: 235, distance: 59.3
click at [526, 238] on div at bounding box center [523, 241] width 83 height 16
drag, startPoint x: 587, startPoint y: 239, endPoint x: 596, endPoint y: 242, distance: 10.2
click at [603, 245] on div "100 10 325 357 62 429 204 215 429 51 867 523 590 152 -160 2175 2175 2175 3877" at bounding box center [312, 240] width 606 height 23
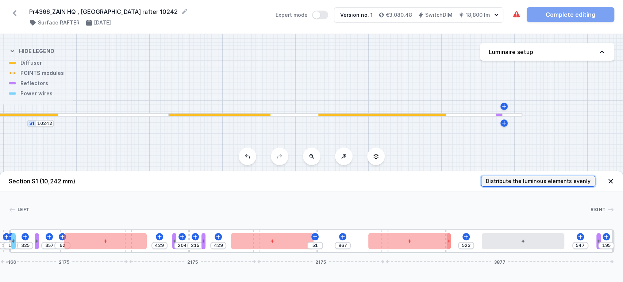
click at [526, 180] on span "Distribute the luminous elements evenly" at bounding box center [538, 180] width 105 height 7
click at [529, 177] on span "Distribute the luminous elements evenly" at bounding box center [538, 180] width 105 height 7
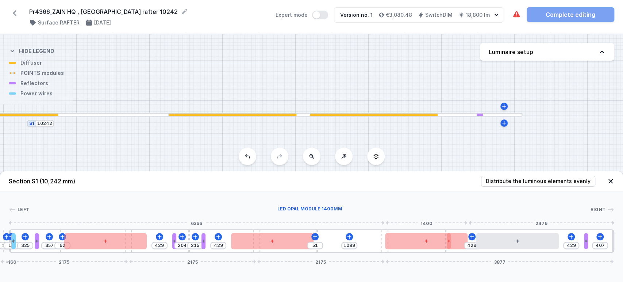
drag, startPoint x: 419, startPoint y: 237, endPoint x: 394, endPoint y: 240, distance: 24.9
click at [394, 240] on div "100 10 325 357 62 429 204 215 429 51 1089 429 429 407 -160 2175 2175 2175 3877" at bounding box center [312, 240] width 606 height 23
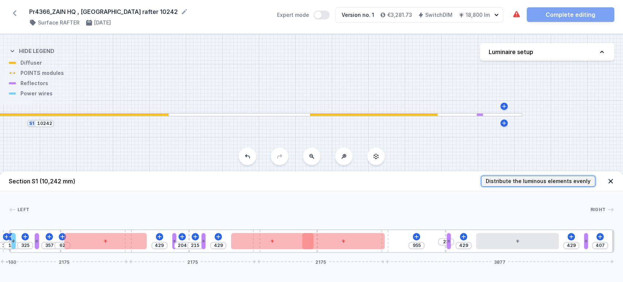
click at [524, 183] on span "Distribute the luminous elements evenly" at bounding box center [538, 180] width 105 height 7
click at [524, 182] on span "Distribute the luminous elements evenly" at bounding box center [538, 180] width 105 height 7
click at [524, 181] on span "Distribute the luminous elements evenly" at bounding box center [538, 180] width 105 height 7
click at [526, 180] on span "Distribute the luminous elements evenly" at bounding box center [538, 180] width 105 height 7
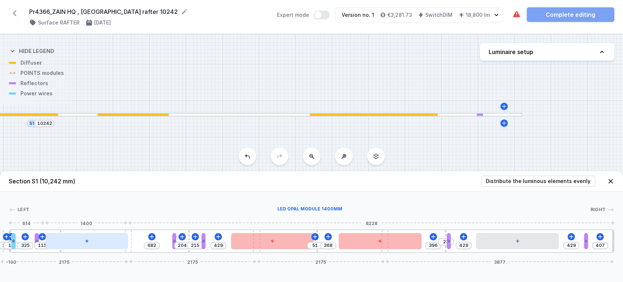
drag, startPoint x: 107, startPoint y: 242, endPoint x: 98, endPoint y: 243, distance: 9.2
click at [98, 243] on div at bounding box center [87, 241] width 83 height 16
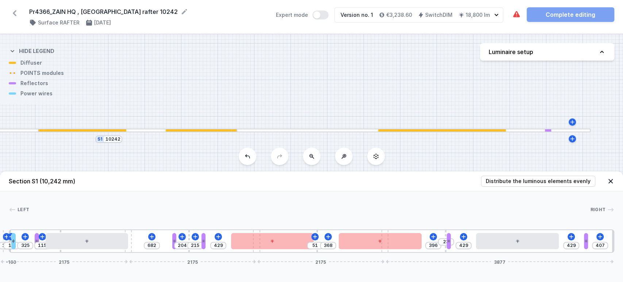
drag, startPoint x: 130, startPoint y: 152, endPoint x: 241, endPoint y: 216, distance: 128.7
click at [207, 165] on div "S1 10242" at bounding box center [311, 158] width 623 height 248
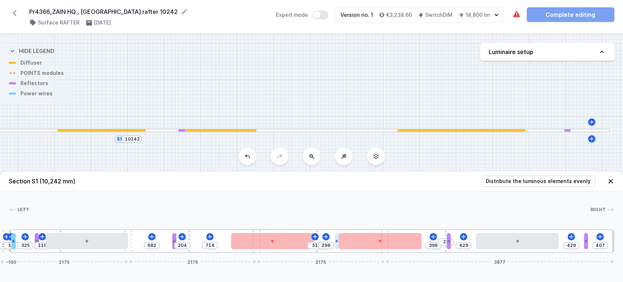
drag, startPoint x: 202, startPoint y: 242, endPoint x: 336, endPoint y: 245, distance: 134.1
click at [549, 181] on span "Distribute the luminous elements evenly" at bounding box center [538, 180] width 105 height 7
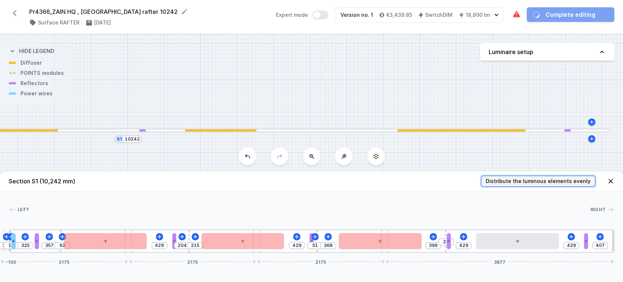
click at [549, 181] on span "Distribute the luminous elements evenly" at bounding box center [538, 180] width 105 height 7
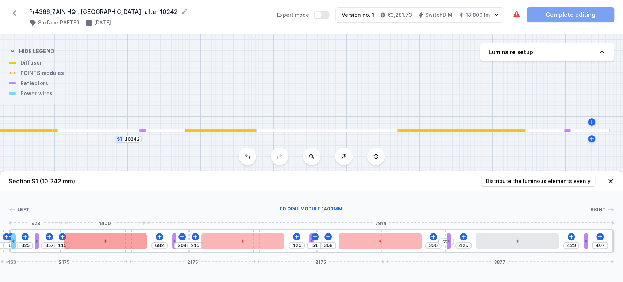
click at [116, 244] on div at bounding box center [105, 241] width 83 height 16
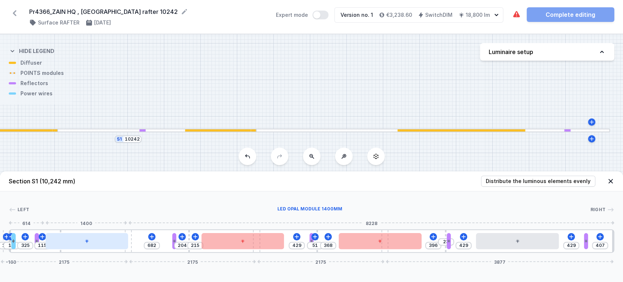
click at [119, 242] on div at bounding box center [87, 241] width 83 height 16
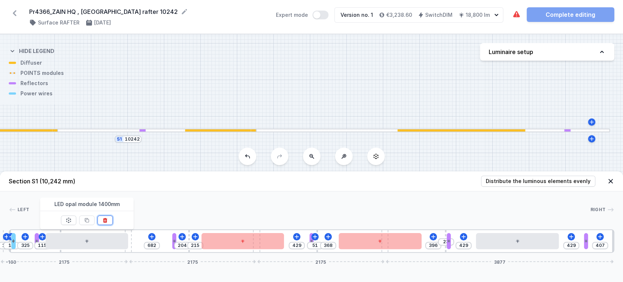
click at [106, 223] on button at bounding box center [105, 219] width 15 height 9
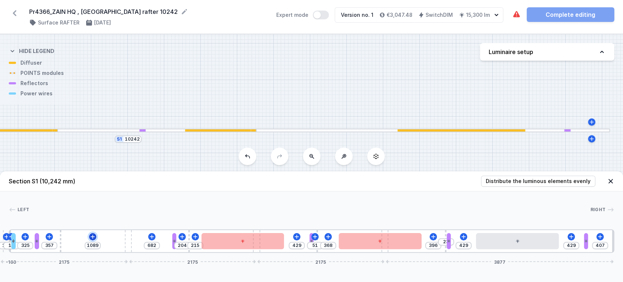
click at [95, 237] on button at bounding box center [92, 236] width 7 height 7
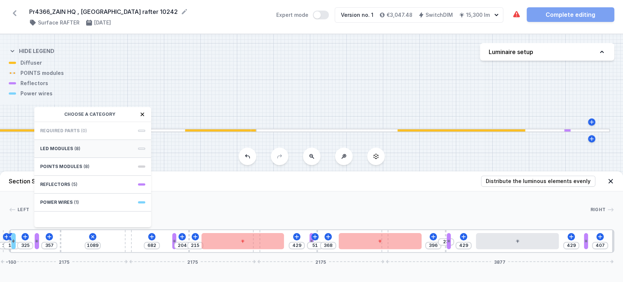
click at [103, 145] on div "LED modules (8)" at bounding box center [92, 149] width 117 height 18
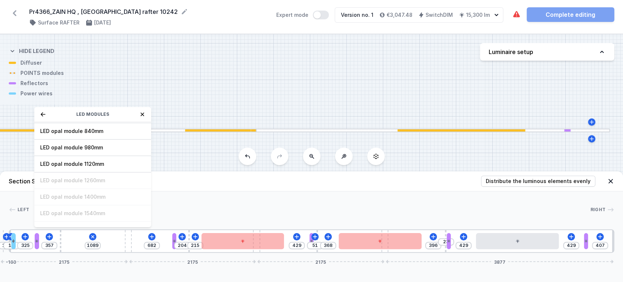
drag, startPoint x: 95, startPoint y: 163, endPoint x: 129, endPoint y: 205, distance: 54.1
click at [95, 163] on span "LED opal module 1120mm" at bounding box center [92, 163] width 105 height 7
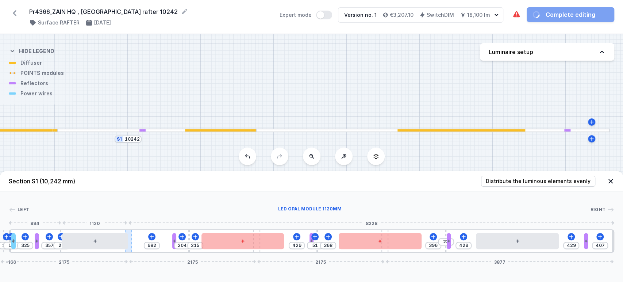
drag, startPoint x: 107, startPoint y: 237, endPoint x: 130, endPoint y: 243, distance: 24.3
click at [121, 241] on div at bounding box center [95, 241] width 66 height 16
click at [150, 238] on icon at bounding box center [152, 237] width 6 height 6
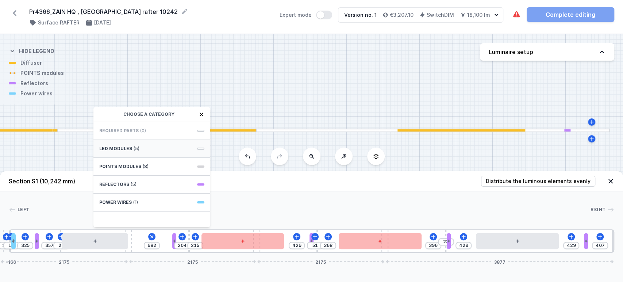
click at [121, 152] on div "LED modules (5)" at bounding box center [151, 149] width 117 height 18
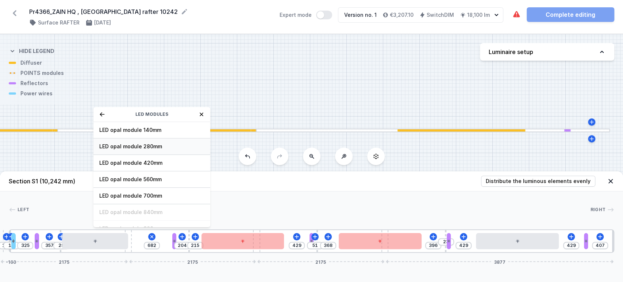
click at [146, 145] on span "LED opal module 280mm" at bounding box center [151, 146] width 105 height 7
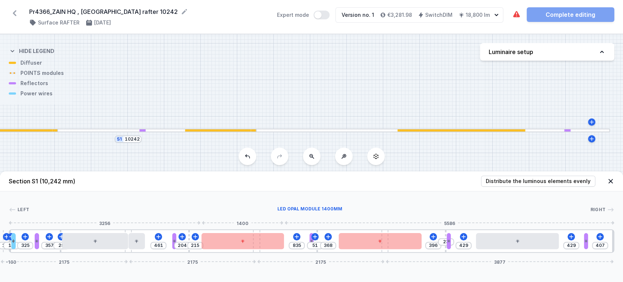
click at [263, 242] on div "100 10 325 357 28 461 204 215 835 51 368 396 23 429 429 407 -160 2175 2175 2175…" at bounding box center [312, 240] width 606 height 23
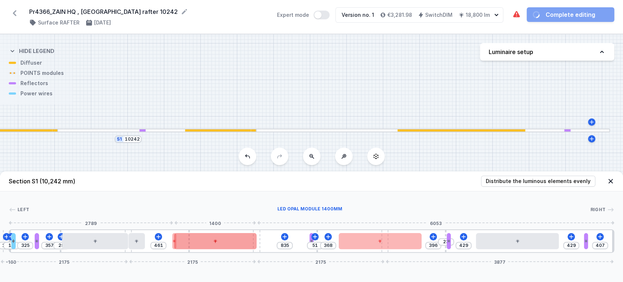
click at [227, 242] on div at bounding box center [215, 241] width 83 height 16
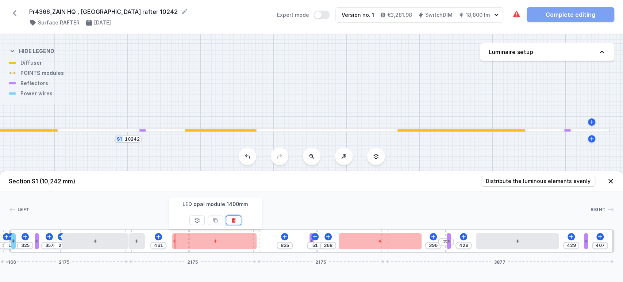
click at [237, 221] on button at bounding box center [233, 219] width 15 height 9
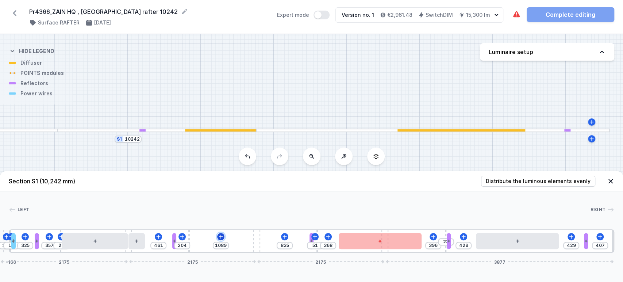
click at [221, 237] on icon at bounding box center [221, 236] width 4 height 4
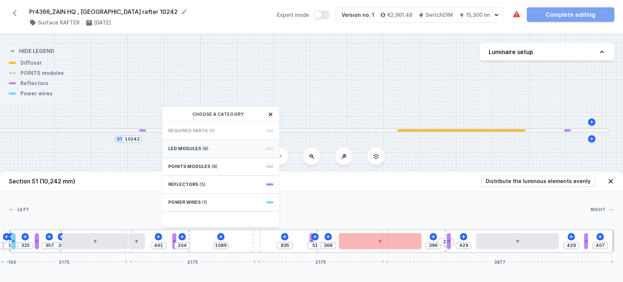
click at [213, 148] on div "LED modules (8)" at bounding box center [221, 149] width 117 height 18
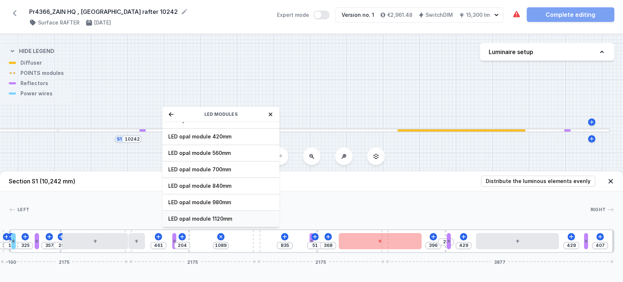
scroll to position [41, 0]
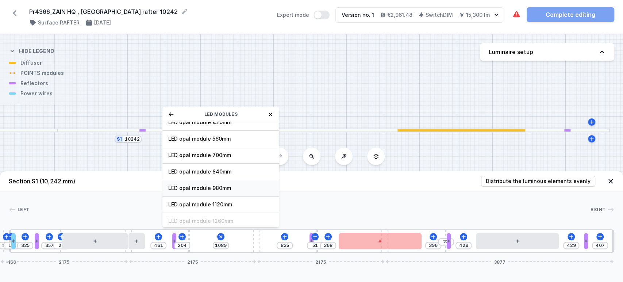
click at [226, 188] on span "LED opal module 980mm" at bounding box center [220, 187] width 105 height 7
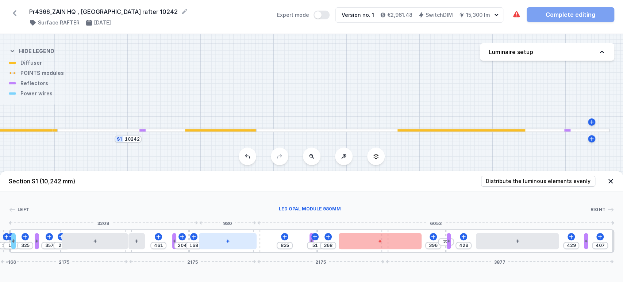
drag, startPoint x: 223, startPoint y: 245, endPoint x: 233, endPoint y: 245, distance: 9.9
click at [233, 245] on div at bounding box center [228, 241] width 58 height 16
click at [283, 233] on button at bounding box center [284, 236] width 7 height 7
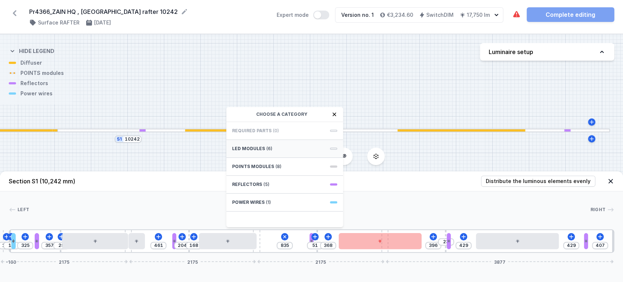
click at [267, 149] on span "(6)" at bounding box center [270, 149] width 6 height 6
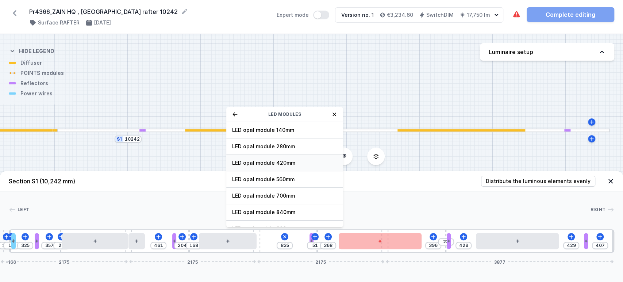
click at [271, 162] on span "LED opal module 420mm" at bounding box center [284, 162] width 105 height 7
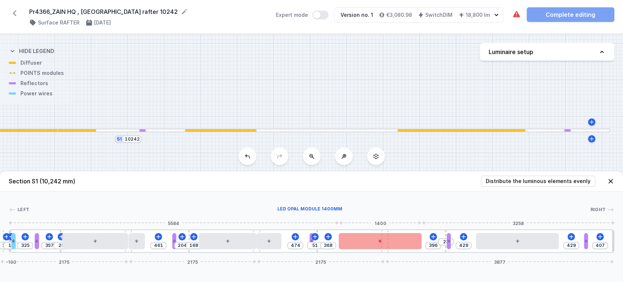
click at [374, 245] on div at bounding box center [380, 241] width 83 height 16
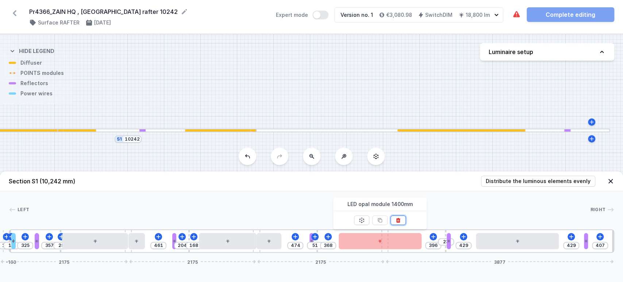
click at [400, 220] on icon at bounding box center [399, 220] width 6 height 6
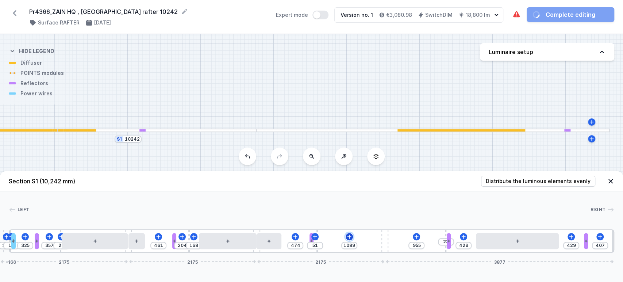
click at [349, 236] on icon at bounding box center [349, 236] width 4 height 4
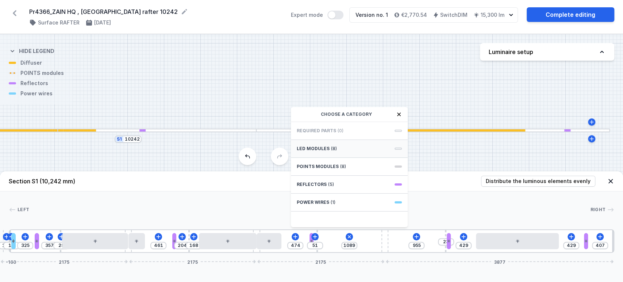
click at [352, 148] on div "LED modules (8)" at bounding box center [349, 149] width 117 height 18
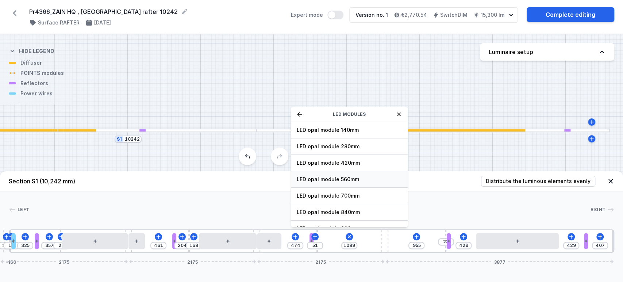
click at [360, 178] on span "LED opal module 560mm" at bounding box center [349, 179] width 105 height 7
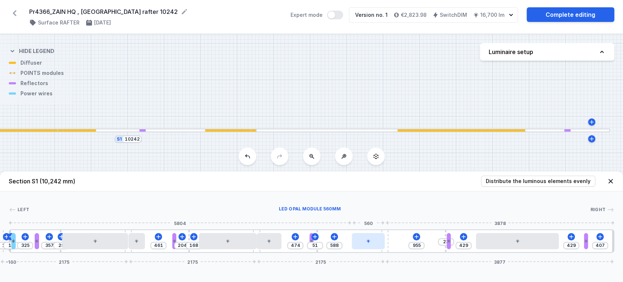
drag, startPoint x: 359, startPoint y: 241, endPoint x: 375, endPoint y: 240, distance: 16.2
click at [375, 240] on div at bounding box center [368, 241] width 33 height 16
click at [416, 235] on icon at bounding box center [417, 236] width 4 height 4
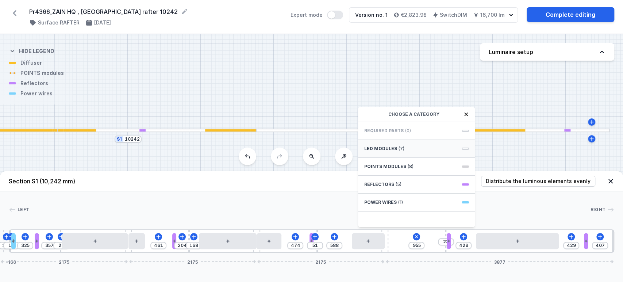
click at [393, 145] on div "LED modules (7)" at bounding box center [416, 149] width 117 height 18
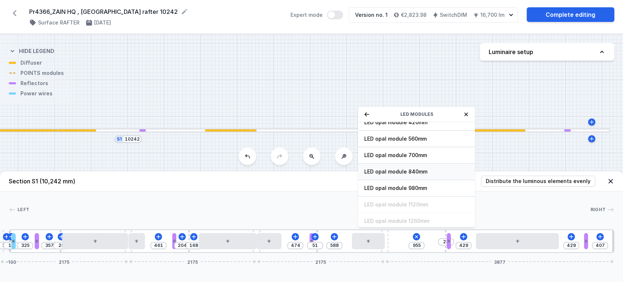
click at [403, 172] on span "LED opal module 840mm" at bounding box center [416, 171] width 105 height 7
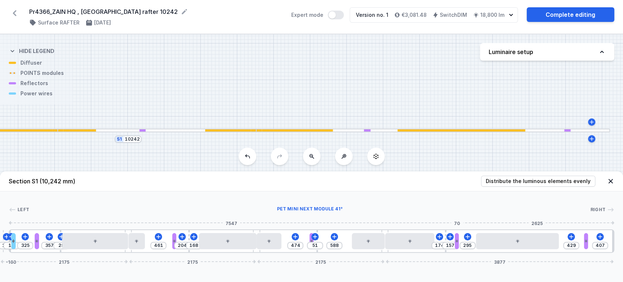
drag, startPoint x: 448, startPoint y: 238, endPoint x: 451, endPoint y: 241, distance: 4.0
click at [456, 242] on div "100 10 325 357 28 461 204 168 474 51 588 174 157 295 429 407 -160 2175 2175 217…" at bounding box center [312, 240] width 606 height 23
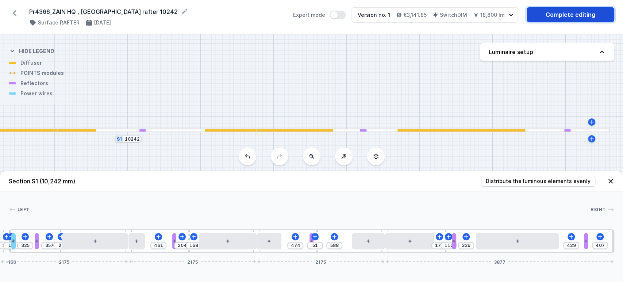
click at [562, 15] on link "Complete editing" at bounding box center [571, 14] width 88 height 15
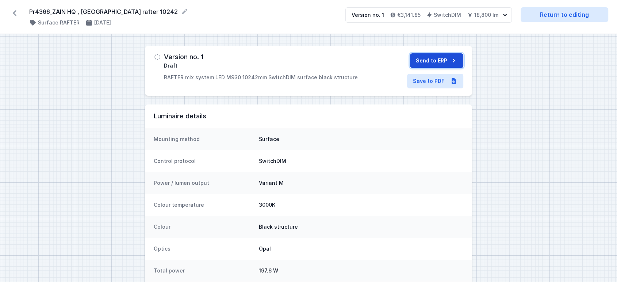
click at [446, 59] on button "Send to ERP" at bounding box center [436, 60] width 53 height 15
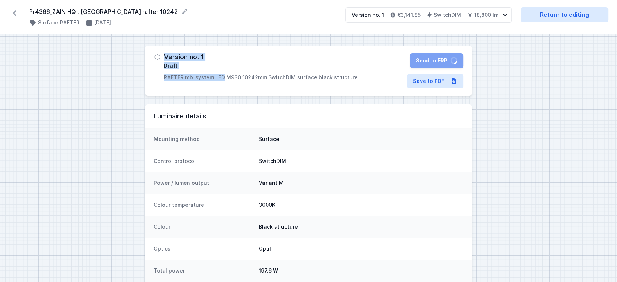
drag, startPoint x: 164, startPoint y: 57, endPoint x: 223, endPoint y: 54, distance: 59.6
click at [223, 54] on div "Version no. 1 Draft RAFTER mix system LED M930 10242mm SwitchDIM surface black …" at bounding box center [261, 67] width 194 height 28
click at [231, 50] on div "Version no. 1 Draft RAFTER mix system LED M930 10242mm SwitchDIM surface black …" at bounding box center [308, 71] width 327 height 50
click at [240, 49] on div "Version no. 1 Draft RAFTER mix system LED M930 10242mm SwitchDIM surface black …" at bounding box center [308, 71] width 327 height 50
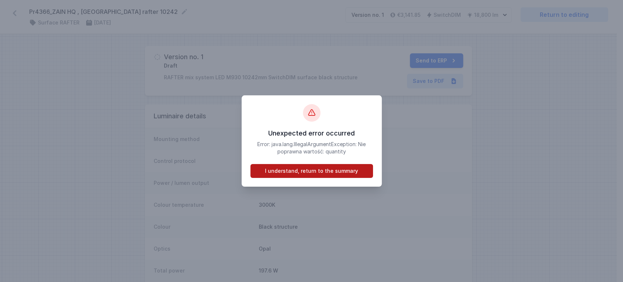
click at [326, 172] on button "I understand, return to the summary" at bounding box center [312, 171] width 123 height 14
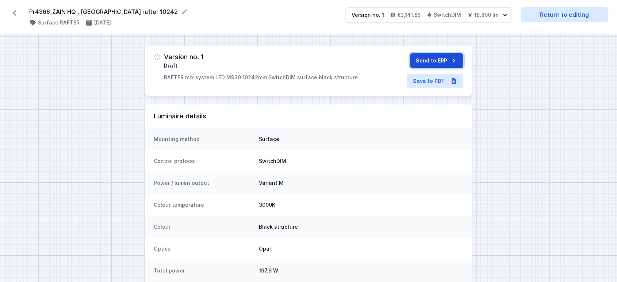
click at [445, 60] on button "Send to ERP" at bounding box center [436, 60] width 53 height 15
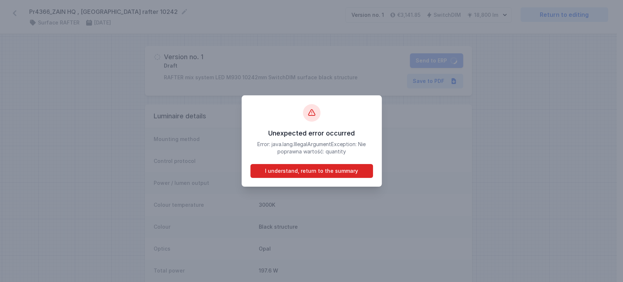
drag, startPoint x: 573, startPoint y: 131, endPoint x: 559, endPoint y: 134, distance: 14.0
click at [571, 130] on div at bounding box center [311, 141] width 623 height 282
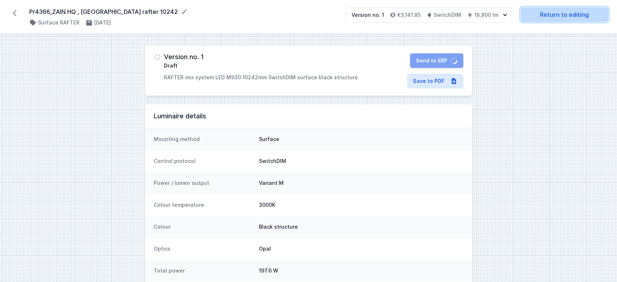
click at [557, 16] on link "Return to editing" at bounding box center [565, 14] width 88 height 15
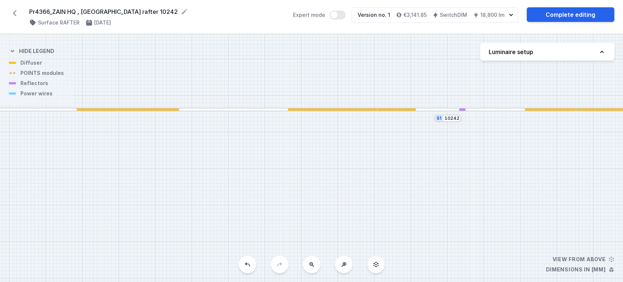
drag, startPoint x: 396, startPoint y: 116, endPoint x: 535, endPoint y: 67, distance: 148.2
click at [617, 62] on div "S1 10242" at bounding box center [311, 158] width 623 height 248
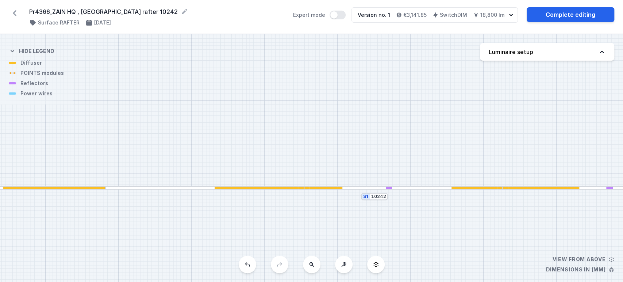
drag, startPoint x: 244, startPoint y: 157, endPoint x: 133, endPoint y: 185, distance: 113.7
click at [137, 200] on div "S1 10242" at bounding box center [311, 158] width 623 height 248
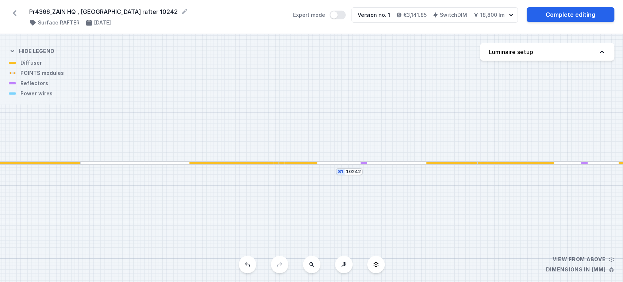
click at [144, 164] on div at bounding box center [179, 163] width 199 height 4
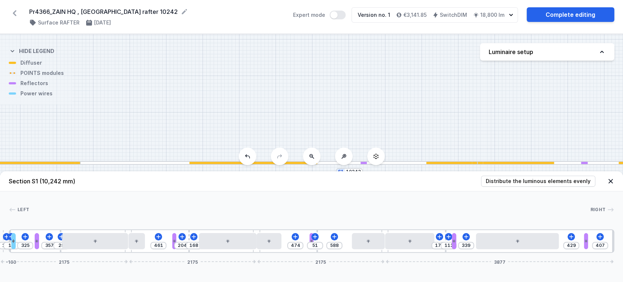
drag, startPoint x: 175, startPoint y: 200, endPoint x: 209, endPoint y: 194, distance: 35.0
click at [209, 194] on div "Left Right 1 2 3 4 5 6 1 7 4 5 8 1 9 4 5 10 1 11 5 4 12 4 2 100 10 325 357 28 4…" at bounding box center [311, 221] width 623 height 61
drag, startPoint x: 162, startPoint y: 183, endPoint x: 202, endPoint y: 187, distance: 39.6
click at [212, 183] on header "Section S1 (10,242 mm) Distribute the luminous elements evenly" at bounding box center [311, 181] width 623 height 20
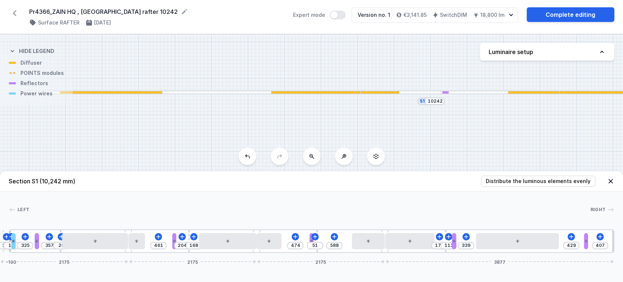
drag, startPoint x: 210, startPoint y: 112, endPoint x: 298, endPoint y: 75, distance: 95.6
click at [294, 45] on div "S1 10242" at bounding box center [311, 158] width 623 height 248
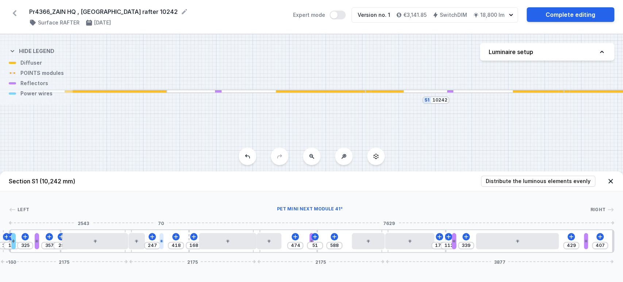
drag, startPoint x: 174, startPoint y: 238, endPoint x: 163, endPoint y: 242, distance: 12.4
click at [163, 242] on div at bounding box center [162, 241] width 4 height 16
click at [9, 241] on div "51" at bounding box center [9, 241] width 0 height 0
drag, startPoint x: 312, startPoint y: 240, endPoint x: 313, endPoint y: 243, distance: 3.9
click at [34, 241] on icon at bounding box center [35, 241] width 4 height 4
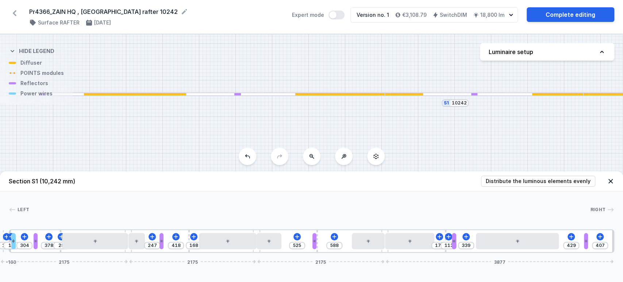
drag, startPoint x: 193, startPoint y: 147, endPoint x: 60, endPoint y: 151, distance: 133.0
click at [66, 154] on div "S1 10242" at bounding box center [311, 158] width 623 height 248
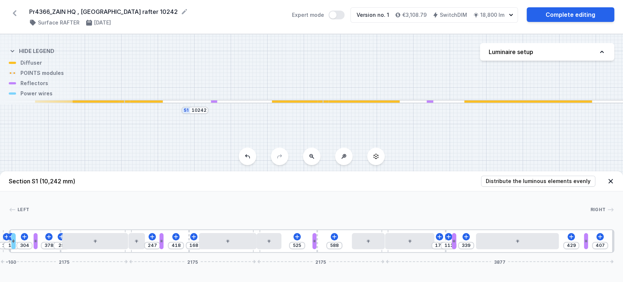
drag, startPoint x: 465, startPoint y: 140, endPoint x: 309, endPoint y: 131, distance: 156.2
click at [274, 140] on div "S1 10242" at bounding box center [311, 158] width 623 height 248
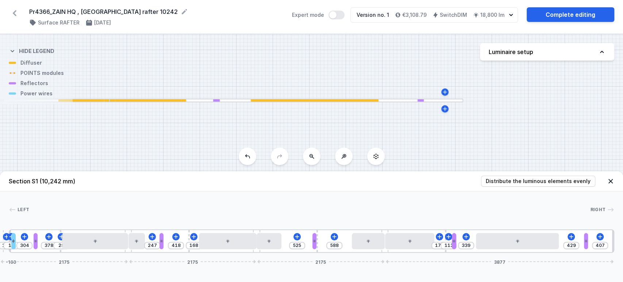
drag, startPoint x: 427, startPoint y: 141, endPoint x: 255, endPoint y: 144, distance: 172.0
click at [251, 144] on div "S1 10242" at bounding box center [311, 158] width 623 height 248
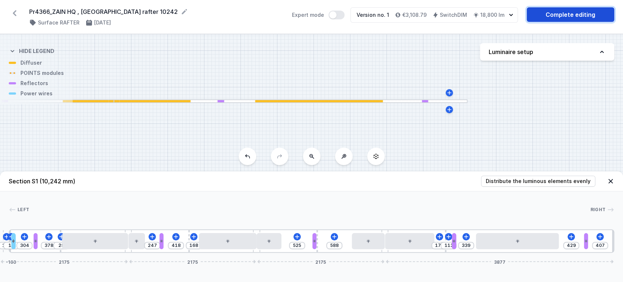
click at [584, 19] on link "Complete editing" at bounding box center [571, 14] width 88 height 15
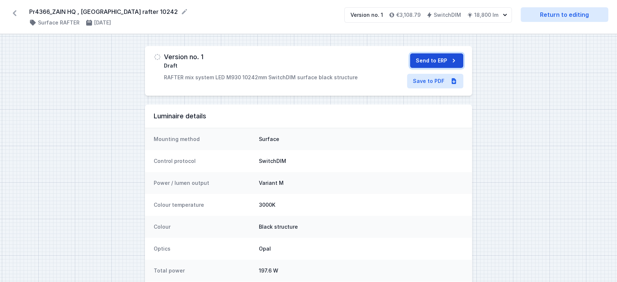
click at [433, 58] on button "Send to ERP" at bounding box center [436, 60] width 53 height 15
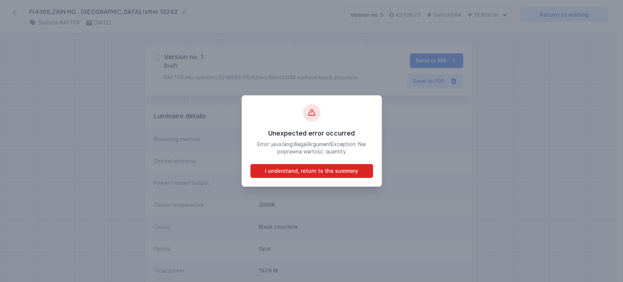
click at [431, 213] on div at bounding box center [311, 141] width 623 height 282
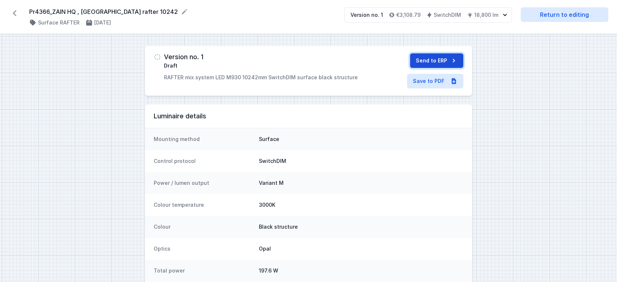
click at [427, 61] on button "Send to ERP" at bounding box center [436, 60] width 53 height 15
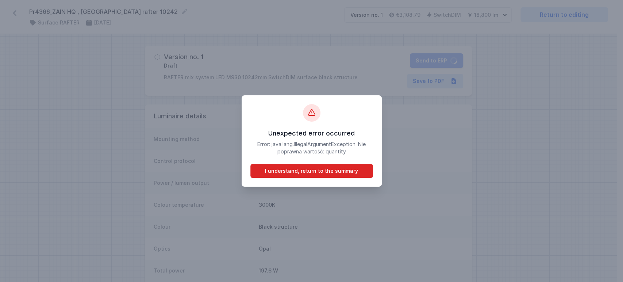
click at [473, 169] on div at bounding box center [311, 141] width 623 height 282
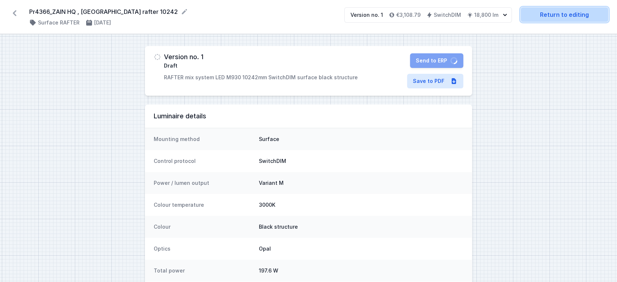
click at [554, 12] on link "Return to editing" at bounding box center [565, 14] width 88 height 15
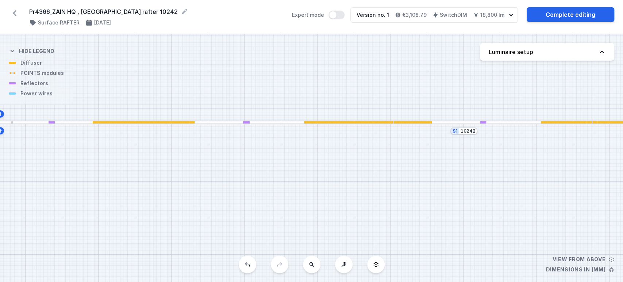
drag, startPoint x: 314, startPoint y: 104, endPoint x: 522, endPoint y: 76, distance: 209.7
click at [511, 62] on div "S1 10242" at bounding box center [311, 158] width 623 height 248
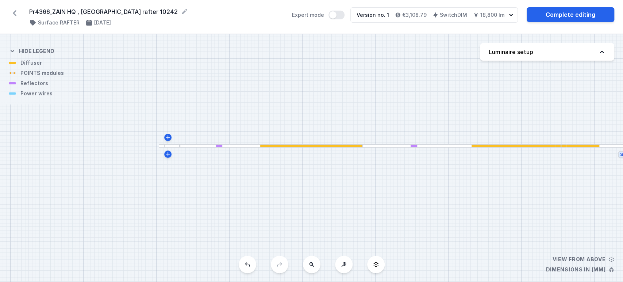
drag, startPoint x: 331, startPoint y: 167, endPoint x: 449, endPoint y: 192, distance: 121.1
click at [450, 192] on div "S1 10242" at bounding box center [311, 158] width 623 height 248
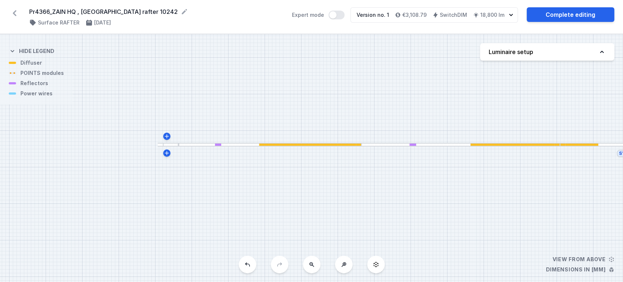
click at [435, 142] on div "S1 10242" at bounding box center [311, 158] width 623 height 248
click at [434, 146] on div at bounding box center [462, 146] width 199 height 4
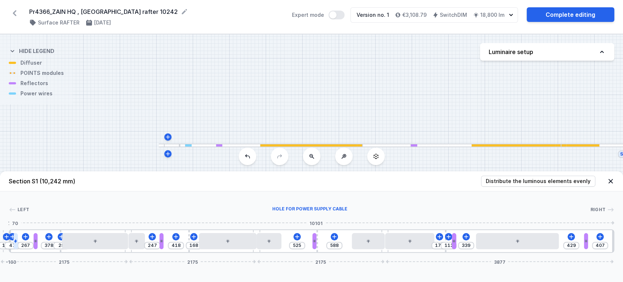
drag, startPoint x: 12, startPoint y: 241, endPoint x: 15, endPoint y: 245, distance: 4.0
click at [15, 245] on div at bounding box center [16, 241] width 4 height 16
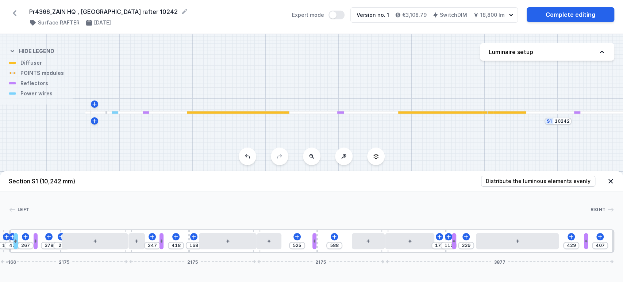
drag, startPoint x: 297, startPoint y: 104, endPoint x: 257, endPoint y: 81, distance: 45.0
click at [257, 82] on div "S1 10242" at bounding box center [311, 158] width 623 height 248
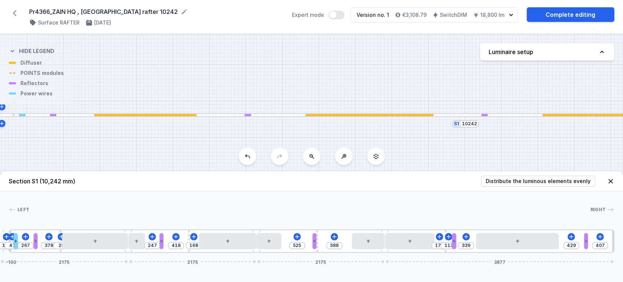
drag, startPoint x: 432, startPoint y: 127, endPoint x: 371, endPoint y: 142, distance: 62.5
click at [341, 138] on div "S1 10242" at bounding box center [311, 158] width 623 height 248
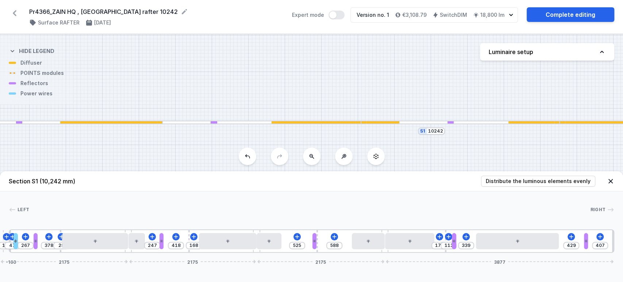
drag, startPoint x: 497, startPoint y: 145, endPoint x: 357, endPoint y: 142, distance: 139.5
click at [362, 143] on div "S1 10242" at bounding box center [311, 158] width 623 height 248
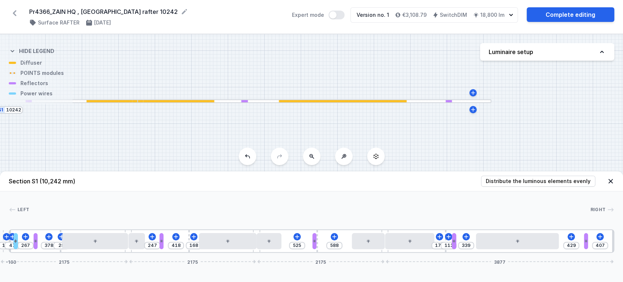
drag, startPoint x: 577, startPoint y: 144, endPoint x: 352, endPoint y: 122, distance: 226.4
click at [291, 123] on div "S1 10242" at bounding box center [311, 158] width 623 height 248
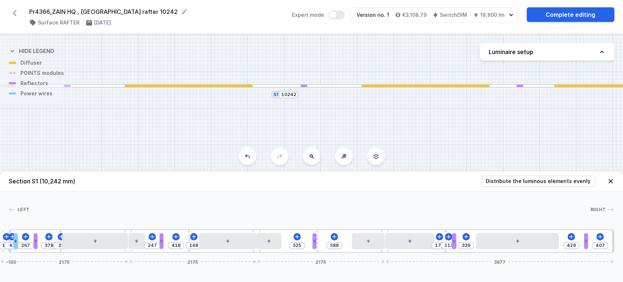
drag, startPoint x: 126, startPoint y: 128, endPoint x: 408, endPoint y: 113, distance: 282.0
click at [408, 113] on div "S1 10242" at bounding box center [311, 158] width 623 height 248
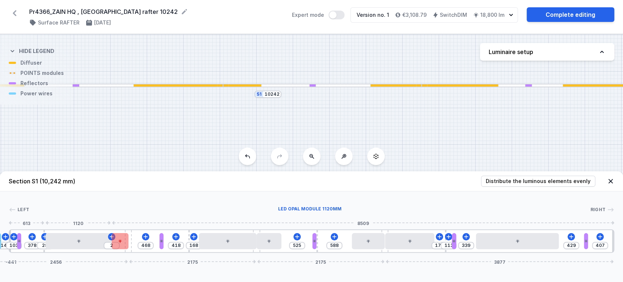
drag, startPoint x: 2, startPoint y: 249, endPoint x: 114, endPoint y: 240, distance: 112.5
click at [104, 242] on div "171 140 103 378 28 2 468 418 168 525 588 174 113 339 429 407 -441 2456 2175 217…" at bounding box center [312, 240] width 606 height 23
click at [123, 240] on div at bounding box center [120, 241] width 16 height 16
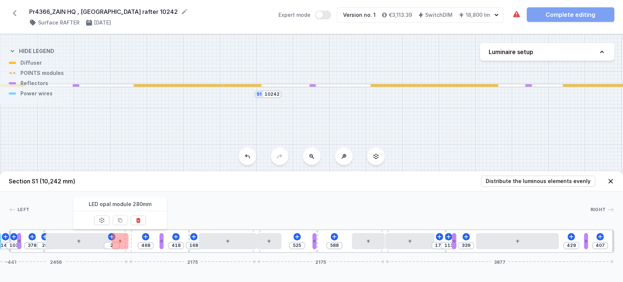
click at [280, 155] on div "S1 10242" at bounding box center [311, 158] width 623 height 248
drag, startPoint x: 1, startPoint y: 244, endPoint x: 12, endPoint y: 242, distance: 11.6
click at [12, 242] on div "171 140 103 378 28 2 468 418 168 525 588 174 113 339 429 407 -441 2456 2175 217…" at bounding box center [312, 240] width 606 height 23
drag, startPoint x: 166, startPoint y: 137, endPoint x: 177, endPoint y: 135, distance: 11.7
click at [167, 137] on div "S1 10242" at bounding box center [311, 158] width 623 height 248
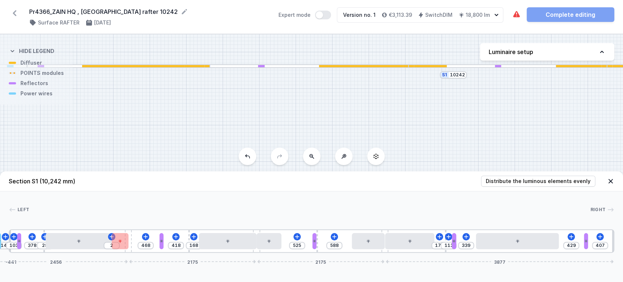
drag, startPoint x: 161, startPoint y: 131, endPoint x: 520, endPoint y: 111, distance: 359.2
click at [503, 111] on div "S1 10242" at bounding box center [311, 158] width 623 height 248
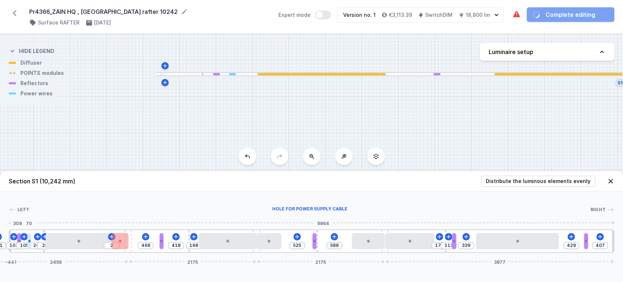
drag, startPoint x: 0, startPoint y: 244, endPoint x: 30, endPoint y: 246, distance: 30.4
click at [496, 84] on div "S1 10242" at bounding box center [311, 158] width 623 height 248
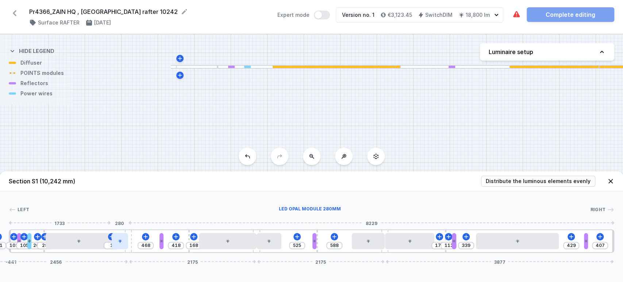
click at [123, 240] on div at bounding box center [120, 241] width 16 height 16
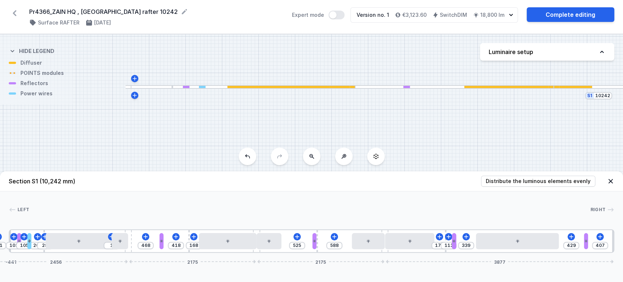
drag, startPoint x: 274, startPoint y: 110, endPoint x: 232, endPoint y: 130, distance: 46.2
click at [232, 130] on div "S1 10242" at bounding box center [311, 158] width 623 height 248
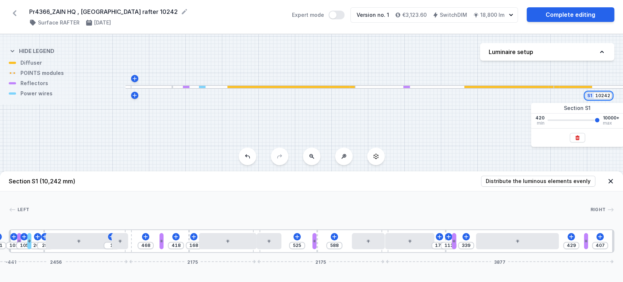
click at [610, 94] on div "S1 10242" at bounding box center [598, 95] width 27 height 7
click at [478, 124] on div "S1 10240" at bounding box center [311, 158] width 623 height 248
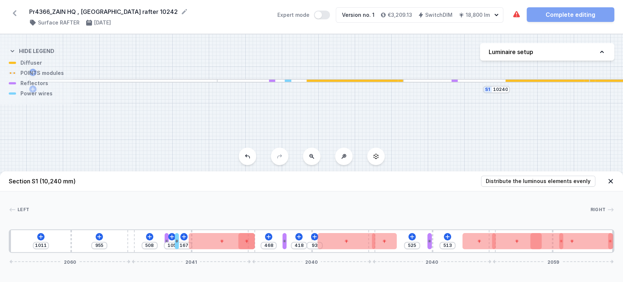
drag, startPoint x: 220, startPoint y: 126, endPoint x: 209, endPoint y: 120, distance: 13.1
click at [162, 117] on div "S1 10240" at bounding box center [311, 158] width 623 height 248
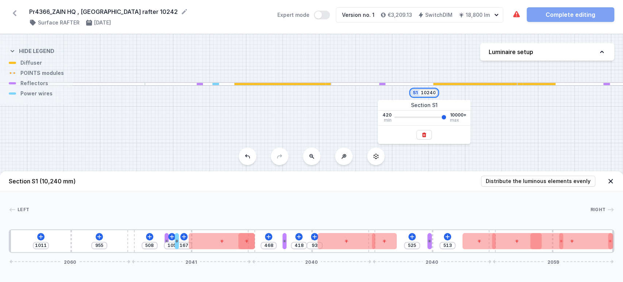
drag, startPoint x: 435, startPoint y: 92, endPoint x: 431, endPoint y: 95, distance: 4.7
click at [431, 95] on input "10240" at bounding box center [428, 93] width 15 height 6
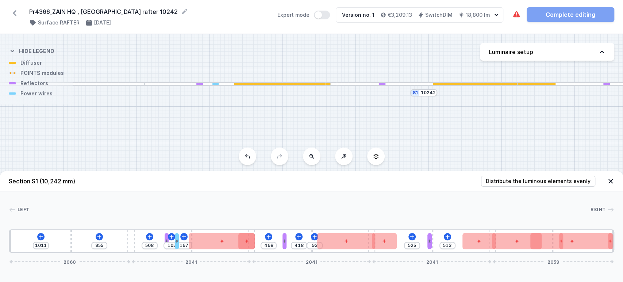
click at [529, 123] on div "S1 10242" at bounding box center [311, 158] width 623 height 248
click
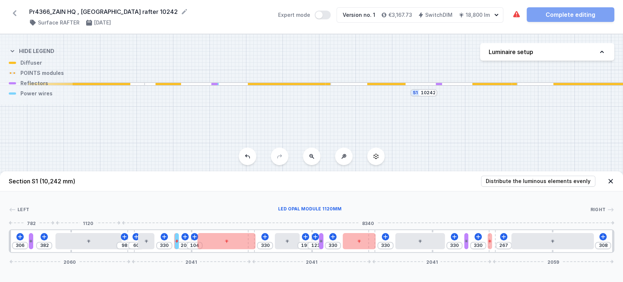
drag, startPoint x: 116, startPoint y: 244, endPoint x: 122, endPoint y: 242, distance: 6.1
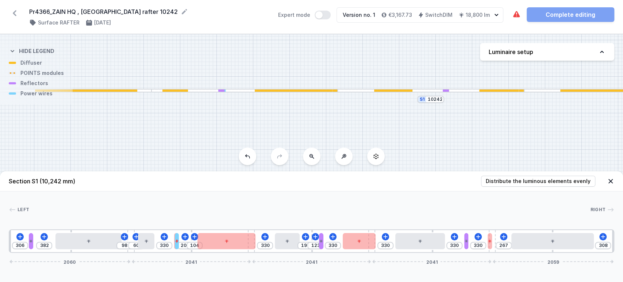
drag, startPoint x: 159, startPoint y: 121, endPoint x: 164, endPoint y: 124, distance: 5.3
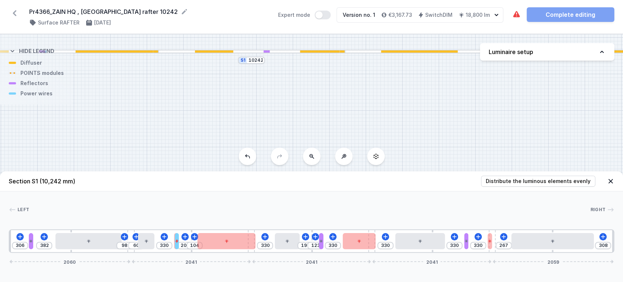
drag, startPoint x: 425, startPoint y: 145, endPoint x: 263, endPoint y: 99, distance: 169.0
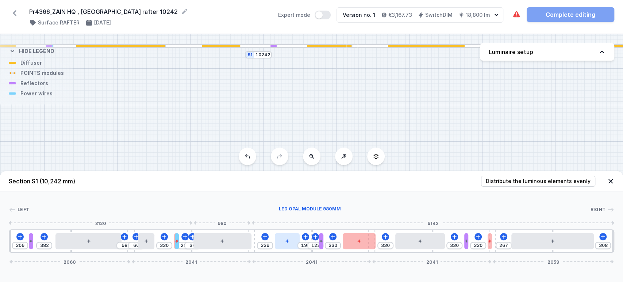
drag, startPoint x: 238, startPoint y: 240, endPoint x: 277, endPoint y: 240, distance: 38.7
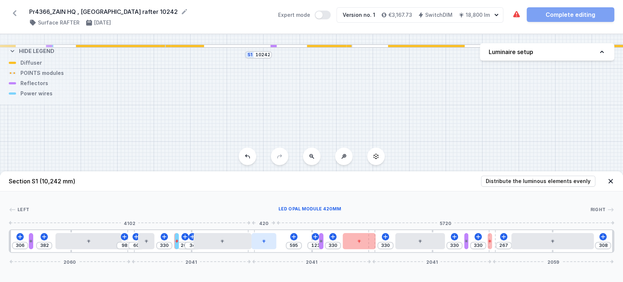
drag, startPoint x: 283, startPoint y: 240, endPoint x: 258, endPoint y: 247, distance: 25.7
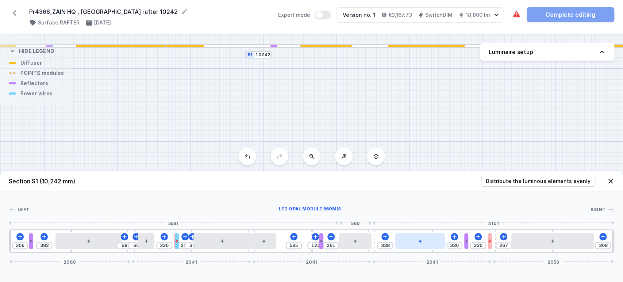
drag, startPoint x: 368, startPoint y: 240, endPoint x: 399, endPoint y: 241, distance: 31.4
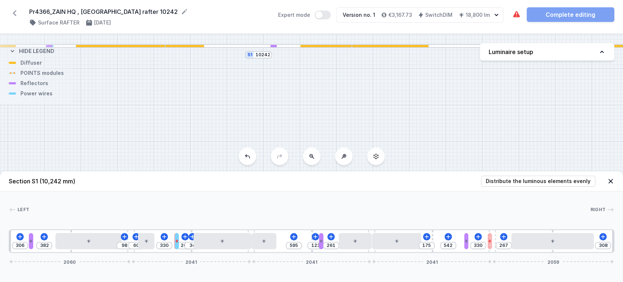
drag, startPoint x: 396, startPoint y: 249, endPoint x: 450, endPoint y: 244, distance: 53.6
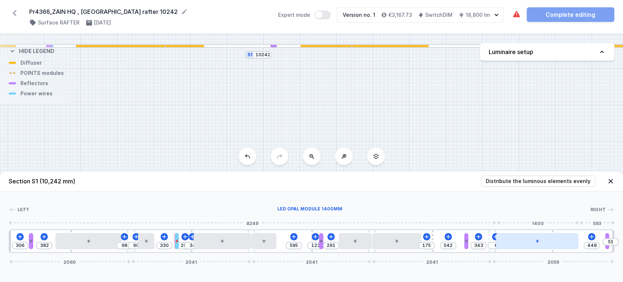
drag, startPoint x: 567, startPoint y: 238, endPoint x: 577, endPoint y: 245, distance: 13.1
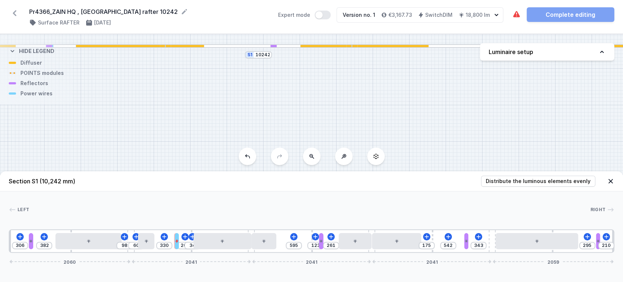
drag, startPoint x: 607, startPoint y: 248, endPoint x: 566, endPoint y: 223, distance: 48.7
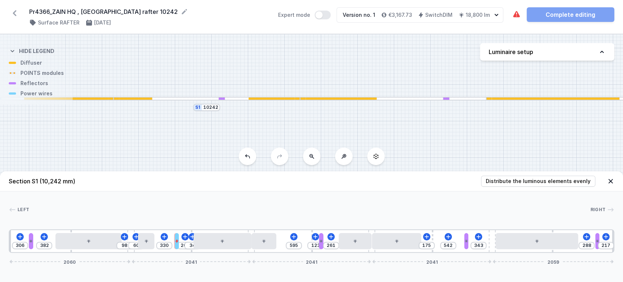
drag, startPoint x: 351, startPoint y: 119, endPoint x: 290, endPoint y: 172, distance: 80.0
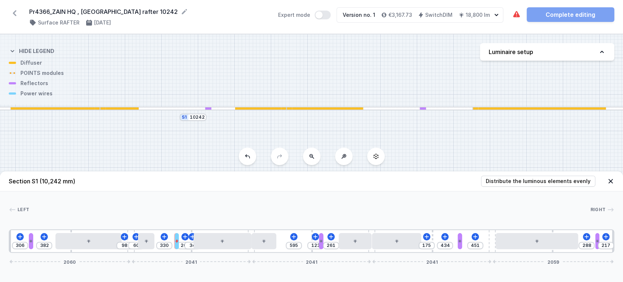
drag, startPoint x: 467, startPoint y: 238, endPoint x: 463, endPoint y: 240, distance: 4.4
drag, startPoint x: 324, startPoint y: 242, endPoint x: 312, endPoint y: 242, distance: 12.1
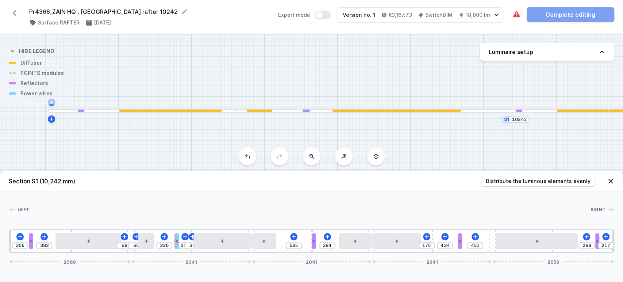
drag, startPoint x: 132, startPoint y: 126, endPoint x: 440, endPoint y: 128, distance: 308.2
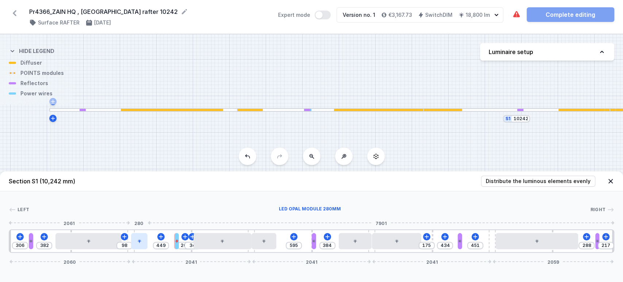
drag, startPoint x: 148, startPoint y: 240, endPoint x: 139, endPoint y: 244, distance: 9.2
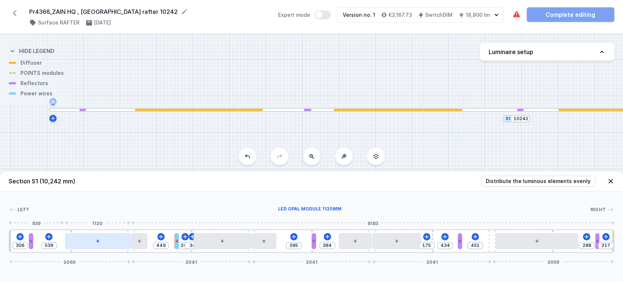
drag, startPoint x: 106, startPoint y: 247, endPoint x: 115, endPoint y: 247, distance: 9.5
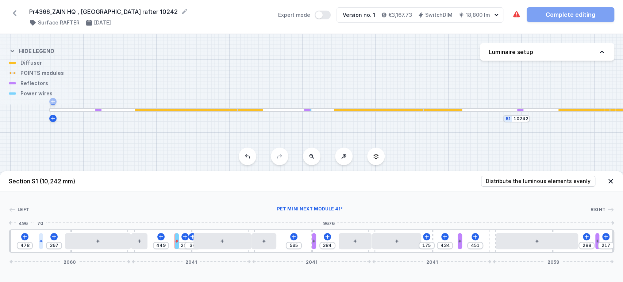
drag, startPoint x: 30, startPoint y: 239, endPoint x: 39, endPoint y: 244, distance: 10.3
drag, startPoint x: 177, startPoint y: 240, endPoint x: -2, endPoint y: 256, distance: 179.4
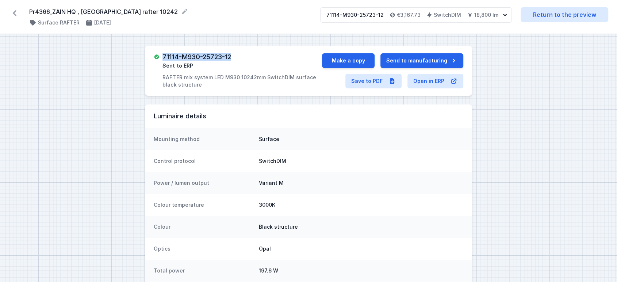
drag, startPoint x: 175, startPoint y: 55, endPoint x: 208, endPoint y: 14, distance: 53.0
drag, startPoint x: 29, startPoint y: 11, endPoint x: 98, endPoint y: 23, distance: 69.3
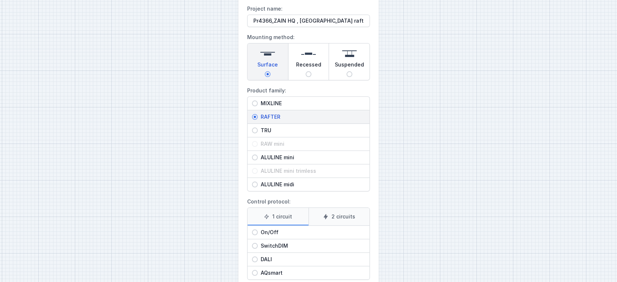
scroll to position [83, 0]
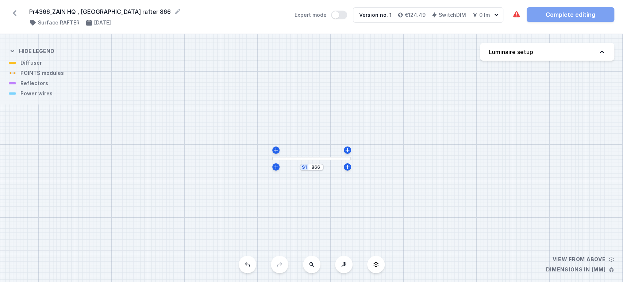
drag, startPoint x: 570, startPoint y: 47, endPoint x: 573, endPoint y: 57, distance: 10.3
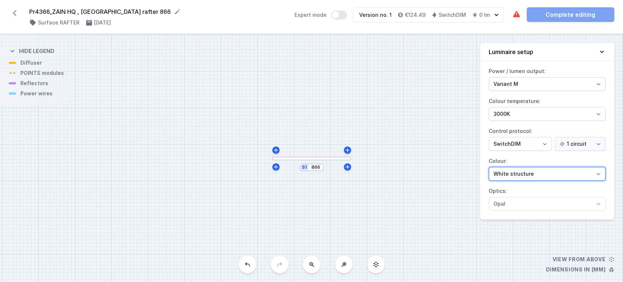
drag, startPoint x: 547, startPoint y: 172, endPoint x: 545, endPoint y: 176, distance: 4.8
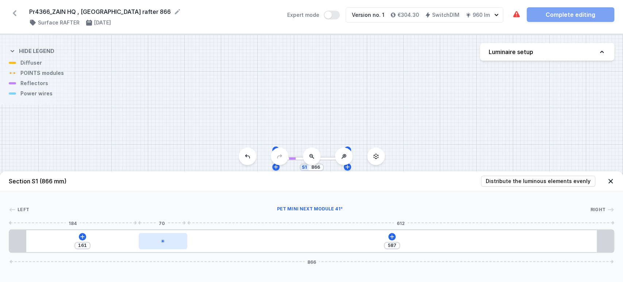
drag, startPoint x: 47, startPoint y: 244, endPoint x: 151, endPoint y: 247, distance: 104.1
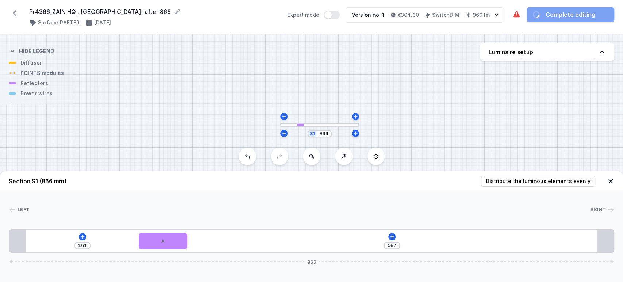
drag, startPoint x: 157, startPoint y: 83, endPoint x: 167, endPoint y: 45, distance: 39.6
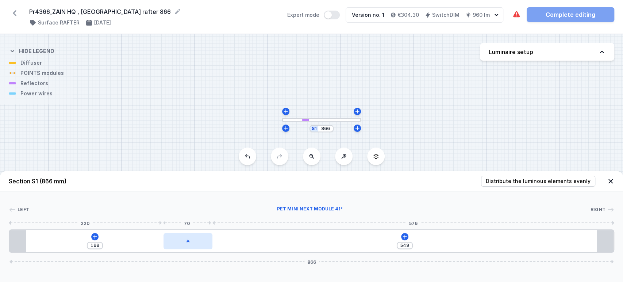
drag, startPoint x: 160, startPoint y: 242, endPoint x: 172, endPoint y: 241, distance: 12.8
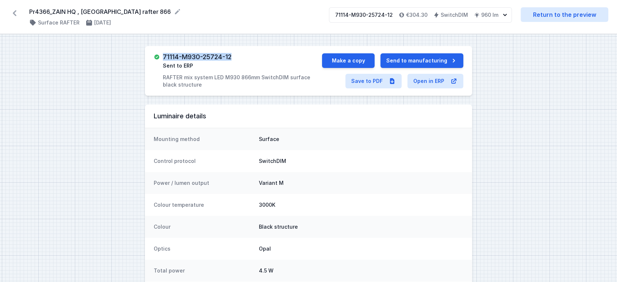
drag, startPoint x: 164, startPoint y: 57, endPoint x: 243, endPoint y: 52, distance: 79.0
drag, startPoint x: 37, startPoint y: 9, endPoint x: 118, endPoint y: 12, distance: 81.5
drag, startPoint x: 28, startPoint y: 11, endPoint x: 122, endPoint y: 15, distance: 93.9
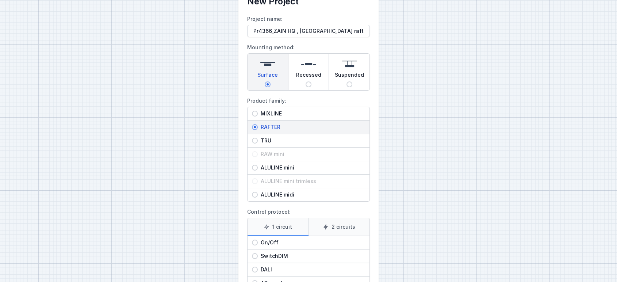
scroll to position [83, 0]
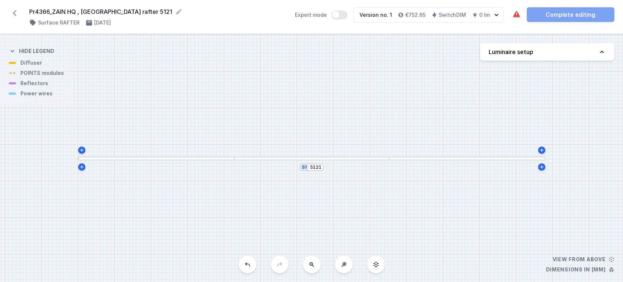
drag, startPoint x: 597, startPoint y: 46, endPoint x: 593, endPoint y: 60, distance: 14.9
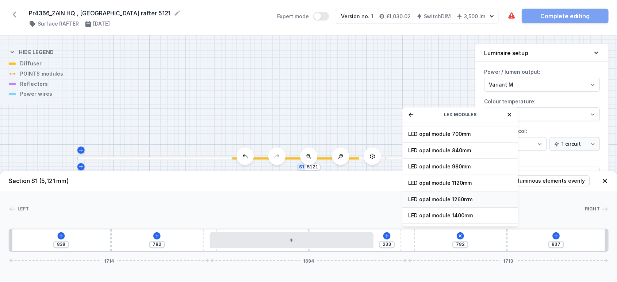
scroll to position [81, 0]
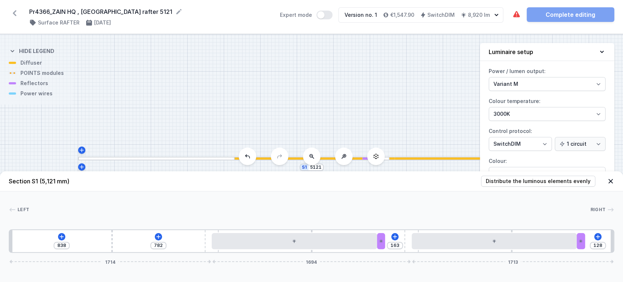
drag, startPoint x: 390, startPoint y: 240, endPoint x: 597, endPoint y: 251, distance: 207.4
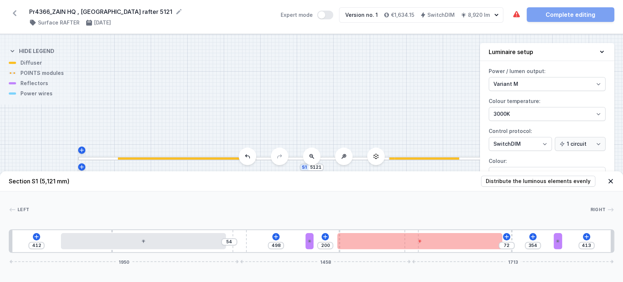
drag, startPoint x: 215, startPoint y: 251, endPoint x: 253, endPoint y: 255, distance: 37.5
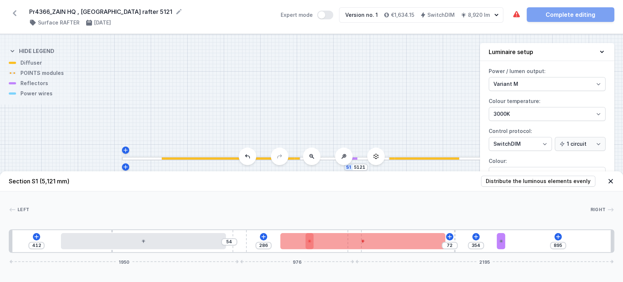
drag, startPoint x: 414, startPoint y: 252, endPoint x: 357, endPoint y: 238, distance: 59.0
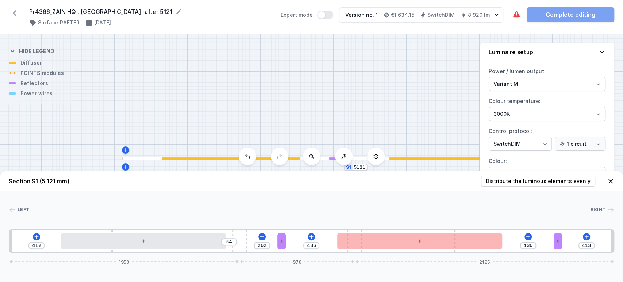
drag, startPoint x: 354, startPoint y: 250, endPoint x: 351, endPoint y: 253, distance: 4.9
drag, startPoint x: 356, startPoint y: 251, endPoint x: 314, endPoint y: 261, distance: 43.2
drag, startPoint x: 245, startPoint y: 249, endPoint x: 324, endPoint y: 249, distance: 78.9
drag, startPoint x: 353, startPoint y: 251, endPoint x: 289, endPoint y: 247, distance: 64.0
drag, startPoint x: 259, startPoint y: 248, endPoint x: 236, endPoint y: 252, distance: 23.8
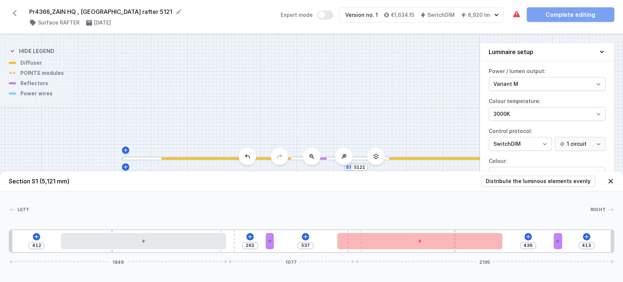
drag, startPoint x: 358, startPoint y: 252, endPoint x: 354, endPoint y: 253, distance: 4.9
drag, startPoint x: 354, startPoint y: 250, endPoint x: 552, endPoint y: 199, distance: 204.4
drag, startPoint x: 351, startPoint y: 250, endPoint x: 340, endPoint y: 253, distance: 11.2
drag, startPoint x: 353, startPoint y: 252, endPoint x: 337, endPoint y: 253, distance: 15.4
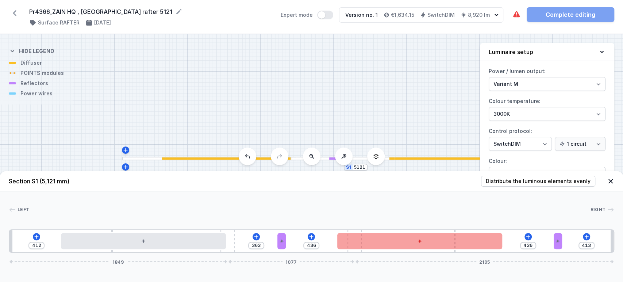
drag, startPoint x: 350, startPoint y: 250, endPoint x: 362, endPoint y: 247, distance: 12.8
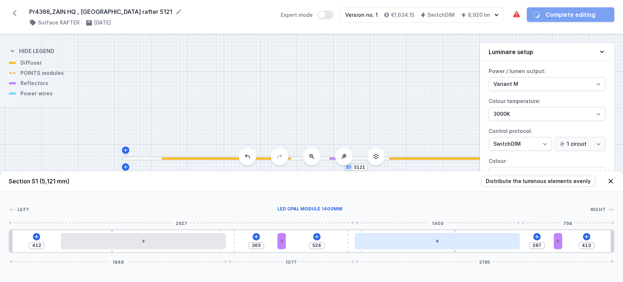
drag, startPoint x: 385, startPoint y: 243, endPoint x: 382, endPoint y: 245, distance: 3.8
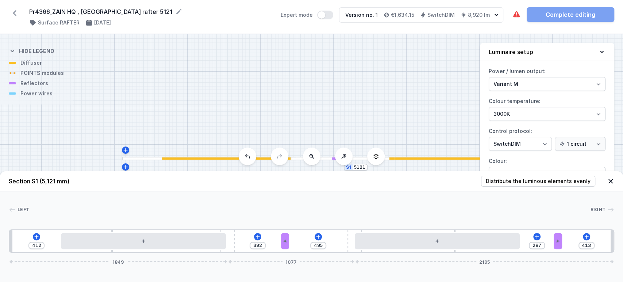
drag, startPoint x: 283, startPoint y: 239, endPoint x: 307, endPoint y: 190, distance: 53.9
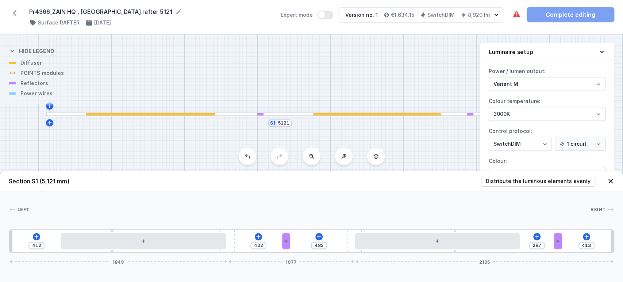
drag, startPoint x: 320, startPoint y: 111, endPoint x: 245, endPoint y: 66, distance: 86.8
drag, startPoint x: 285, startPoint y: 244, endPoint x: 295, endPoint y: 250, distance: 11.9
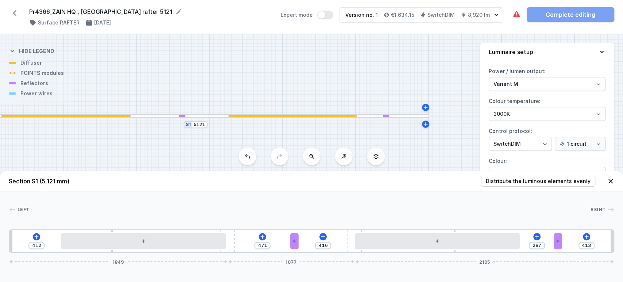
drag, startPoint x: 395, startPoint y: 65, endPoint x: 336, endPoint y: 68, distance: 59.2
drag, startPoint x: 558, startPoint y: 241, endPoint x: 551, endPoint y: 240, distance: 6.4
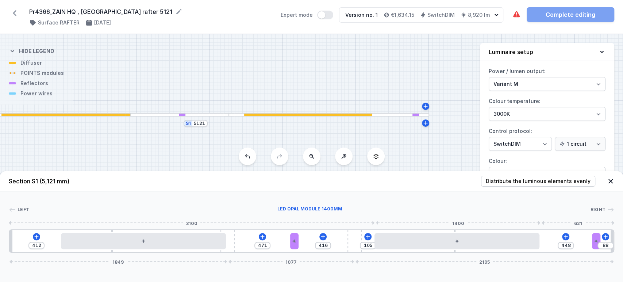
drag, startPoint x: 479, startPoint y: 246, endPoint x: 467, endPoint y: 253, distance: 14.3
drag, startPoint x: 593, startPoint y: 242, endPoint x: 589, endPoint y: 247, distance: 6.7
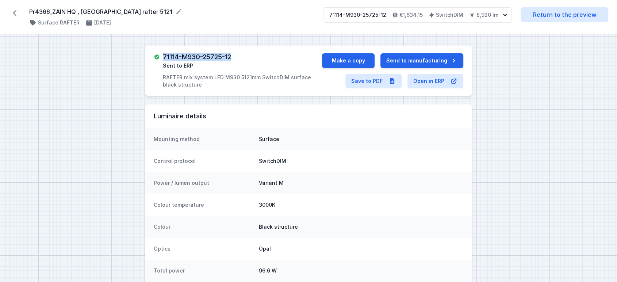
drag, startPoint x: 162, startPoint y: 57, endPoint x: 247, endPoint y: 50, distance: 85.4
drag, startPoint x: 29, startPoint y: 13, endPoint x: 121, endPoint y: 11, distance: 91.3
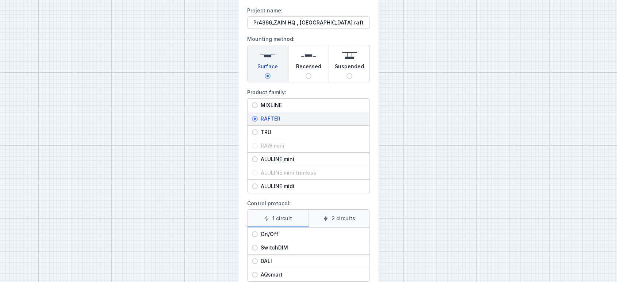
scroll to position [83, 0]
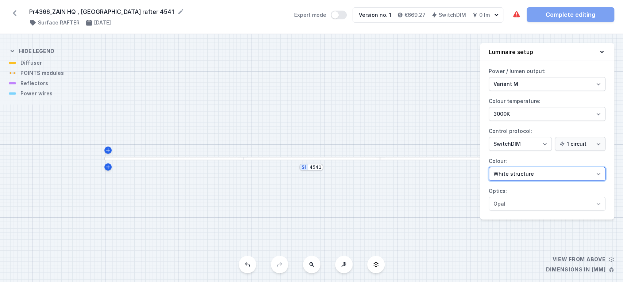
drag, startPoint x: 538, startPoint y: 176, endPoint x: 534, endPoint y: 180, distance: 5.9
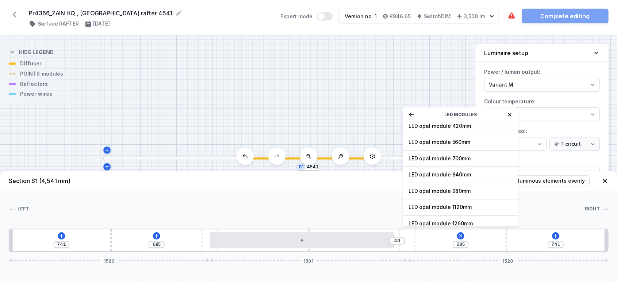
scroll to position [81, 0]
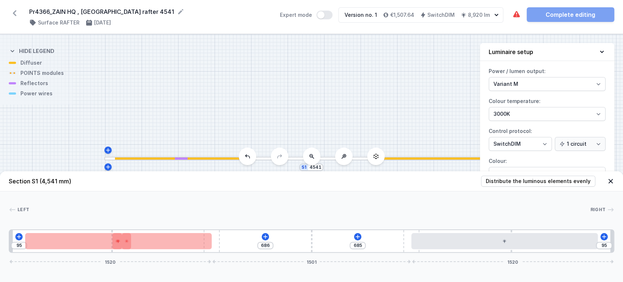
drag, startPoint x: 238, startPoint y: 244, endPoint x: 73, endPoint y: 253, distance: 166.0
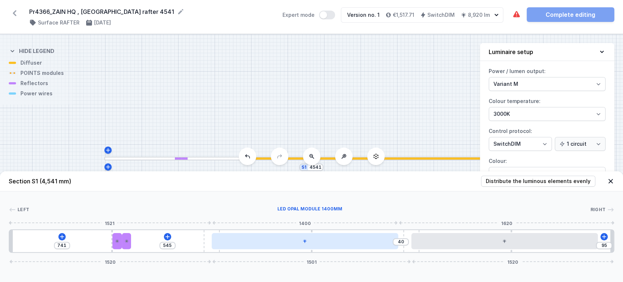
drag, startPoint x: 120, startPoint y: 244, endPoint x: 256, endPoint y: 247, distance: 135.5
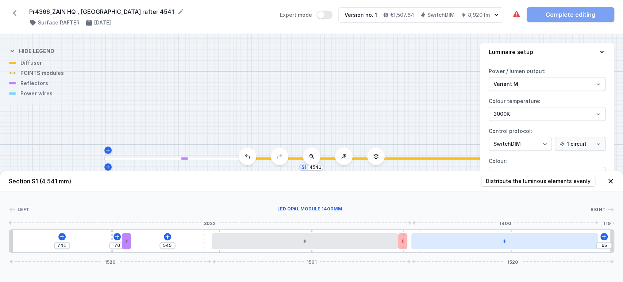
drag, startPoint x: 120, startPoint y: 242, endPoint x: 413, endPoint y: 247, distance: 293.6
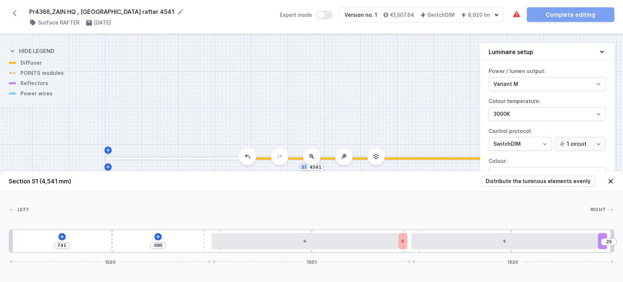
drag, startPoint x: 124, startPoint y: 242, endPoint x: 577, endPoint y: 249, distance: 453.3
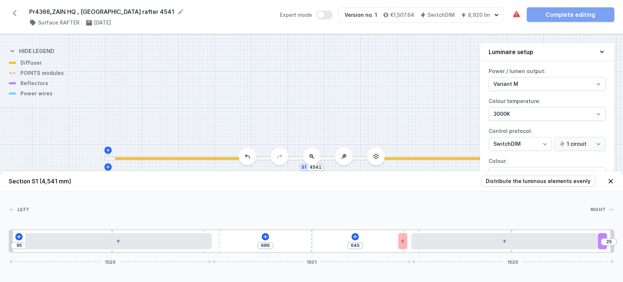
drag, startPoint x: 289, startPoint y: 237, endPoint x: 102, endPoint y: 251, distance: 187.9
drag, startPoint x: 403, startPoint y: 243, endPoint x: 301, endPoint y: 258, distance: 103.3
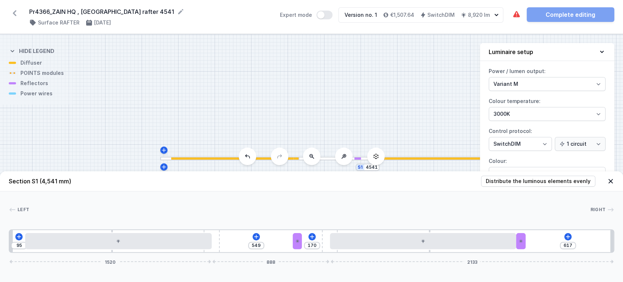
drag, startPoint x: 408, startPoint y: 243, endPoint x: 344, endPoint y: 251, distance: 65.1
drag, startPoint x: 535, startPoint y: 241, endPoint x: 574, endPoint y: 247, distance: 39.3
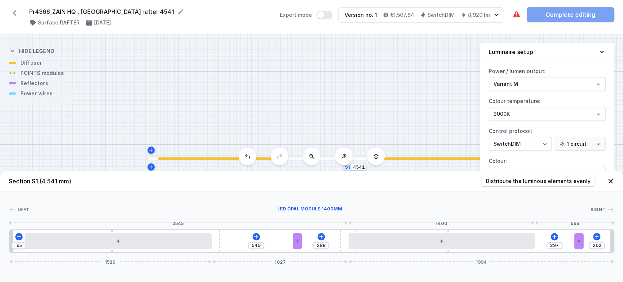
drag, startPoint x: 331, startPoint y: 251, endPoint x: 374, endPoint y: 169, distance: 92.5
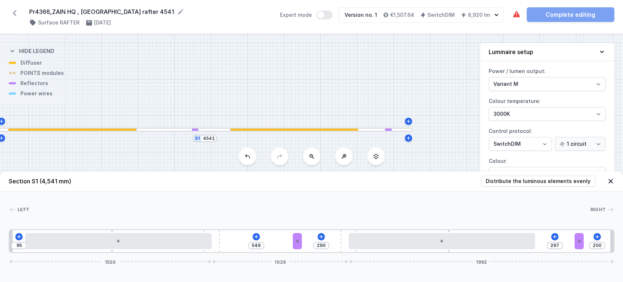
drag, startPoint x: 373, startPoint y: 97, endPoint x: 241, endPoint y: 67, distance: 135.2
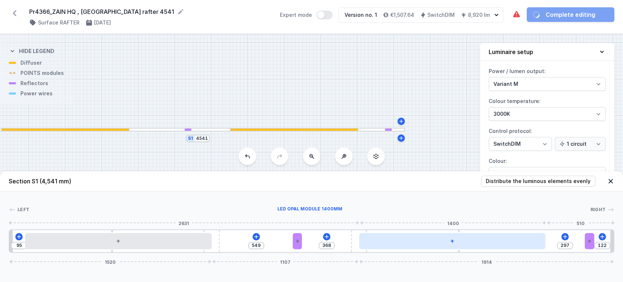
drag, startPoint x: 348, startPoint y: 245, endPoint x: 370, endPoint y: 248, distance: 22.4
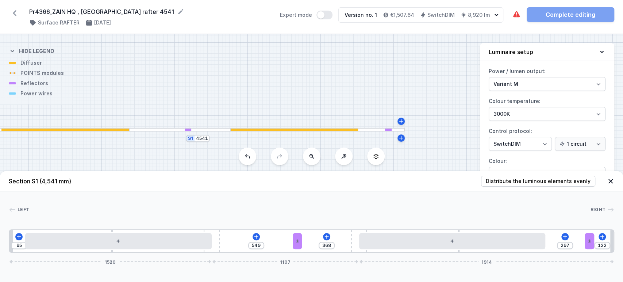
drag, startPoint x: 281, startPoint y: 245, endPoint x: 253, endPoint y: 242, distance: 27.9
drag, startPoint x: 299, startPoint y: 242, endPoint x: 293, endPoint y: 246, distance: 7.6
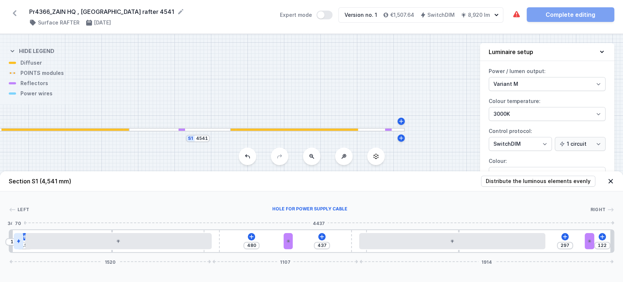
drag, startPoint x: 17, startPoint y: 241, endPoint x: 21, endPoint y: 243, distance: 4.6
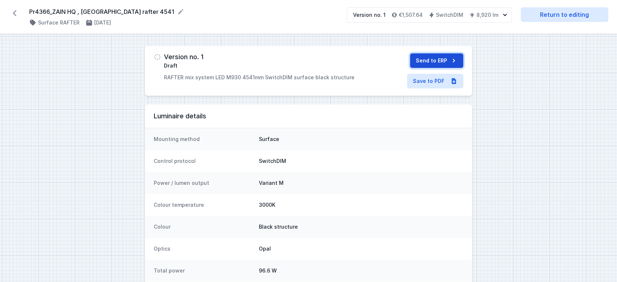
drag, startPoint x: 453, startPoint y: 59, endPoint x: 438, endPoint y: 57, distance: 15.4
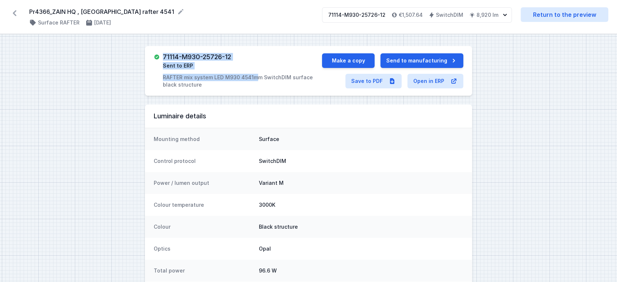
drag, startPoint x: 164, startPoint y: 55, endPoint x: 257, endPoint y: 52, distance: 92.8
drag, startPoint x: 199, startPoint y: 55, endPoint x: 190, endPoint y: 47, distance: 12.1
drag, startPoint x: 170, startPoint y: 54, endPoint x: 175, endPoint y: 56, distance: 4.6
drag, startPoint x: 164, startPoint y: 56, endPoint x: 249, endPoint y: 57, distance: 84.4
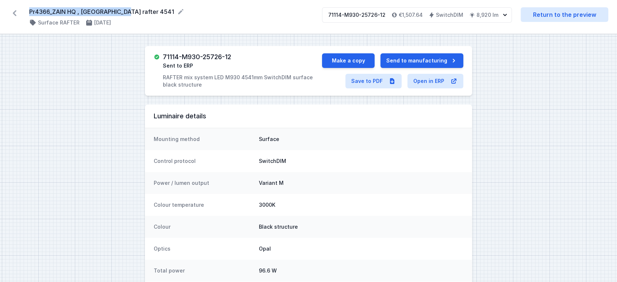
drag, startPoint x: 27, startPoint y: 13, endPoint x: 115, endPoint y: 11, distance: 88.4
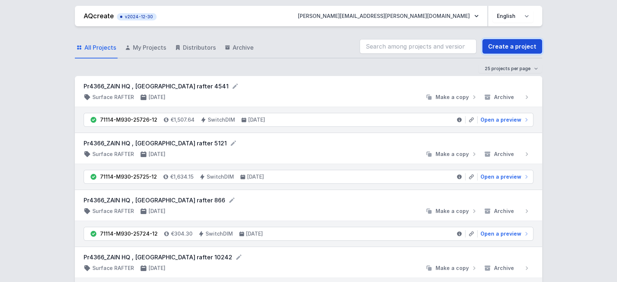
drag, startPoint x: 513, startPoint y: 49, endPoint x: 497, endPoint y: 46, distance: 17.0
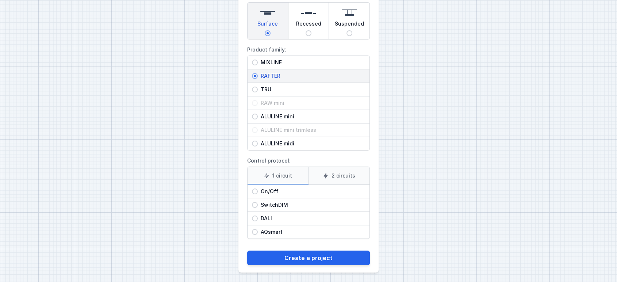
scroll to position [83, 0]
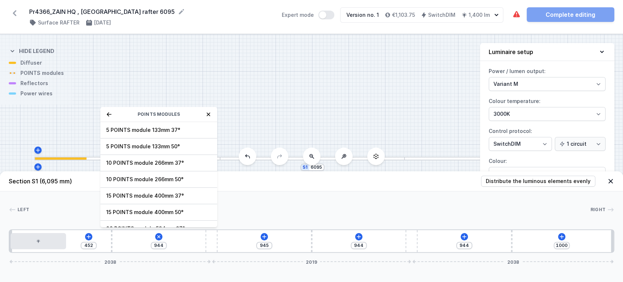
drag, startPoint x: 110, startPoint y: 112, endPoint x: 110, endPoint y: 121, distance: 8.8
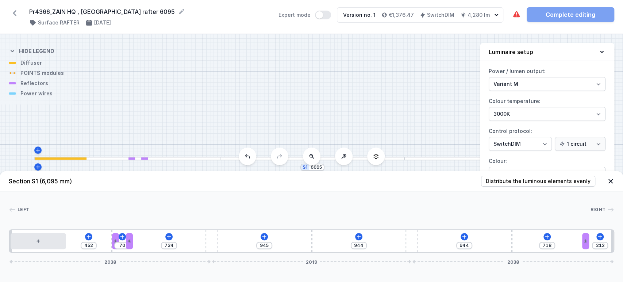
drag, startPoint x: 122, startPoint y: 242, endPoint x: 592, endPoint y: 255, distance: 470.2
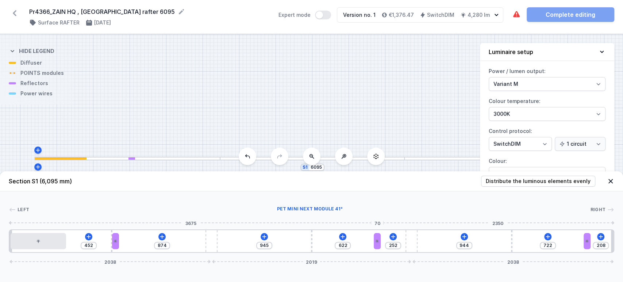
drag, startPoint x: 129, startPoint y: 242, endPoint x: 268, endPoint y: 234, distance: 139.8
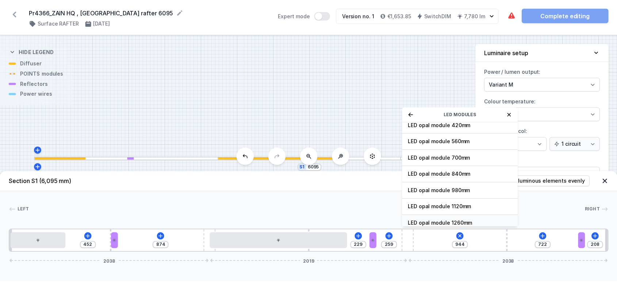
scroll to position [81, 0]
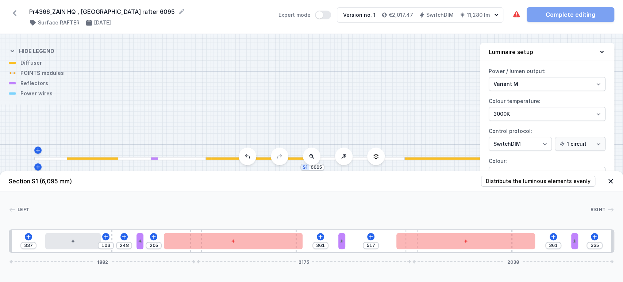
drag, startPoint x: 208, startPoint y: 251, endPoint x: 158, endPoint y: 257, distance: 50.9
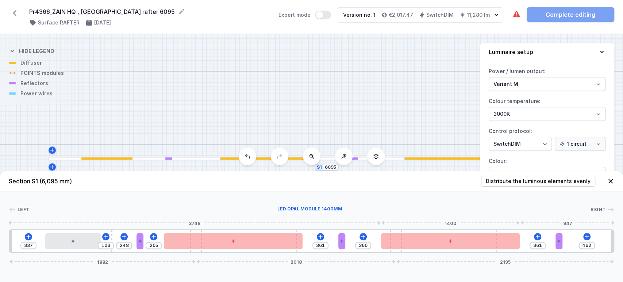
drag, startPoint x: 414, startPoint y: 251, endPoint x: 286, endPoint y: 259, distance: 128.1
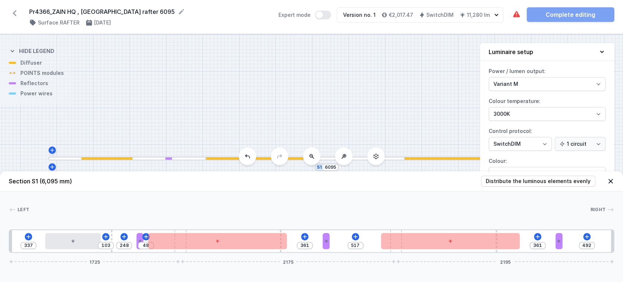
drag, startPoint x: 197, startPoint y: 251, endPoint x: 207, endPoint y: 254, distance: 10.5
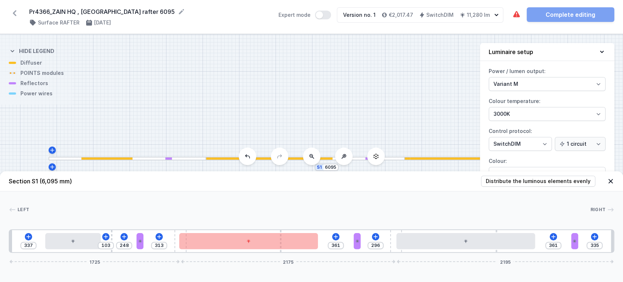
drag, startPoint x: 177, startPoint y: 249, endPoint x: 169, endPoint y: 251, distance: 9.0
drag, startPoint x: 394, startPoint y: 251, endPoint x: 252, endPoint y: 279, distance: 145.6
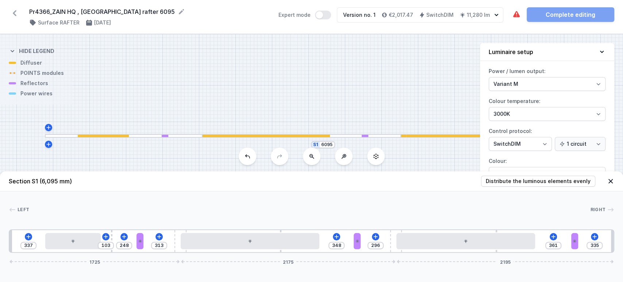
drag, startPoint x: 167, startPoint y: 99, endPoint x: 163, endPoint y: 76, distance: 22.5
drag, startPoint x: 138, startPoint y: 245, endPoint x: 122, endPoint y: 252, distance: 17.8
drag, startPoint x: 359, startPoint y: 245, endPoint x: 366, endPoint y: 251, distance: 8.6
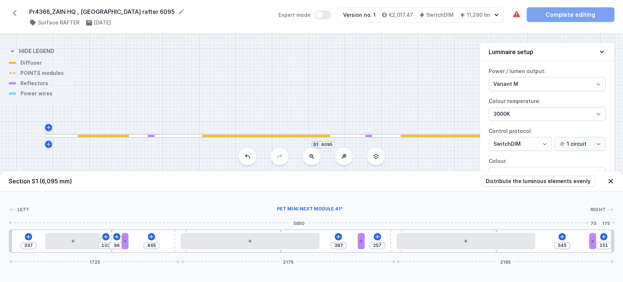
drag, startPoint x: 573, startPoint y: 243, endPoint x: 574, endPoint y: 232, distance: 11.4
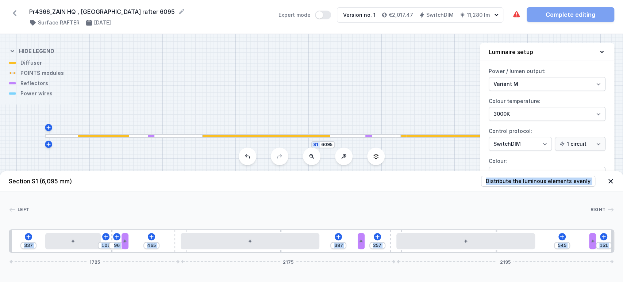
drag, startPoint x: 375, startPoint y: 192, endPoint x: 268, endPoint y: 216, distance: 109.7
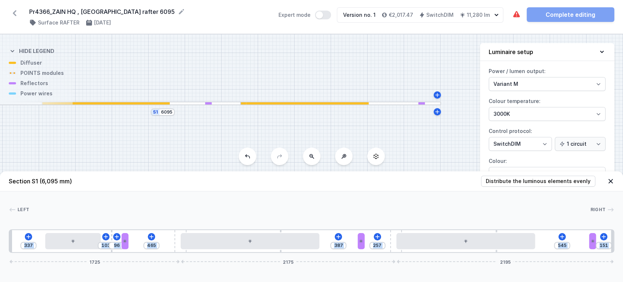
drag, startPoint x: 407, startPoint y: 54, endPoint x: 243, endPoint y: 20, distance: 167.5
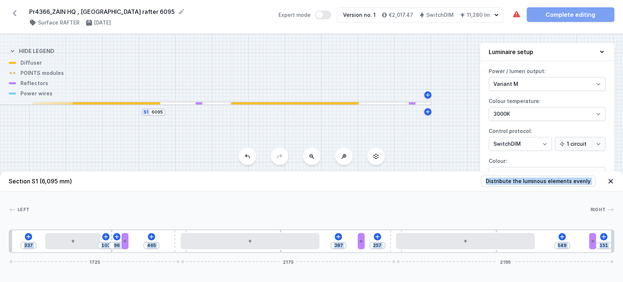
drag, startPoint x: 465, startPoint y: 207, endPoint x: 467, endPoint y: 224, distance: 17.3
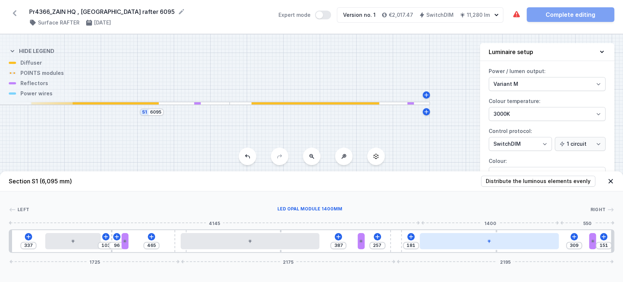
drag, startPoint x: 446, startPoint y: 243, endPoint x: 474, endPoint y: 244, distance: 27.8
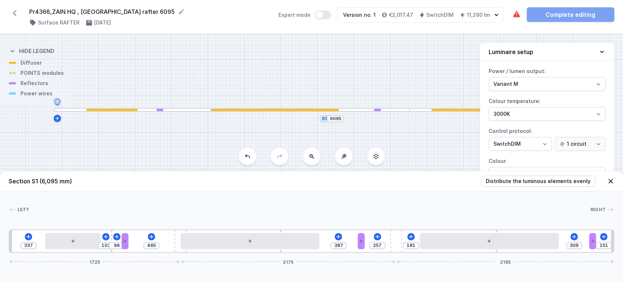
drag, startPoint x: 248, startPoint y: 144, endPoint x: 353, endPoint y: 147, distance: 104.8
drag, startPoint x: 362, startPoint y: 239, endPoint x: 371, endPoint y: 242, distance: 9.5
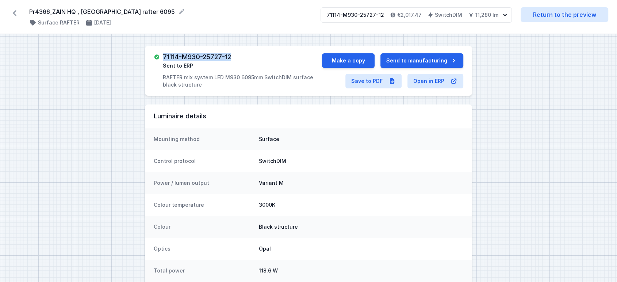
drag, startPoint x: 163, startPoint y: 57, endPoint x: 238, endPoint y: 61, distance: 75.0
drag, startPoint x: 46, startPoint y: 12, endPoint x: 117, endPoint y: 15, distance: 70.6
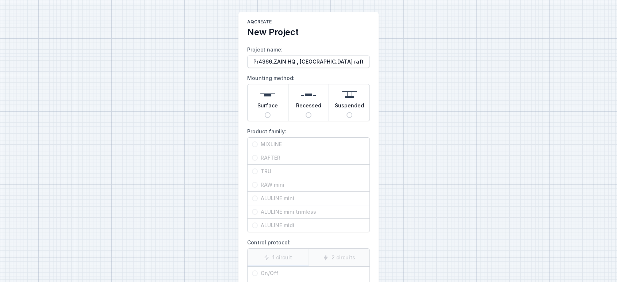
drag, startPoint x: 263, startPoint y: 114, endPoint x: 267, endPoint y: 117, distance: 5.5
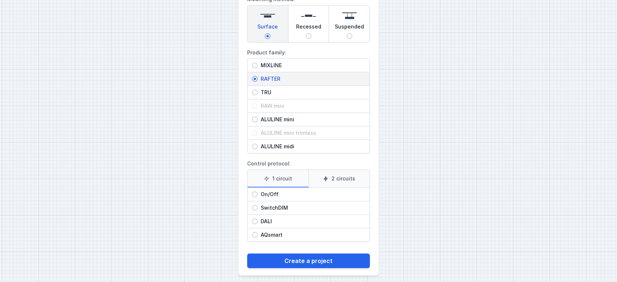
scroll to position [83, 0]
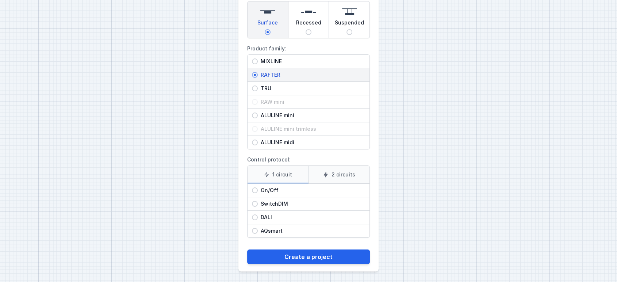
drag, startPoint x: 283, startPoint y: 207, endPoint x: 286, endPoint y: 214, distance: 7.2
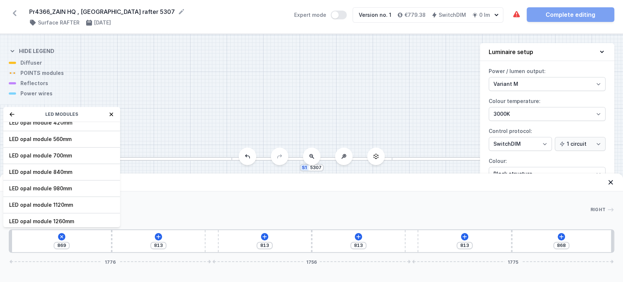
scroll to position [91, 0]
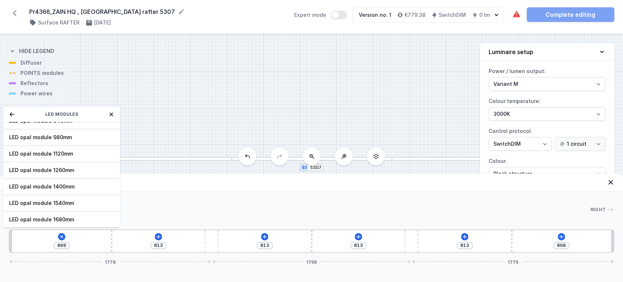
drag, startPoint x: 71, startPoint y: 182, endPoint x: 72, endPoint y: 186, distance: 4.3
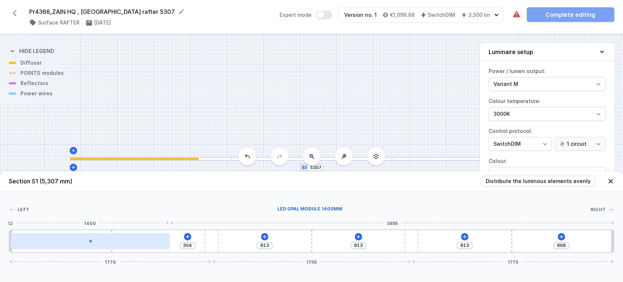
drag, startPoint x: 87, startPoint y: 236, endPoint x: 91, endPoint y: 242, distance: 7.3
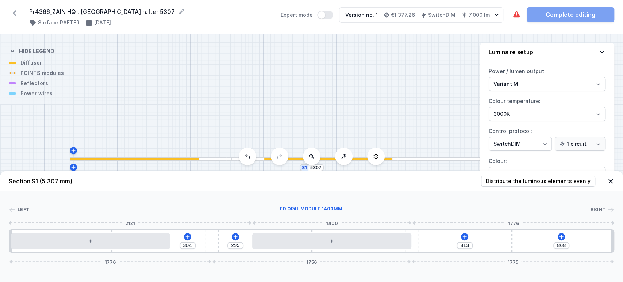
drag, startPoint x: 301, startPoint y: 239, endPoint x: 185, endPoint y: 242, distance: 115.8
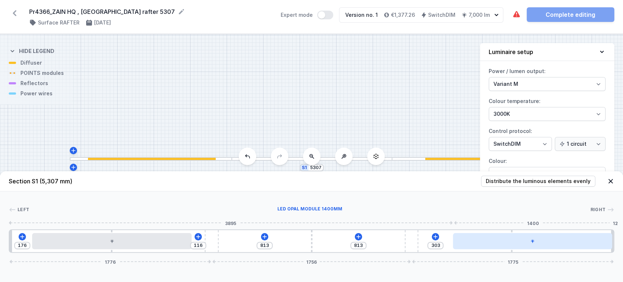
drag, startPoint x: 332, startPoint y: 241, endPoint x: 453, endPoint y: 236, distance: 121.0
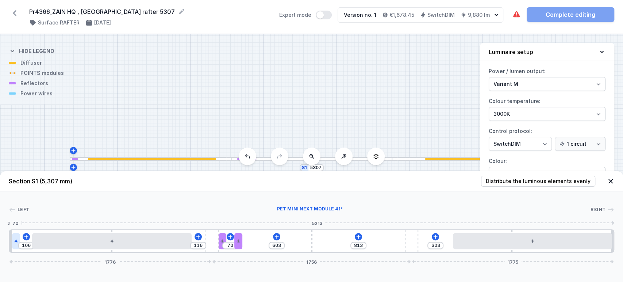
drag, startPoint x: 232, startPoint y: 240, endPoint x: 16, endPoint y: 249, distance: 216.0
drag, startPoint x: 514, startPoint y: 248, endPoint x: 482, endPoint y: 251, distance: 32.3
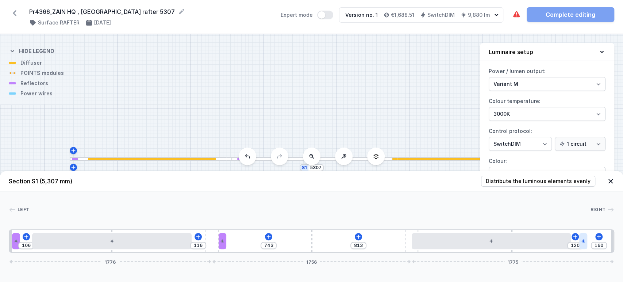
drag, startPoint x: 238, startPoint y: 241, endPoint x: 588, endPoint y: 245, distance: 349.9
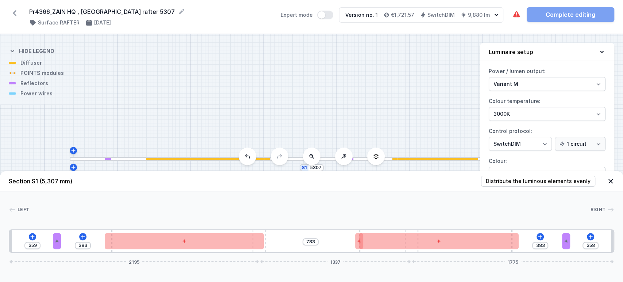
drag, startPoint x: 214, startPoint y: 251, endPoint x: 412, endPoint y: 262, distance: 198.6
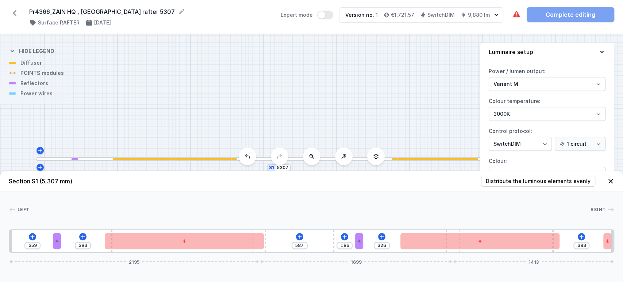
drag, startPoint x: 417, startPoint y: 252, endPoint x: 581, endPoint y: 193, distance: 174.9
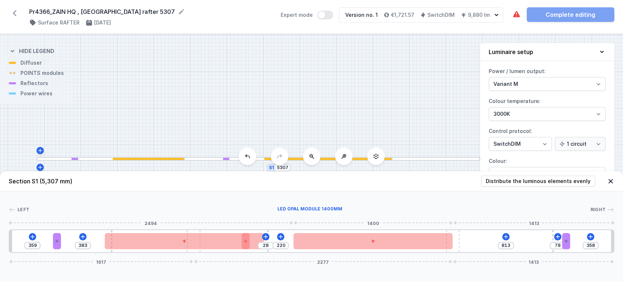
drag, startPoint x: 261, startPoint y: 250, endPoint x: 276, endPoint y: 253, distance: 14.5
drag, startPoint x: 195, startPoint y: 251, endPoint x: 473, endPoint y: 201, distance: 282.4
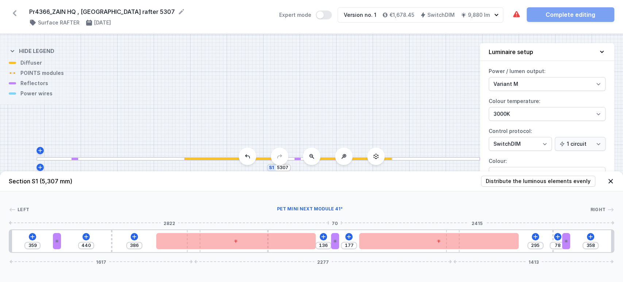
drag, startPoint x: 143, startPoint y: 247, endPoint x: 273, endPoint y: 255, distance: 129.8
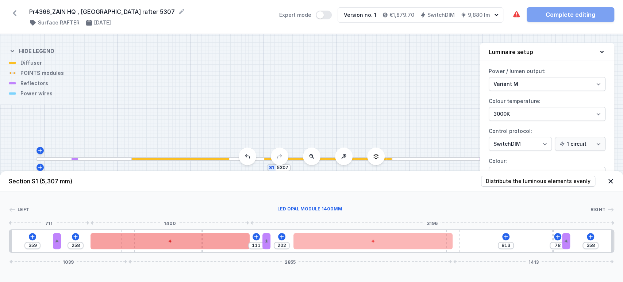
drag, startPoint x: 190, startPoint y: 251, endPoint x: 148, endPoint y: 247, distance: 42.9
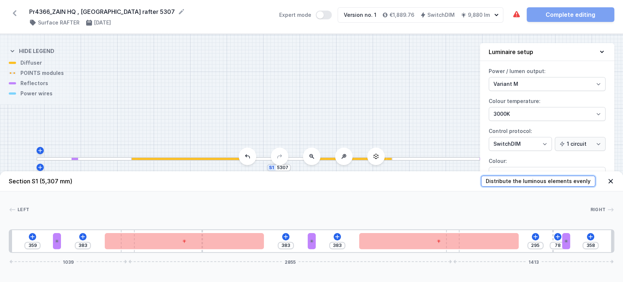
drag, startPoint x: 535, startPoint y: 179, endPoint x: 493, endPoint y: 214, distance: 54.7
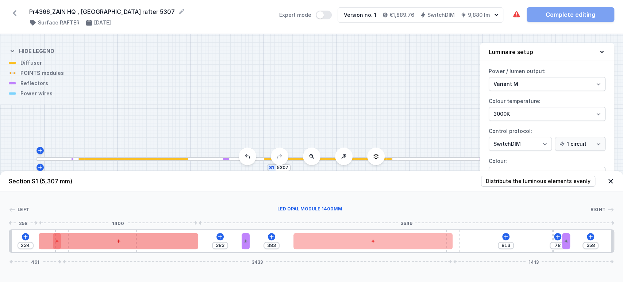
drag, startPoint x: 130, startPoint y: 251, endPoint x: 191, endPoint y: 244, distance: 61.1
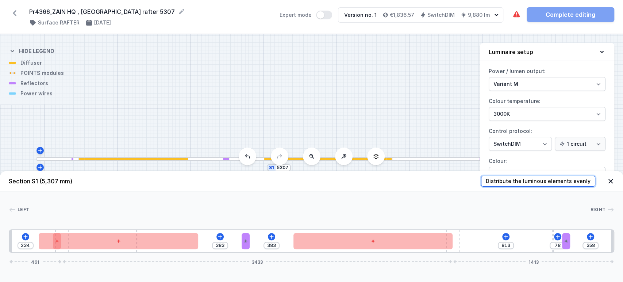
drag, startPoint x: 554, startPoint y: 177, endPoint x: 523, endPoint y: 187, distance: 32.1
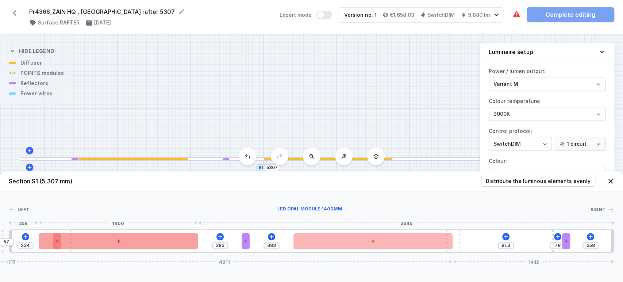
drag, startPoint x: 64, startPoint y: 245, endPoint x: 82, endPoint y: 248, distance: 18.4
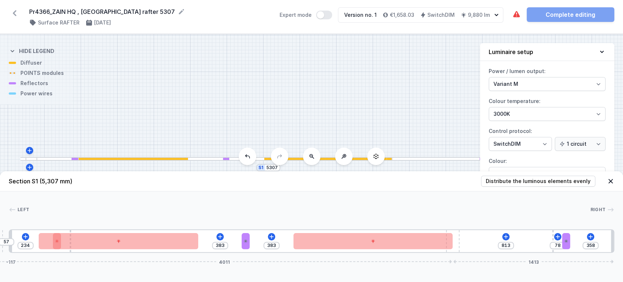
drag, startPoint x: 3, startPoint y: 248, endPoint x: 19, endPoint y: 251, distance: 16.6
drag, startPoint x: 3, startPoint y: 249, endPoint x: 591, endPoint y: 191, distance: 590.8
drag, startPoint x: 3, startPoint y: 251, endPoint x: 81, endPoint y: 250, distance: 78.2
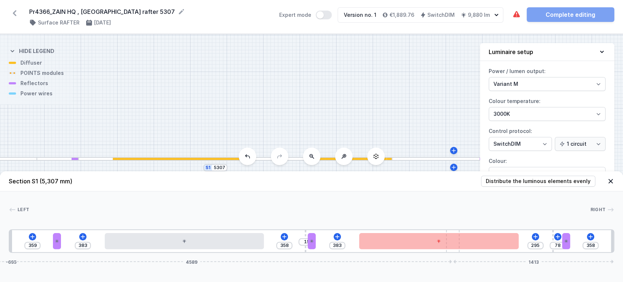
drag, startPoint x: 5, startPoint y: 250, endPoint x: 85, endPoint y: 251, distance: 80.0
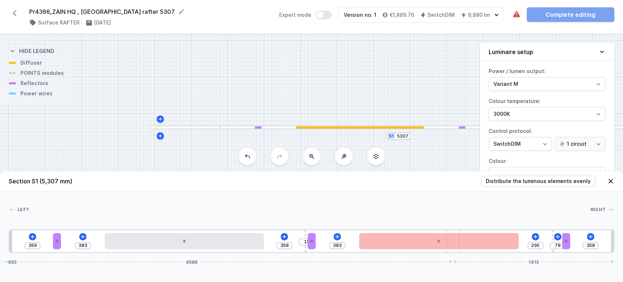
drag, startPoint x: 161, startPoint y: 95, endPoint x: 280, endPoint y: 77, distance: 121.1
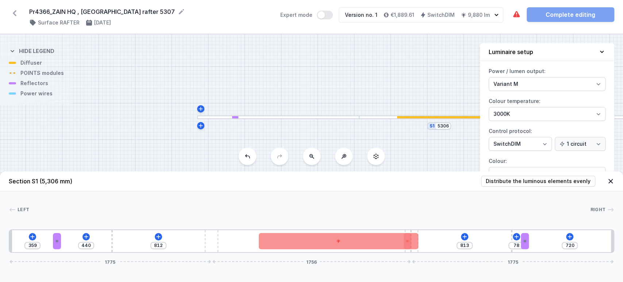
drag, startPoint x: 448, startPoint y: 160, endPoint x: 348, endPoint y: 148, distance: 100.8
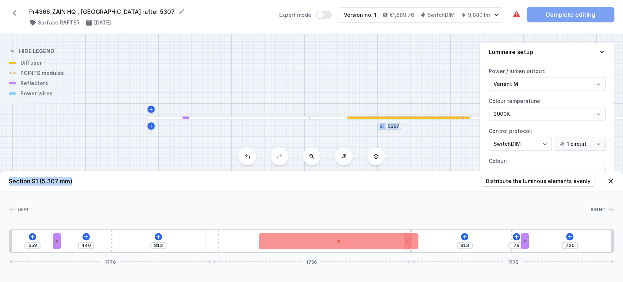
drag, startPoint x: 245, startPoint y: 176, endPoint x: 227, endPoint y: 177, distance: 18.7
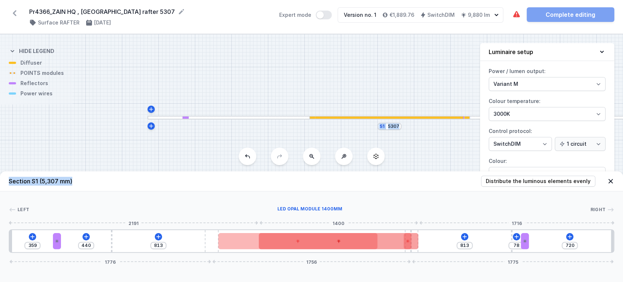
drag, startPoint x: 325, startPoint y: 244, endPoint x: 278, endPoint y: 246, distance: 47.2
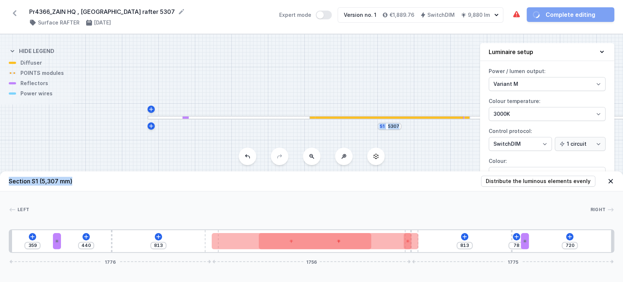
drag, startPoint x: 228, startPoint y: 241, endPoint x: 182, endPoint y: 244, distance: 46.1
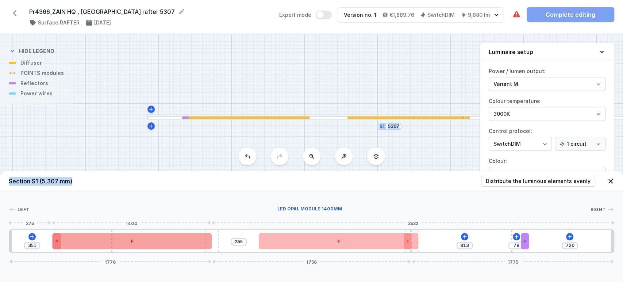
drag, startPoint x: 219, startPoint y: 242, endPoint x: 120, endPoint y: 245, distance: 99.0
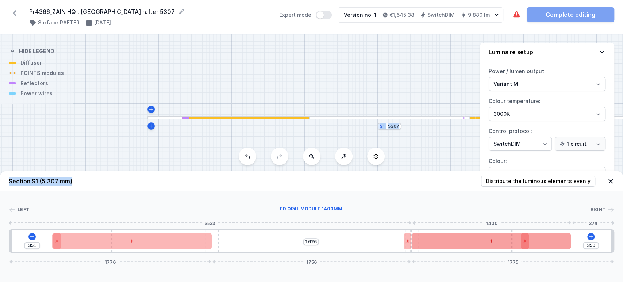
drag, startPoint x: 338, startPoint y: 242, endPoint x: 455, endPoint y: 248, distance: 117.7
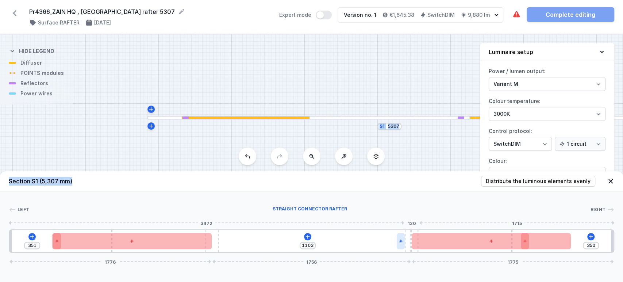
drag, startPoint x: 406, startPoint y: 241, endPoint x: 349, endPoint y: 235, distance: 56.5
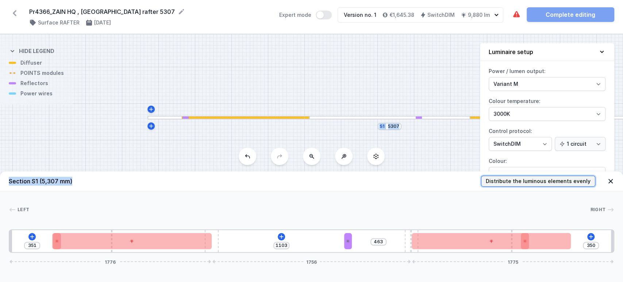
drag, startPoint x: 535, startPoint y: 177, endPoint x: 531, endPoint y: 180, distance: 5.0
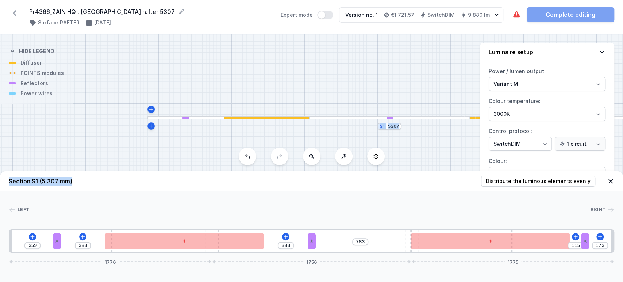
drag, startPoint x: 362, startPoint y: 240, endPoint x: 590, endPoint y: 234, distance: 228.0
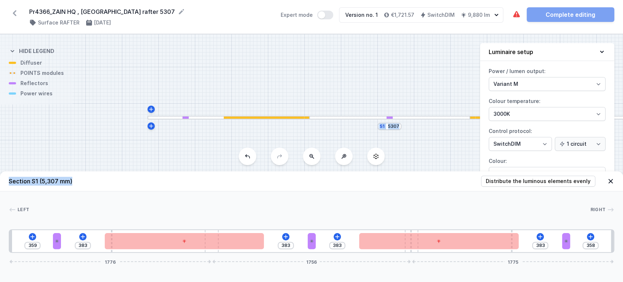
drag, startPoint x: 408, startPoint y: 251, endPoint x: 381, endPoint y: 259, distance: 28.5
drag, startPoint x: 576, startPoint y: 245, endPoint x: 593, endPoint y: 250, distance: 18.4
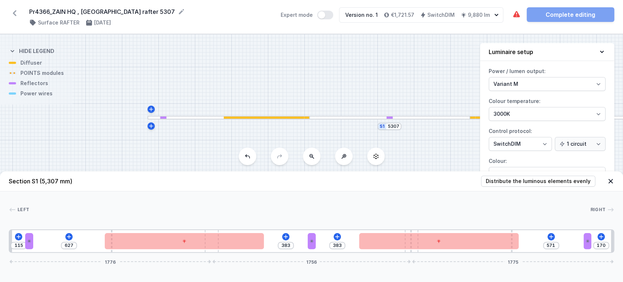
drag, startPoint x: 56, startPoint y: 247, endPoint x: 26, endPoint y: 256, distance: 31.8
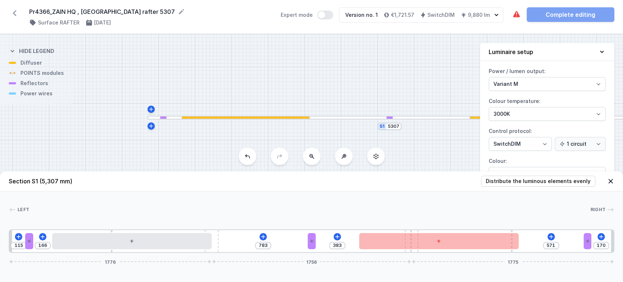
drag, startPoint x: 256, startPoint y: 249, endPoint x: 249, endPoint y: 249, distance: 6.9
drag, startPoint x: 216, startPoint y: 246, endPoint x: 250, endPoint y: 248, distance: 34.0
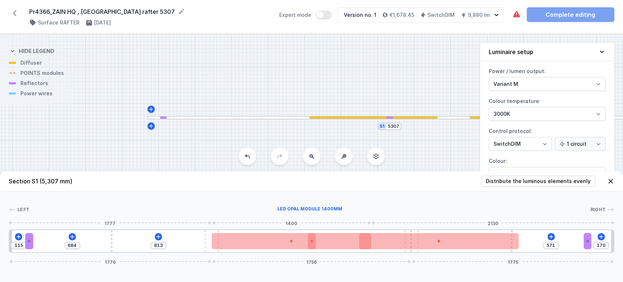
drag, startPoint x: 173, startPoint y: 237, endPoint x: 252, endPoint y: 244, distance: 78.8
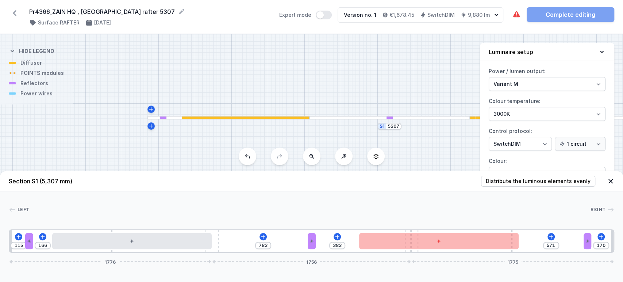
drag, startPoint x: 168, startPoint y: 239, endPoint x: 253, endPoint y: 245, distance: 86.0
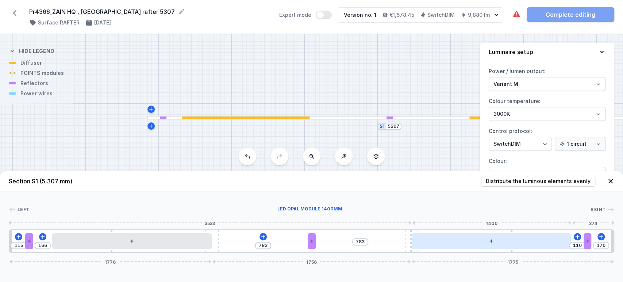
drag, startPoint x: 516, startPoint y: 240, endPoint x: 486, endPoint y: 239, distance: 30.3
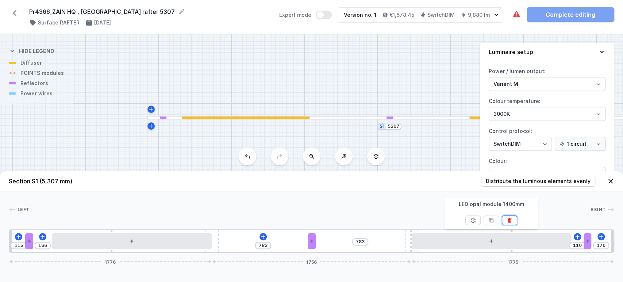
drag, startPoint x: 509, startPoint y: 218, endPoint x: 492, endPoint y: 227, distance: 19.4
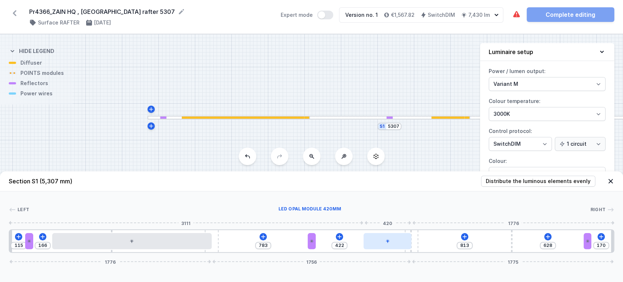
drag, startPoint x: 438, startPoint y: 241, endPoint x: 405, endPoint y: 242, distance: 32.9
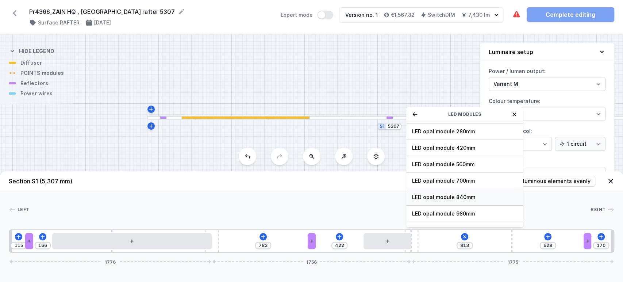
scroll to position [41, 0]
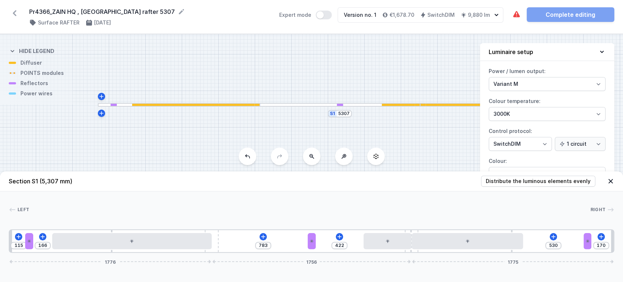
drag, startPoint x: 389, startPoint y: 149, endPoint x: 394, endPoint y: 137, distance: 13.7
drag, startPoint x: 176, startPoint y: 242, endPoint x: 219, endPoint y: 239, distance: 43.6
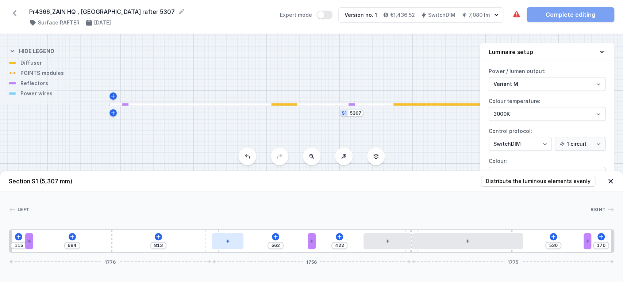
drag, startPoint x: 141, startPoint y: 240, endPoint x: 231, endPoint y: 248, distance: 90.6
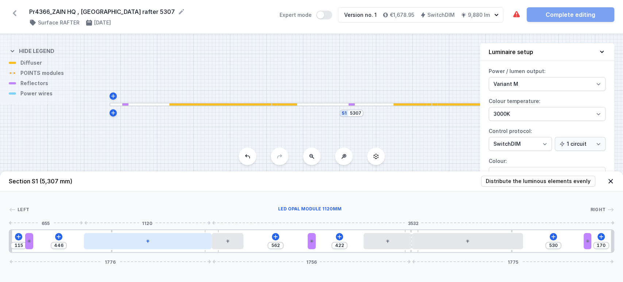
drag, startPoint x: 129, startPoint y: 251, endPoint x: 186, endPoint y: 245, distance: 56.9
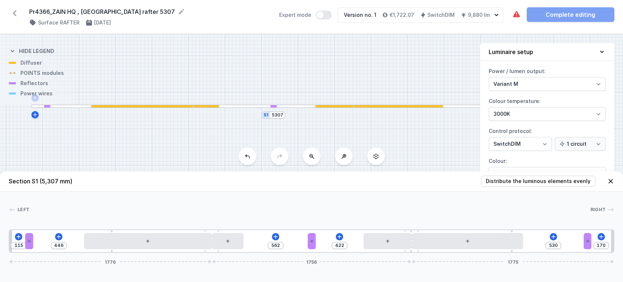
drag, startPoint x: 362, startPoint y: 125, endPoint x: 284, endPoint y: 139, distance: 79.0
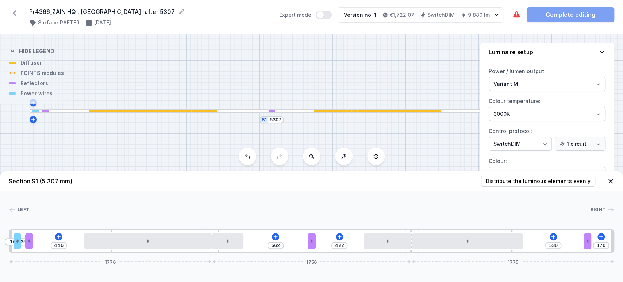
drag, startPoint x: 412, startPoint y: 250, endPoint x: 396, endPoint y: 255, distance: 17.0
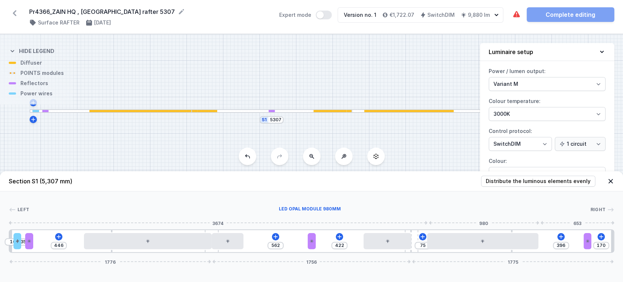
drag, startPoint x: 412, startPoint y: 245, endPoint x: 427, endPoint y: 244, distance: 15.7
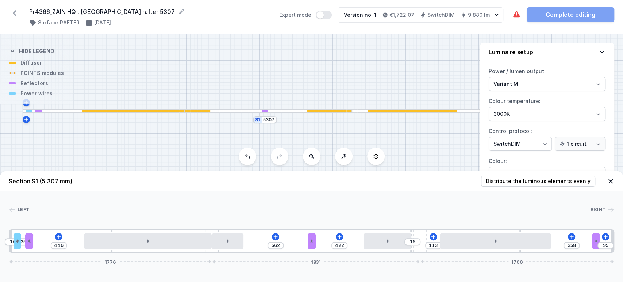
drag, startPoint x: 413, startPoint y: 250, endPoint x: 429, endPoint y: 250, distance: 15.7
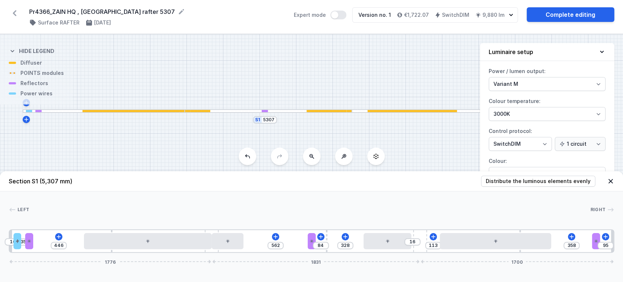
drag, startPoint x: 411, startPoint y: 251, endPoint x: 334, endPoint y: 249, distance: 77.1
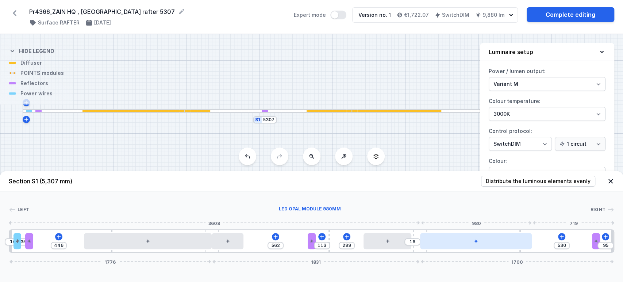
drag, startPoint x: 494, startPoint y: 242, endPoint x: 482, endPoint y: 243, distance: 12.1
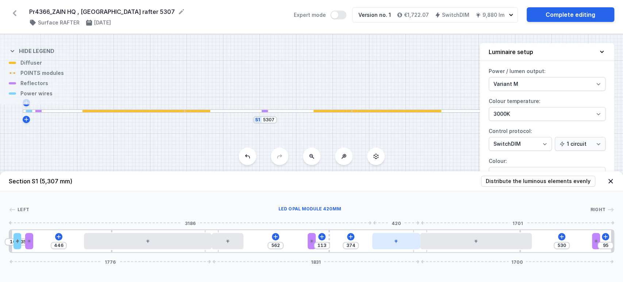
drag, startPoint x: 399, startPoint y: 245, endPoint x: 417, endPoint y: 244, distance: 18.0
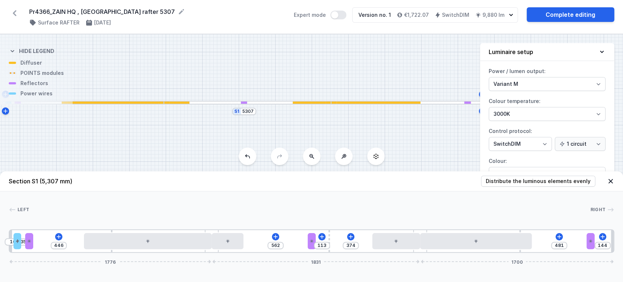
drag, startPoint x: 437, startPoint y: 149, endPoint x: 280, endPoint y: 107, distance: 162.0
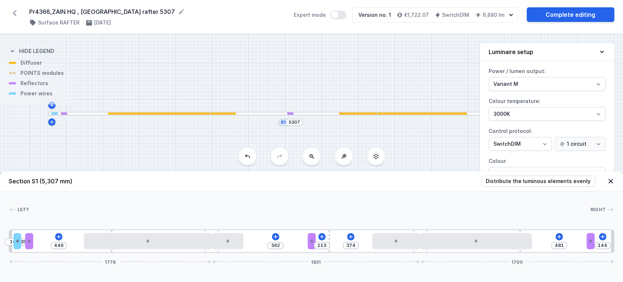
drag, startPoint x: 207, startPoint y: 145, endPoint x: 204, endPoint y: 149, distance: 5.6
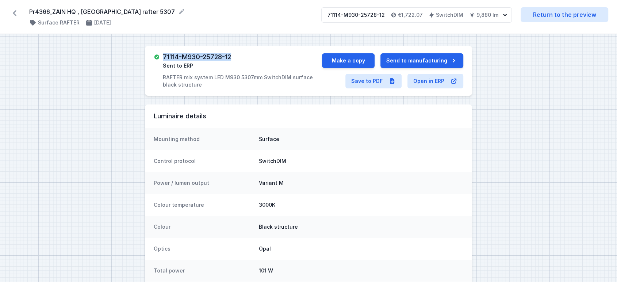
drag, startPoint x: 162, startPoint y: 55, endPoint x: 248, endPoint y: 58, distance: 86.2
